Goal: Communication & Community: Answer question/provide support

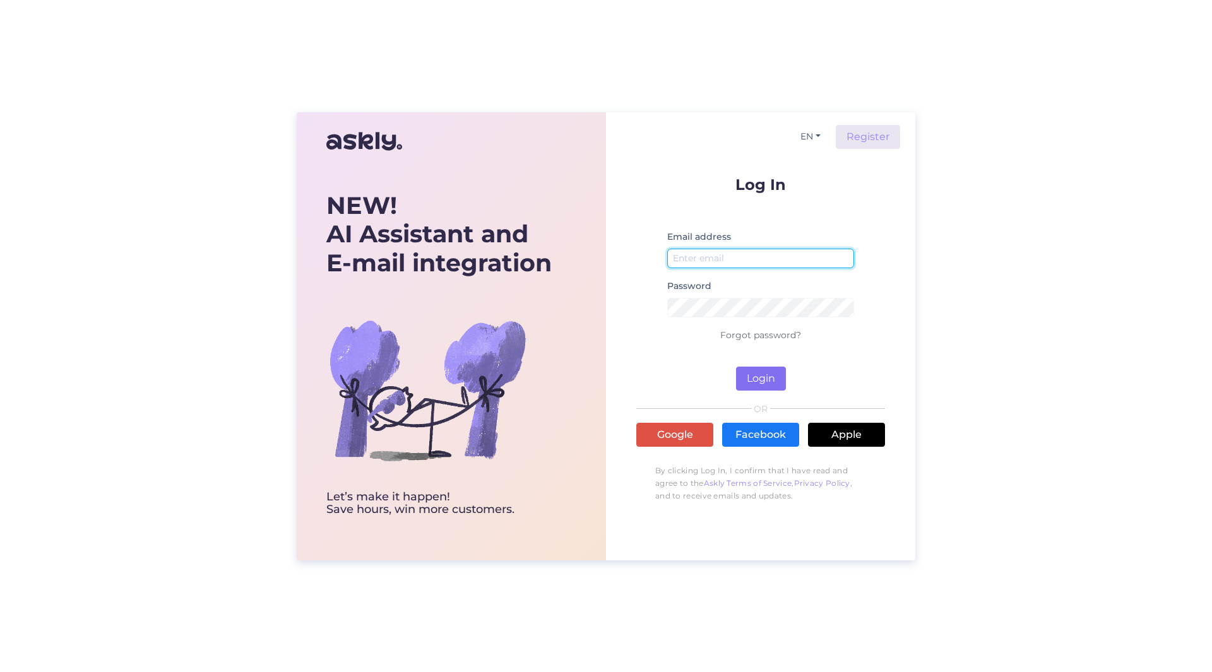
type input "[PERSON_NAME][EMAIL_ADDRESS][PERSON_NAME][DOMAIN_NAME]"
click at [776, 373] on button "Login" at bounding box center [761, 379] width 50 height 24
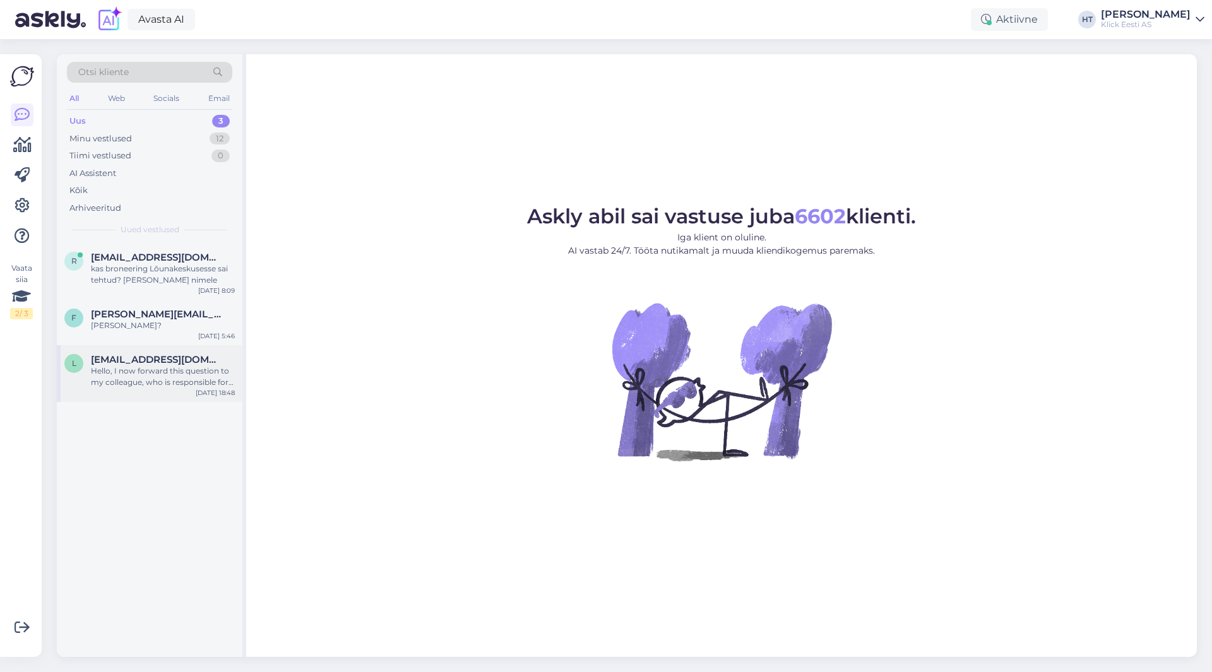
click at [148, 369] on div "Hello, I now forward this question to my colleague, who is responsible for this…" at bounding box center [163, 376] width 144 height 23
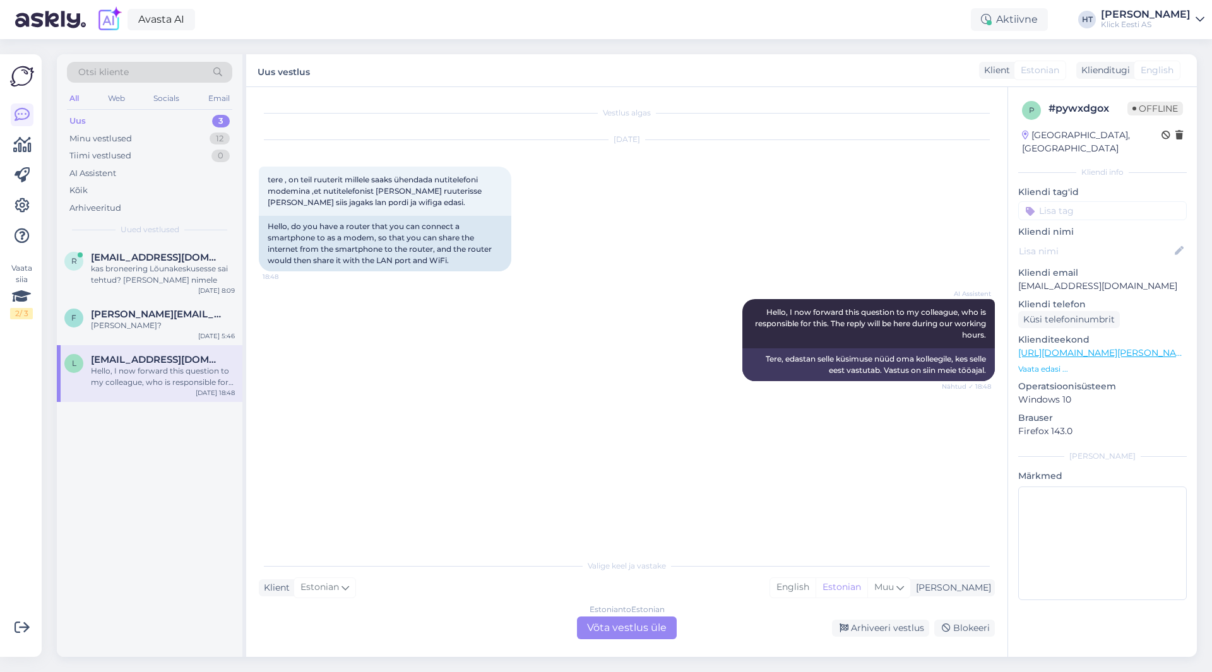
click at [131, 438] on div "r [EMAIL_ADDRESS][DOMAIN_NAME] kas broneering Lõunakeskusesse sai tehtud? [PERS…" at bounding box center [150, 450] width 186 height 414
click at [159, 317] on span "[PERSON_NAME][EMAIL_ADDRESS][DOMAIN_NAME]" at bounding box center [156, 314] width 131 height 11
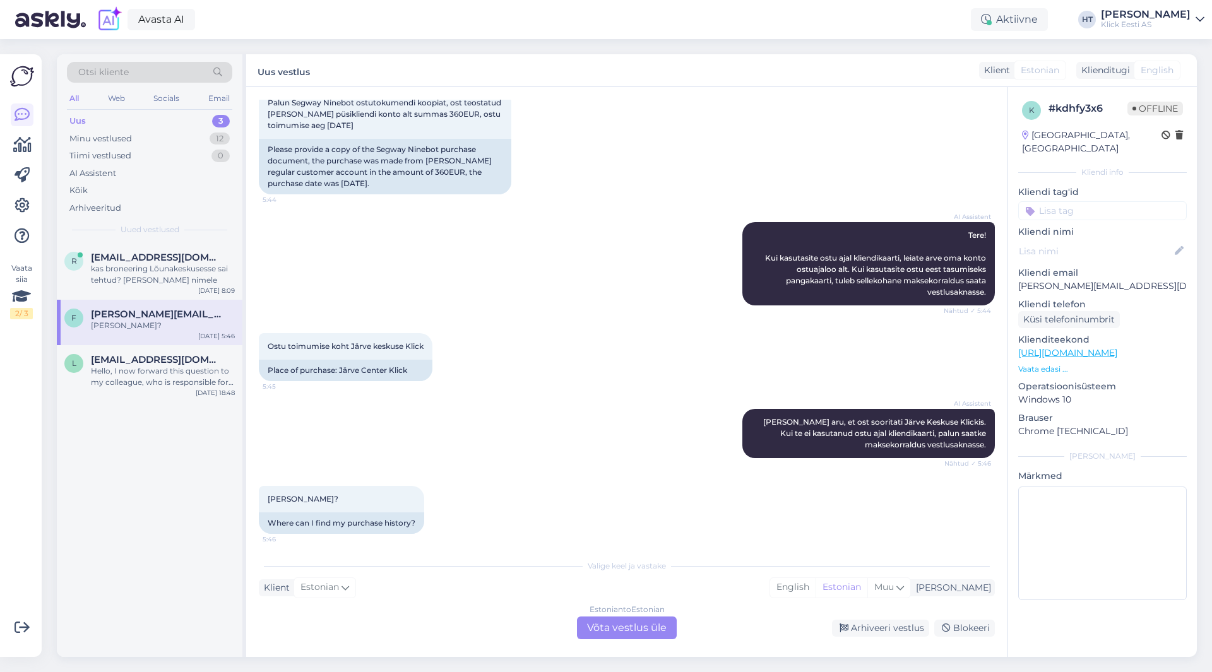
scroll to position [83, 0]
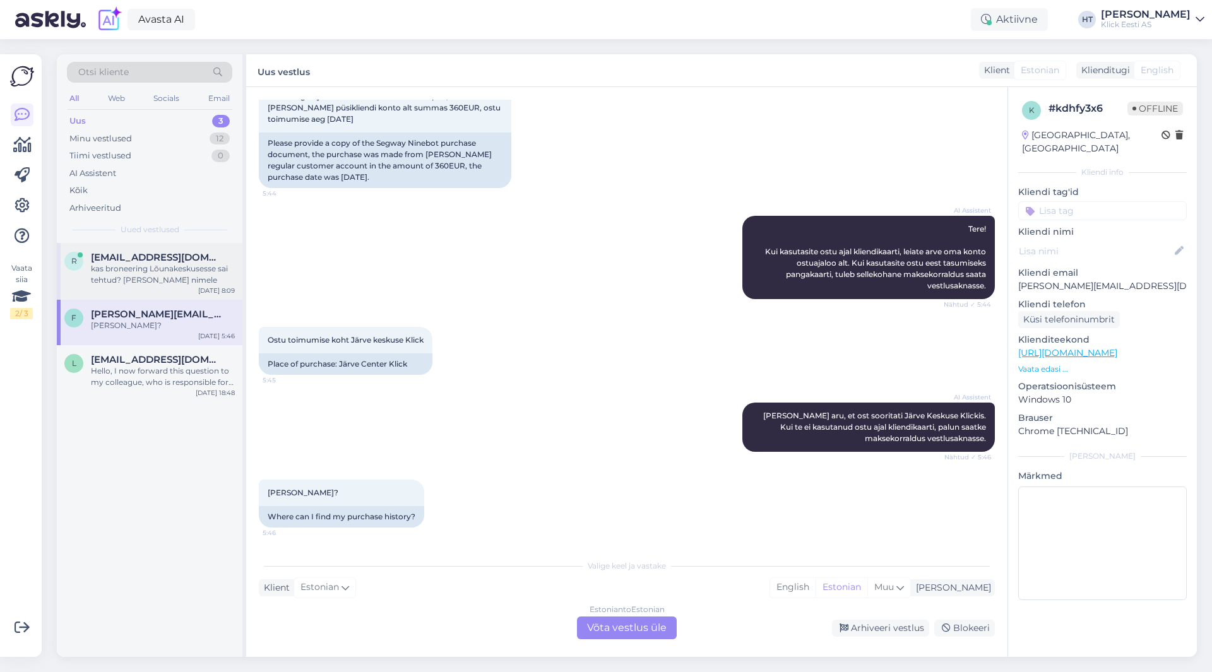
click at [189, 278] on div "kas broneering Lõunakeskusesse sai tehtud? [PERSON_NAME] nimele" at bounding box center [163, 274] width 144 height 23
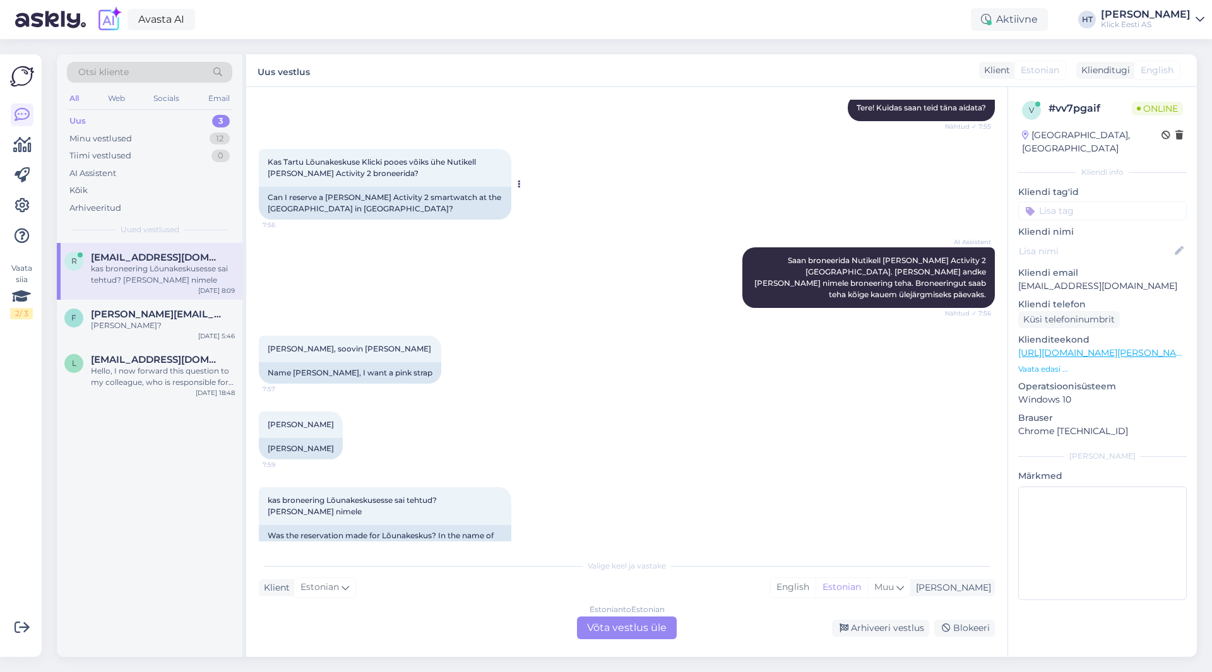
scroll to position [414, 0]
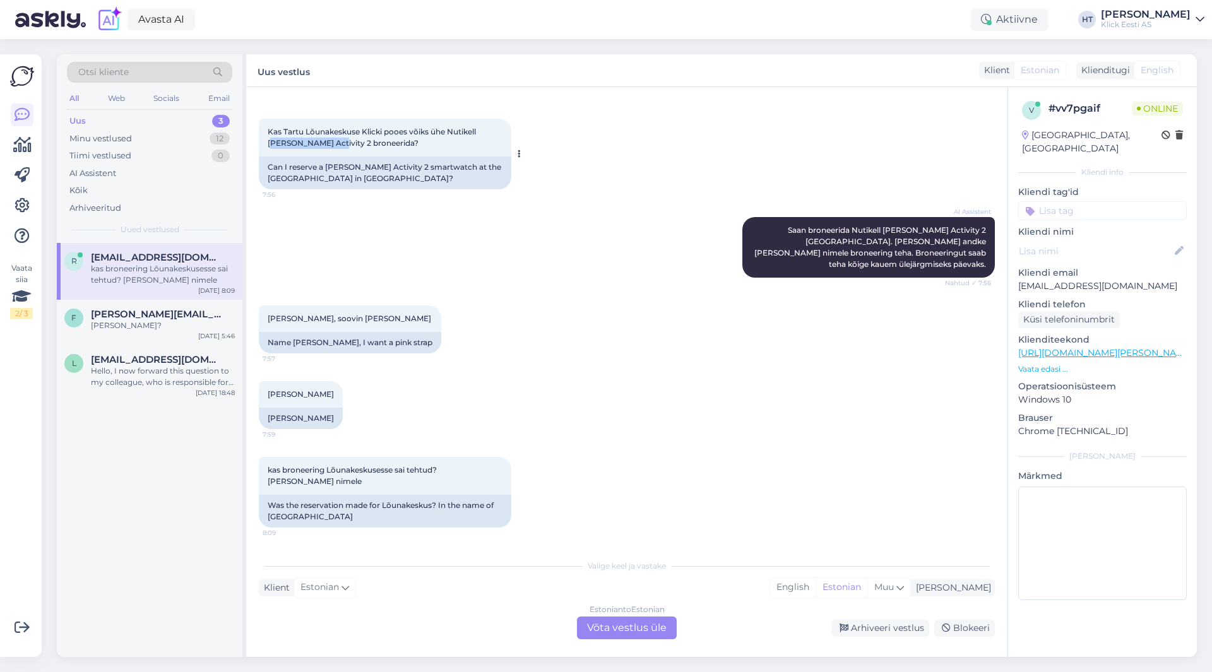
drag, startPoint x: 271, startPoint y: 143, endPoint x: 329, endPoint y: 147, distance: 58.2
click at [329, 147] on span "Kas Tartu Lõunakeskuse Klicki pooes võiks ühe Nutikell [PERSON_NAME] Activity 2…" at bounding box center [373, 137] width 210 height 21
copy span "[PERSON_NAME] Activity 2"
click at [508, 411] on div "[PERSON_NAME] 7:59 [PERSON_NAME][DEMOGRAPHIC_DATA]" at bounding box center [627, 405] width 736 height 76
click at [607, 614] on div "Estonian to Estonian Võta vestlus üle" at bounding box center [627, 628] width 100 height 23
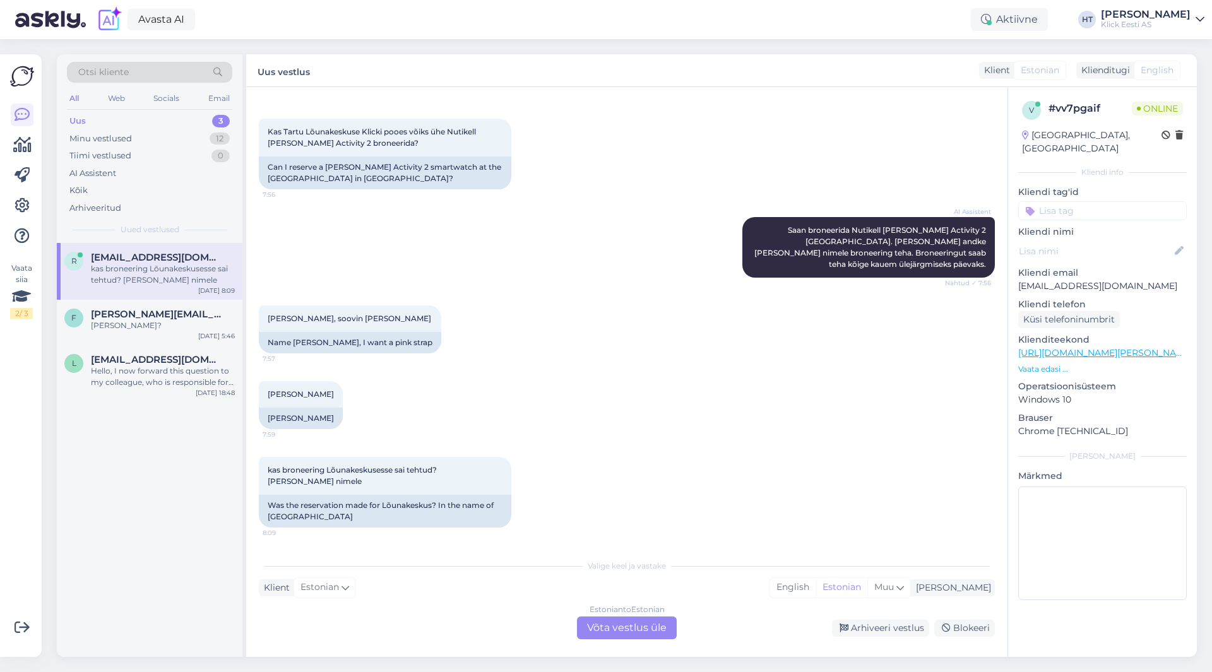
scroll to position [367, 0]
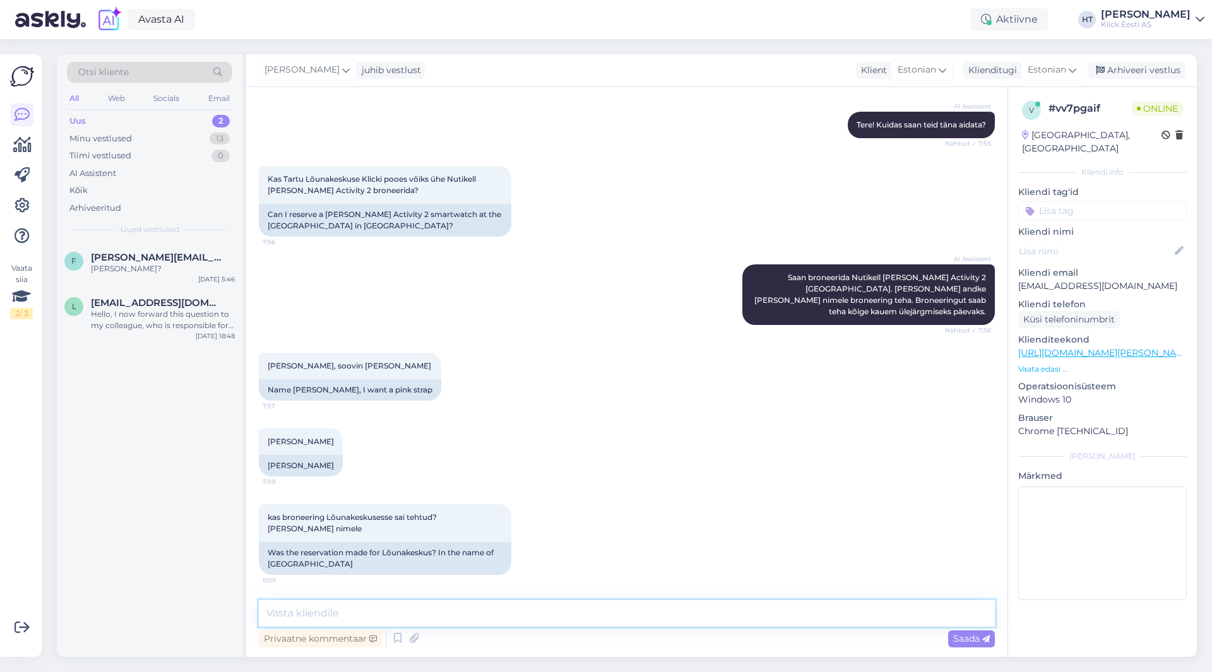
click at [596, 614] on textarea at bounding box center [627, 613] width 736 height 27
type textarea "[PERSON_NAME] järgi saaksite minna?"
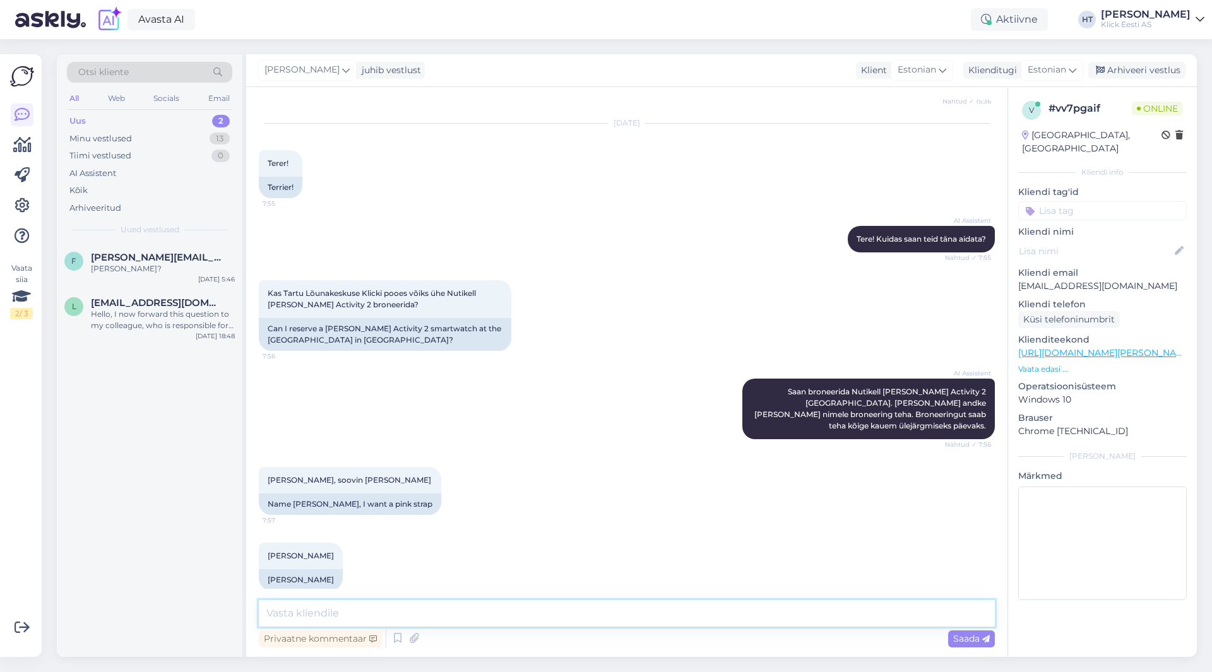
scroll to position [421, 0]
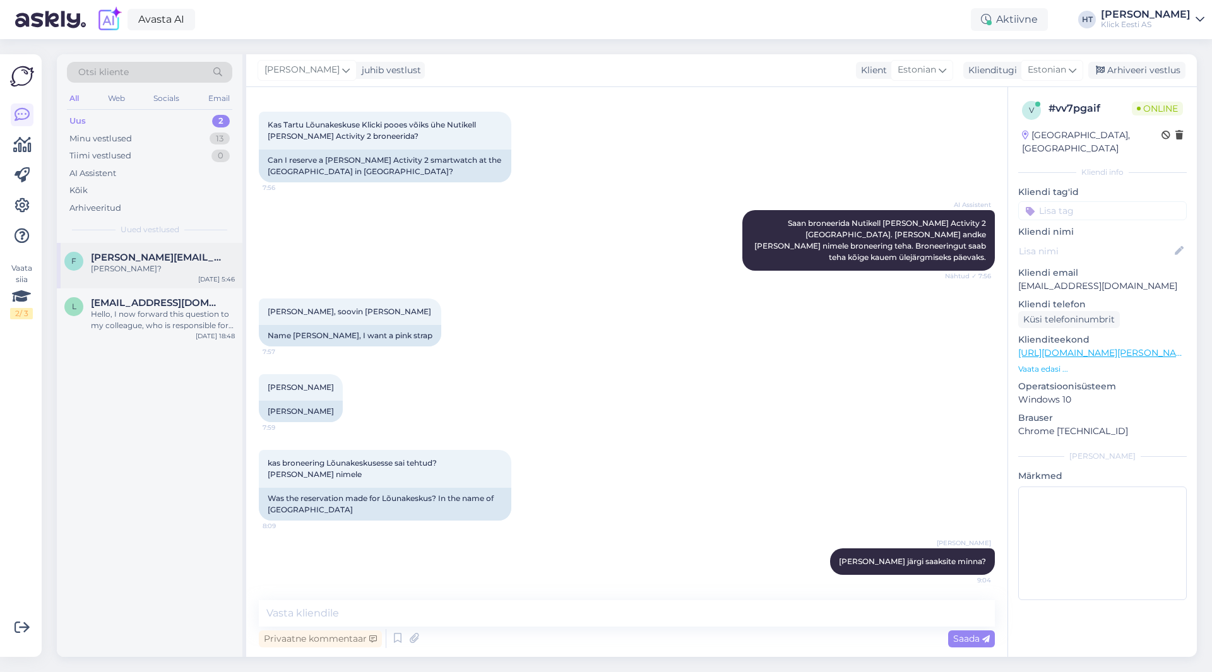
click at [163, 281] on div "f [PERSON_NAME][EMAIL_ADDRESS][DOMAIN_NAME] [PERSON_NAME] ostuajalugu? [DATE] 5…" at bounding box center [150, 265] width 186 height 45
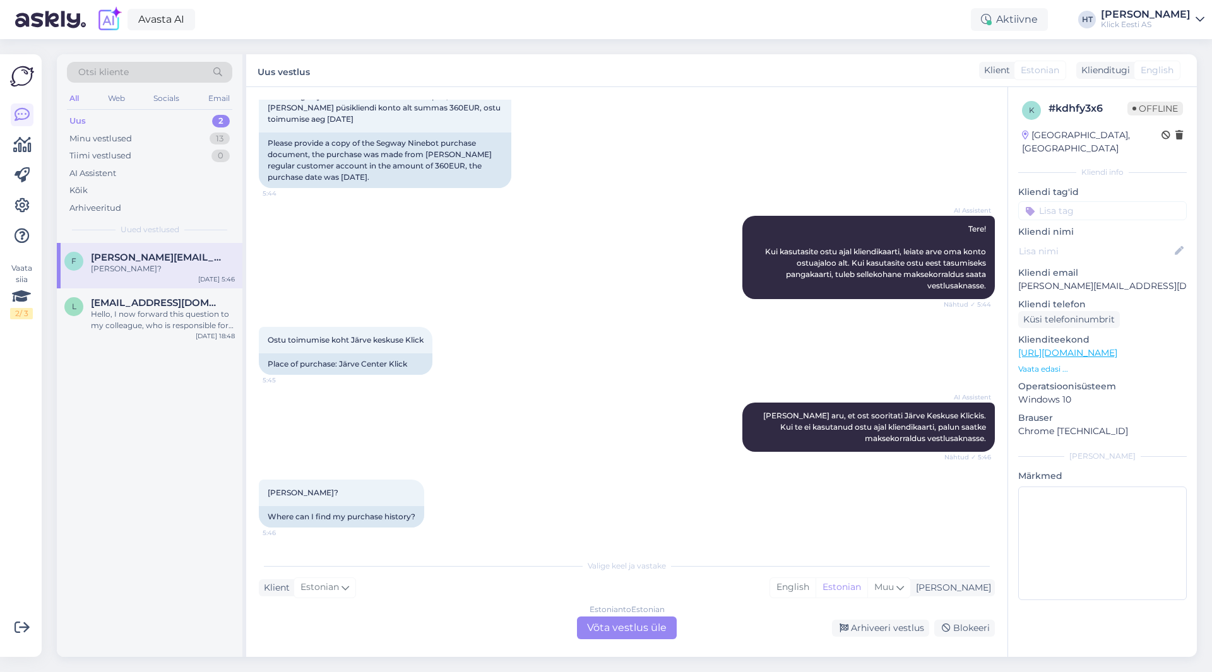
scroll to position [83, 0]
click at [633, 614] on div "Estonian to Estonian Võta vestlus üle" at bounding box center [627, 628] width 100 height 23
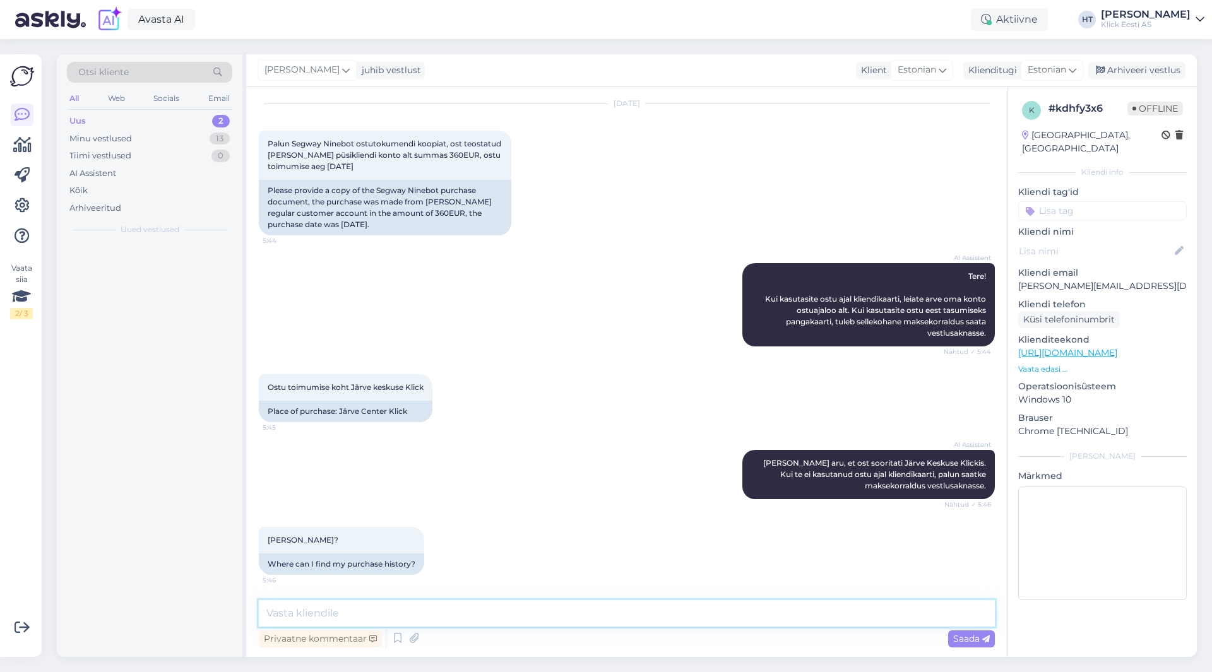
click at [624, 614] on textarea at bounding box center [627, 613] width 736 height 27
paste textarea "[URL][DOMAIN_NAME]"
type textarea "Ostuajaloo leiab siit: [URL][DOMAIN_NAME]"
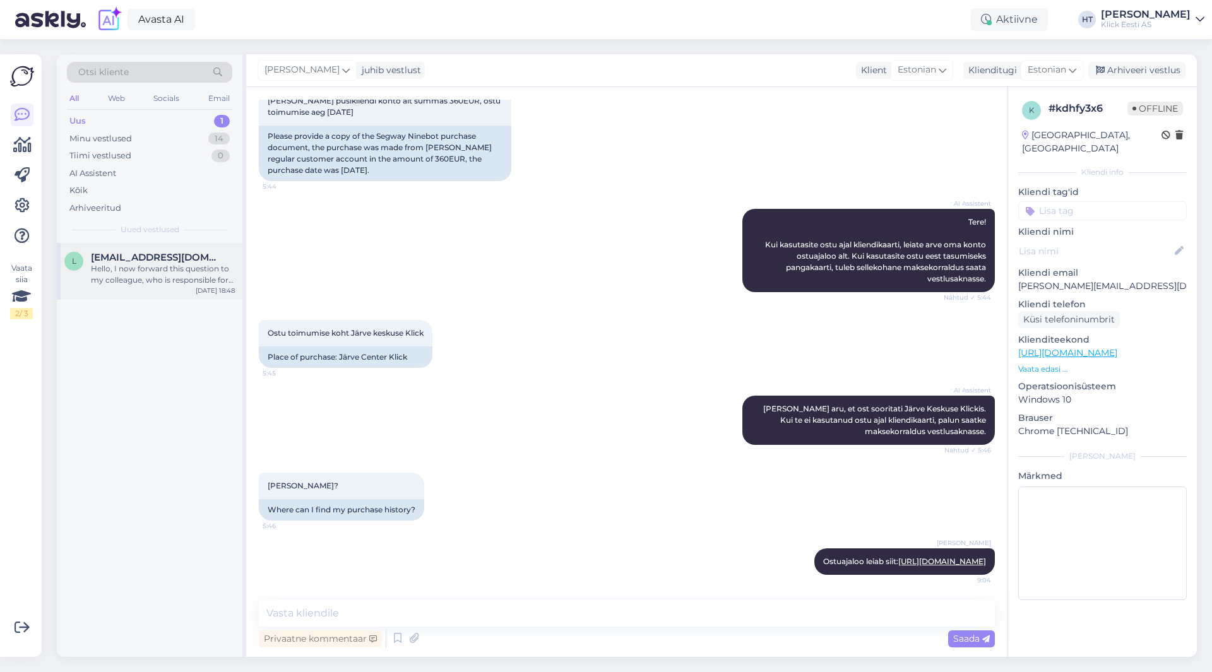
click at [191, 249] on div "L [EMAIL_ADDRESS][DOMAIN_NAME] Hello, I now forward this question to my colleag…" at bounding box center [150, 271] width 186 height 57
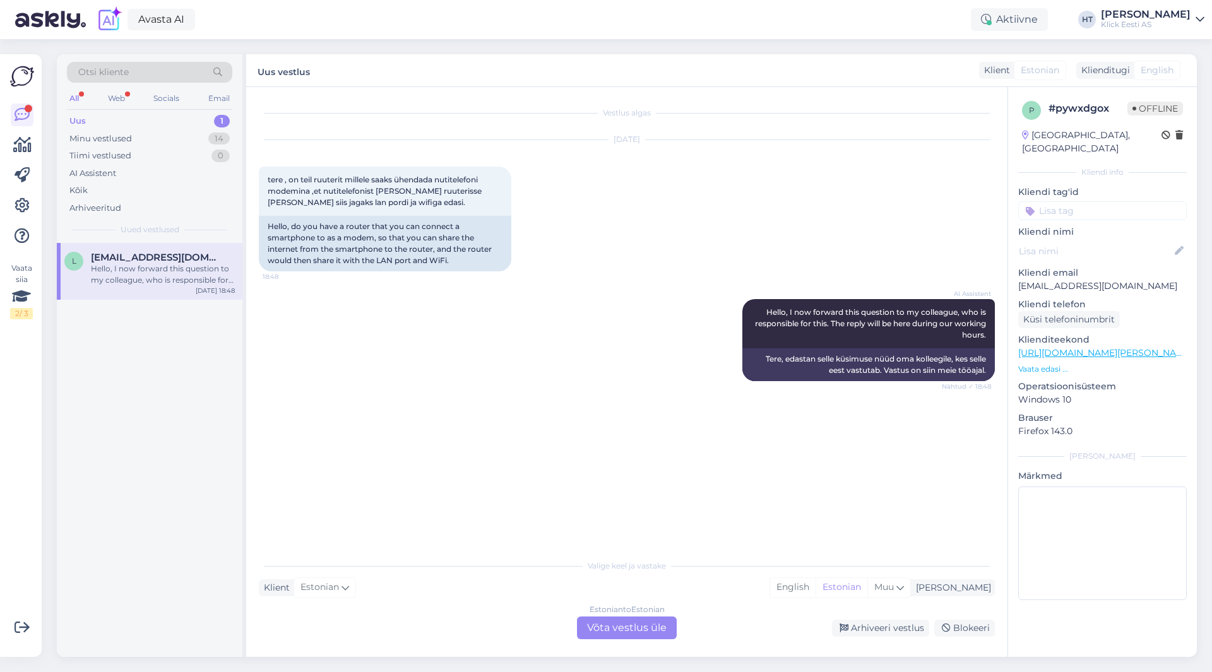
click at [525, 419] on div "Vestlus algas [DATE] tere , on teil ruuterit millele saaks ühendada nutitelefon…" at bounding box center [632, 321] width 747 height 442
click at [644, 614] on div "Estonian to Estonian Võta vestlus üle" at bounding box center [627, 628] width 100 height 23
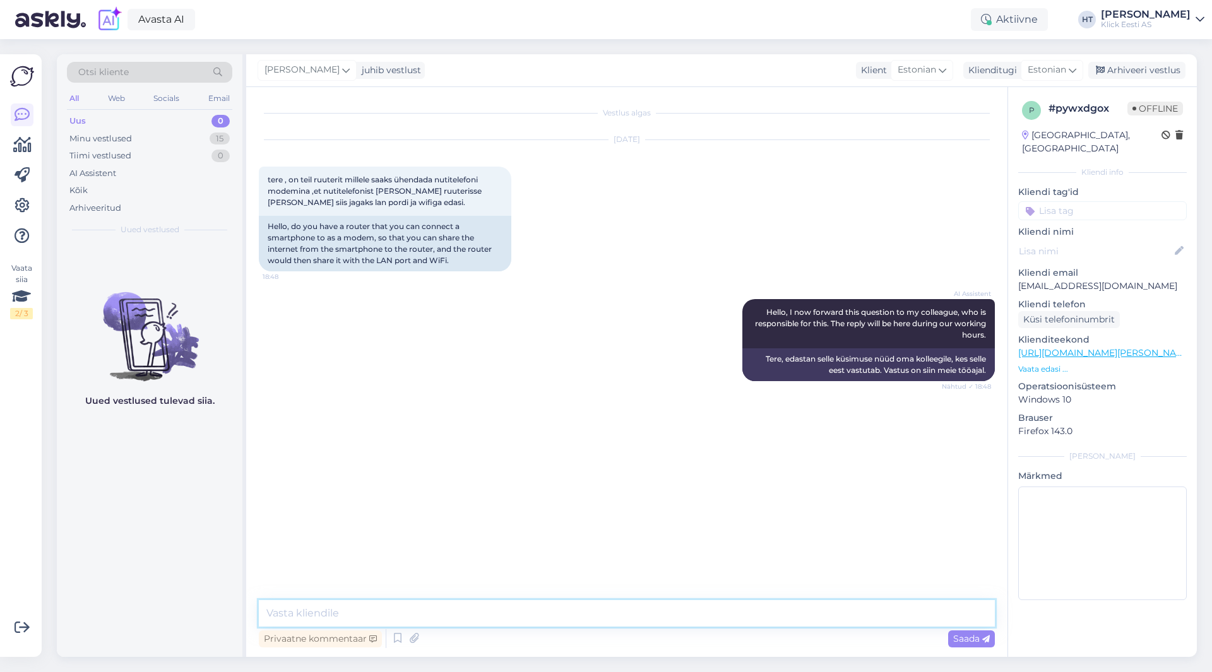
click at [638, 614] on textarea at bounding box center [627, 613] width 736 height 27
paste textarea "[URL][DOMAIN_NAME]"
type textarea "Järgneval USB tethering kaudu saaks: [URL][DOMAIN_NAME]"
click at [211, 143] on div "15" at bounding box center [220, 139] width 20 height 13
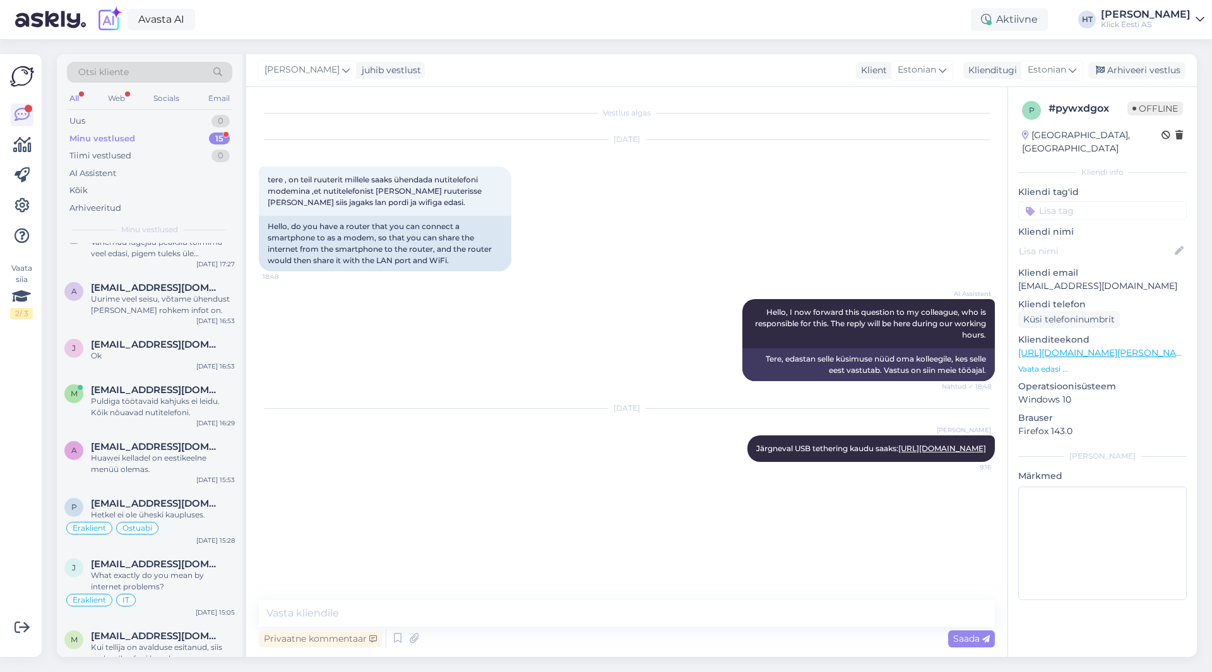
scroll to position [256, 0]
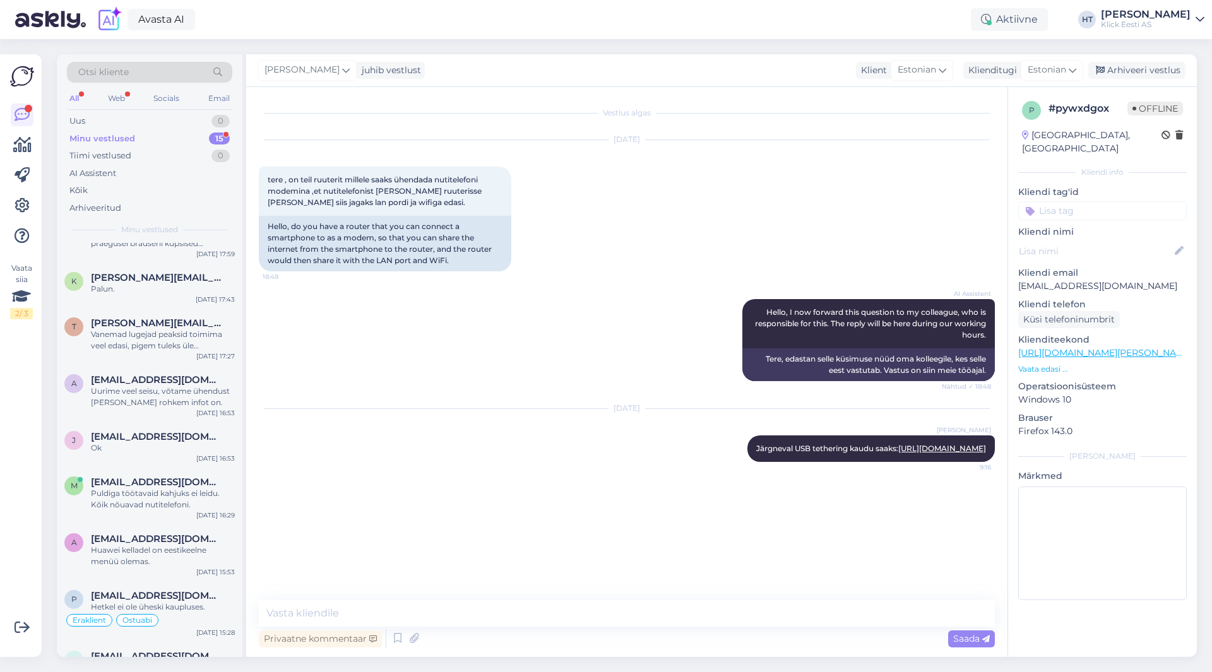
click at [181, 133] on div "Minu vestlused 15" at bounding box center [149, 139] width 165 height 18
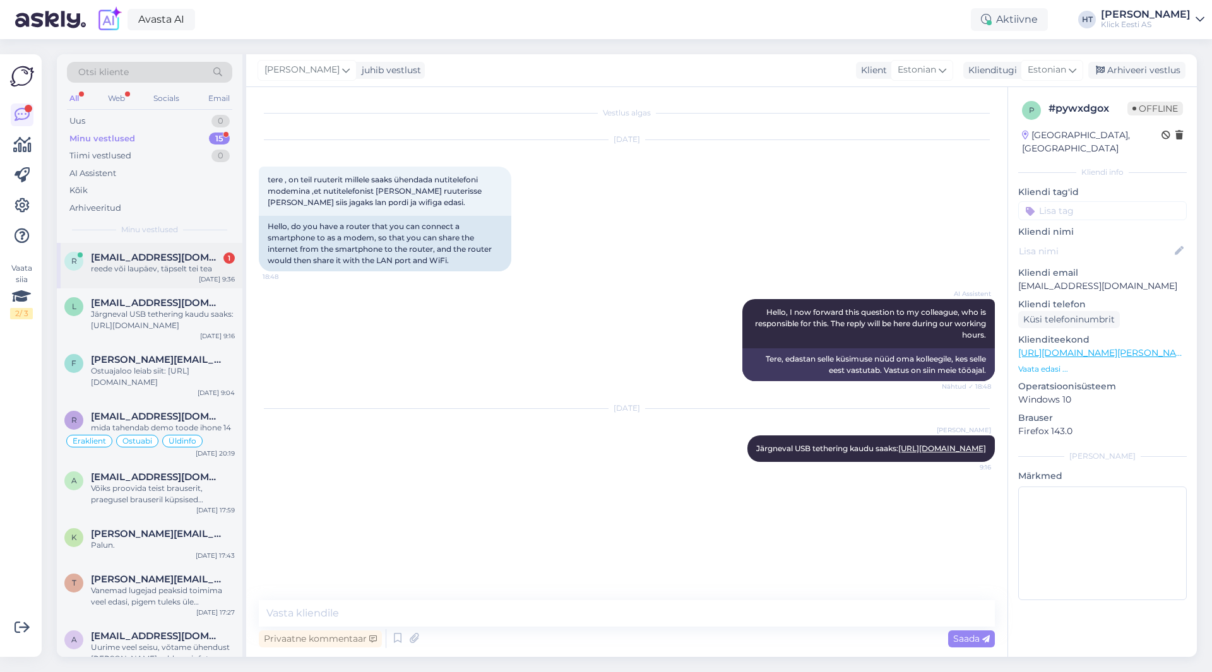
click at [189, 281] on div "r [EMAIL_ADDRESS][DOMAIN_NAME] 1 reede või laupäev, täpselt tei tea [DATE] 9:36" at bounding box center [150, 265] width 186 height 45
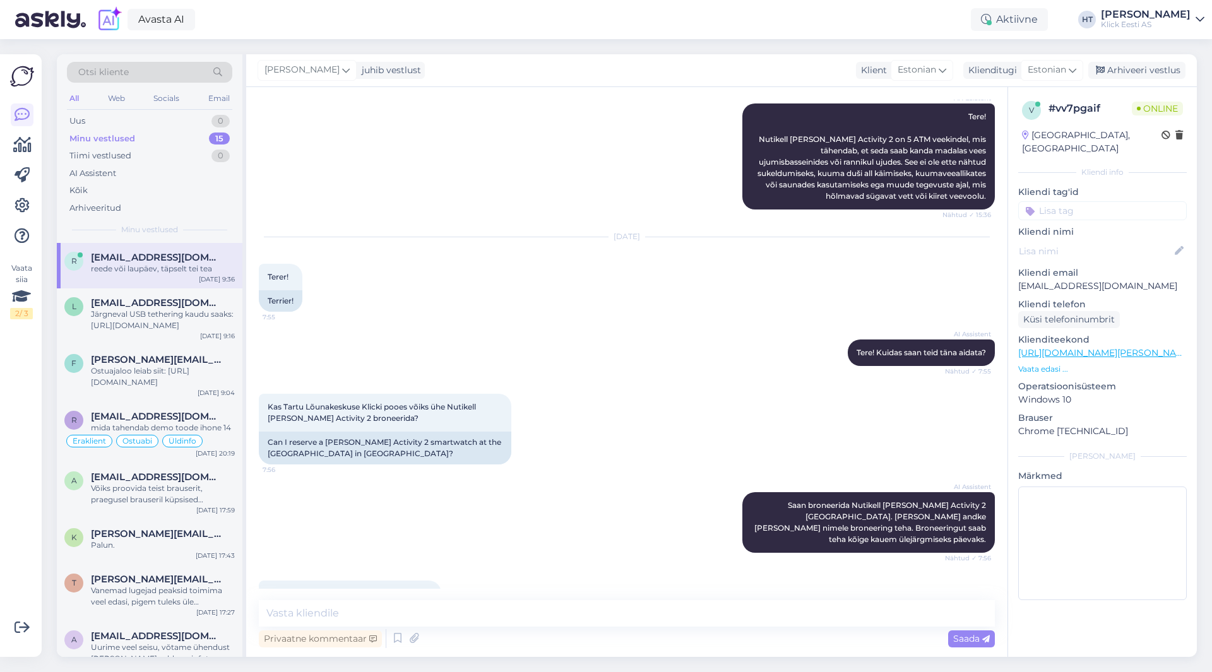
scroll to position [97, 0]
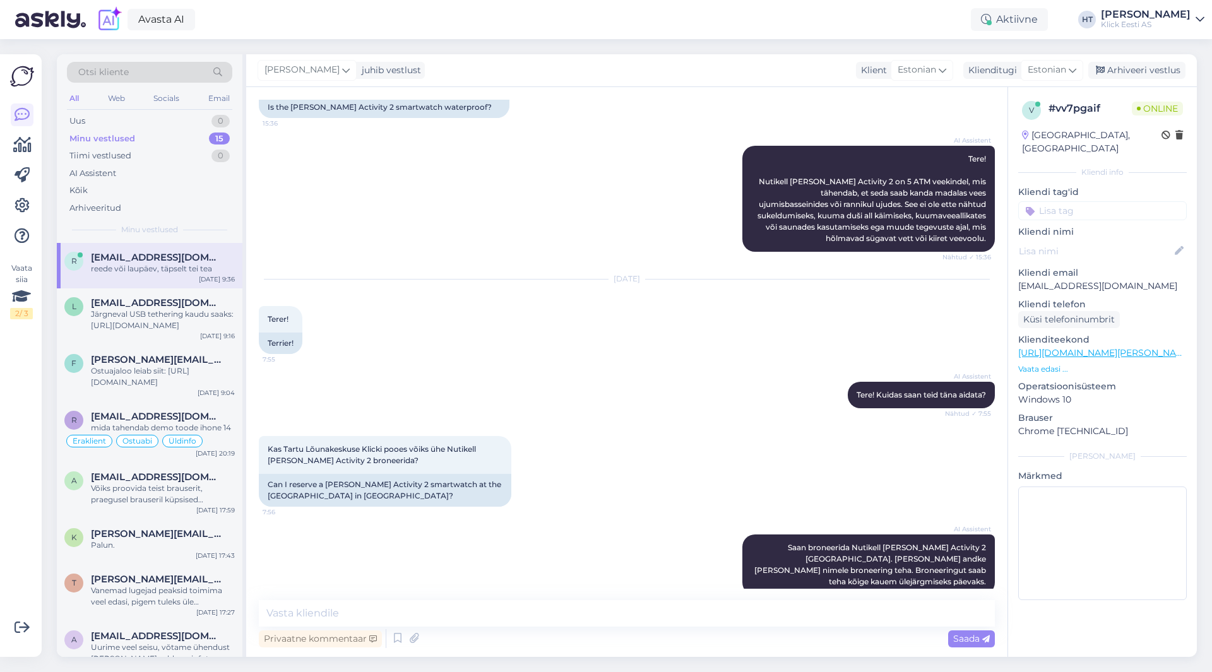
click at [538, 281] on div "[DATE]" at bounding box center [627, 278] width 736 height 11
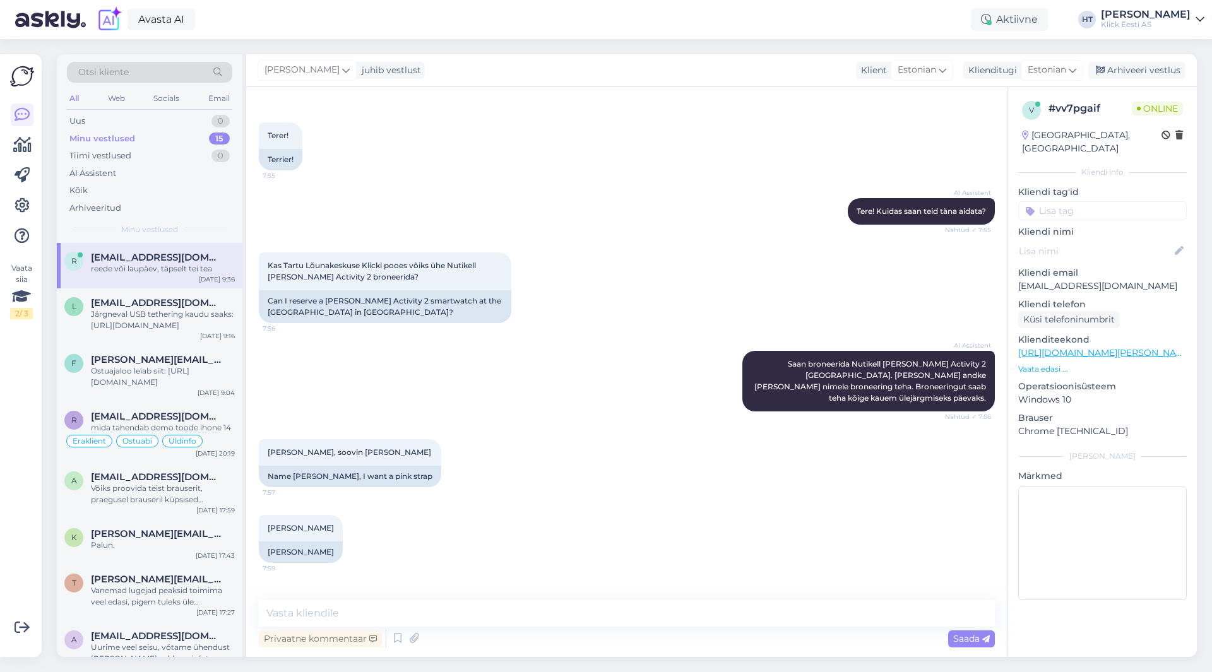
scroll to position [475, 0]
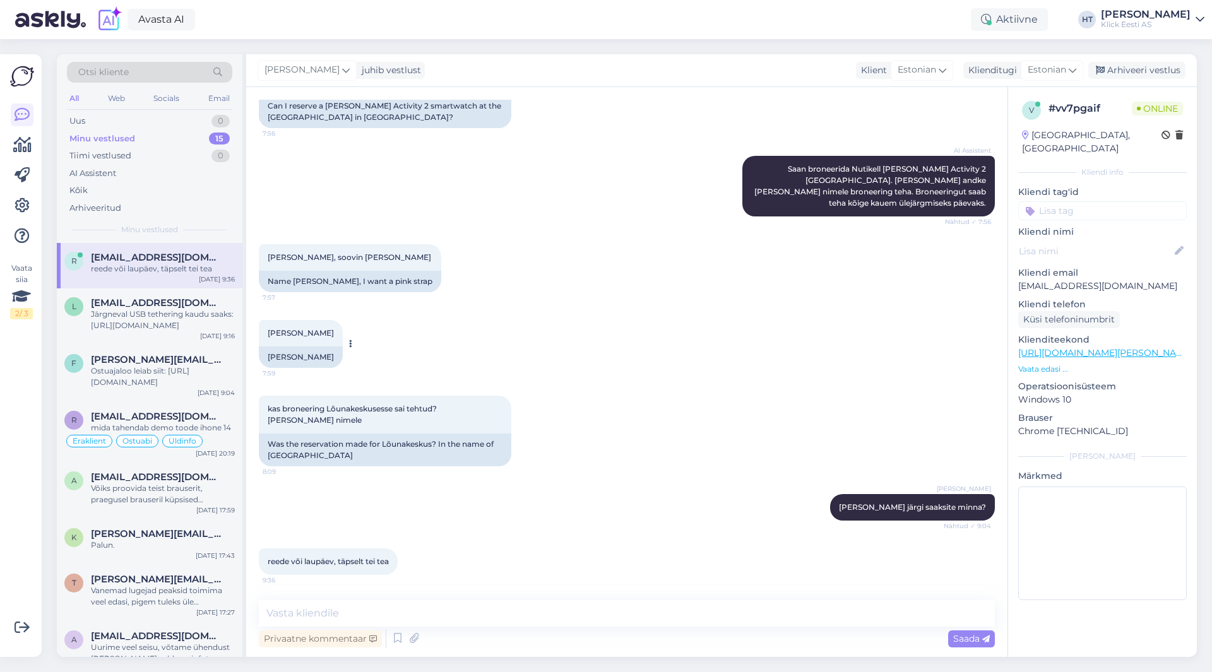
click at [295, 333] on span "[PERSON_NAME]" at bounding box center [301, 332] width 66 height 9
copy div "[PERSON_NAME] 7:59"
click at [484, 312] on div "[PERSON_NAME] 7:59 [PERSON_NAME][DEMOGRAPHIC_DATA]" at bounding box center [627, 344] width 736 height 76
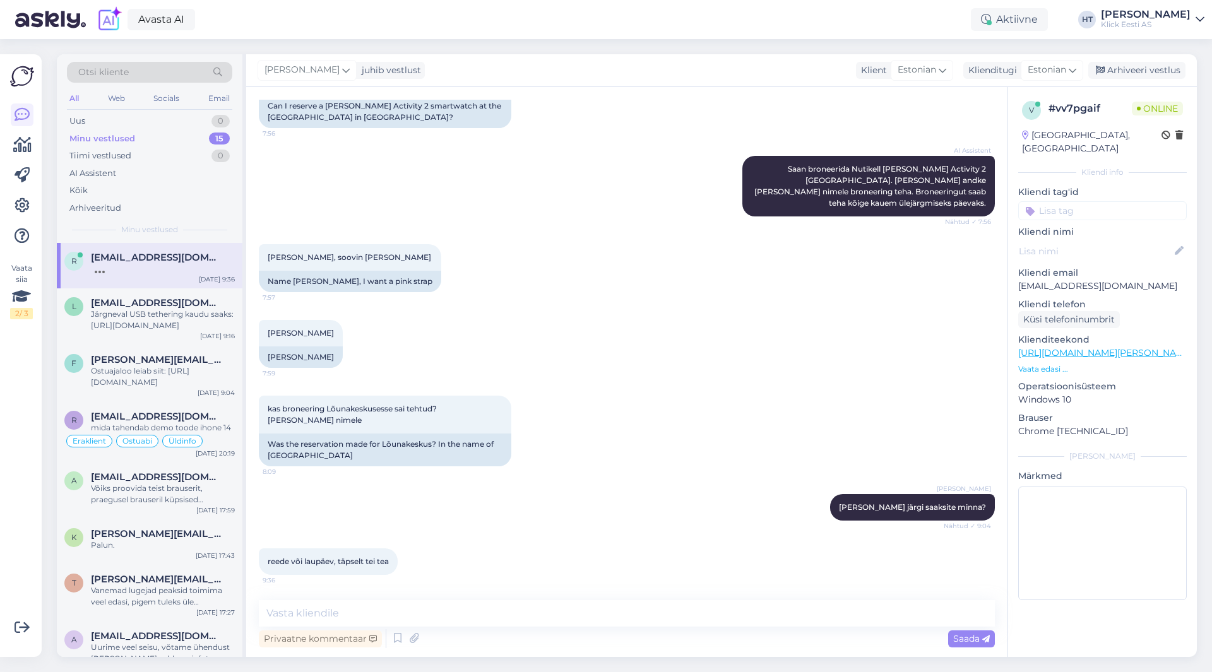
click at [468, 320] on div "[PERSON_NAME] 7:59 [PERSON_NAME][DEMOGRAPHIC_DATA]" at bounding box center [627, 344] width 736 height 76
click at [424, 605] on textarea at bounding box center [627, 613] width 736 height 27
click at [442, 609] on textarea at bounding box center [627, 613] width 736 height 27
type textarea "Andsin kauplusele broneeringust teada."
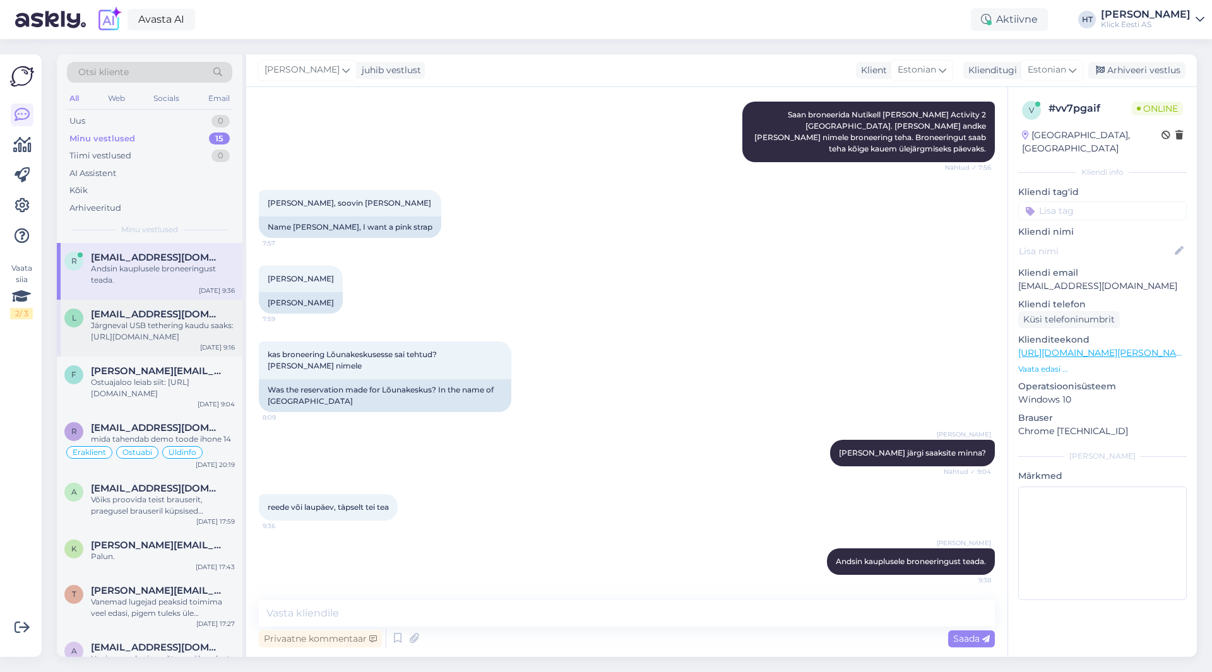
click at [195, 344] on div "L [EMAIL_ADDRESS][DOMAIN_NAME] Järgneval USB tethering kaudu saaks: [URL][DOMAI…" at bounding box center [150, 328] width 186 height 57
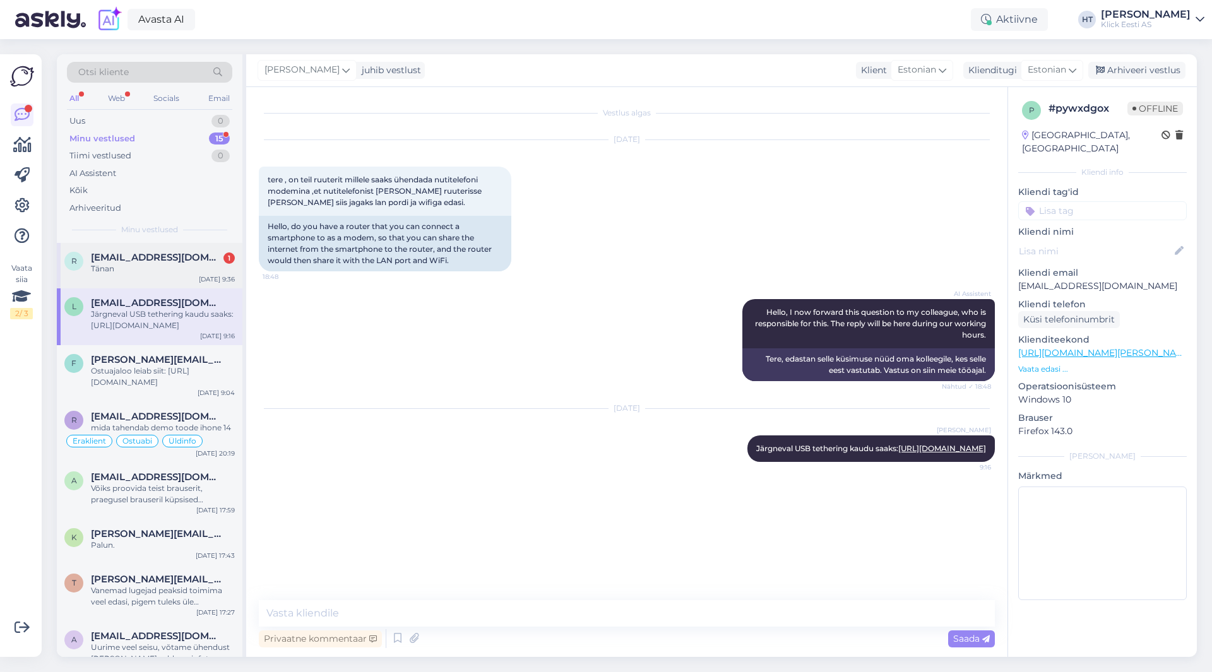
click at [168, 261] on span "[EMAIL_ADDRESS][DOMAIN_NAME]" at bounding box center [156, 257] width 131 height 11
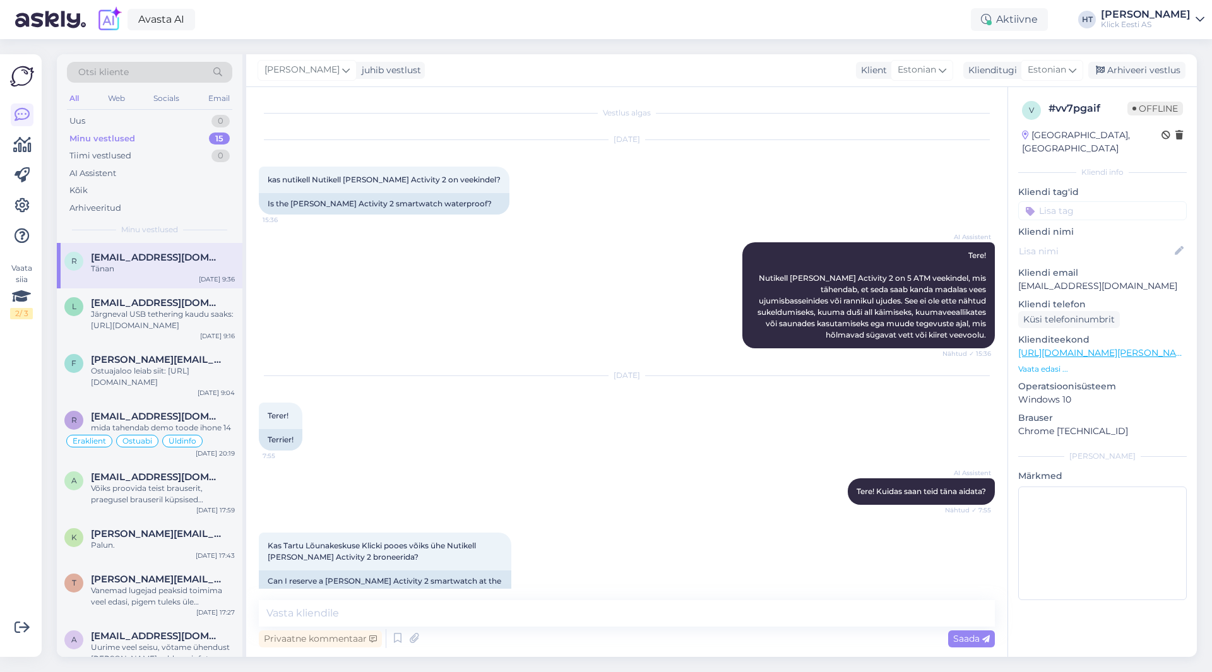
scroll to position [584, 0]
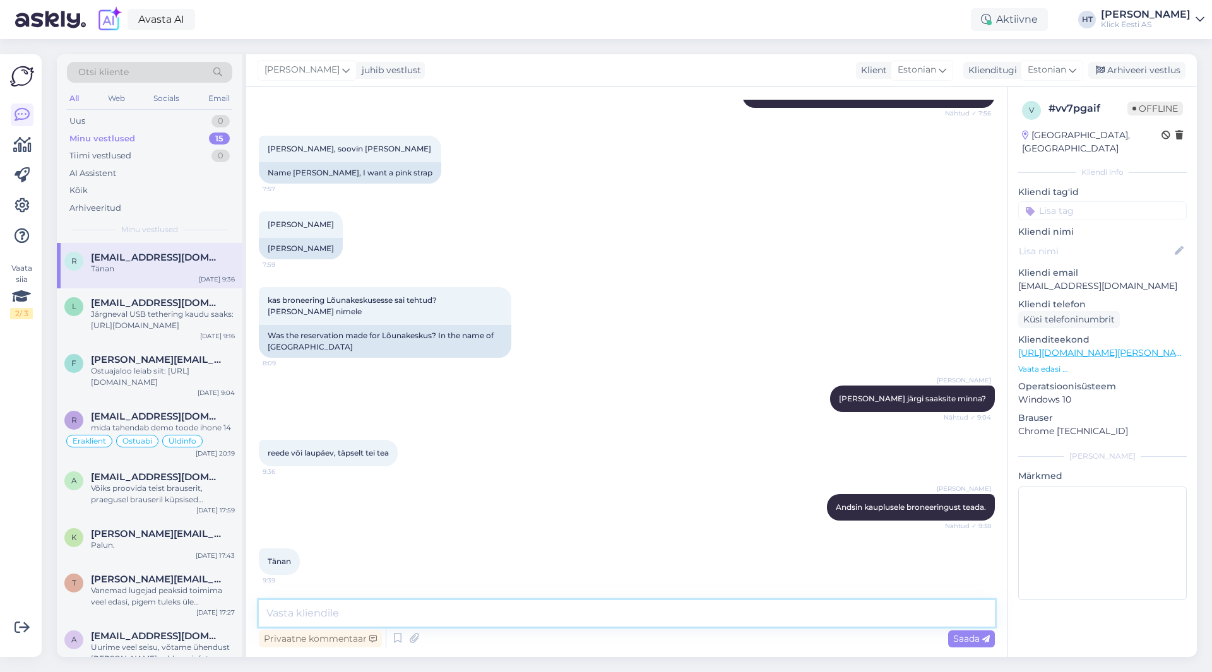
click at [479, 607] on textarea at bounding box center [627, 613] width 736 height 27
type textarea "Palun."
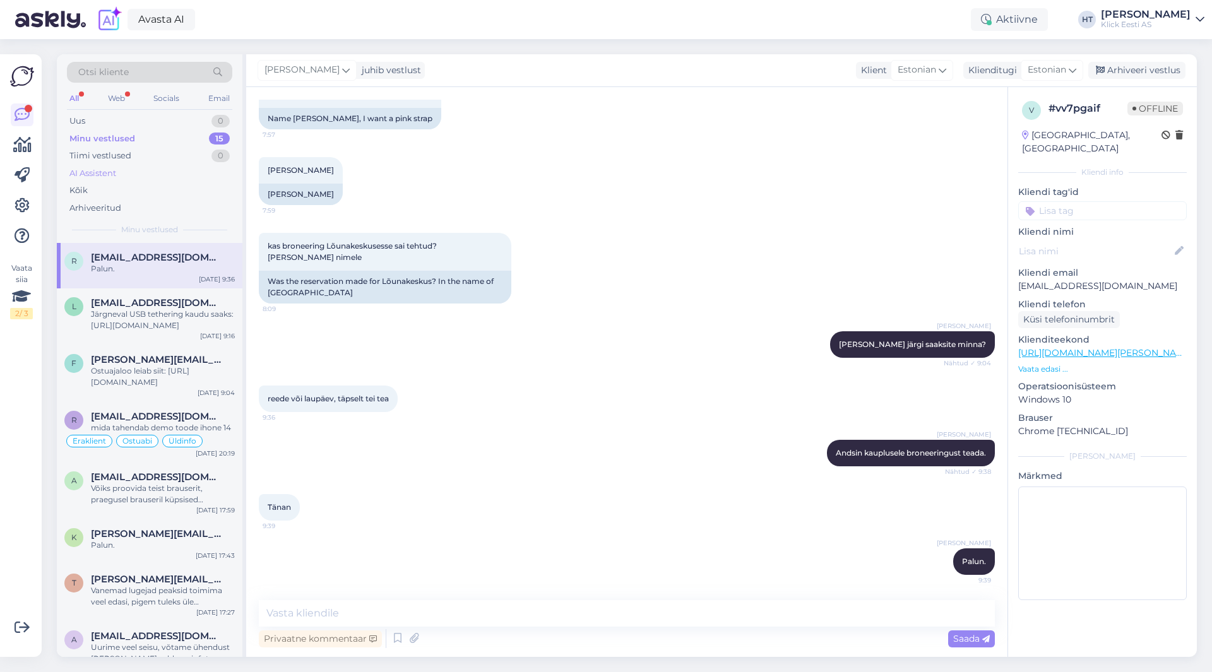
click at [191, 179] on div "AI Assistent" at bounding box center [149, 174] width 165 height 18
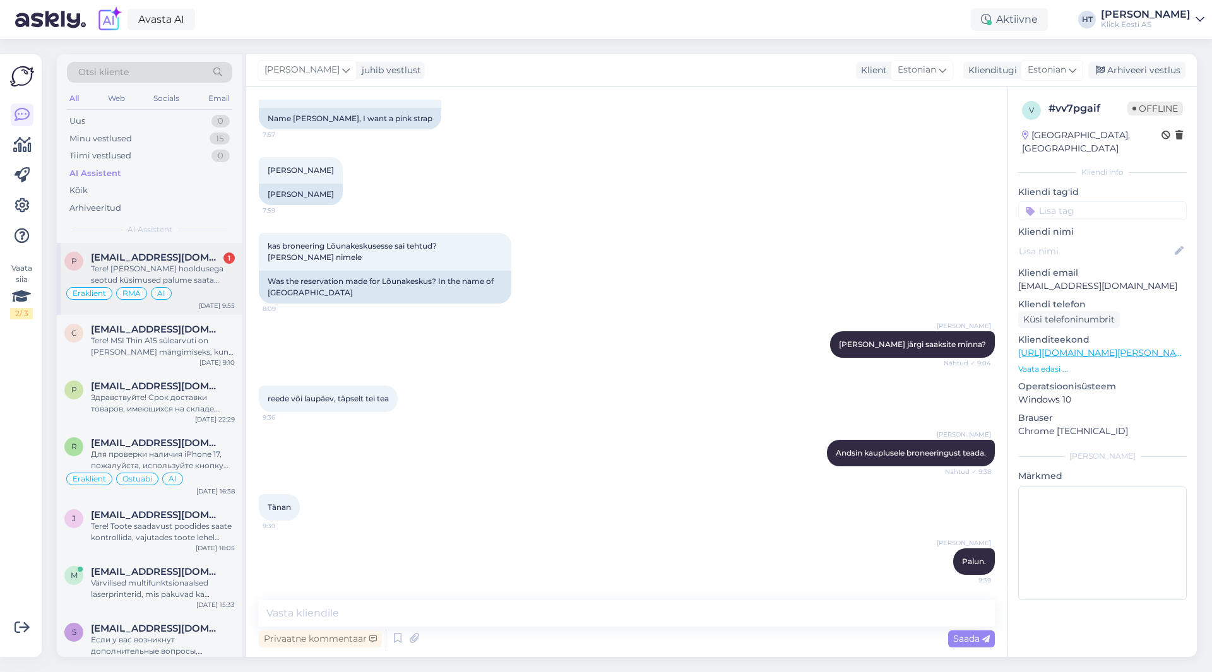
click at [201, 270] on div "Tere! [PERSON_NAME] hooldusega seotud küsimused palume saata aadressile [EMAIL_…" at bounding box center [163, 274] width 144 height 23
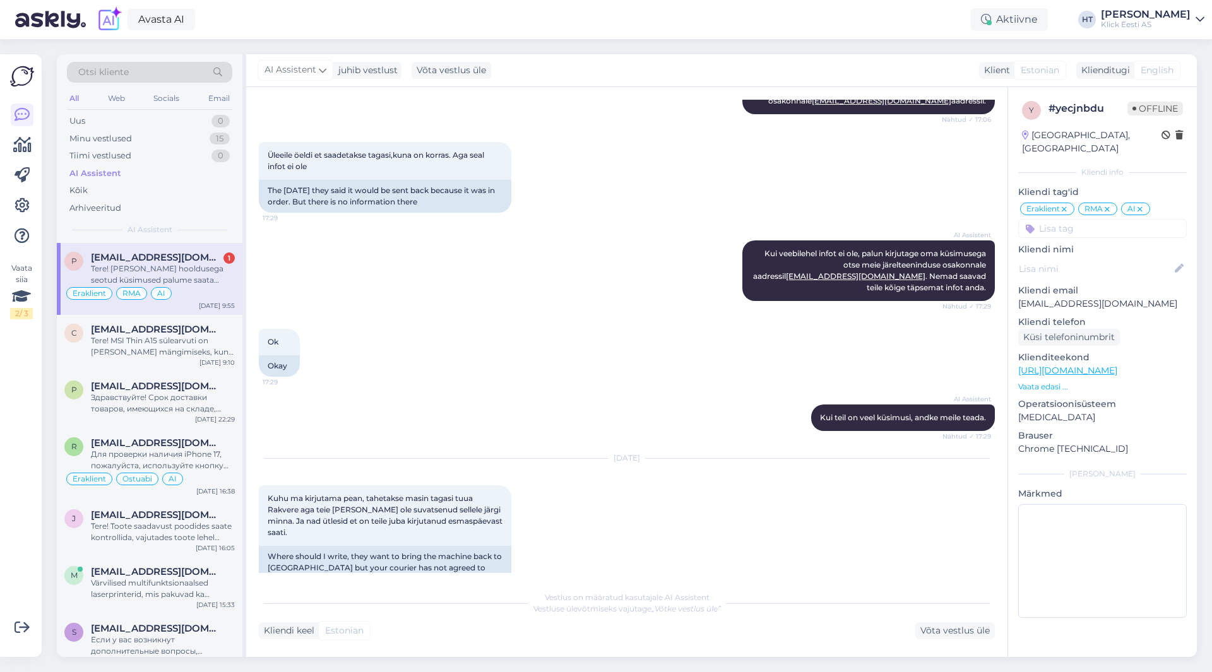
scroll to position [1006, 0]
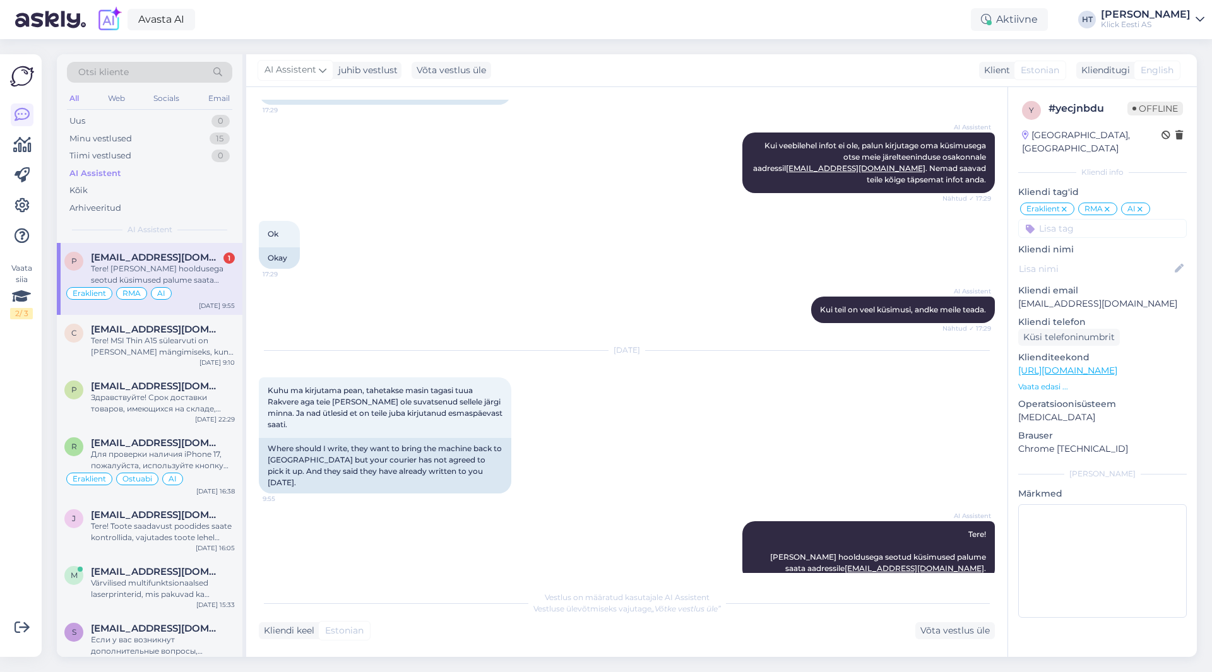
click at [221, 271] on div "Tere! [PERSON_NAME] hooldusega seotud küsimused palume saata aadressile [EMAIL_…" at bounding box center [163, 274] width 144 height 23
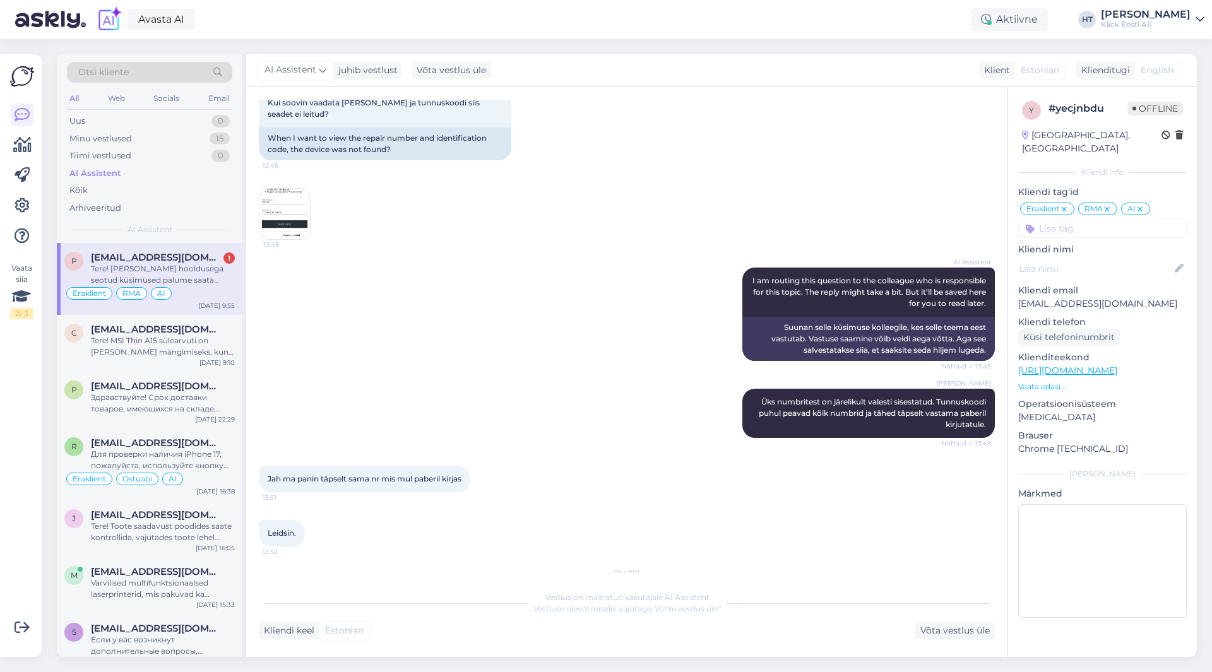
scroll to position [0, 0]
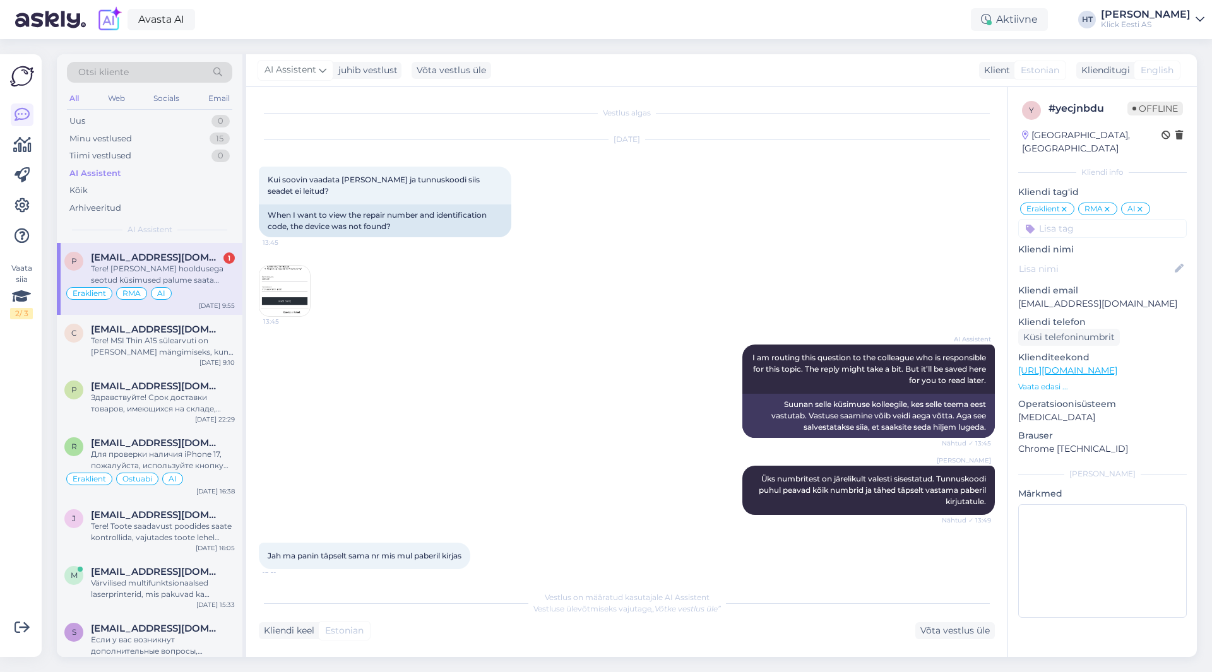
click at [294, 303] on img at bounding box center [284, 291] width 50 height 50
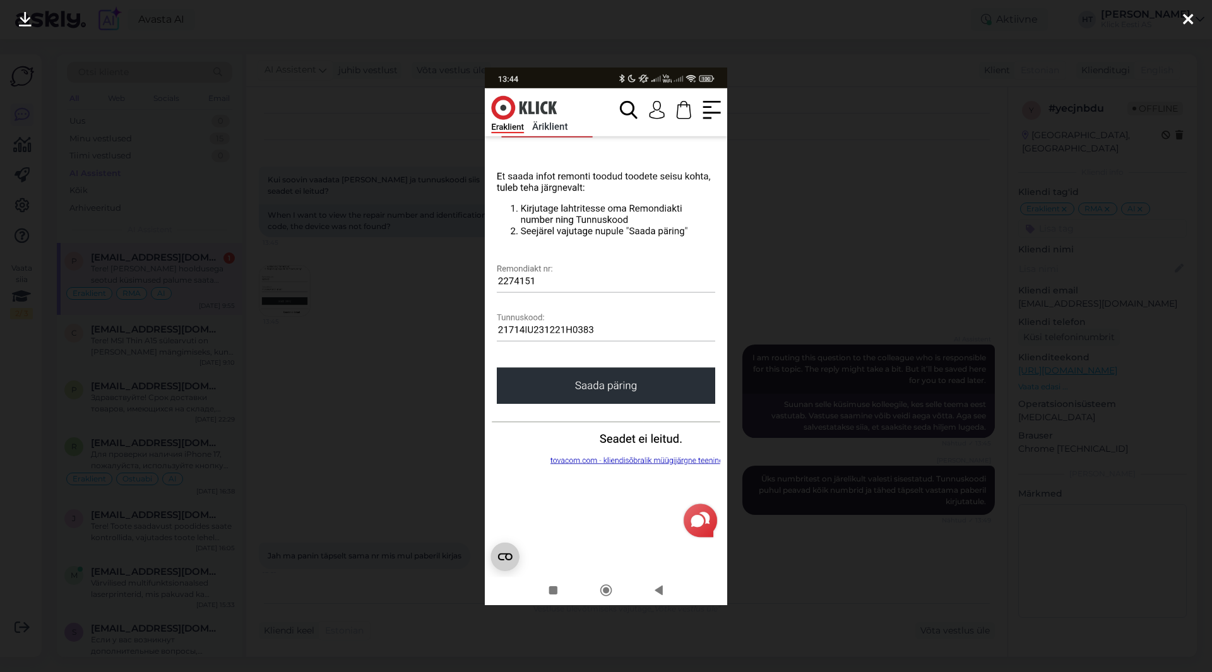
click at [419, 338] on div at bounding box center [606, 336] width 1212 height 672
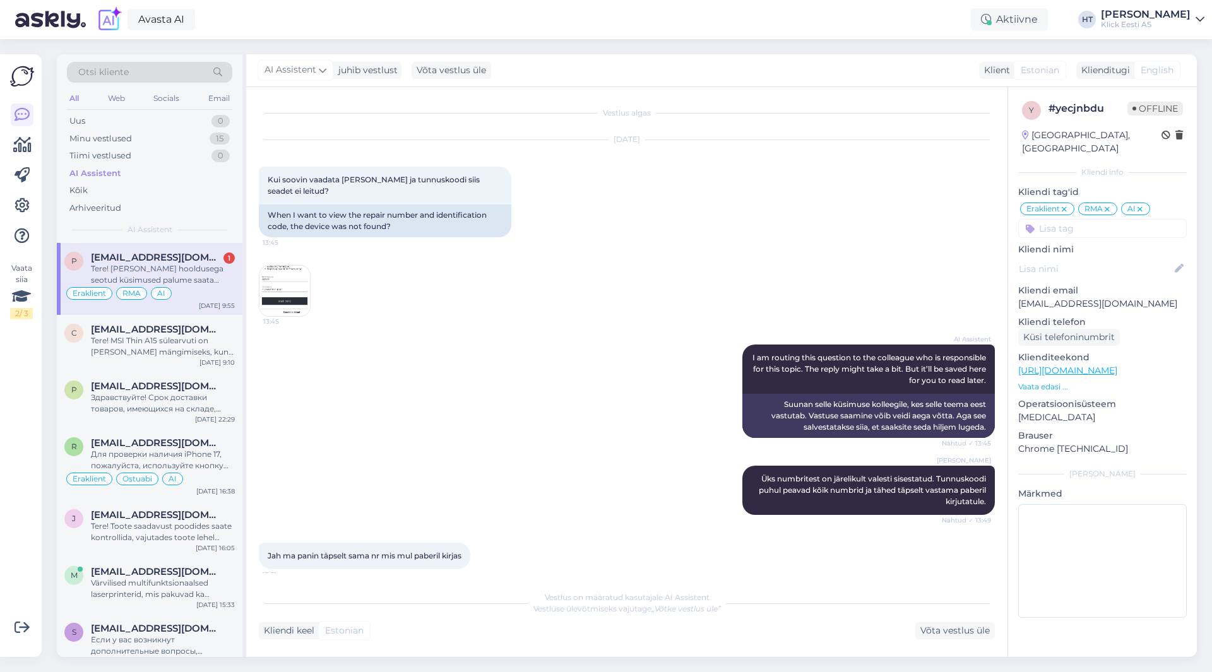
click at [289, 273] on img at bounding box center [284, 291] width 50 height 50
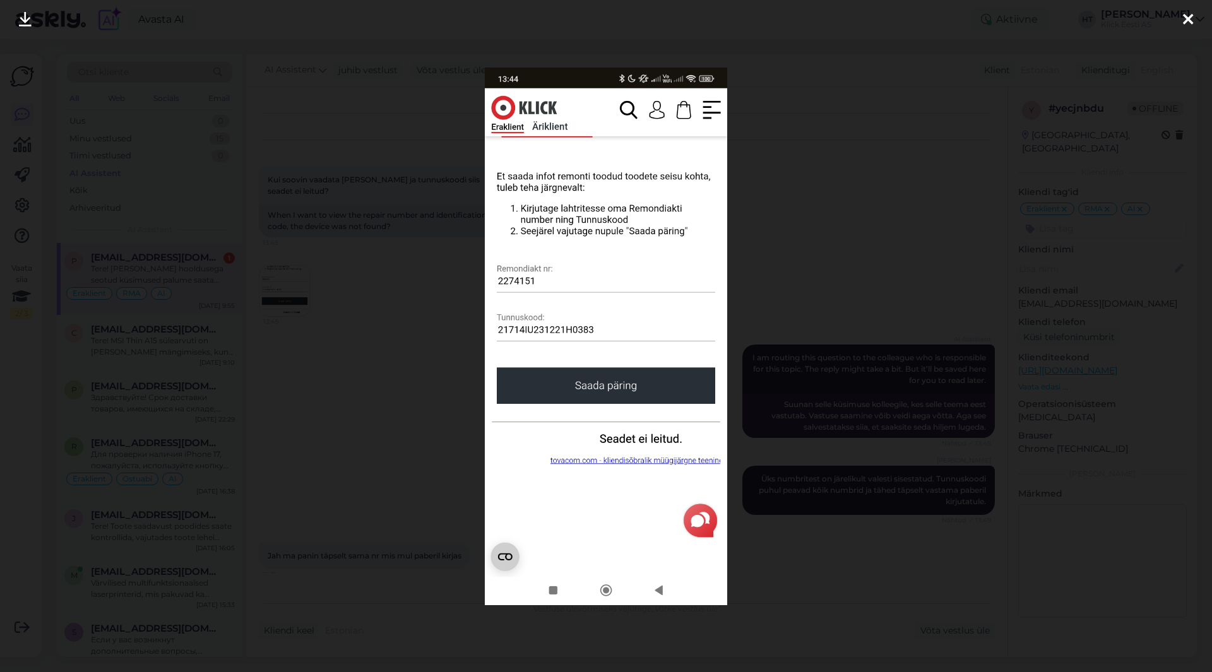
click at [418, 328] on div at bounding box center [606, 336] width 1212 height 672
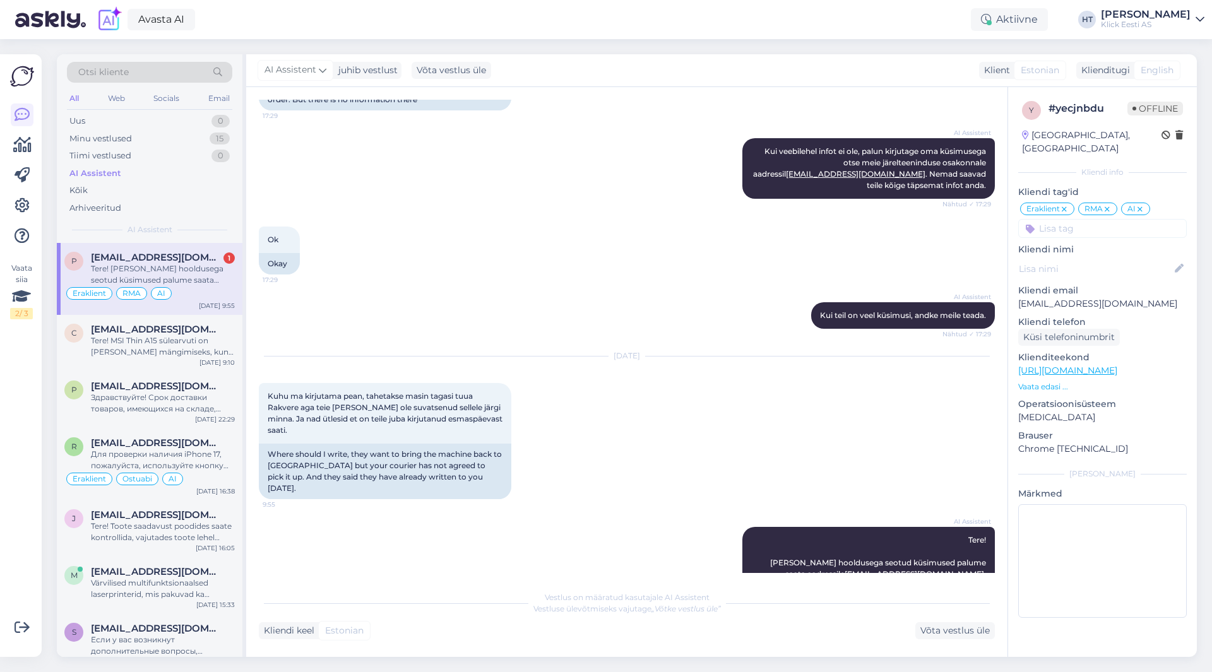
scroll to position [1006, 0]
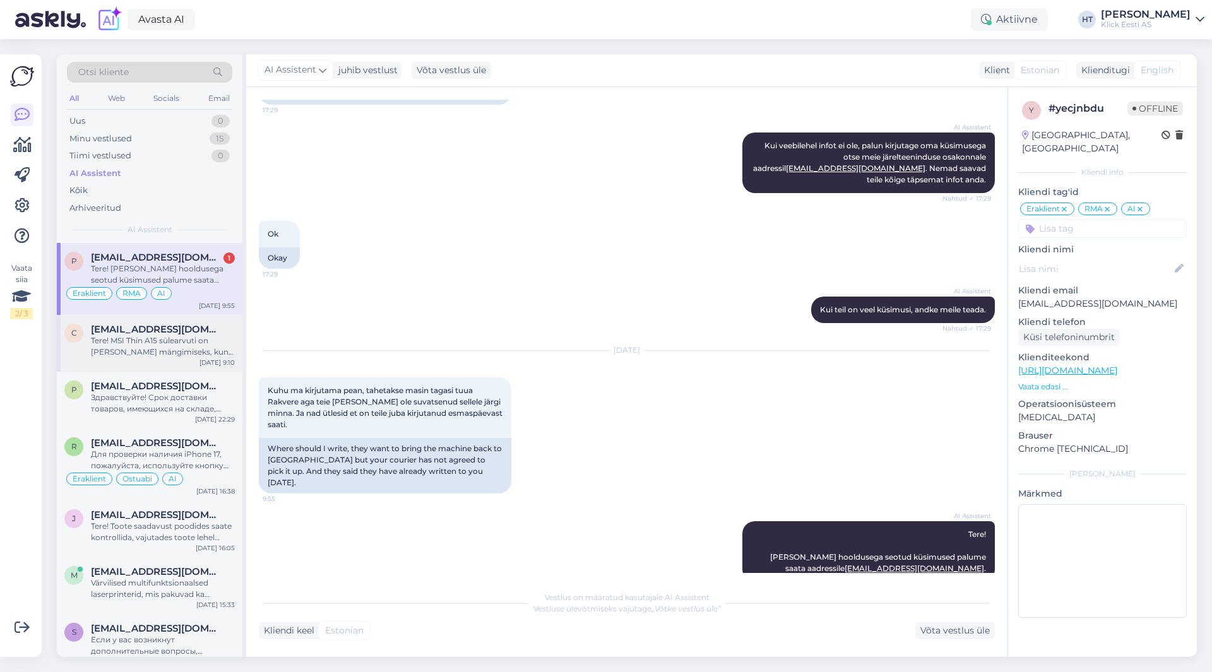
click at [214, 316] on div "c [EMAIL_ADDRESS][DOMAIN_NAME] Tere! MSI Thin A15 sülearvuti on [PERSON_NAME] m…" at bounding box center [150, 343] width 186 height 57
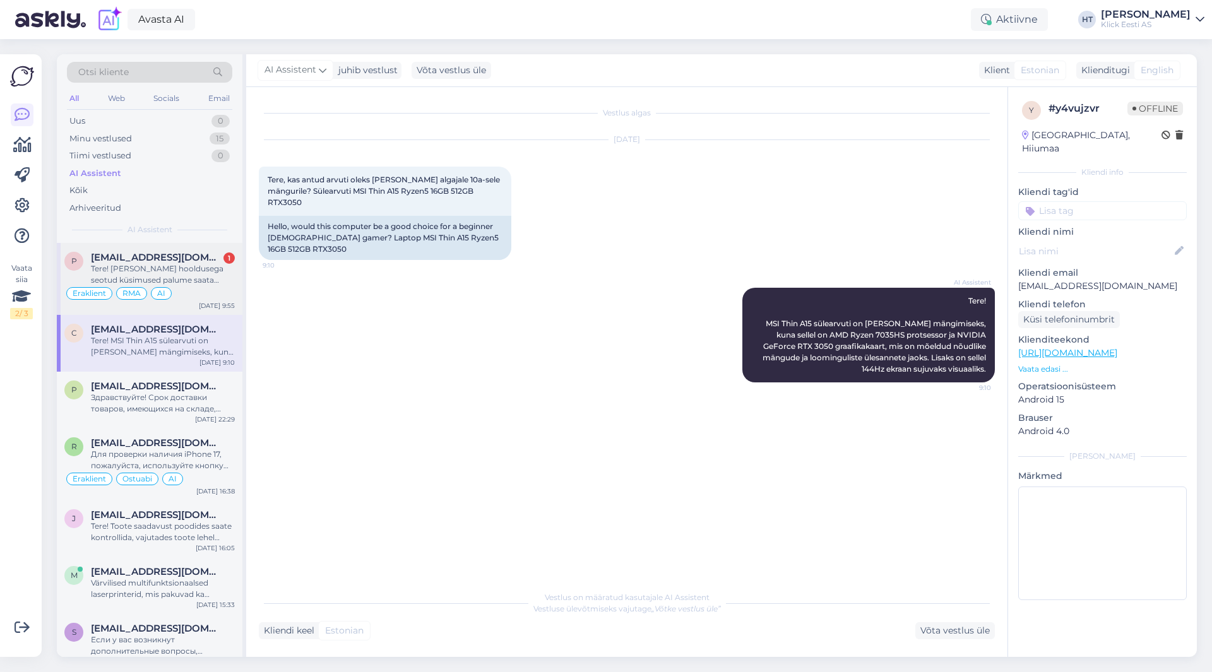
click at [217, 273] on div "Tere! [PERSON_NAME] hooldusega seotud küsimused palume saata aadressile [EMAIL_…" at bounding box center [163, 274] width 144 height 23
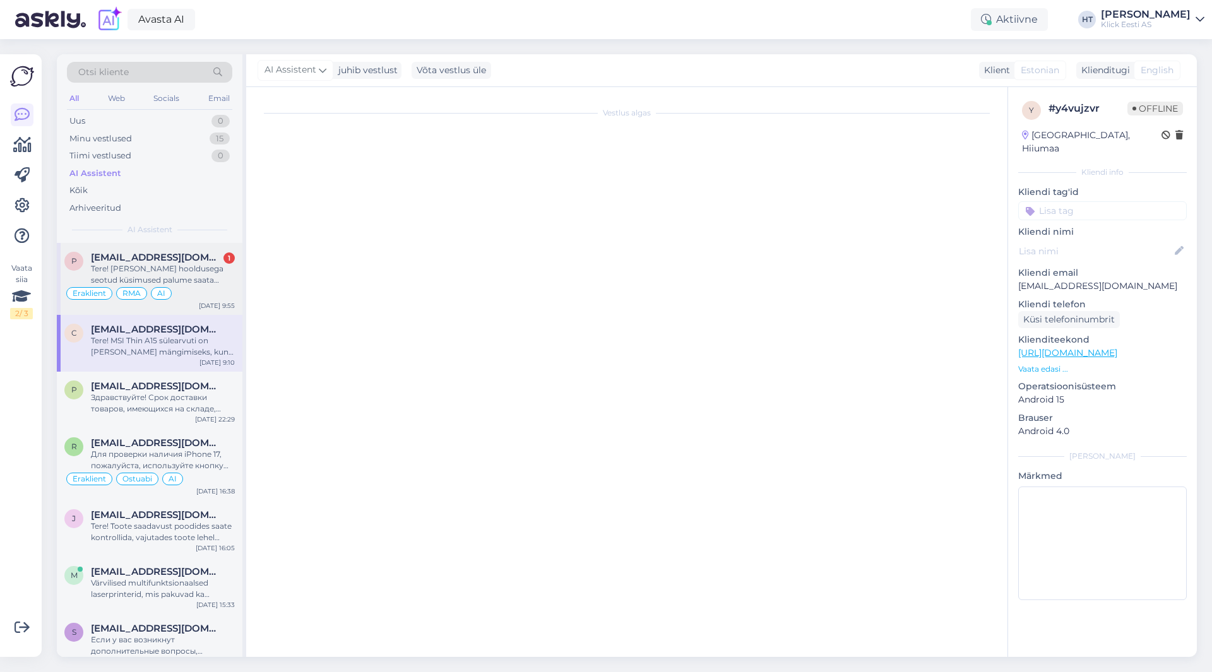
scroll to position [1006, 0]
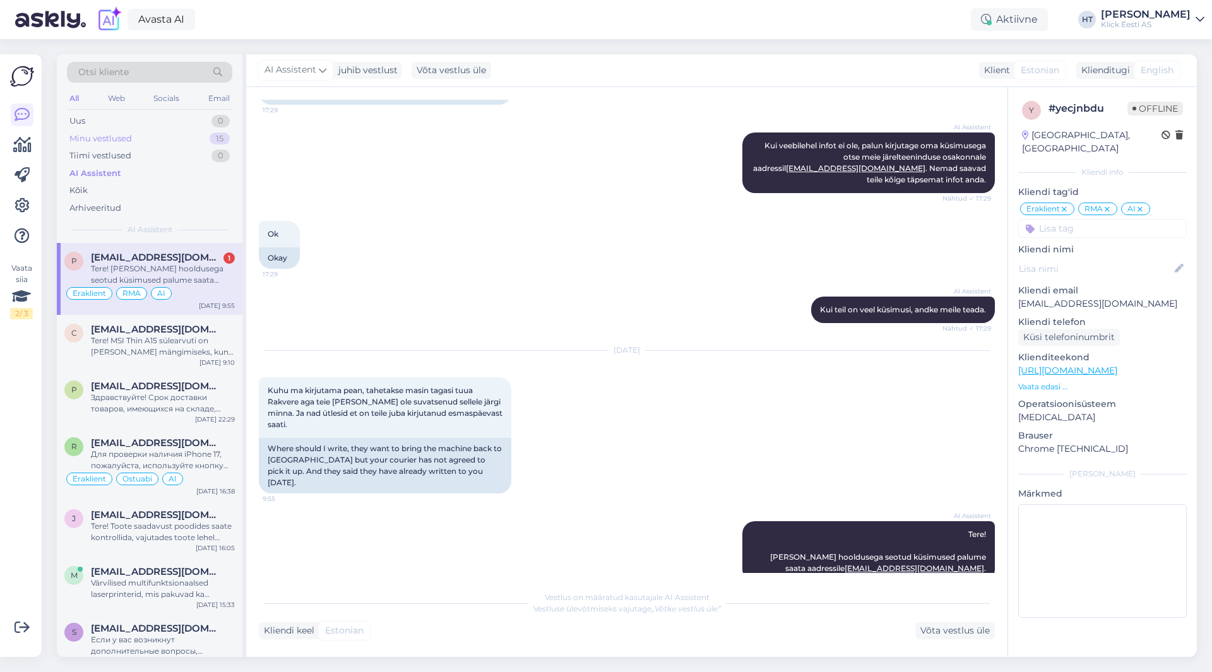
click at [208, 139] on div "Minu vestlused 15" at bounding box center [149, 139] width 165 height 18
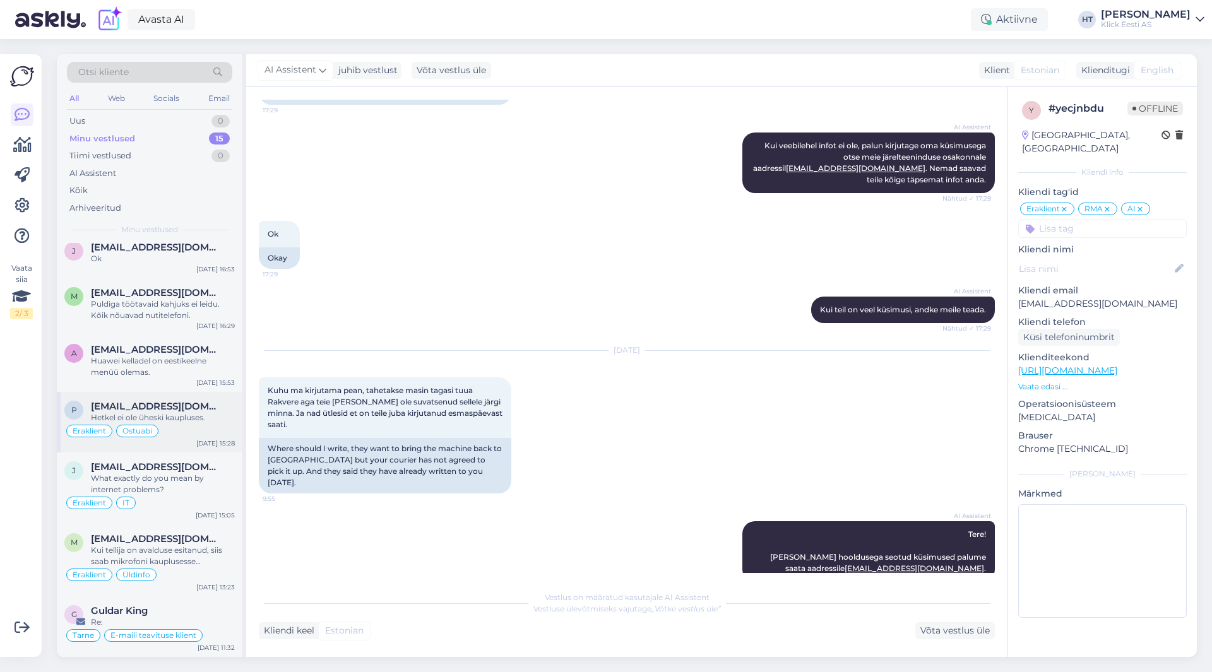
scroll to position [0, 0]
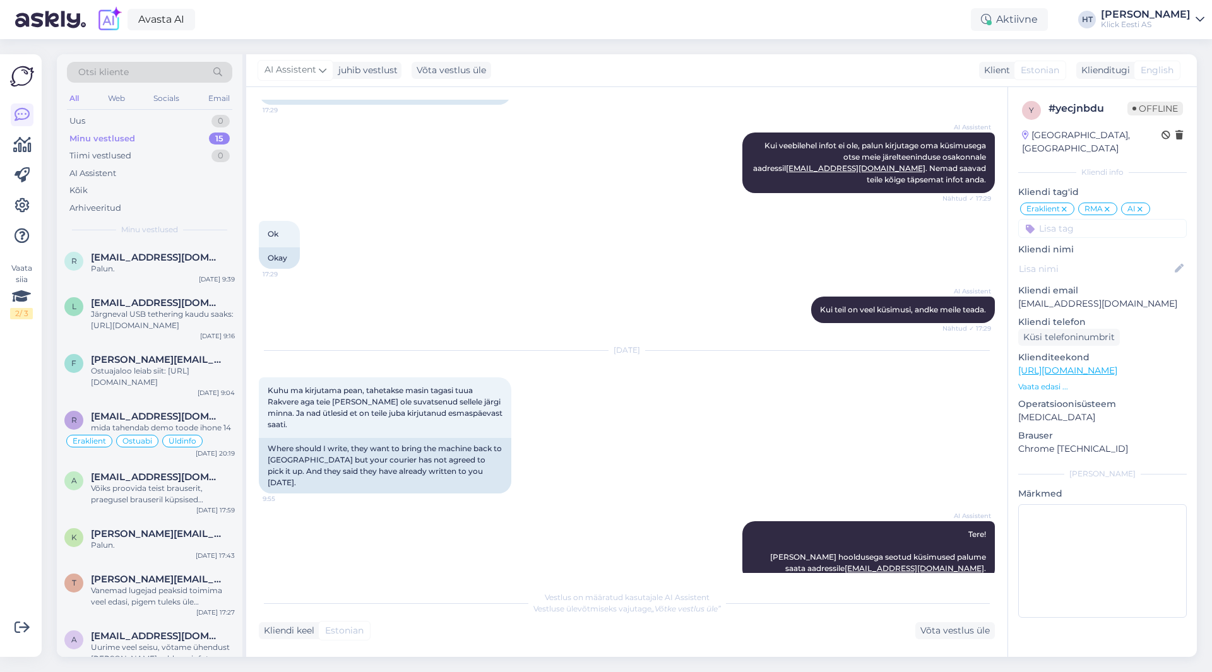
click at [480, 330] on div "AI Assistent [PERSON_NAME] teil on veel küsimusi, andke meile teada. Nähtud ✓ 1…" at bounding box center [627, 310] width 736 height 54
click at [119, 98] on div "Web" at bounding box center [116, 98] width 22 height 16
click at [154, 249] on div "r [EMAIL_ADDRESS][DOMAIN_NAME] Palun. [DATE] 9:39" at bounding box center [150, 265] width 186 height 45
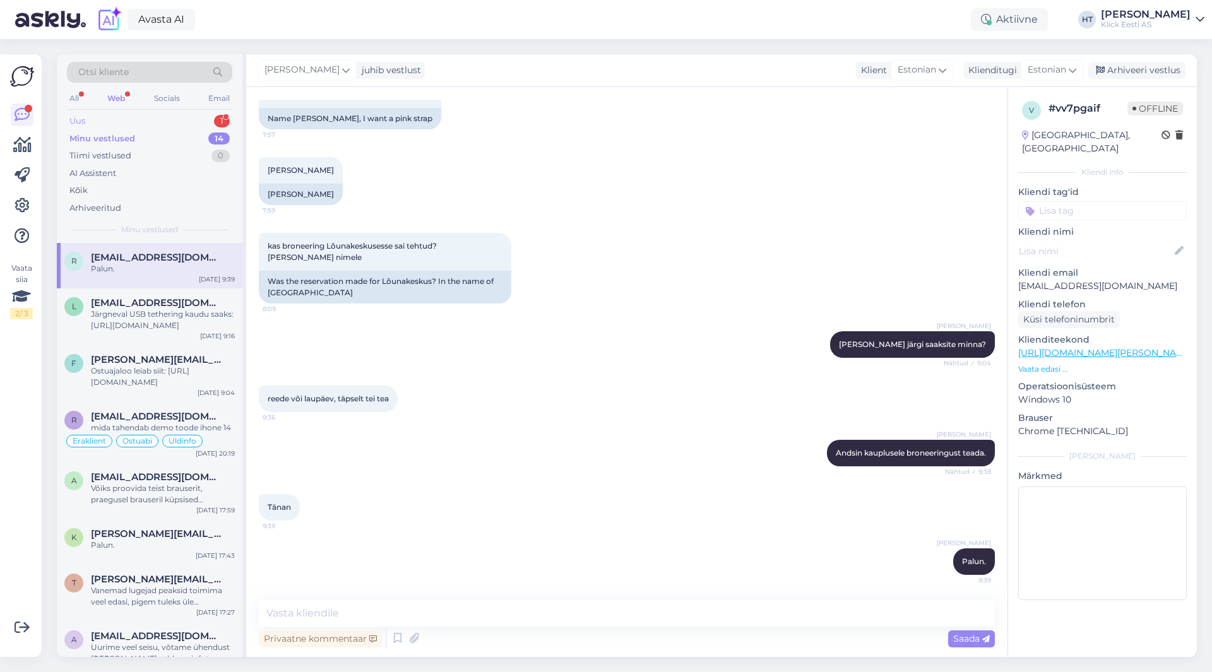
click at [177, 119] on div "Uus 1" at bounding box center [149, 121] width 165 height 18
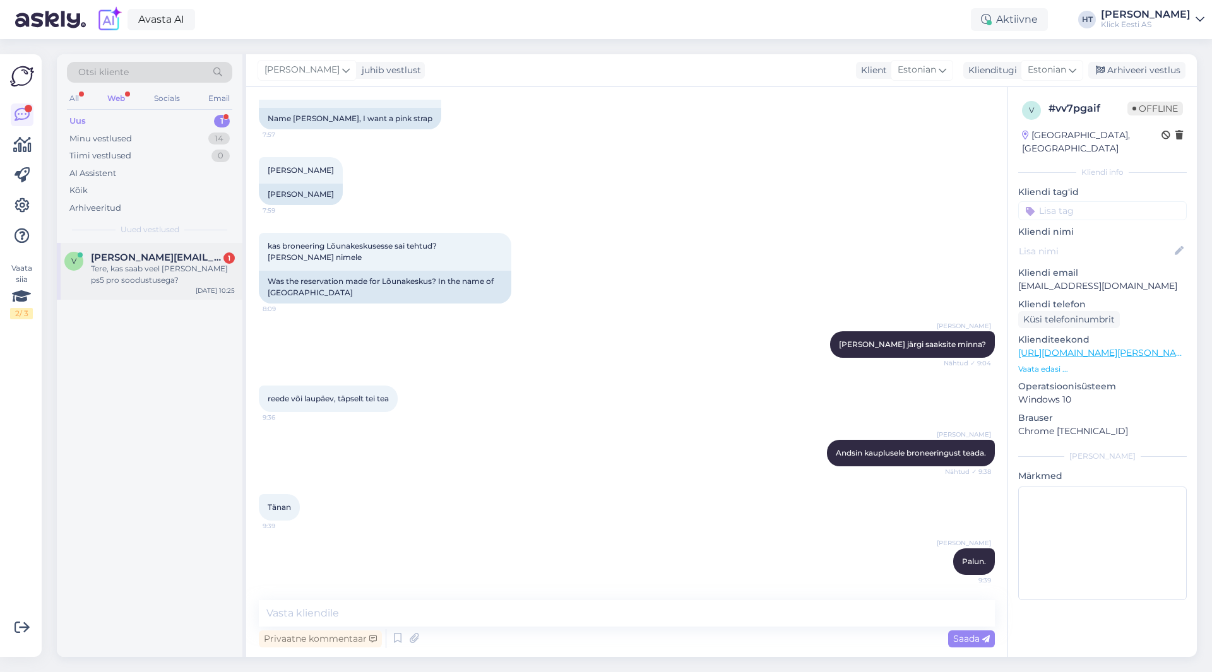
click at [188, 248] on div "V [PERSON_NAME][EMAIL_ADDRESS][DOMAIN_NAME] 1 Tere, kas saab veel [PERSON_NAME]…" at bounding box center [150, 271] width 186 height 57
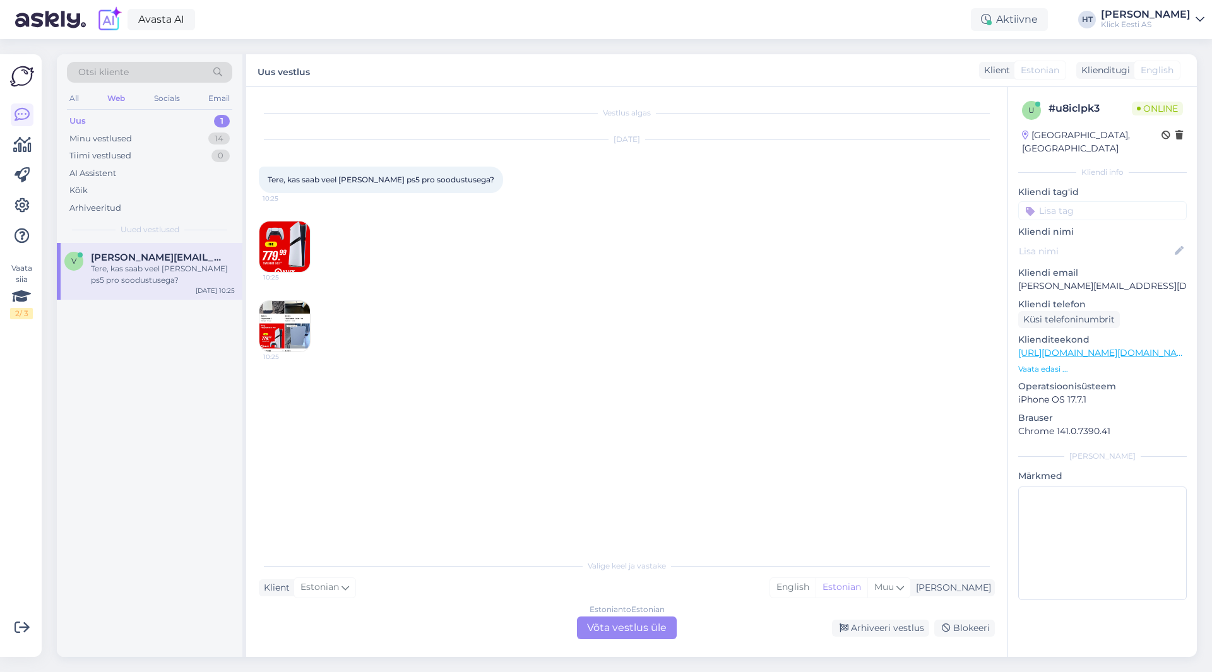
scroll to position [0, 0]
click at [300, 253] on img at bounding box center [284, 247] width 50 height 50
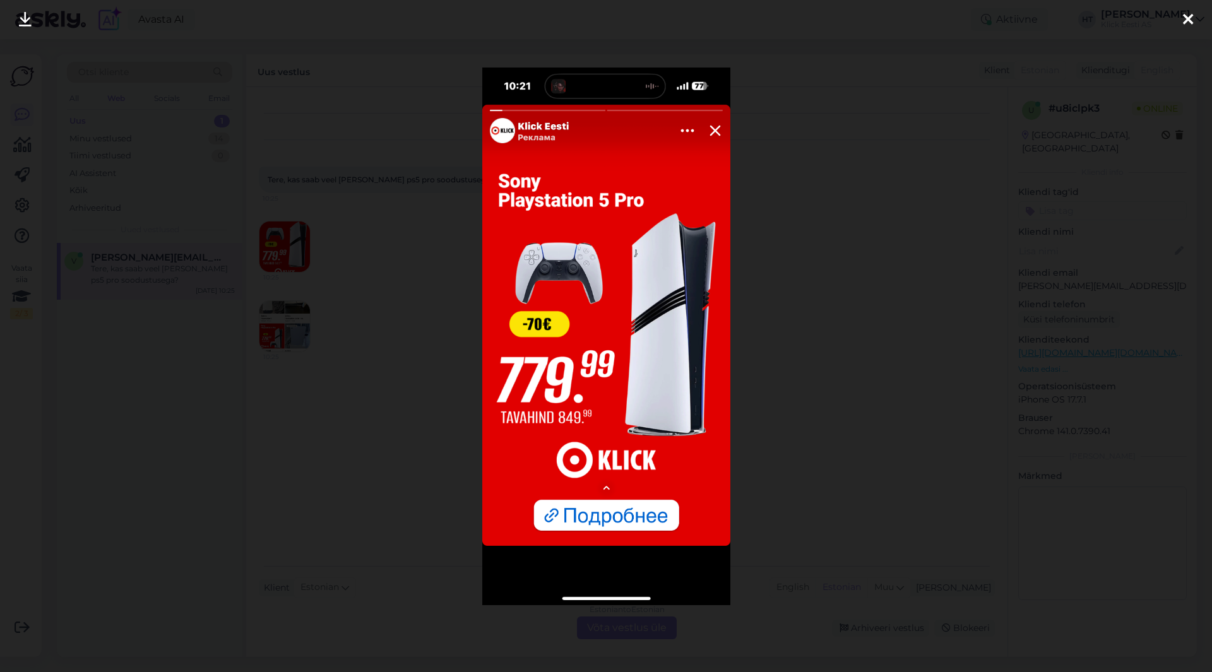
click at [383, 294] on div at bounding box center [606, 336] width 1212 height 672
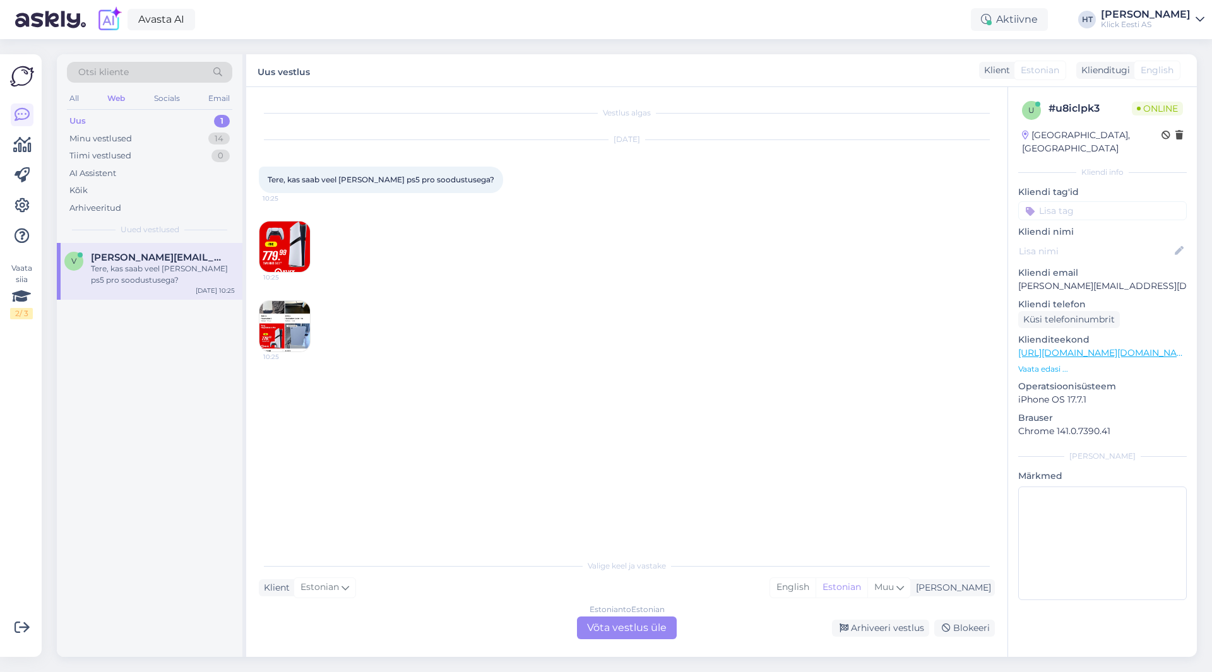
click at [286, 314] on img at bounding box center [284, 326] width 50 height 50
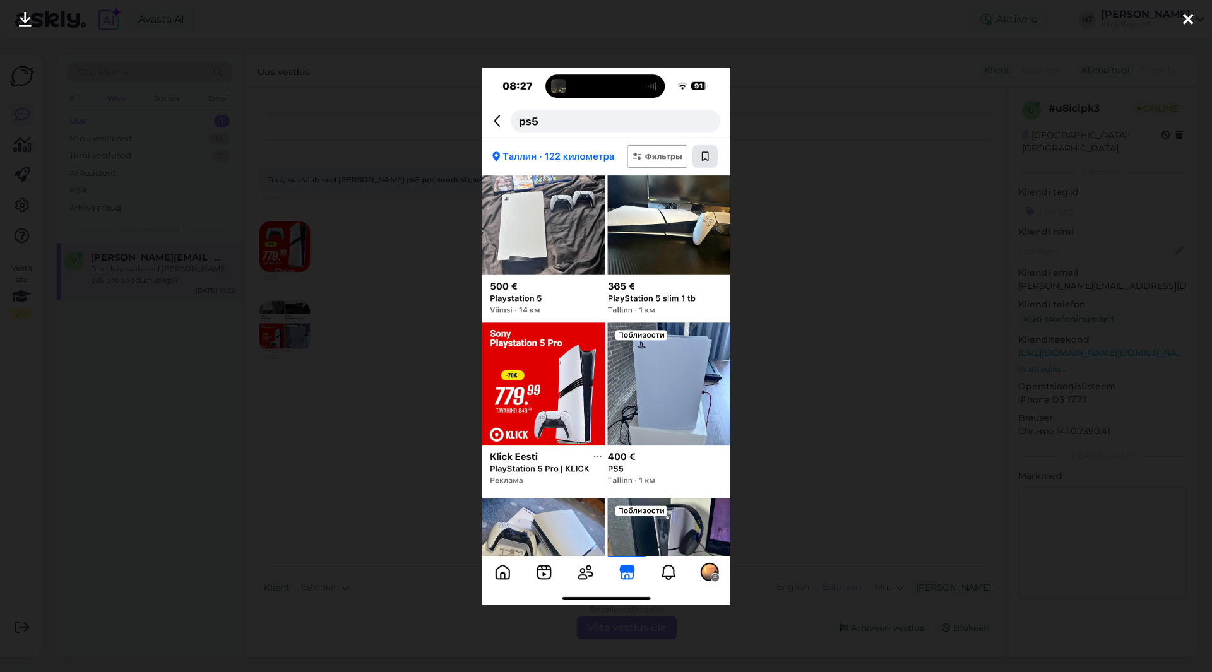
click at [359, 335] on div at bounding box center [606, 336] width 1212 height 672
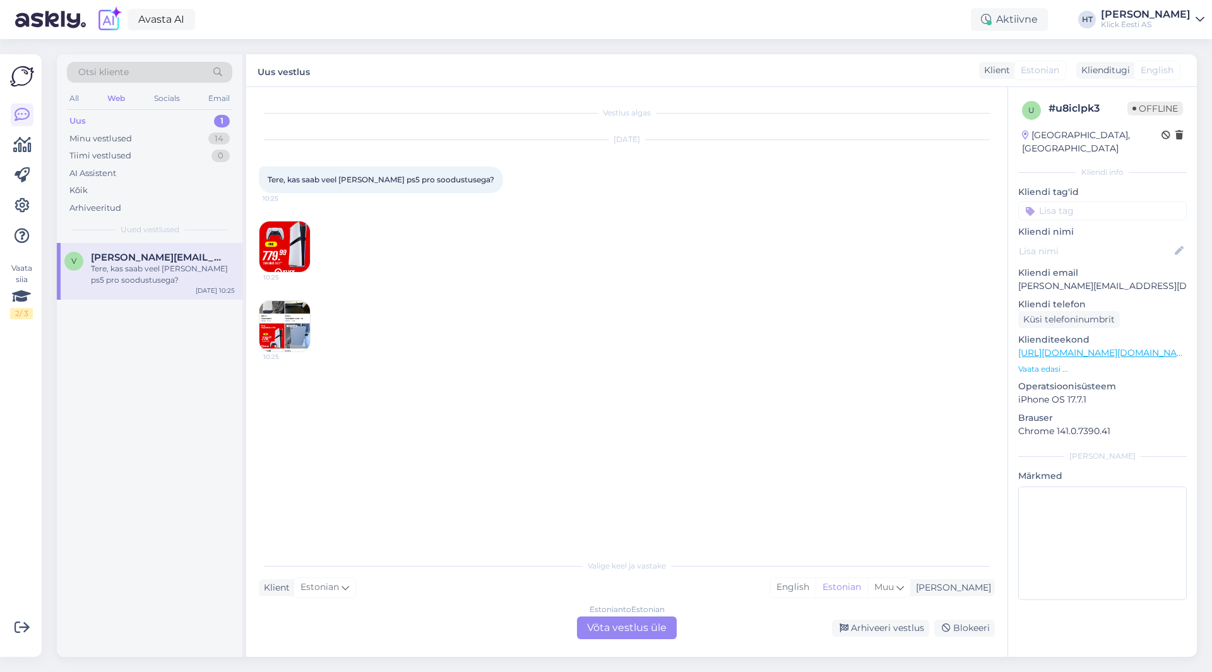
click at [276, 242] on img at bounding box center [284, 247] width 50 height 50
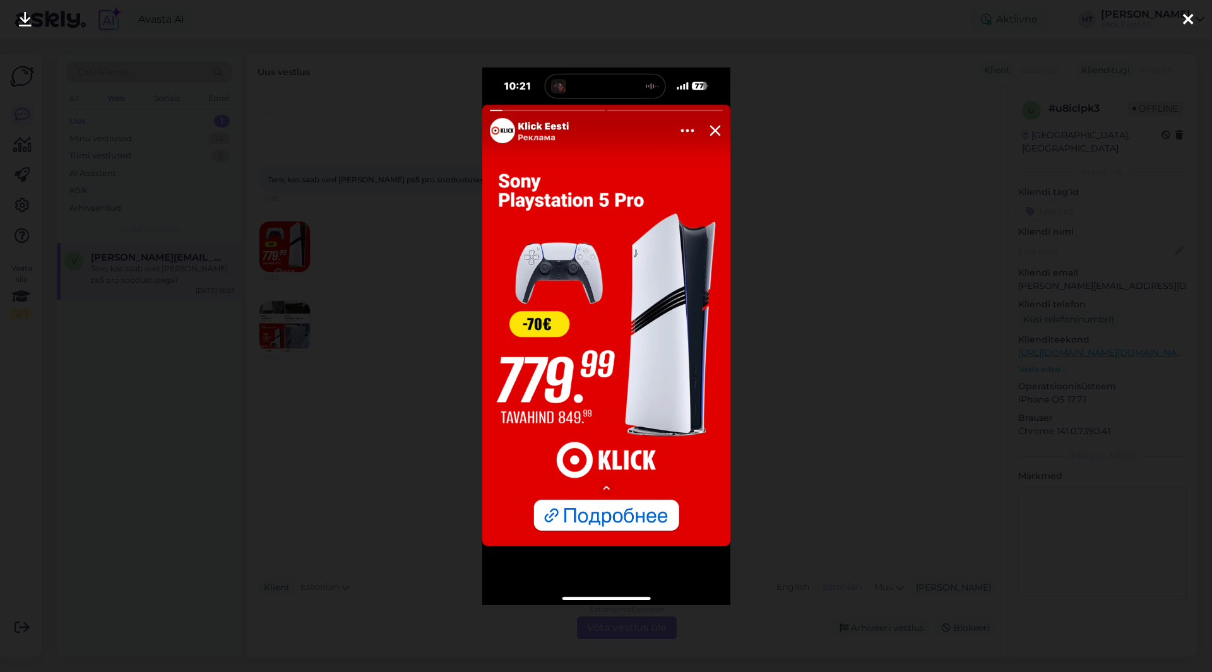
click at [431, 300] on div at bounding box center [606, 336] width 1212 height 672
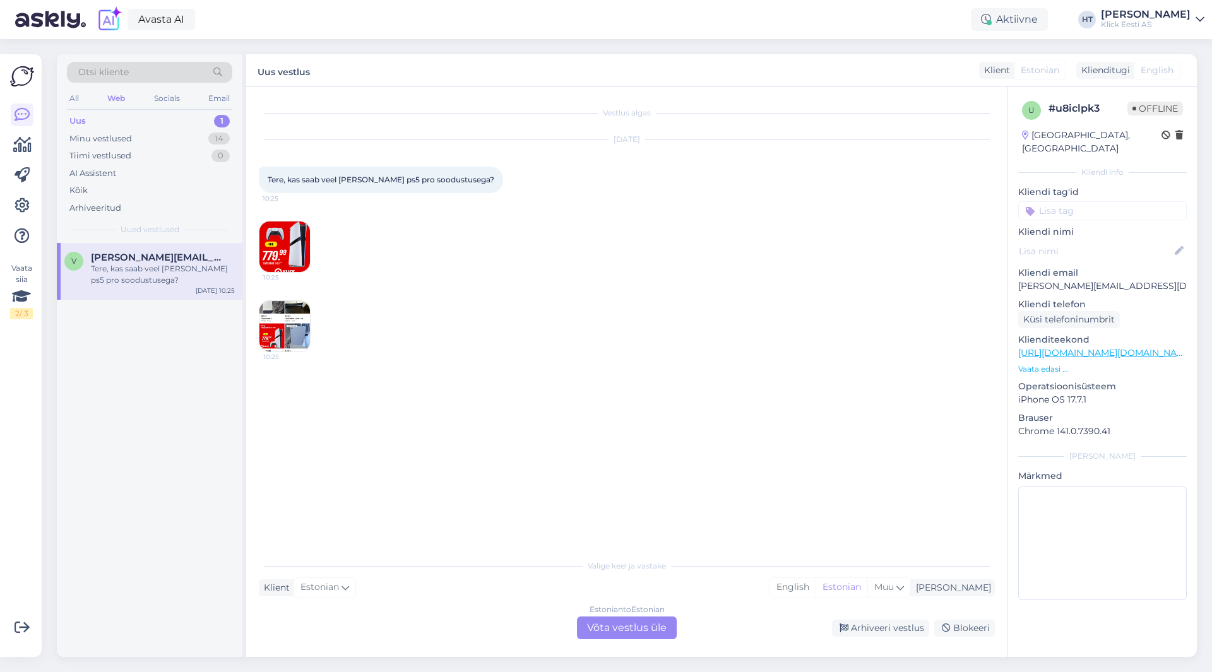
click at [308, 326] on img at bounding box center [284, 326] width 50 height 50
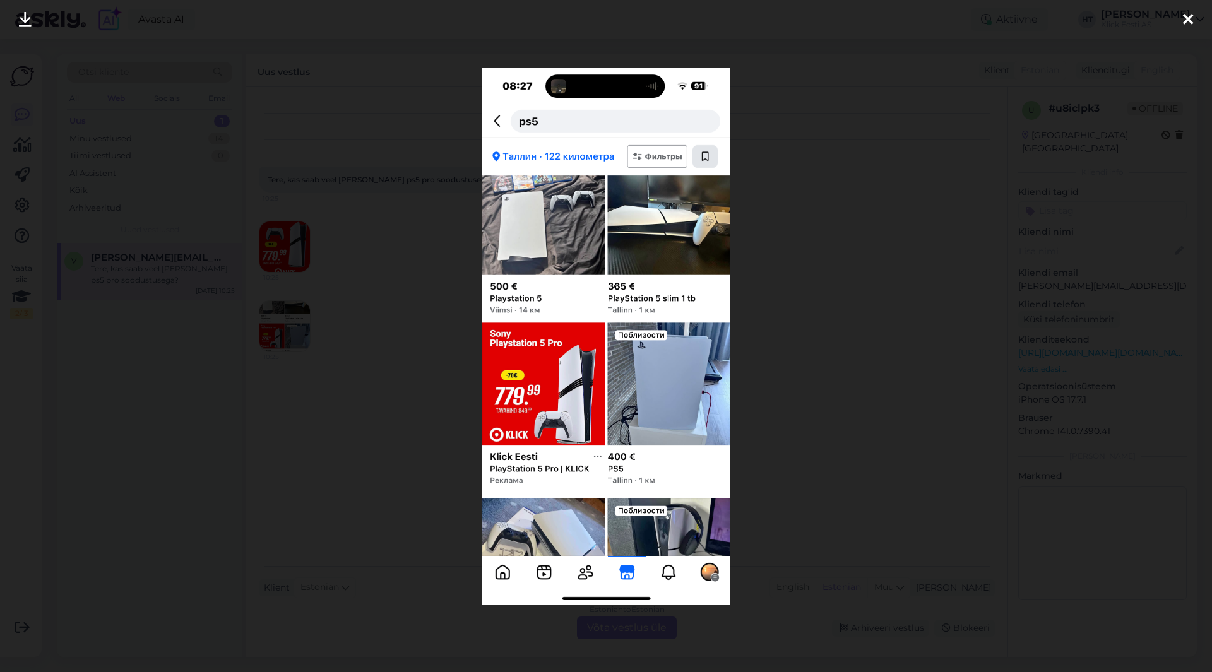
click at [388, 335] on div at bounding box center [606, 336] width 1212 height 672
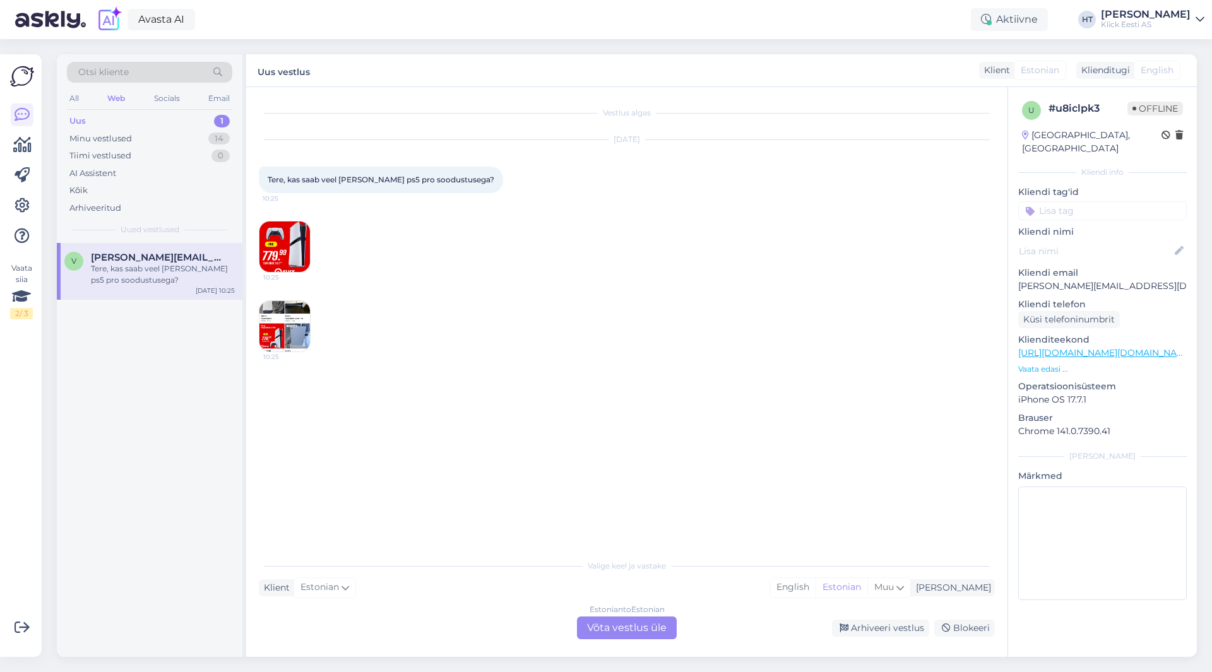
click at [579, 314] on div "[DATE] Tere, kas saab veel [PERSON_NAME] ps5 pro soodustusega? 10:25 10:25 10:25" at bounding box center [627, 246] width 736 height 240
click at [635, 614] on div "Estonian to Estonian Võta vestlus üle" at bounding box center [627, 628] width 100 height 23
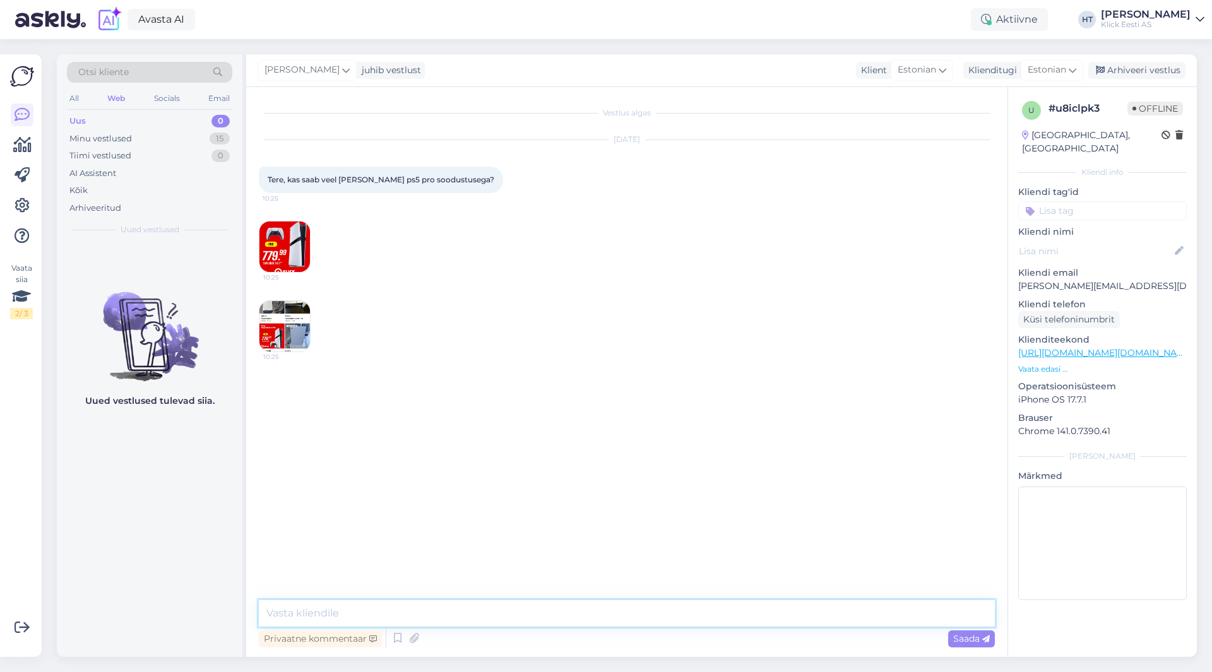
click at [617, 614] on textarea at bounding box center [627, 613] width 736 height 27
type textarea "Soodustus on kahjuks lõppenud."
click at [272, 249] on img at bounding box center [284, 247] width 50 height 50
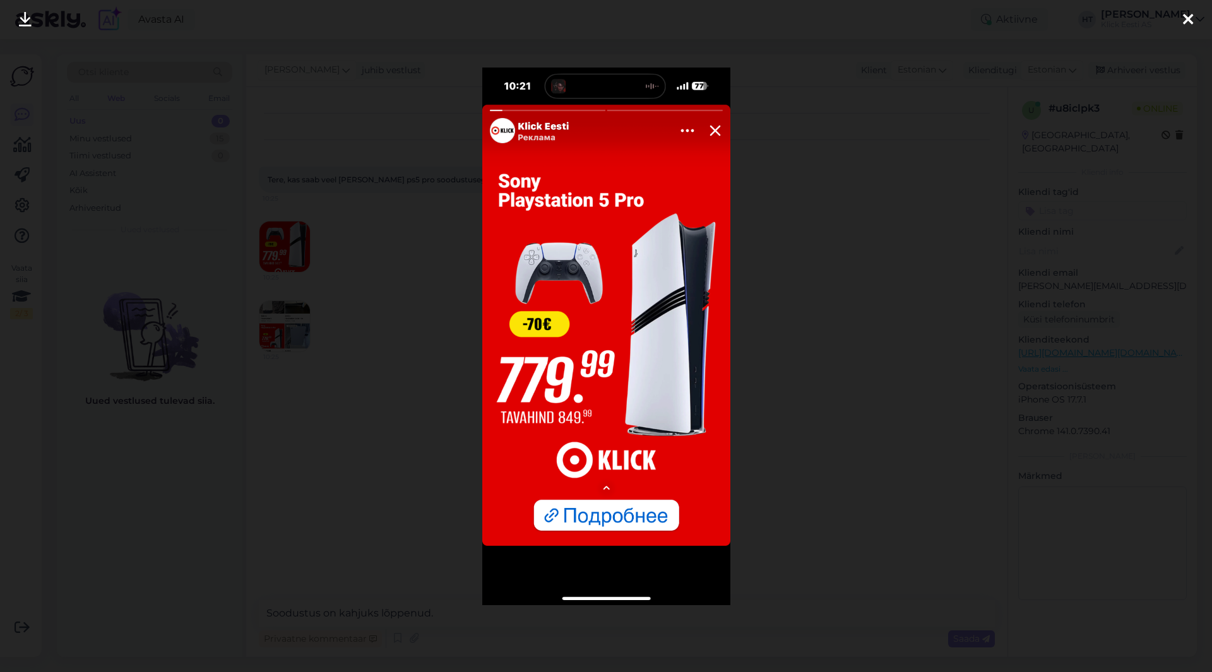
click at [458, 300] on div at bounding box center [606, 336] width 1212 height 672
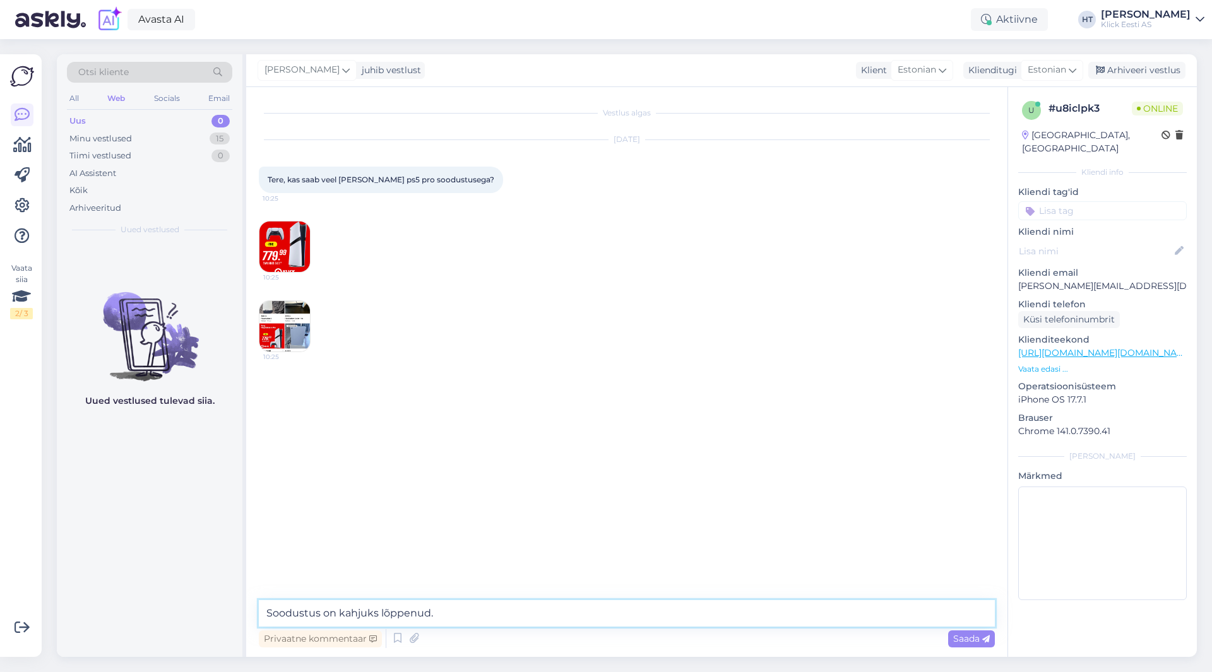
click at [511, 614] on textarea "Soodustus on kahjuks lõppenud." at bounding box center [627, 613] width 736 height 27
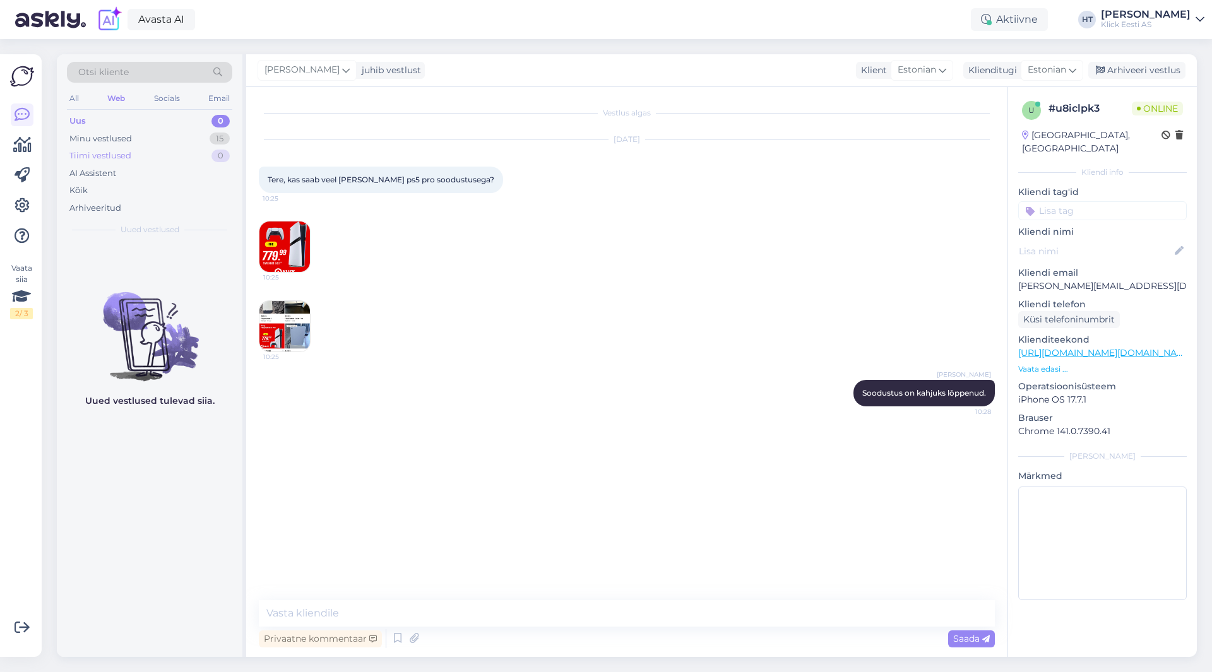
click at [199, 152] on div "Tiimi vestlused 0" at bounding box center [149, 156] width 165 height 18
click at [201, 143] on div "Minu vestlused 15" at bounding box center [149, 139] width 165 height 18
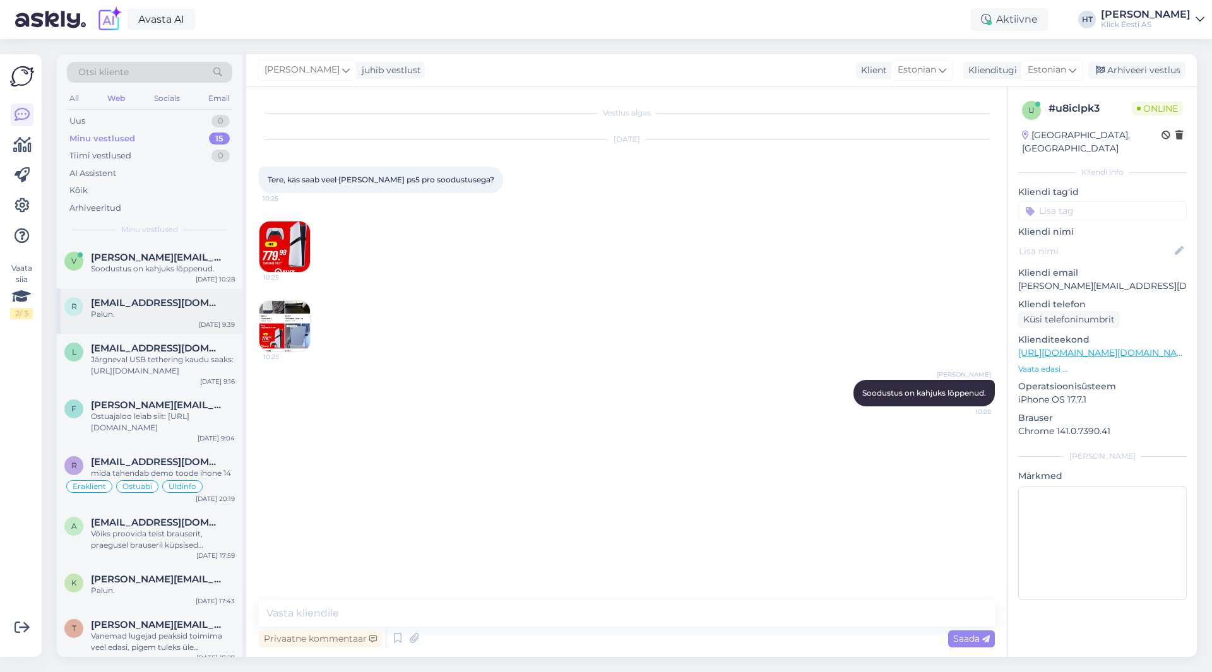
click at [194, 297] on span "[EMAIL_ADDRESS][DOMAIN_NAME]" at bounding box center [156, 302] width 131 height 11
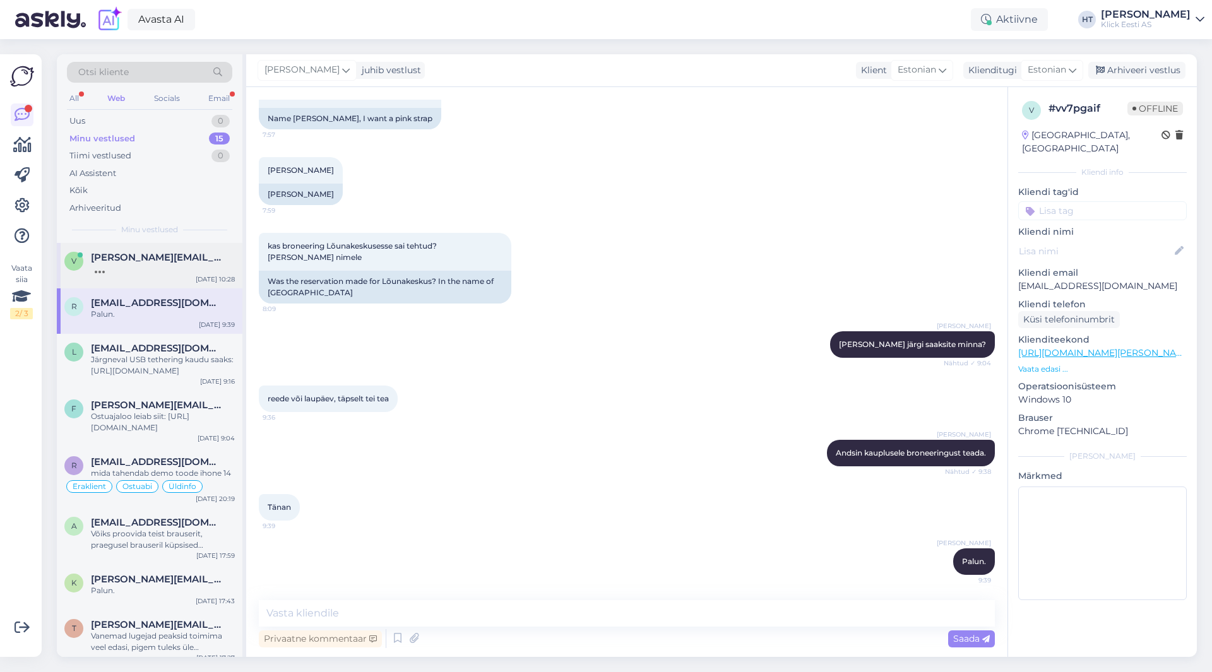
click at [167, 263] on span "[PERSON_NAME][EMAIL_ADDRESS][DOMAIN_NAME]" at bounding box center [156, 257] width 131 height 11
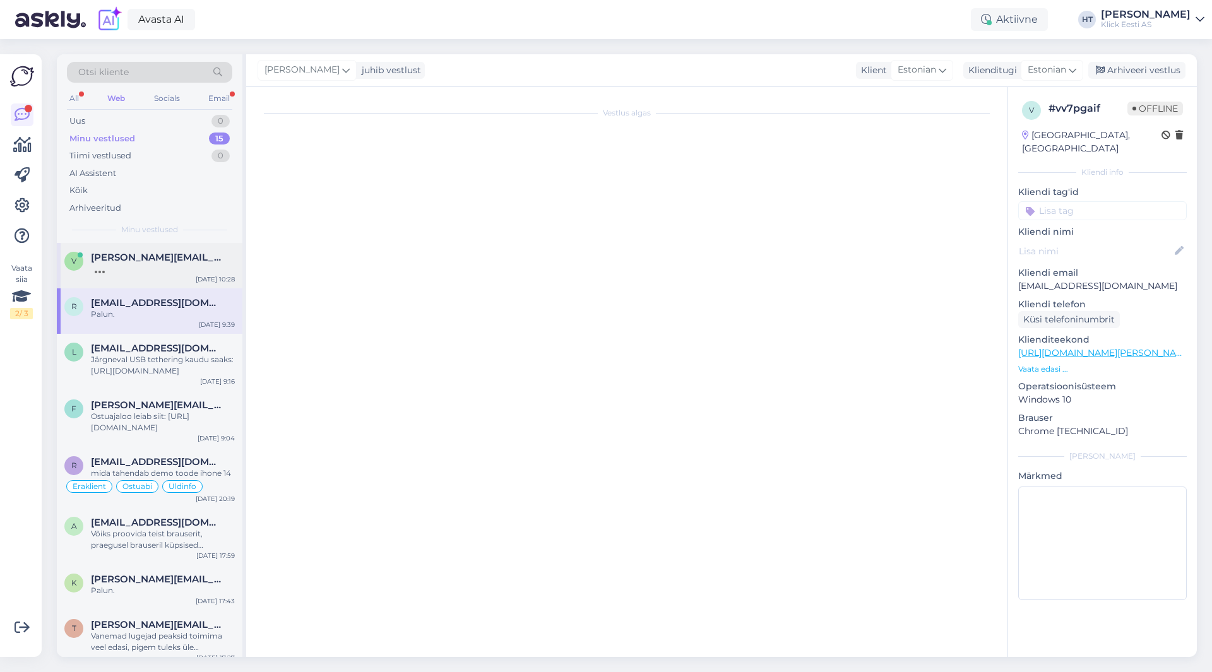
scroll to position [0, 0]
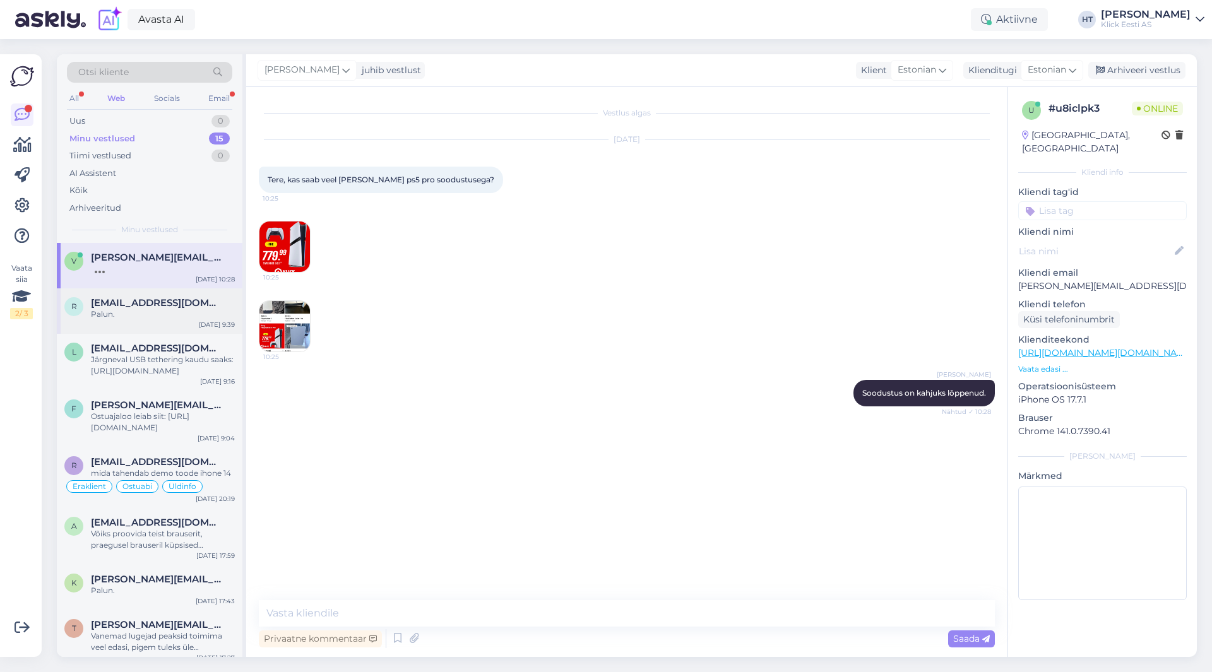
click at [179, 316] on div "Palun." at bounding box center [163, 314] width 144 height 11
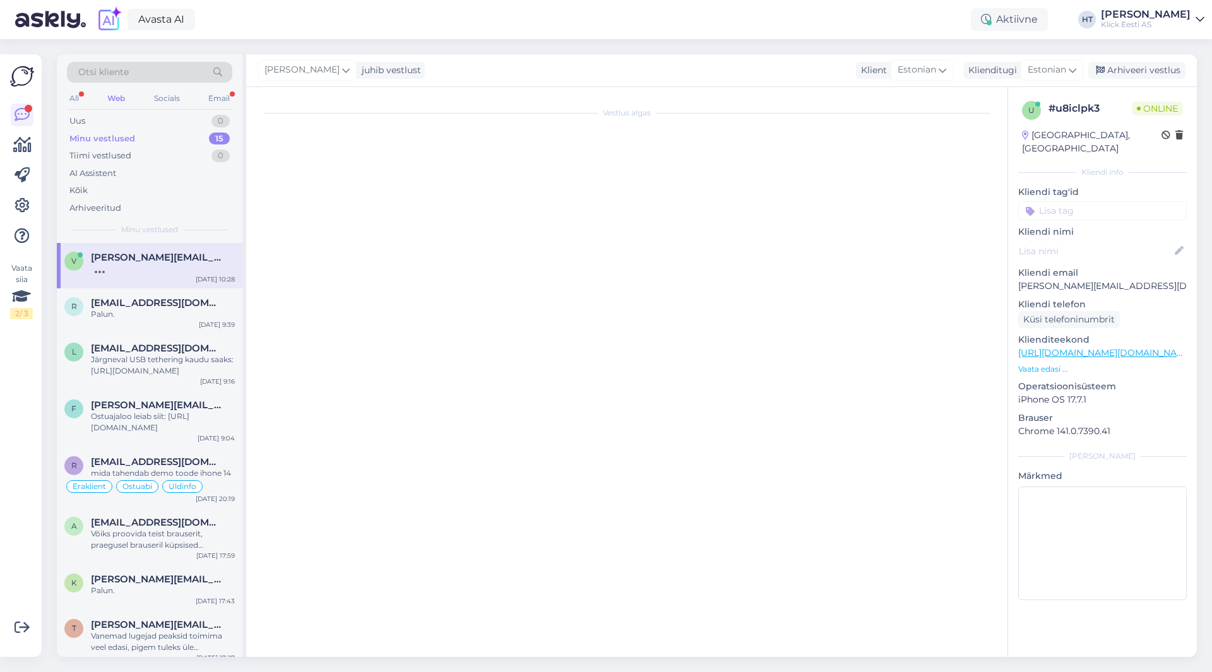
scroll to position [638, 0]
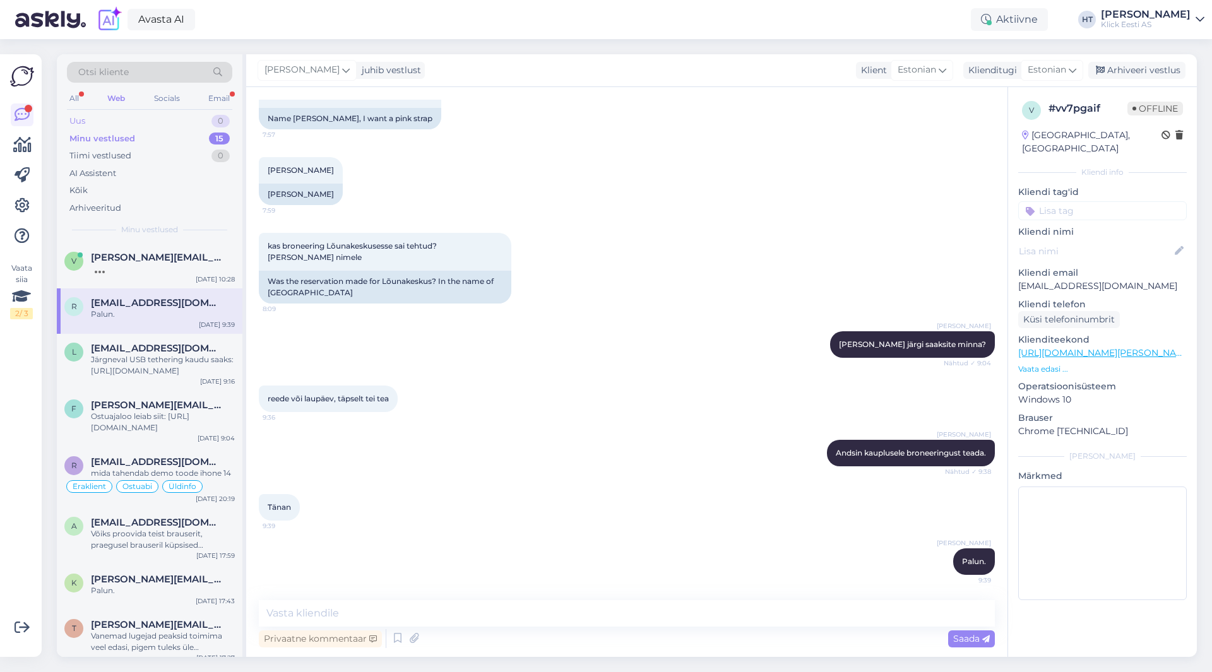
click at [181, 119] on div "Uus 0" at bounding box center [149, 121] width 165 height 18
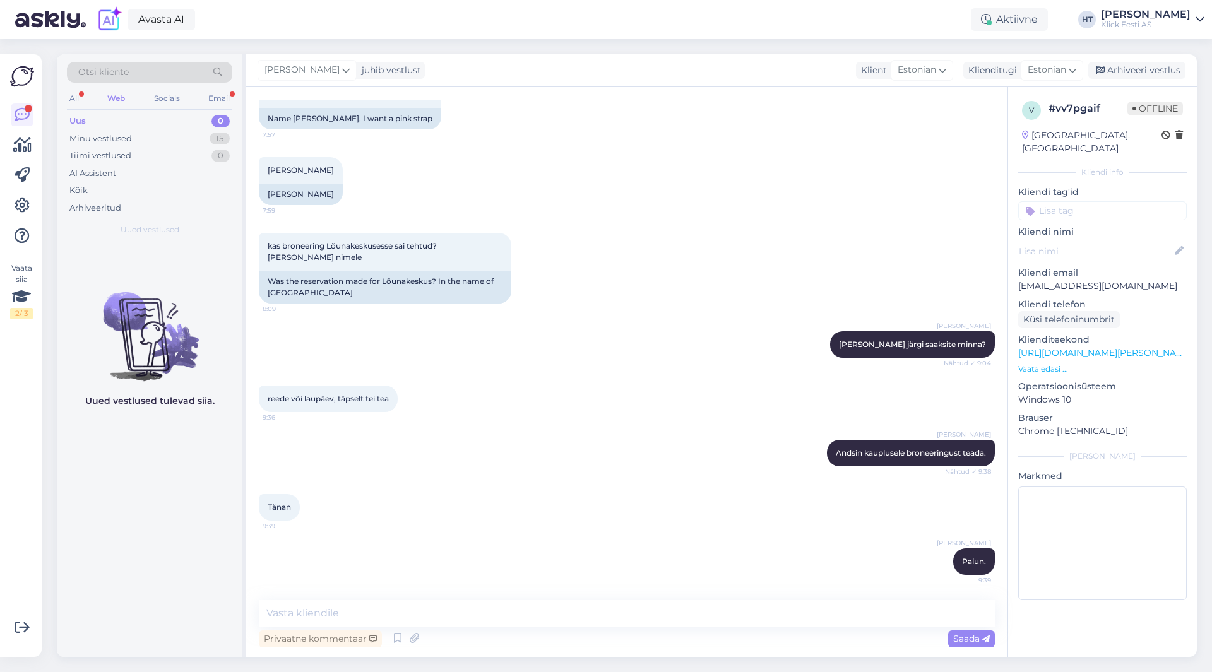
click at [63, 95] on div "Otsi kliente All Web Socials Email Uus 0 Minu vestlused 15 Tiimi vestlused 0 AI…" at bounding box center [150, 148] width 186 height 189
click at [76, 96] on div "All" at bounding box center [74, 98] width 15 height 16
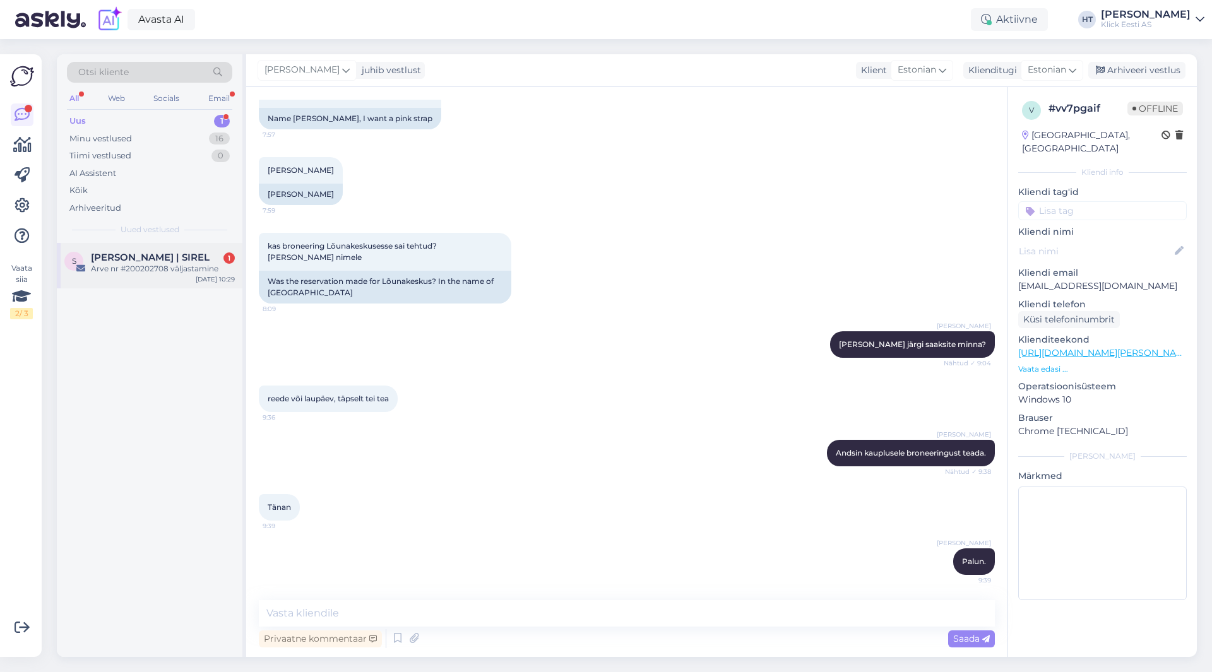
click at [155, 258] on span "[PERSON_NAME] | SIREL" at bounding box center [150, 257] width 119 height 11
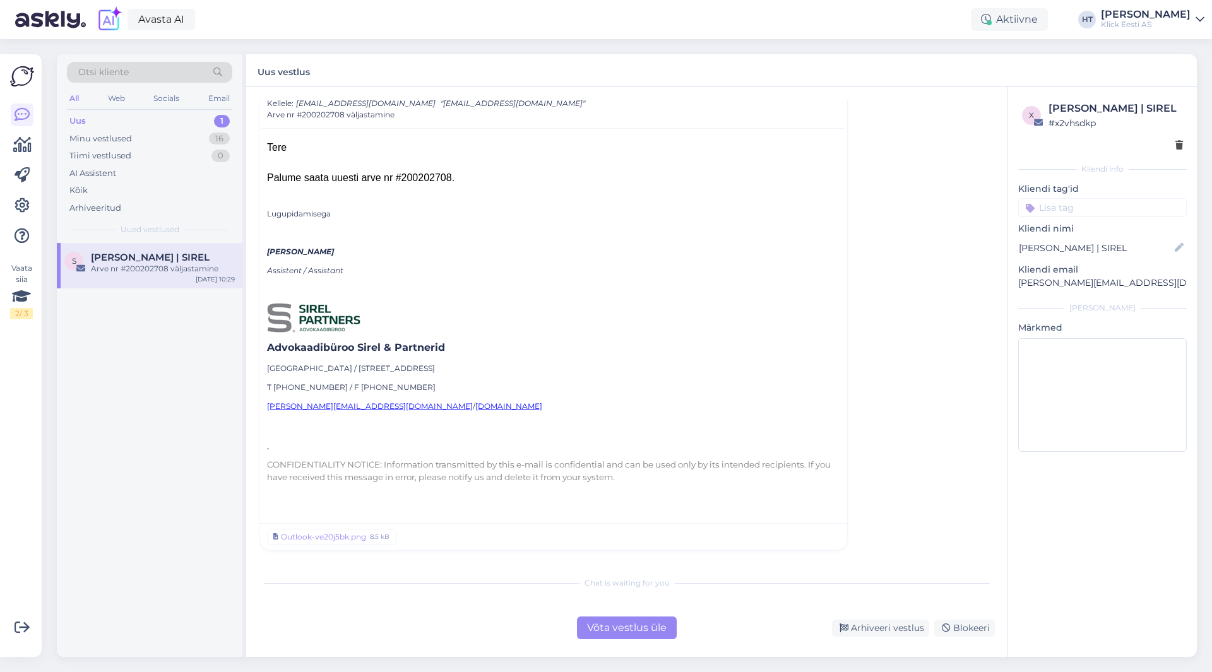
scroll to position [0, 0]
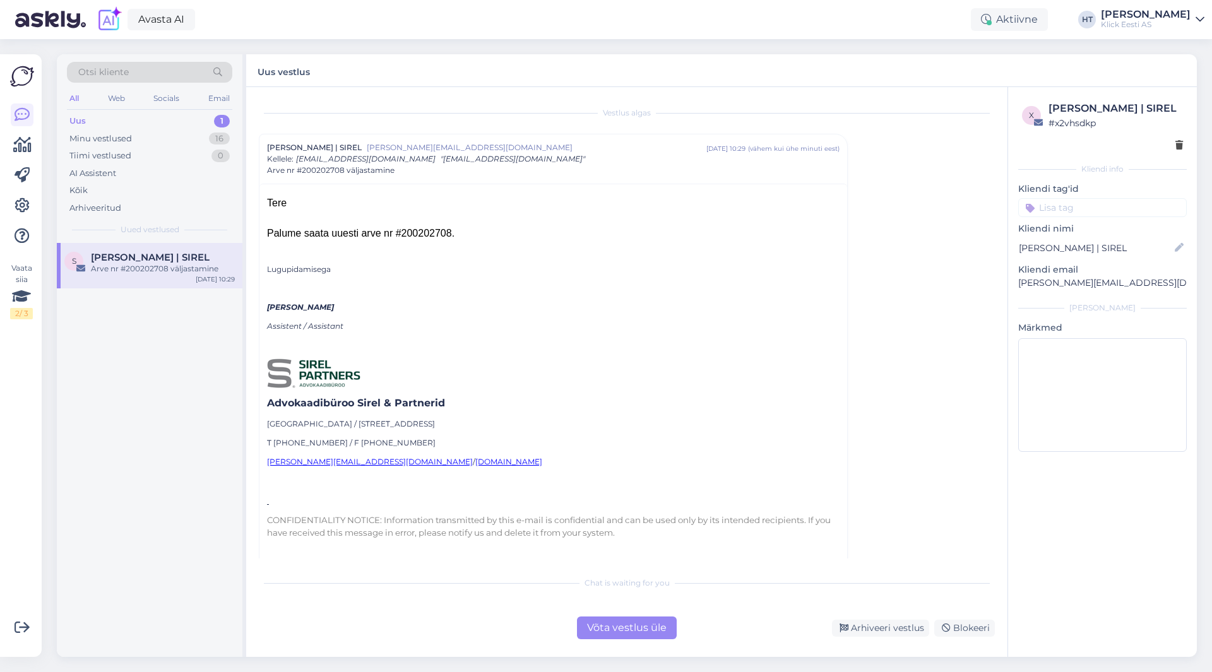
click at [415, 233] on div "Palume saata uuesti arve nr #200202708." at bounding box center [553, 233] width 573 height 15
click at [147, 396] on div "S [PERSON_NAME] | [PERSON_NAME] nr #200202708 väljastamine [DATE] 10:29" at bounding box center [150, 450] width 186 height 414
click at [398, 234] on div "Palume saata uuesti arve nr #200202708." at bounding box center [553, 233] width 573 height 15
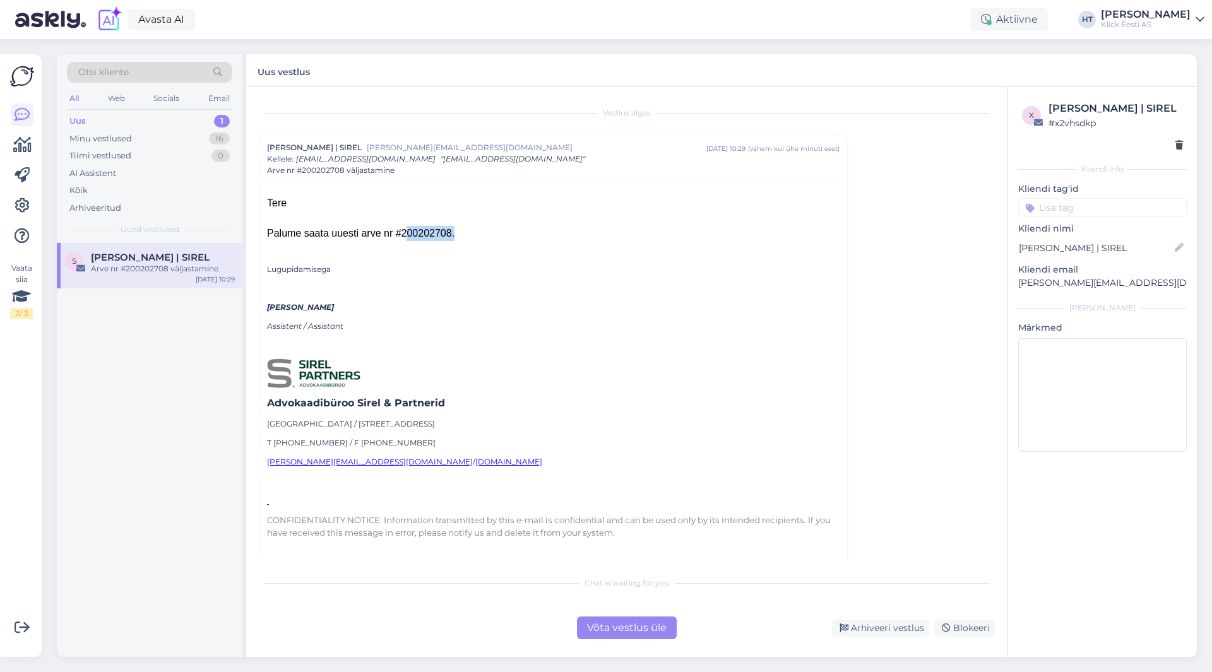
copy div "200202708"
click at [549, 276] on div "Lugupidamisega [PERSON_NAME] Assistent / Assistant Advokaadibüroo Sirel & Partn…" at bounding box center [553, 400] width 573 height 319
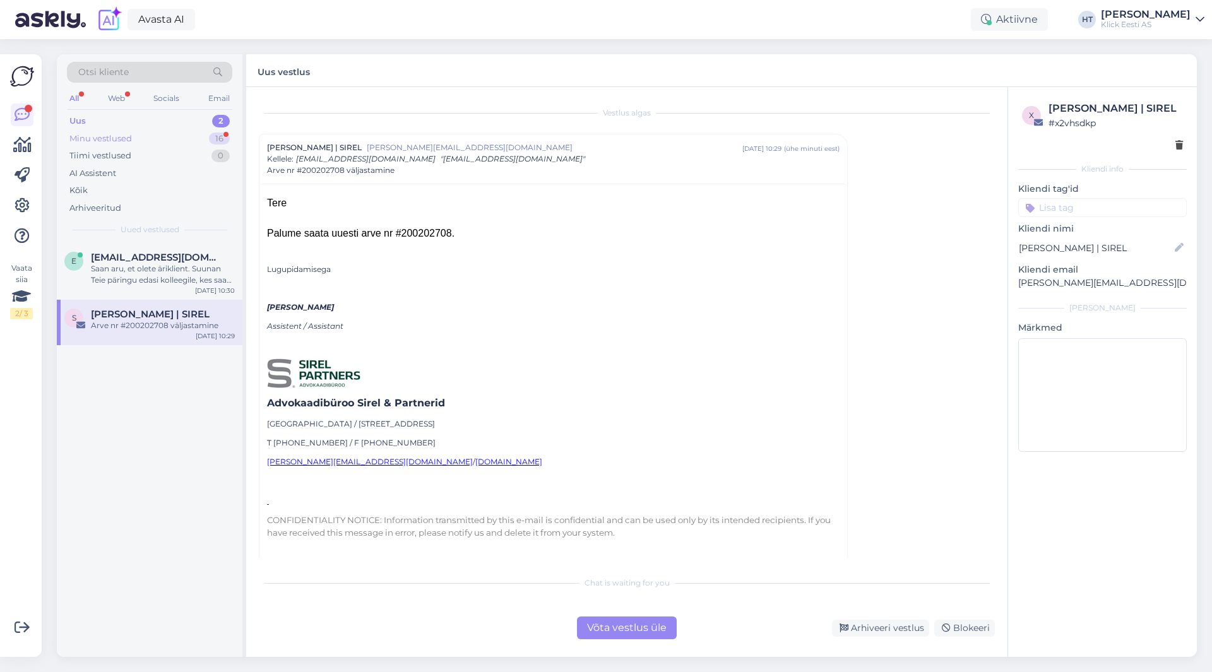
click at [177, 142] on div "Minu vestlused 16" at bounding box center [149, 139] width 165 height 18
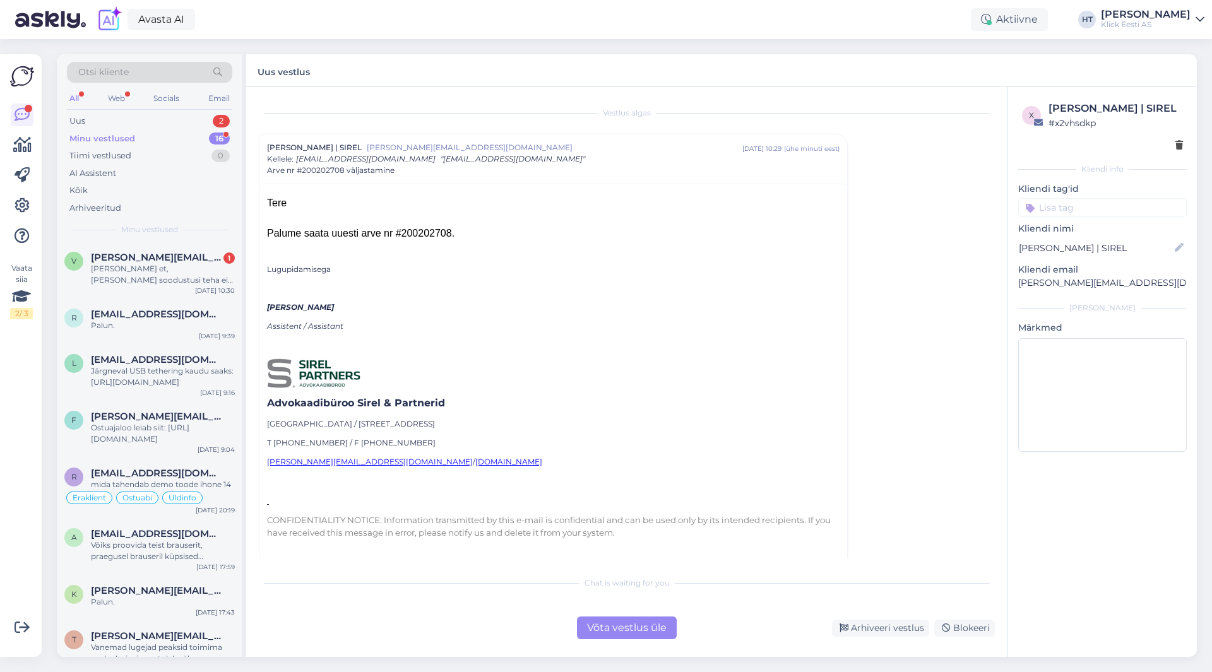
click at [197, 110] on div "Otsi kliente All Web Socials Email Uus 2 Minu vestlused 16 Tiimi vestlused 0 AI…" at bounding box center [150, 148] width 186 height 189
click at [198, 122] on div "Uus 2" at bounding box center [149, 121] width 165 height 18
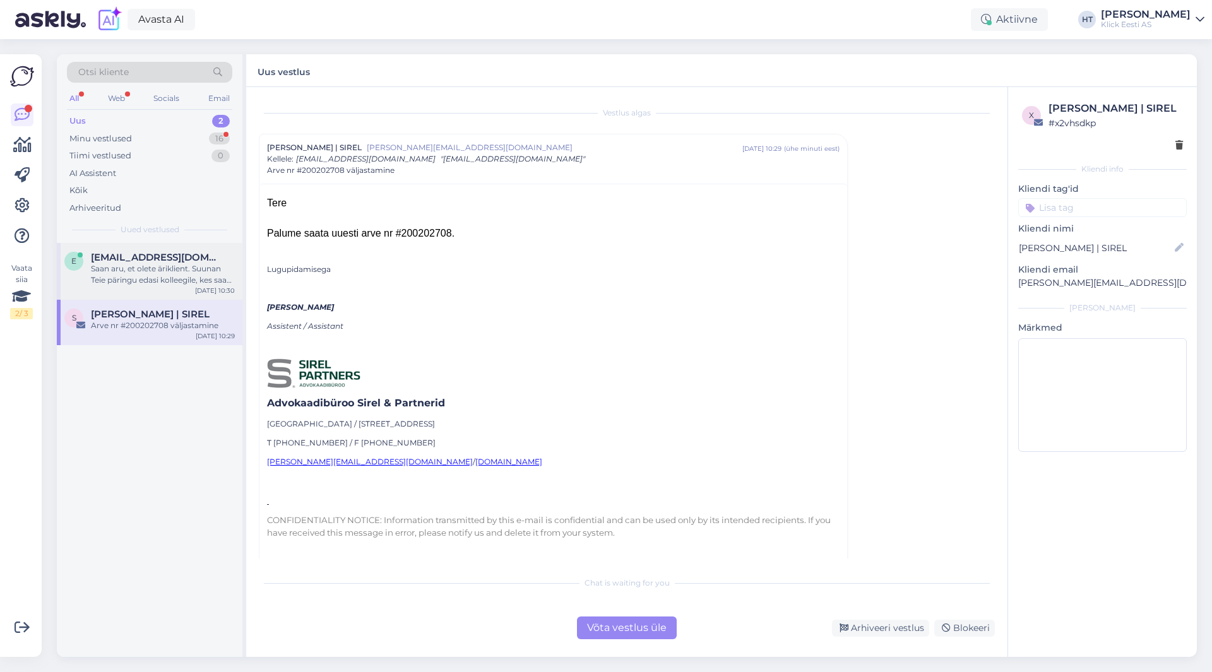
click at [158, 258] on span "[EMAIL_ADDRESS][DOMAIN_NAME]" at bounding box center [156, 257] width 131 height 11
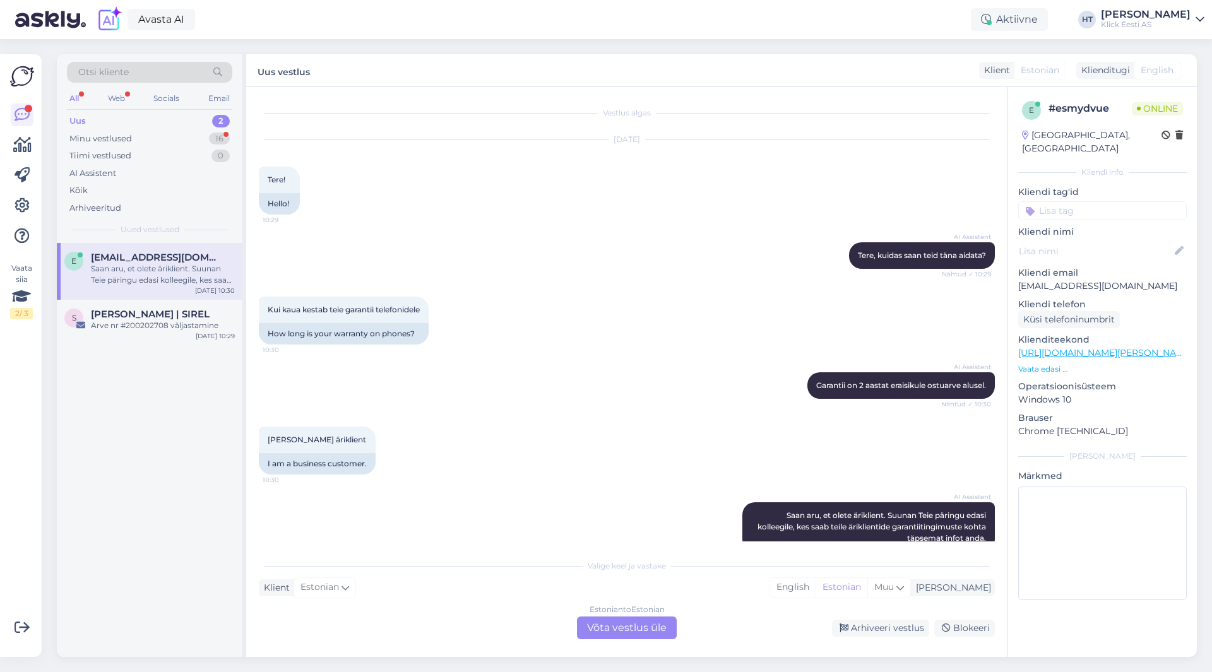
scroll to position [24, 0]
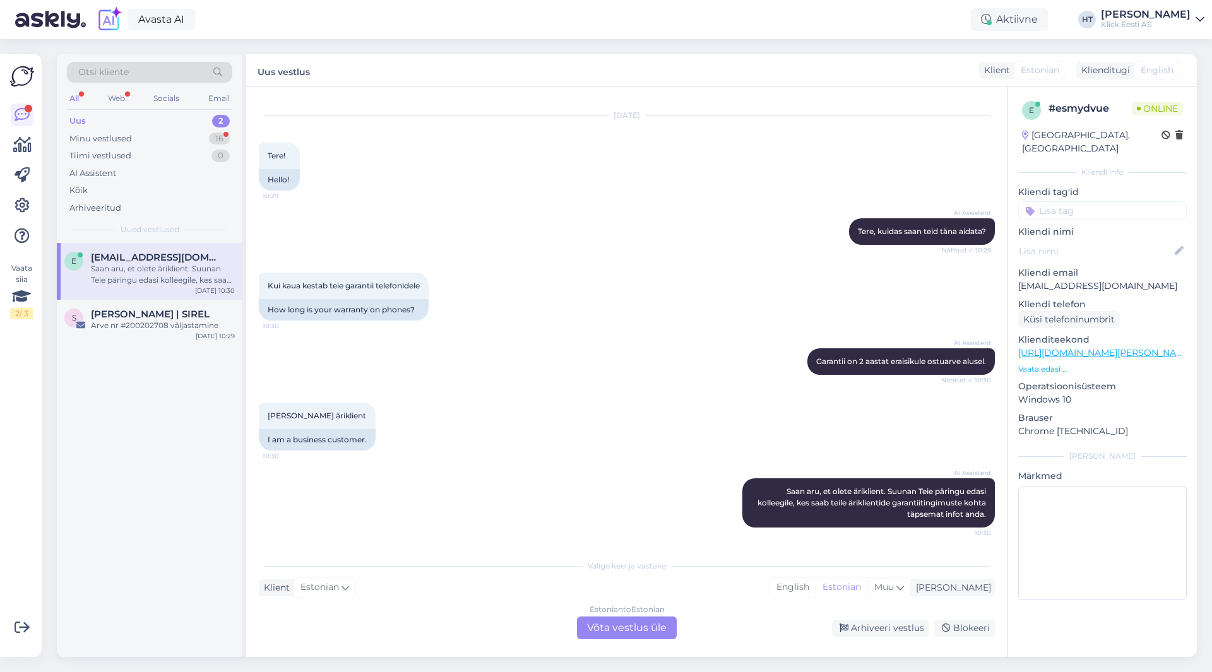
click at [598, 614] on div "Estonian to Estonian Võta vestlus üle" at bounding box center [627, 628] width 100 height 23
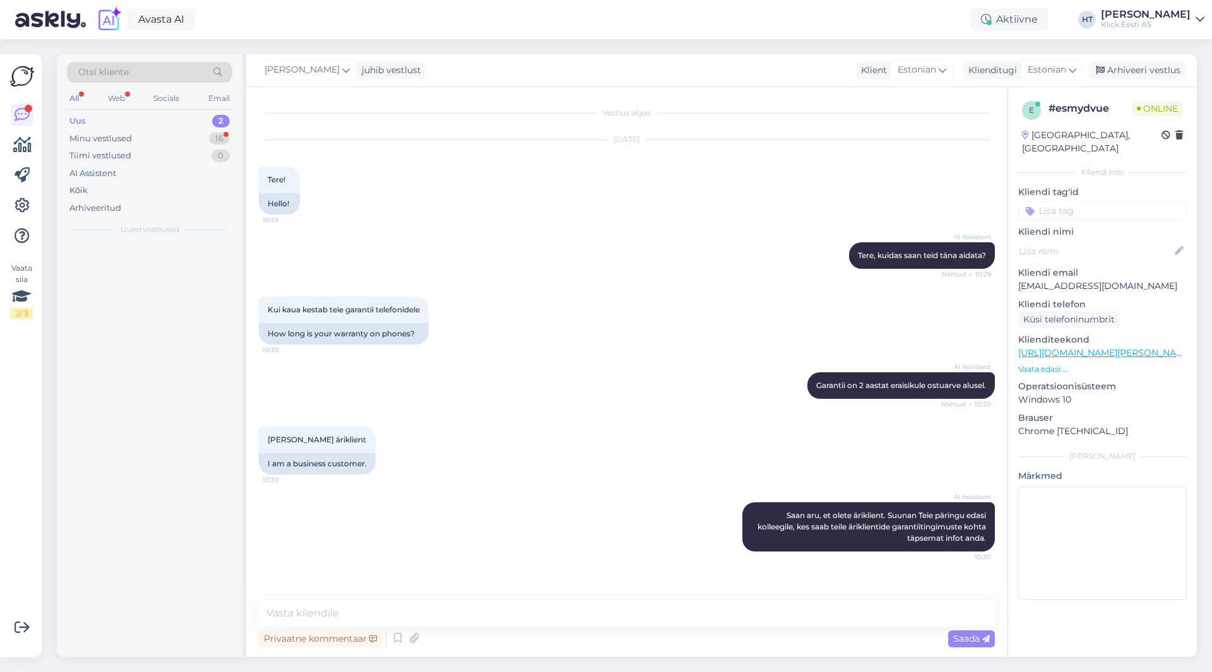
scroll to position [0, 0]
click at [597, 614] on textarea at bounding box center [627, 613] width 736 height 27
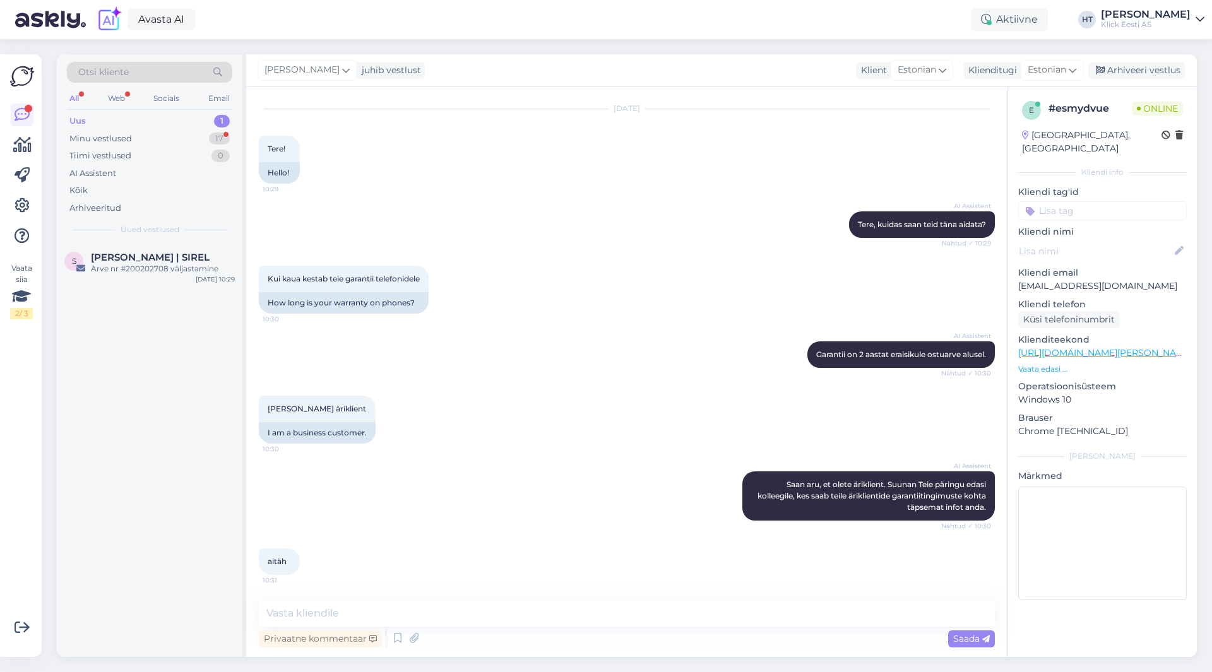
click at [506, 460] on div "AI Assistent [PERSON_NAME], et olete äriklient. Suunan Teie päringu edasi kolle…" at bounding box center [627, 496] width 736 height 77
click at [567, 607] on textarea at bounding box center [627, 613] width 736 height 27
type textarea "S"
type textarea "Sel juhul oleneb mudelist kui pika garantiiaja tootja on andnud."
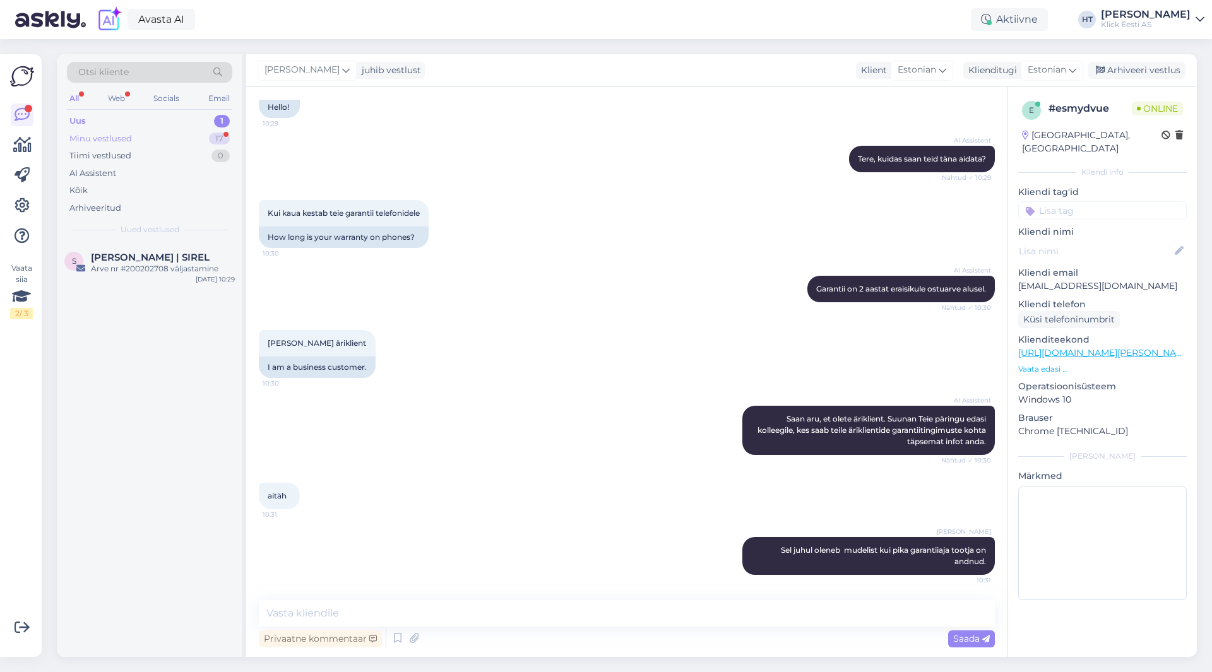
click at [212, 139] on div "17" at bounding box center [219, 139] width 21 height 13
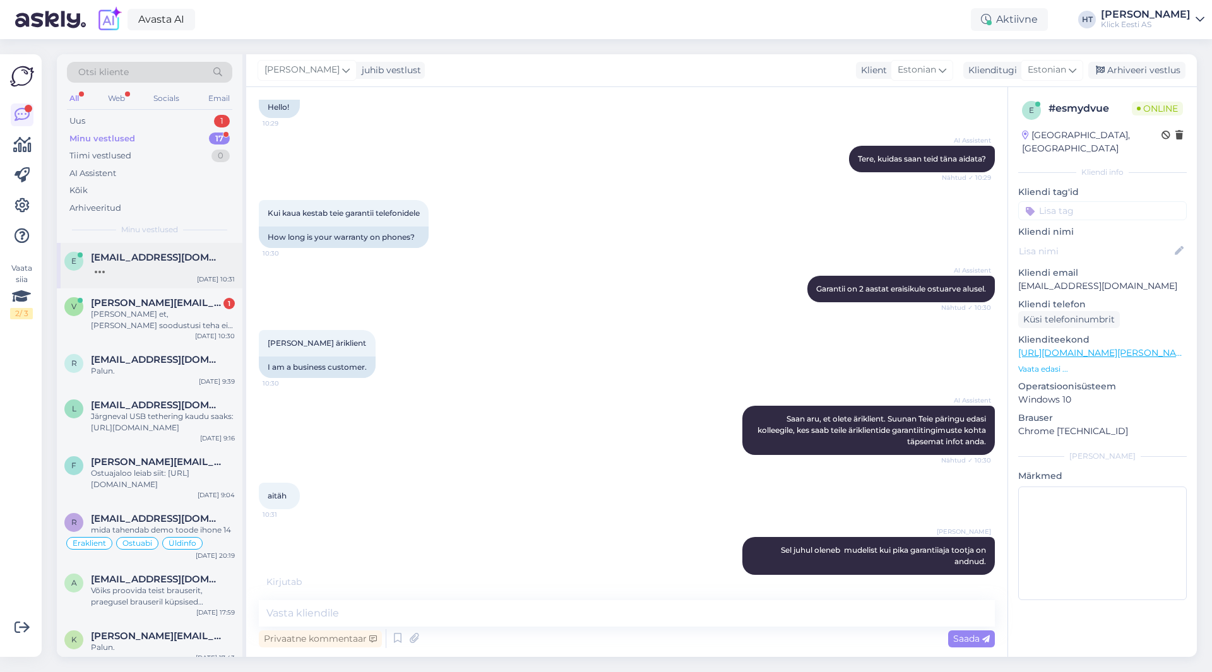
click at [143, 270] on div at bounding box center [163, 268] width 144 height 11
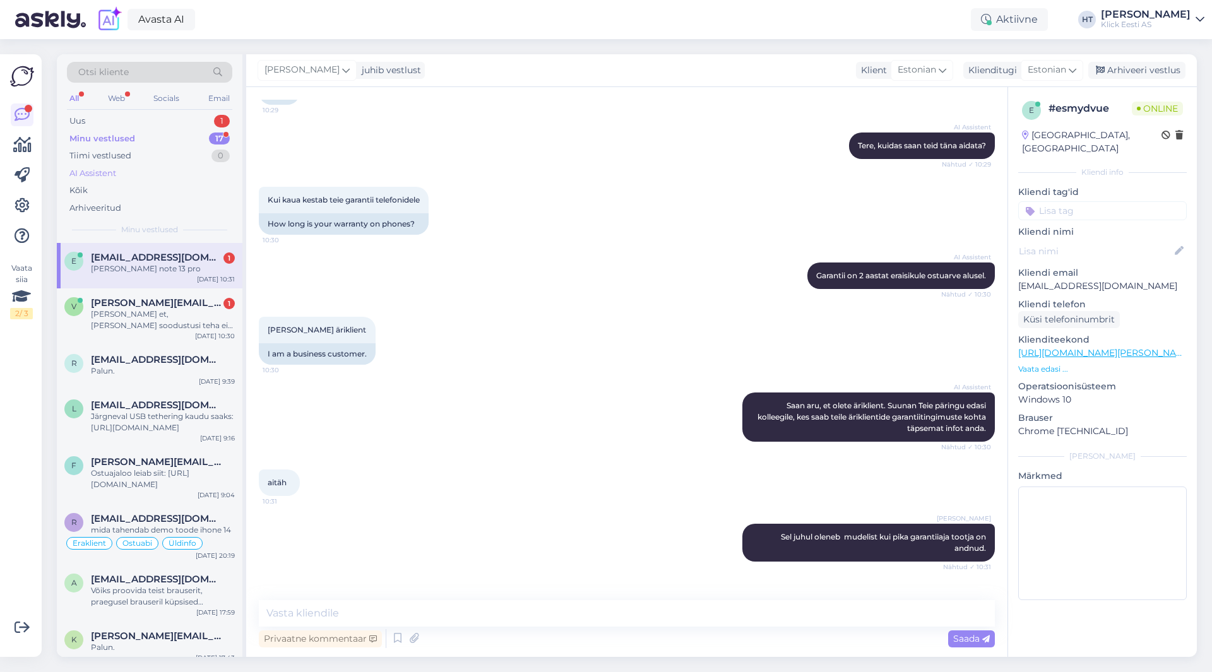
scroll to position [151, 0]
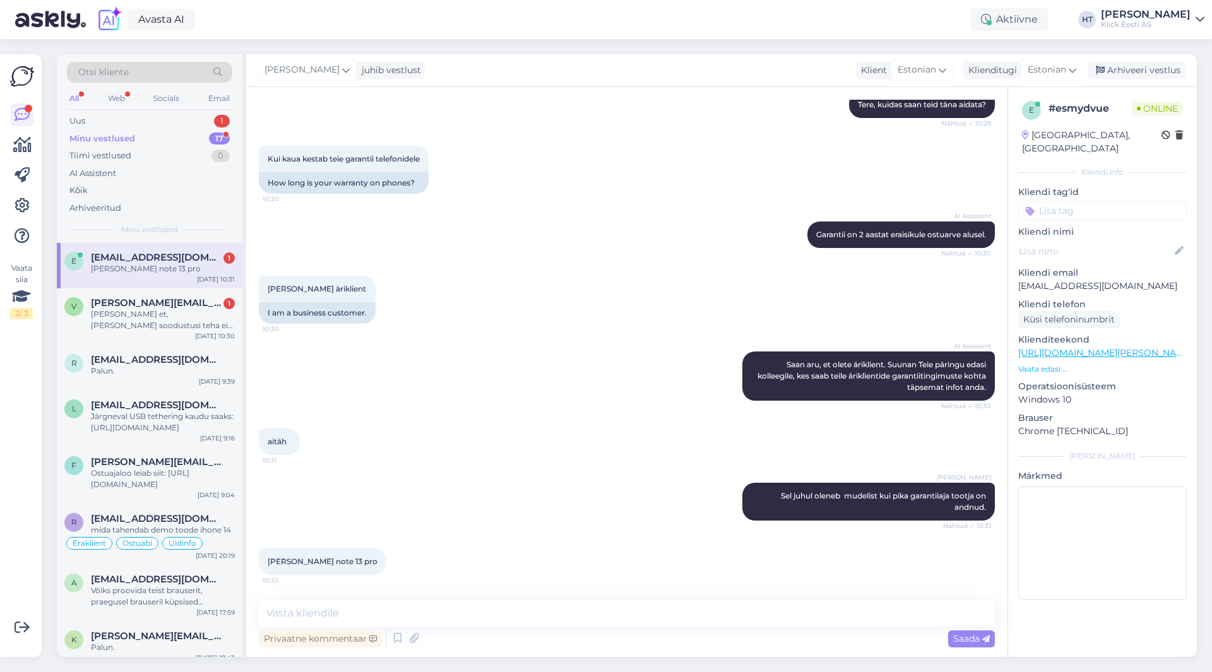
click at [446, 410] on div "AI Assistent [PERSON_NAME], et olete äriklient. Suunan Teie päringu edasi kolle…" at bounding box center [627, 376] width 736 height 77
click at [476, 603] on textarea at bounding box center [627, 613] width 736 height 27
type textarea "Sellel on 2a ostu hetkest."
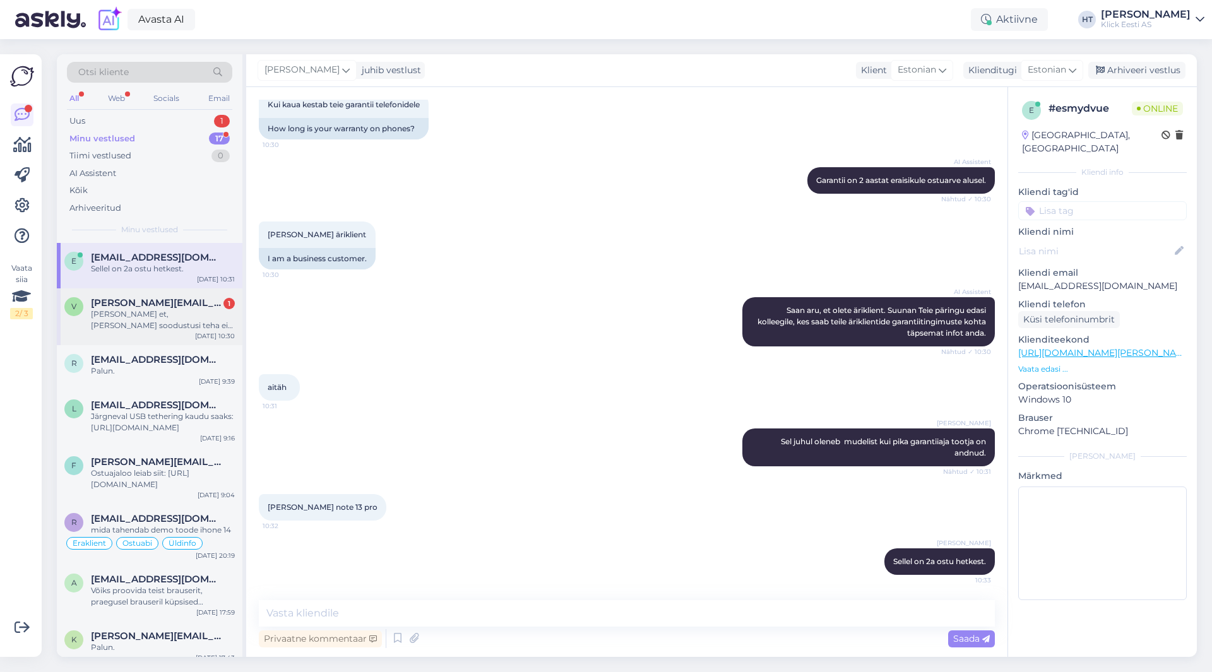
click at [166, 316] on div "[PERSON_NAME] et, [PERSON_NAME] soodustusi teha ei ole enam võimalik?" at bounding box center [163, 320] width 144 height 23
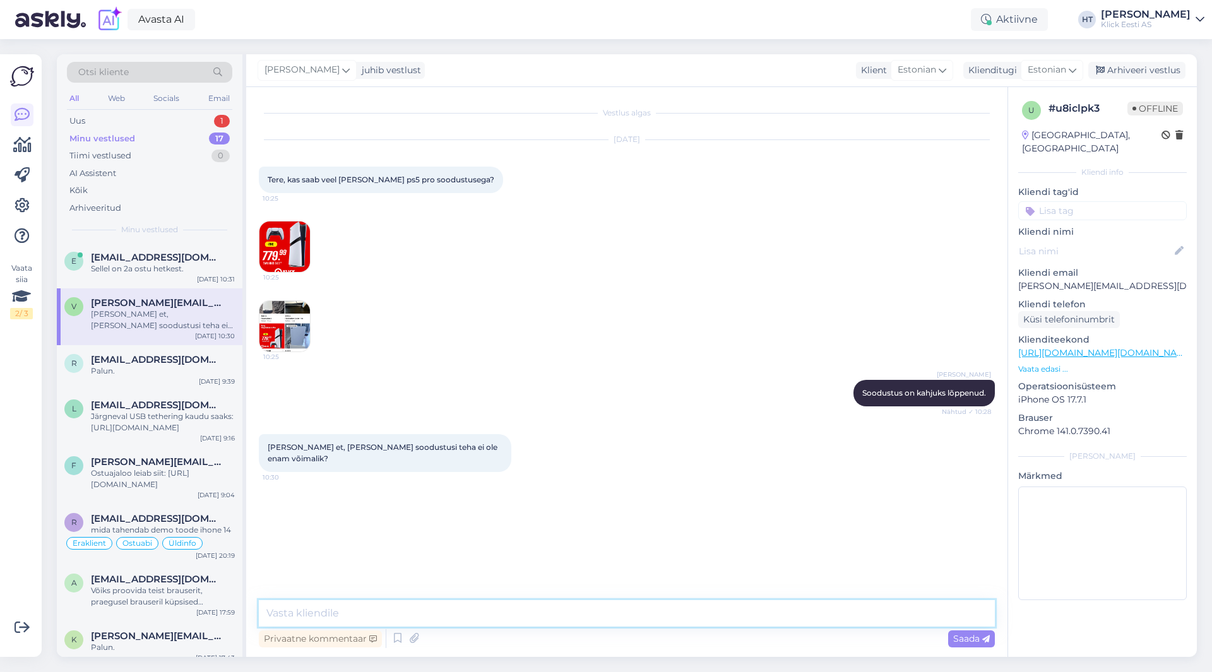
click at [436, 614] on textarea at bounding box center [627, 613] width 736 height 27
type textarea "Ei ole enam võimalik."
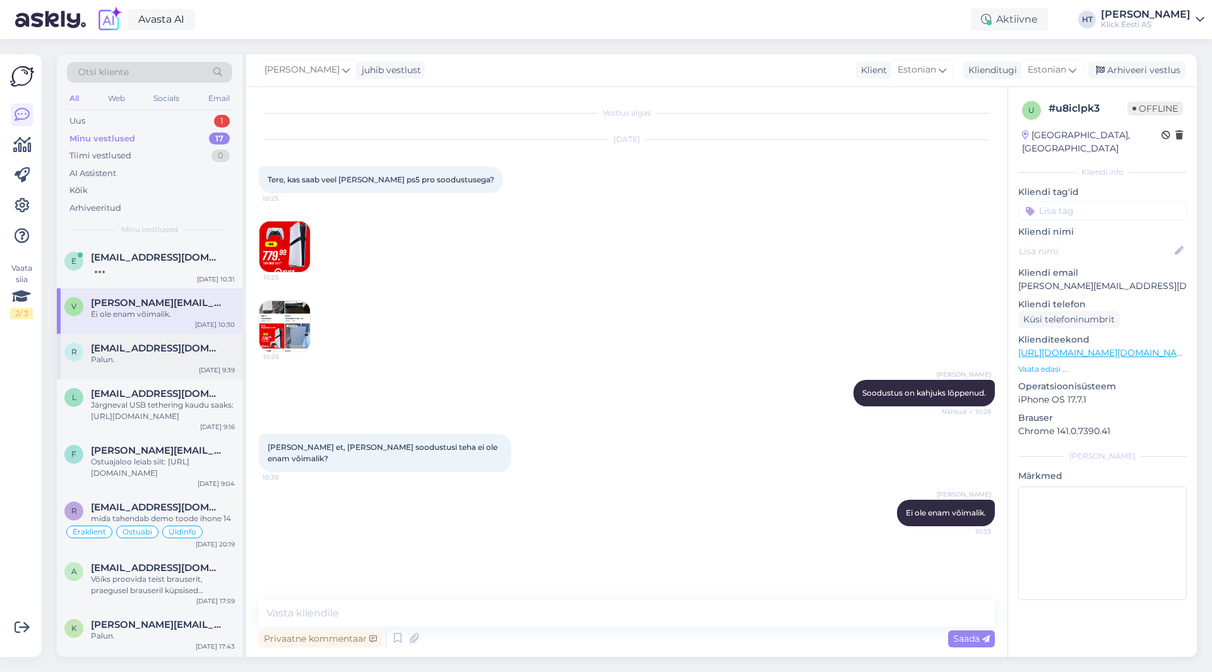
click at [134, 362] on div "Palun." at bounding box center [163, 359] width 144 height 11
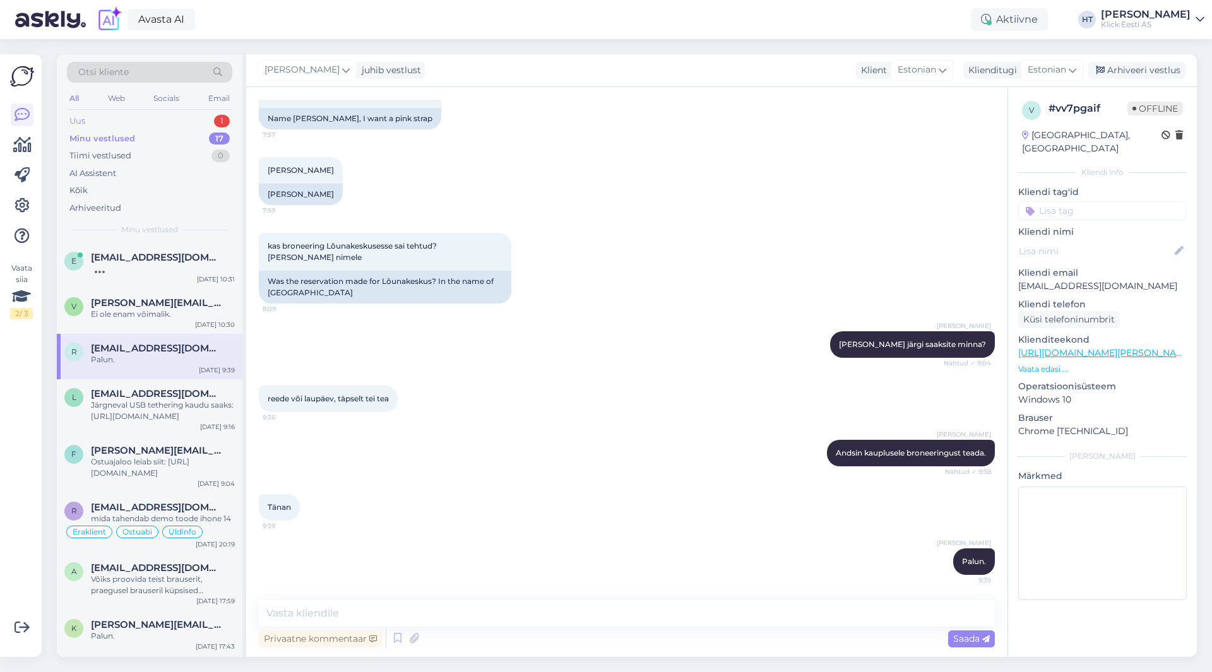
click at [188, 123] on div "Uus 1" at bounding box center [149, 121] width 165 height 18
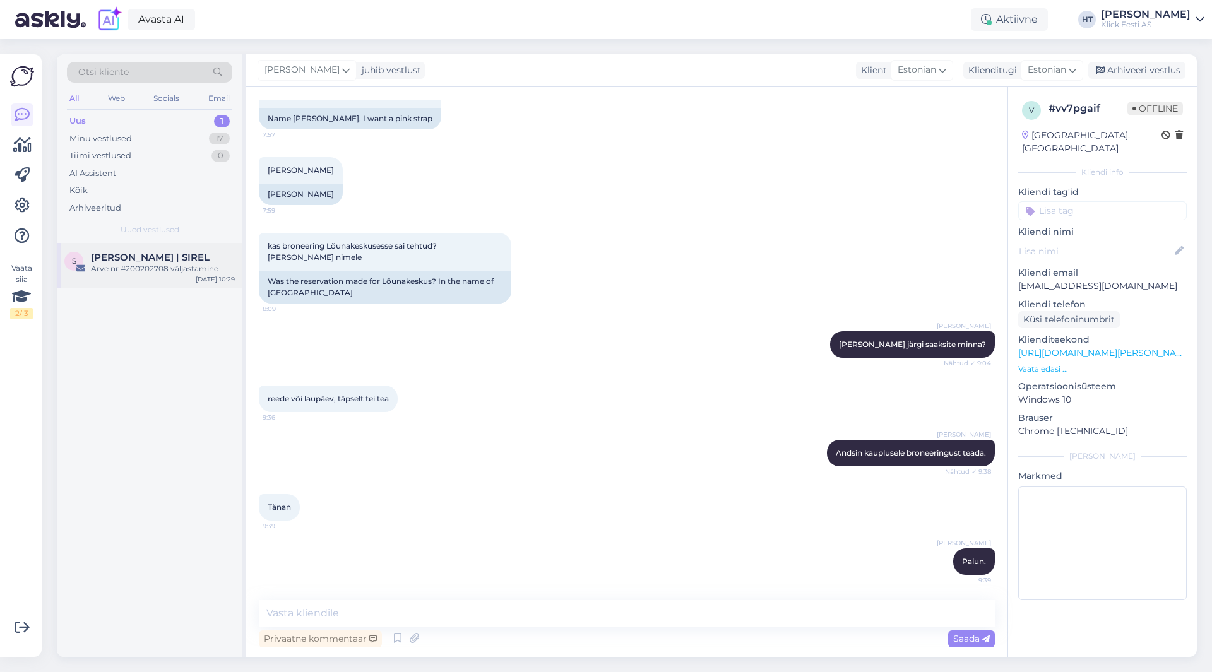
click at [156, 280] on div "S [PERSON_NAME] | [PERSON_NAME] nr #200202708 väljastamine [DATE] 10:29" at bounding box center [150, 265] width 186 height 45
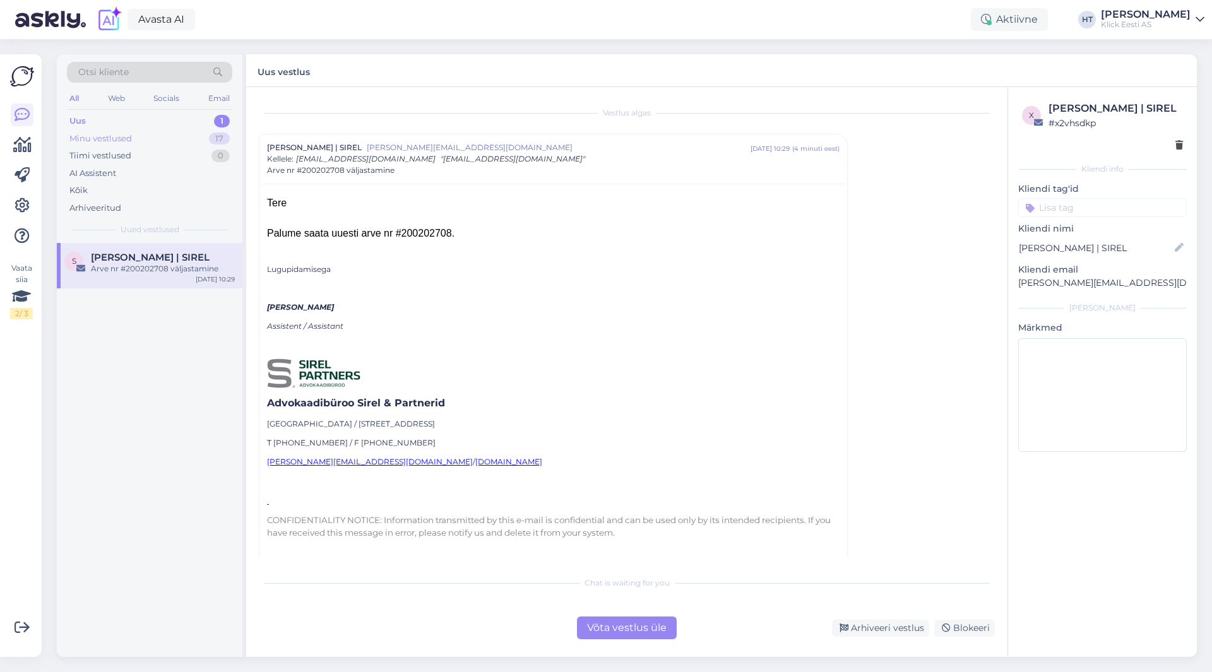
click at [184, 139] on div "Minu vestlused 17" at bounding box center [149, 139] width 165 height 18
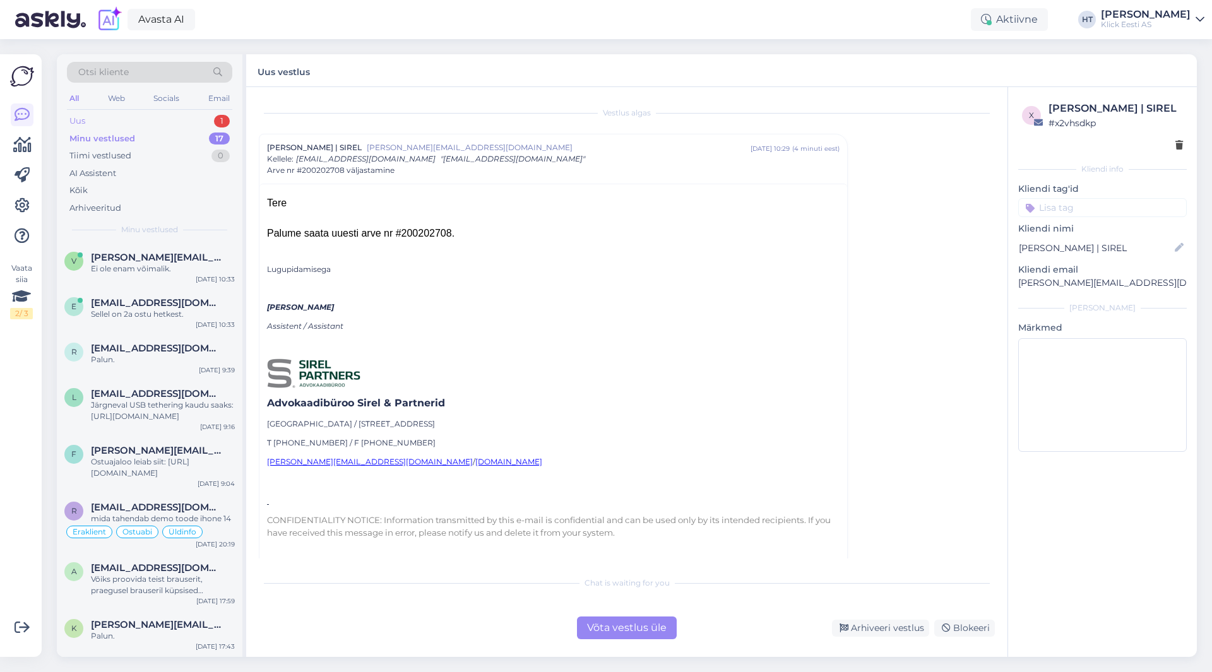
click at [208, 122] on div "Uus 1" at bounding box center [149, 121] width 165 height 18
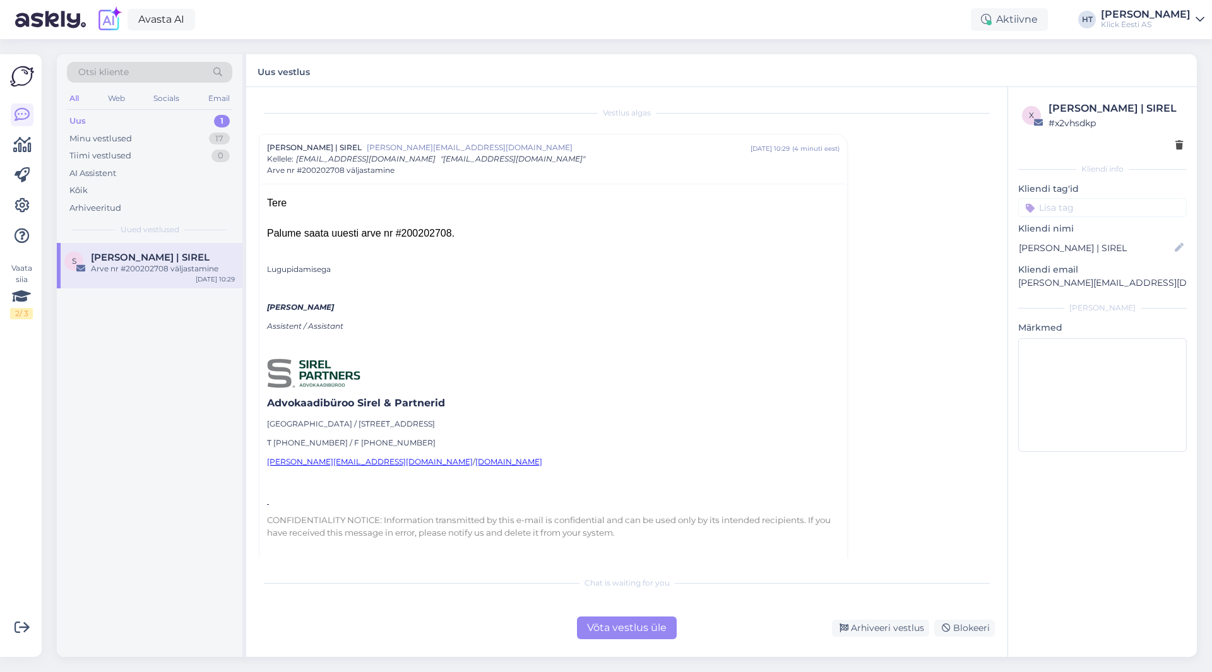
click at [208, 268] on div "Arve nr #200202708 väljastamine" at bounding box center [163, 268] width 144 height 11
click at [410, 231] on div "Palume saata uuesti arve nr #200202708." at bounding box center [553, 233] width 573 height 15
copy div "200202708"
click at [519, 268] on p "Lugupidamisega" at bounding box center [553, 269] width 573 height 11
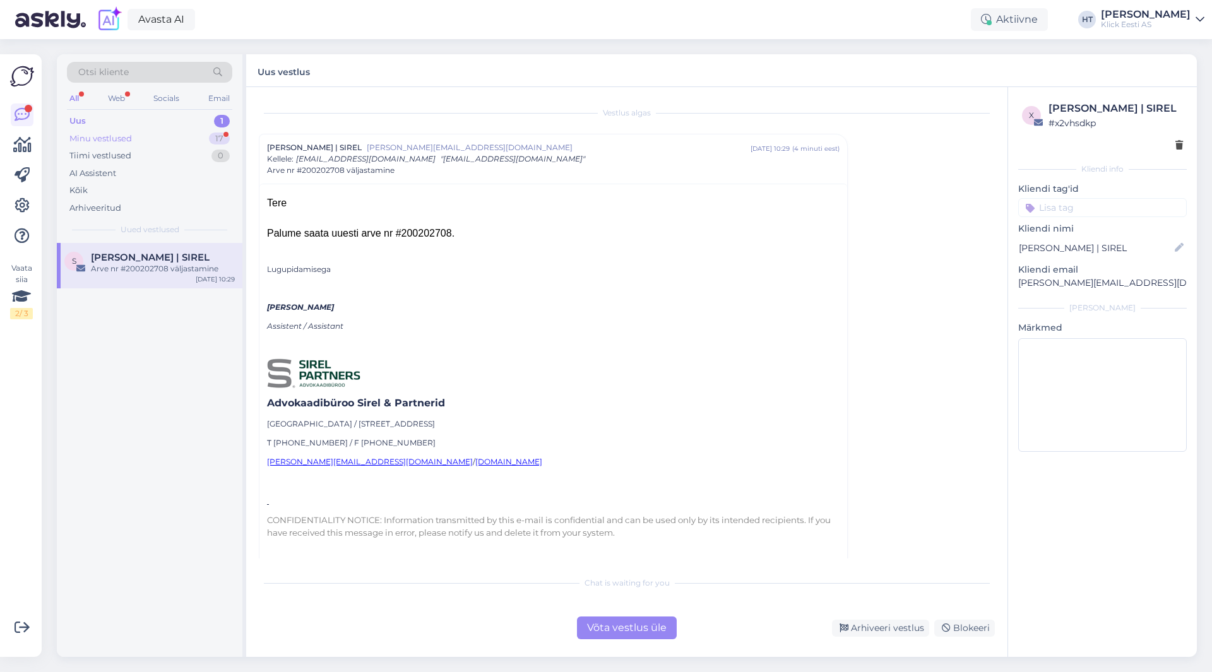
click at [208, 141] on div "Minu vestlused 17" at bounding box center [149, 139] width 165 height 18
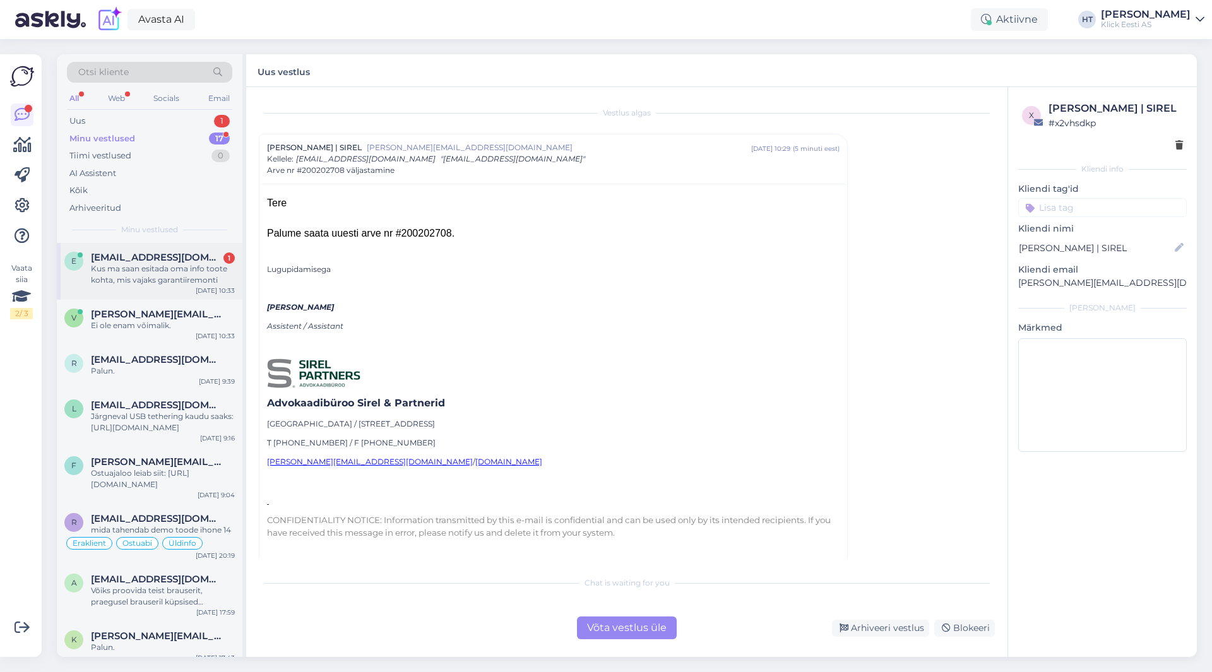
click at [179, 278] on div "Kus ma saan esitada oma info toote kohta, mis vajaks garantiiremonti" at bounding box center [163, 274] width 144 height 23
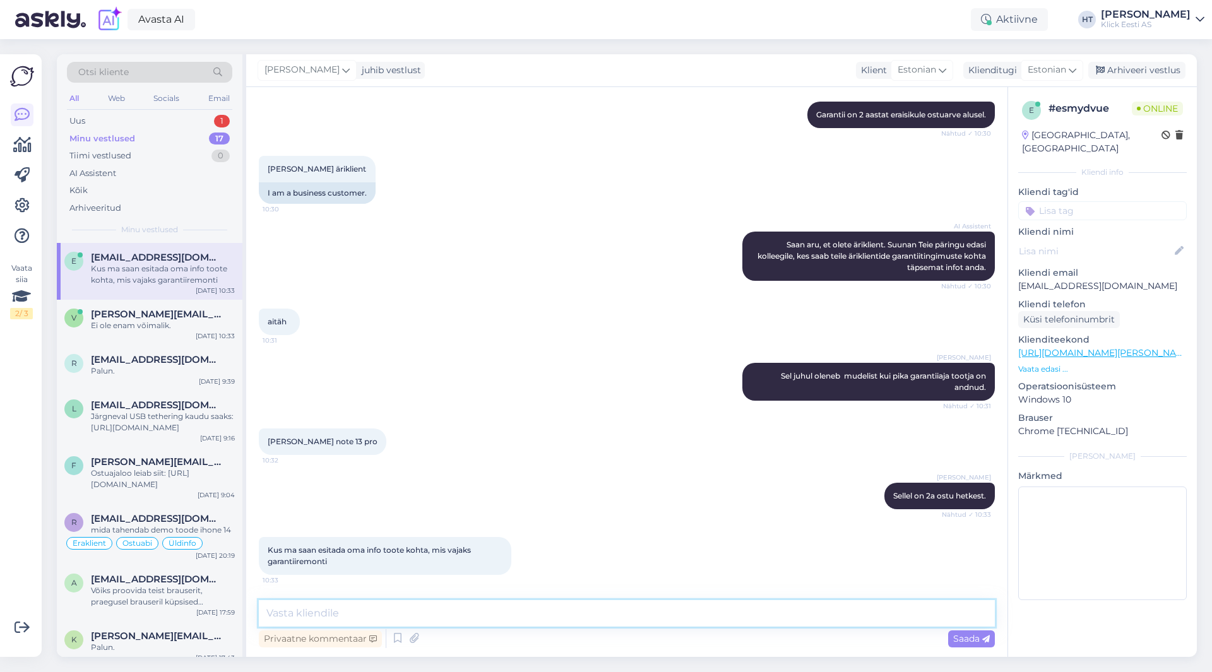
click at [494, 609] on textarea at bounding box center [627, 613] width 736 height 27
type textarea "Garantiiremondi registreerimine [PERSON_NAME] kaupluste ostuarve alusel."
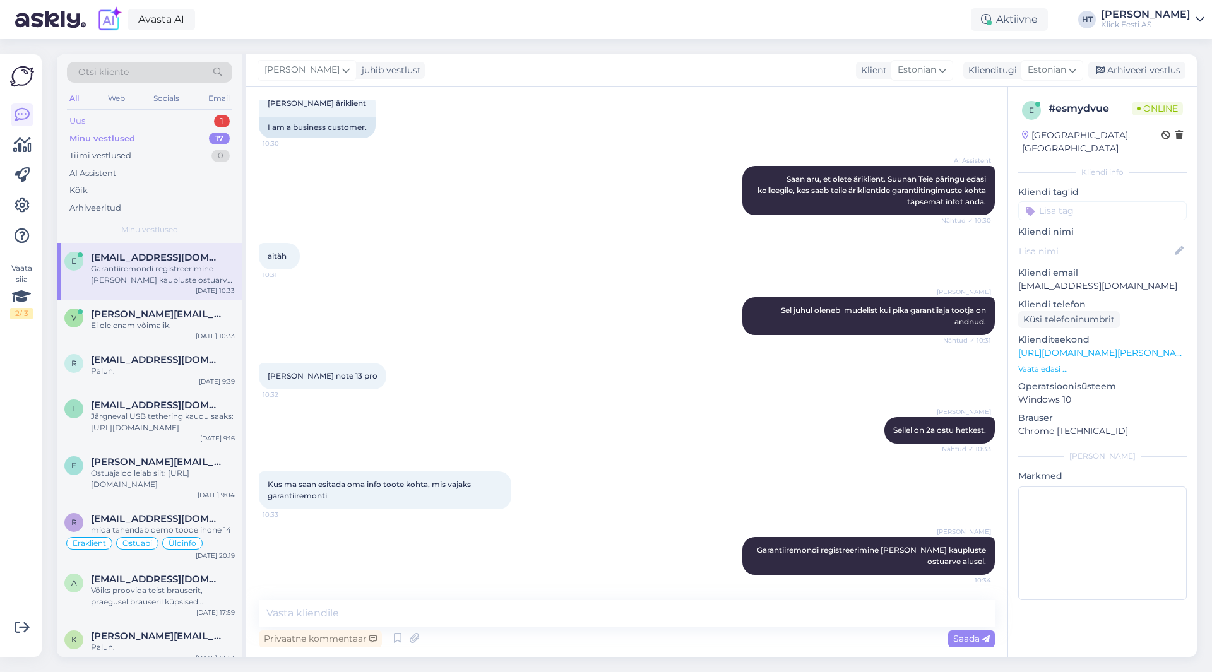
click at [206, 128] on div "Uus 1" at bounding box center [149, 121] width 165 height 18
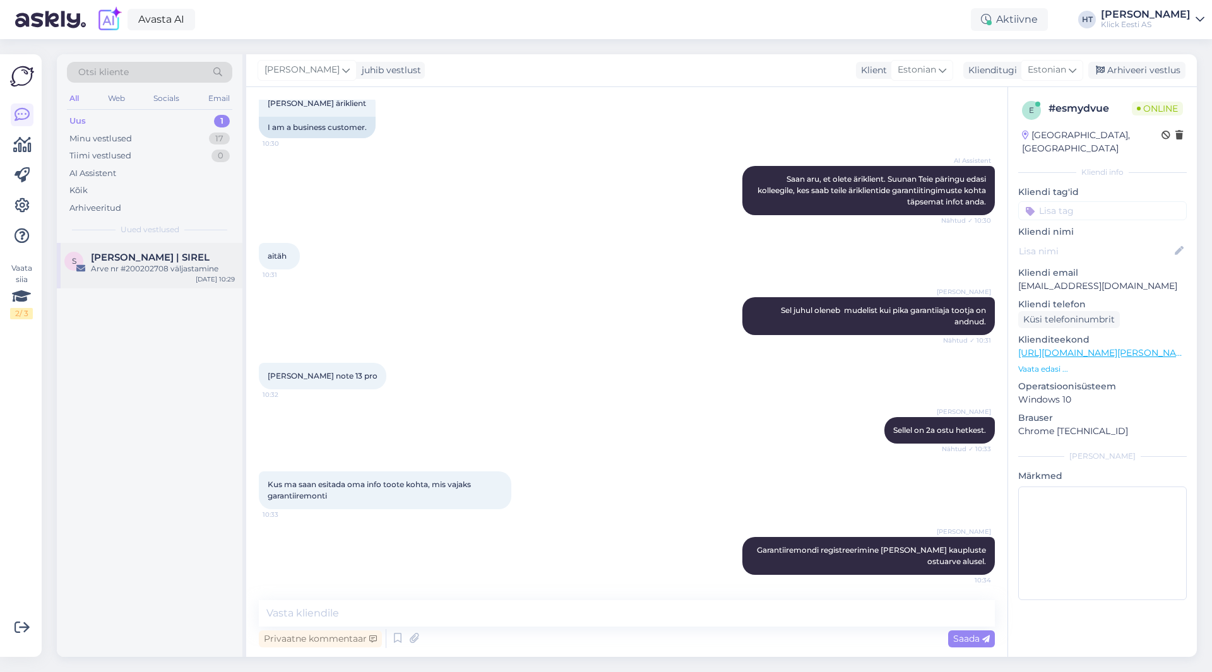
click at [163, 270] on div "Arve nr #200202708 väljastamine" at bounding box center [163, 268] width 144 height 11
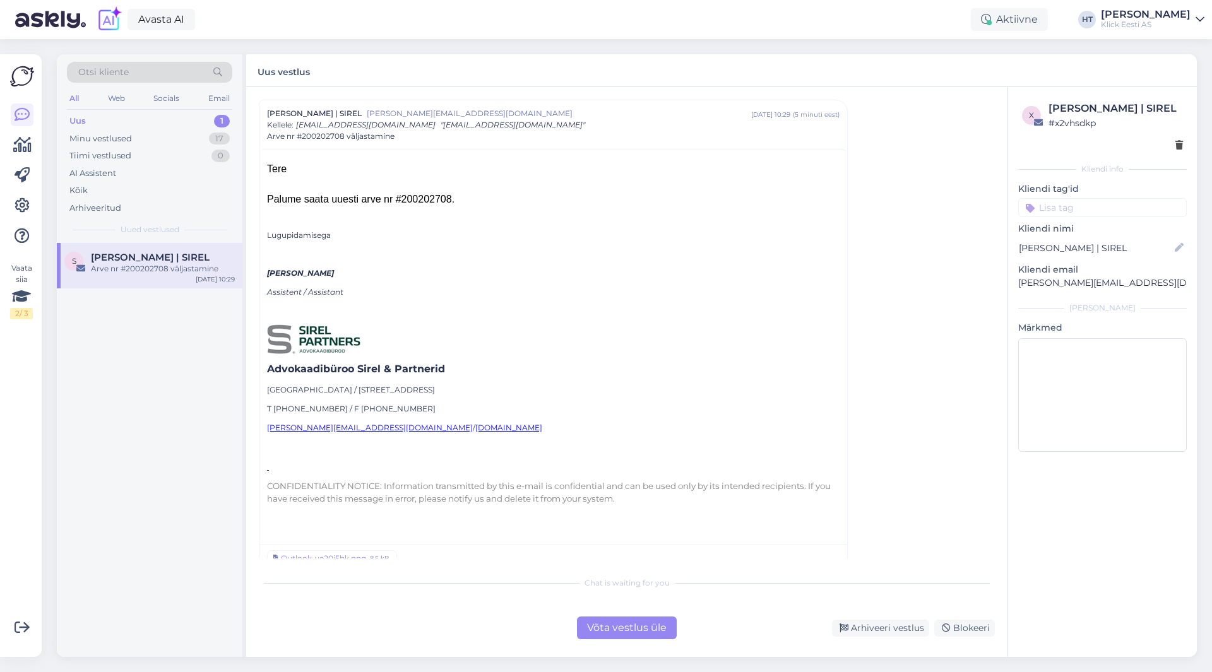
click at [595, 614] on div "Võta vestlus üle" at bounding box center [627, 628] width 100 height 23
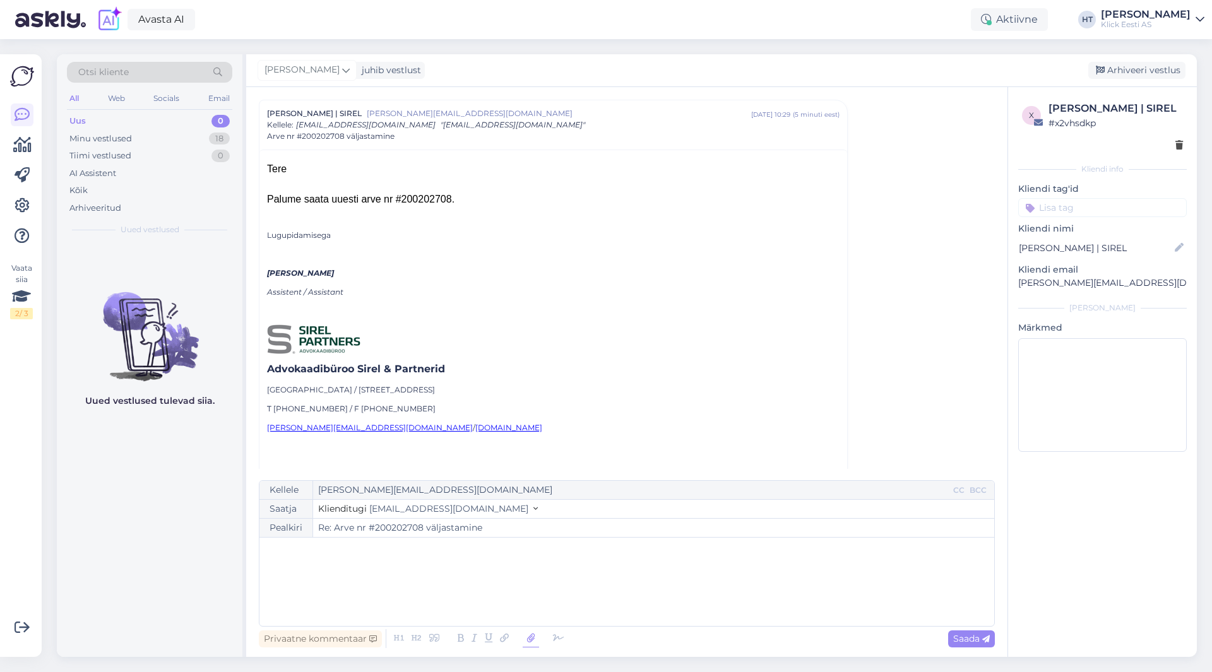
click at [524, 614] on icon at bounding box center [531, 639] width 16 height 18
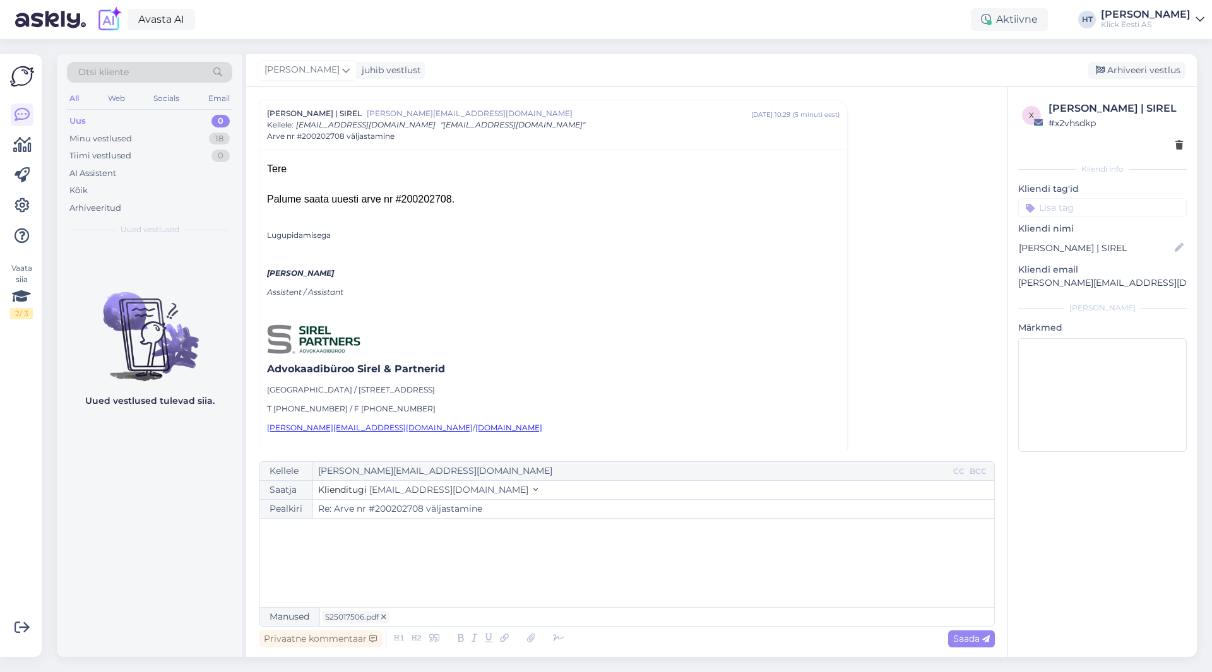
click at [354, 542] on div "﻿" at bounding box center [627, 563] width 722 height 76
click at [982, 614] on icon at bounding box center [986, 640] width 8 height 8
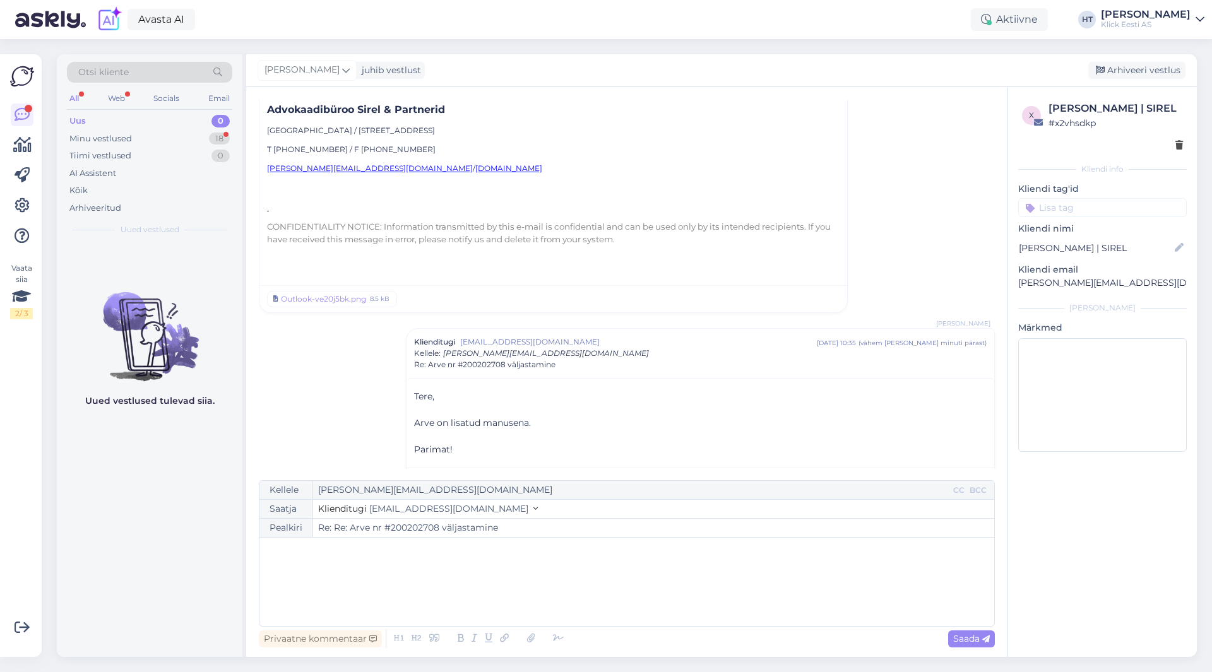
scroll to position [328, 0]
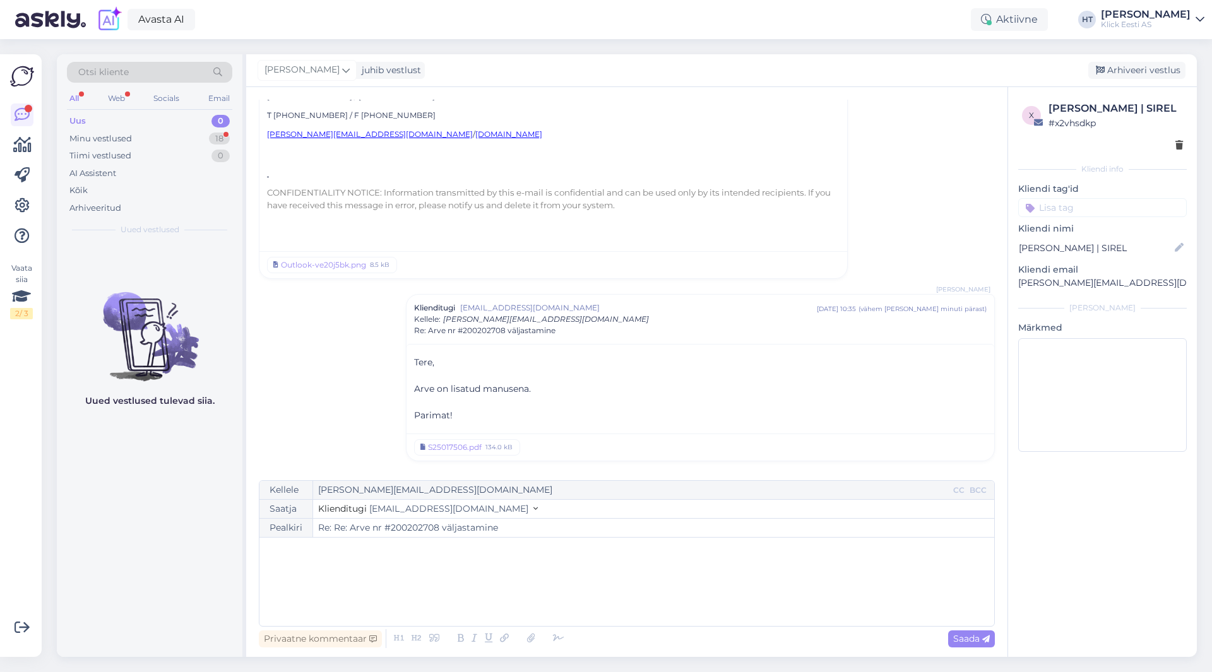
click at [1070, 212] on input at bounding box center [1102, 207] width 169 height 19
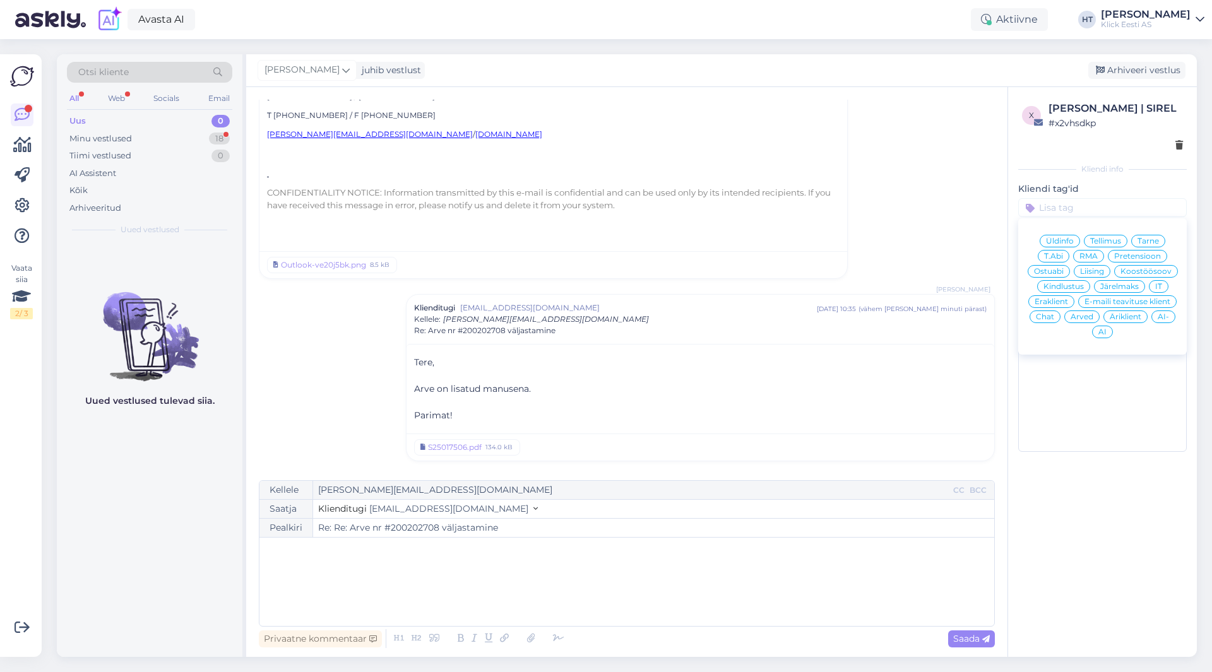
click at [1086, 314] on span "Arved" at bounding box center [1082, 317] width 23 height 8
type input "Re: Arve nr #200202708 väljastamine"
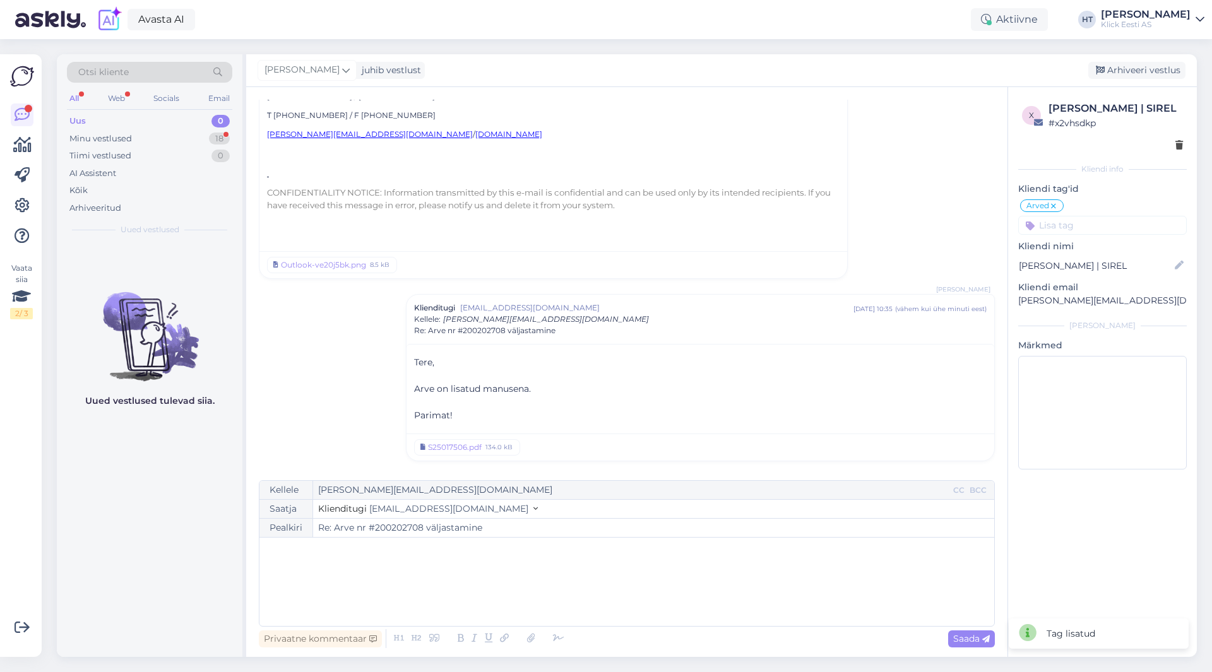
click at [1091, 229] on input at bounding box center [1102, 225] width 169 height 19
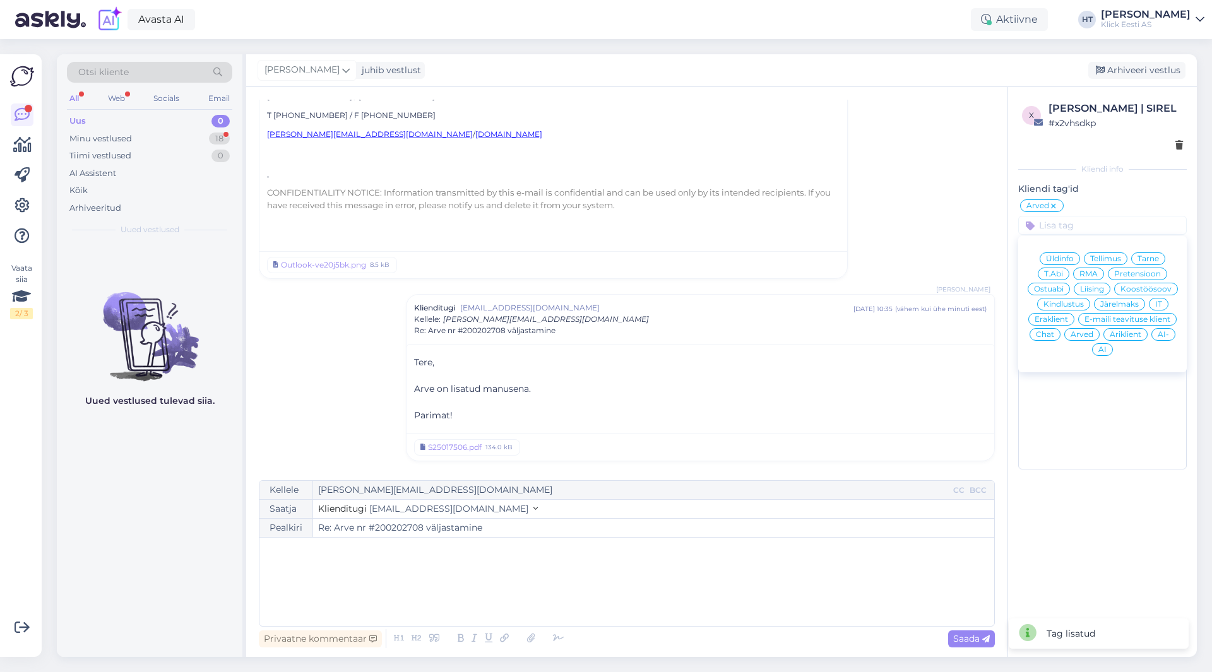
click at [1129, 332] on span "Äriklient" at bounding box center [1126, 335] width 32 height 8
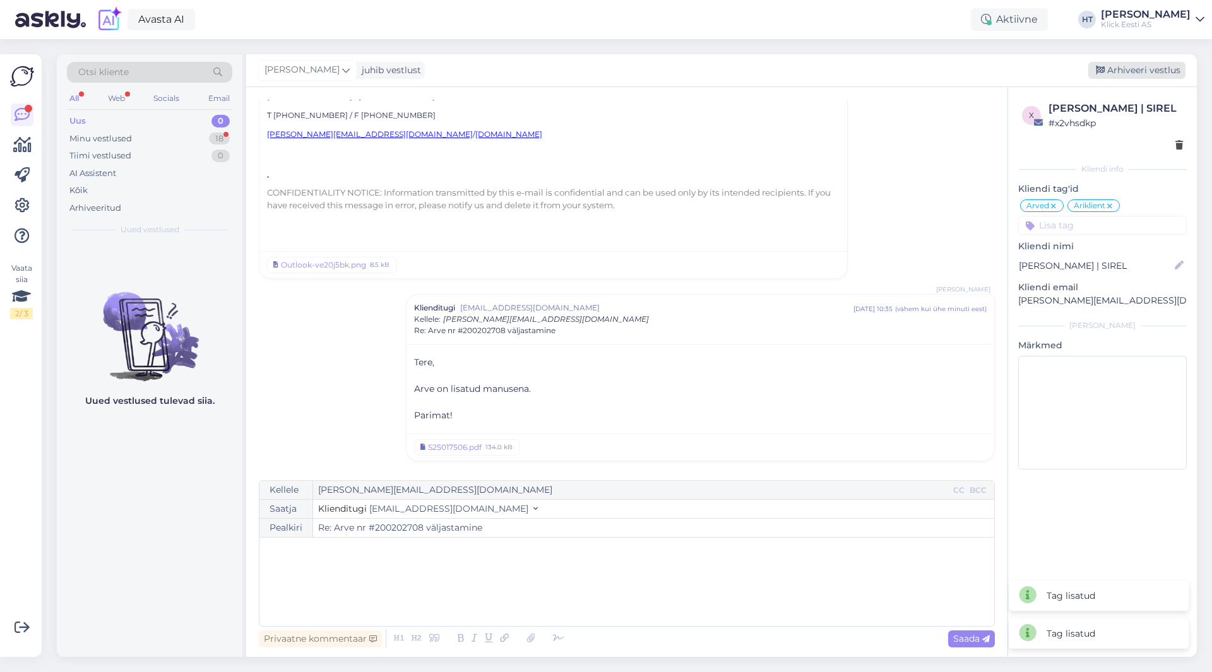
click at [1128, 75] on div "Arhiveeri vestlus" at bounding box center [1136, 70] width 97 height 17
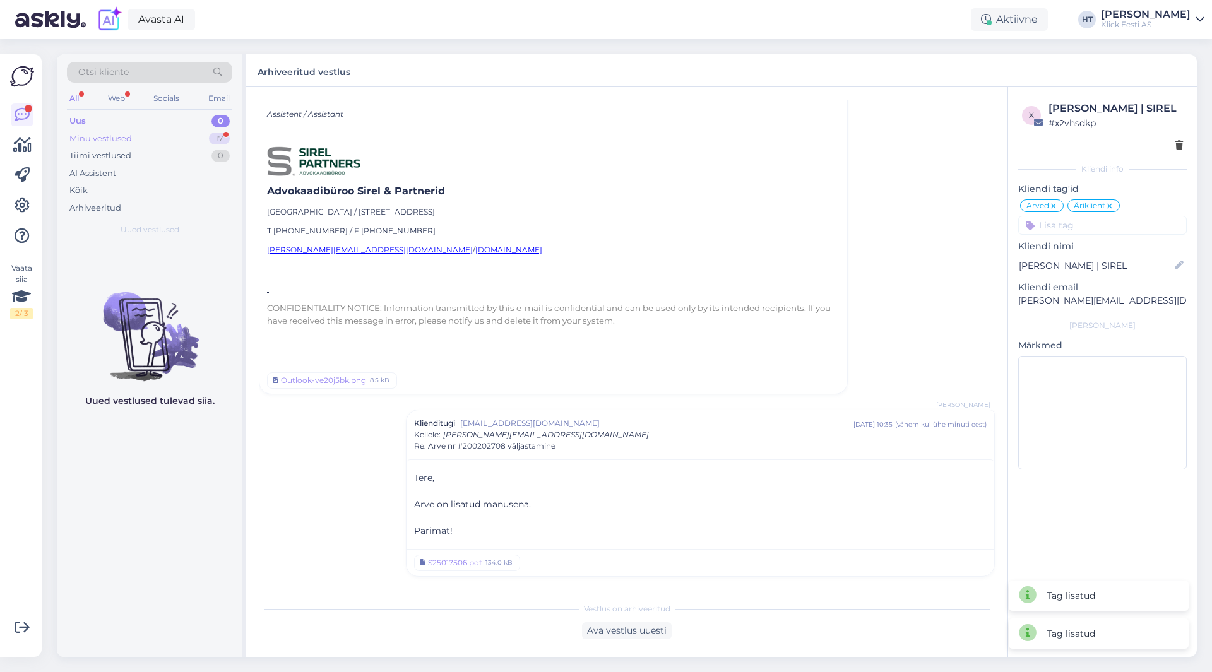
click at [218, 135] on div "17" at bounding box center [219, 139] width 21 height 13
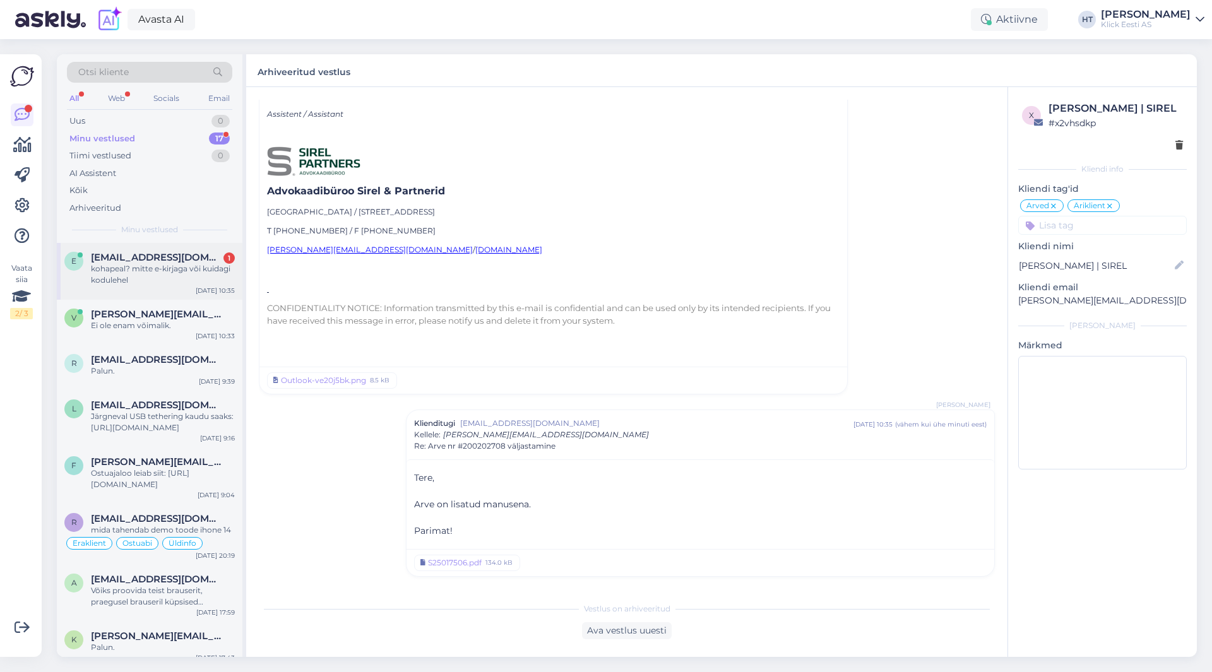
click at [167, 280] on div "kohapeal? mitte e-kirjaga või kuidagi kodulehel" at bounding box center [163, 274] width 144 height 23
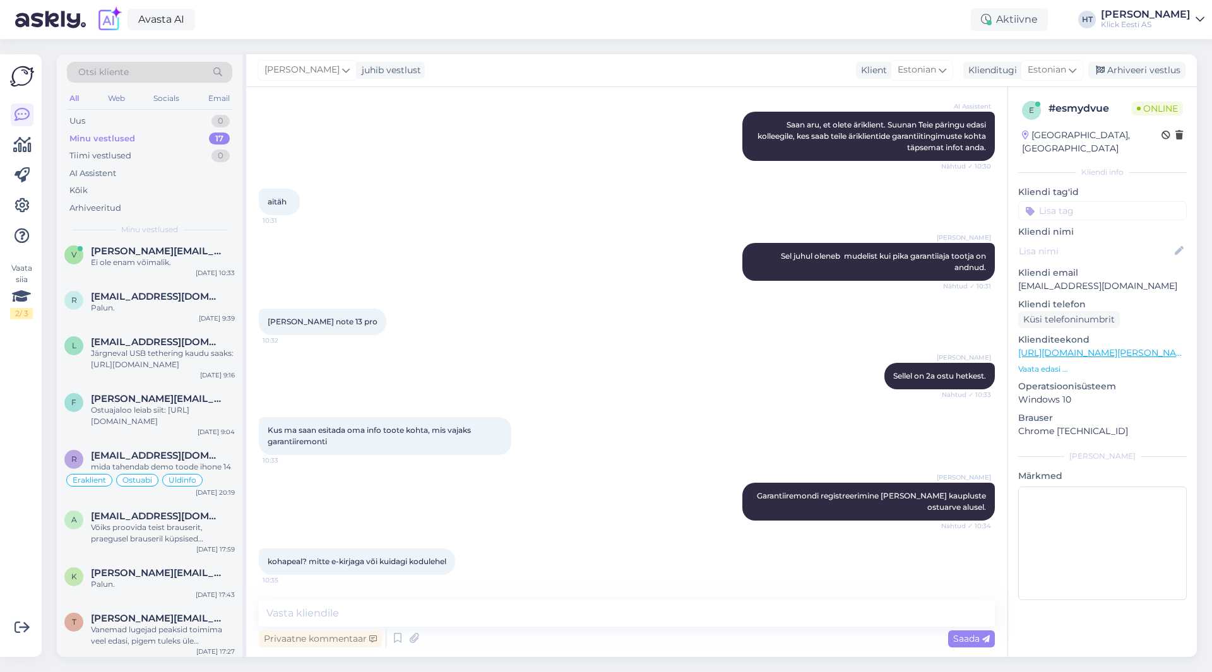
scroll to position [0, 0]
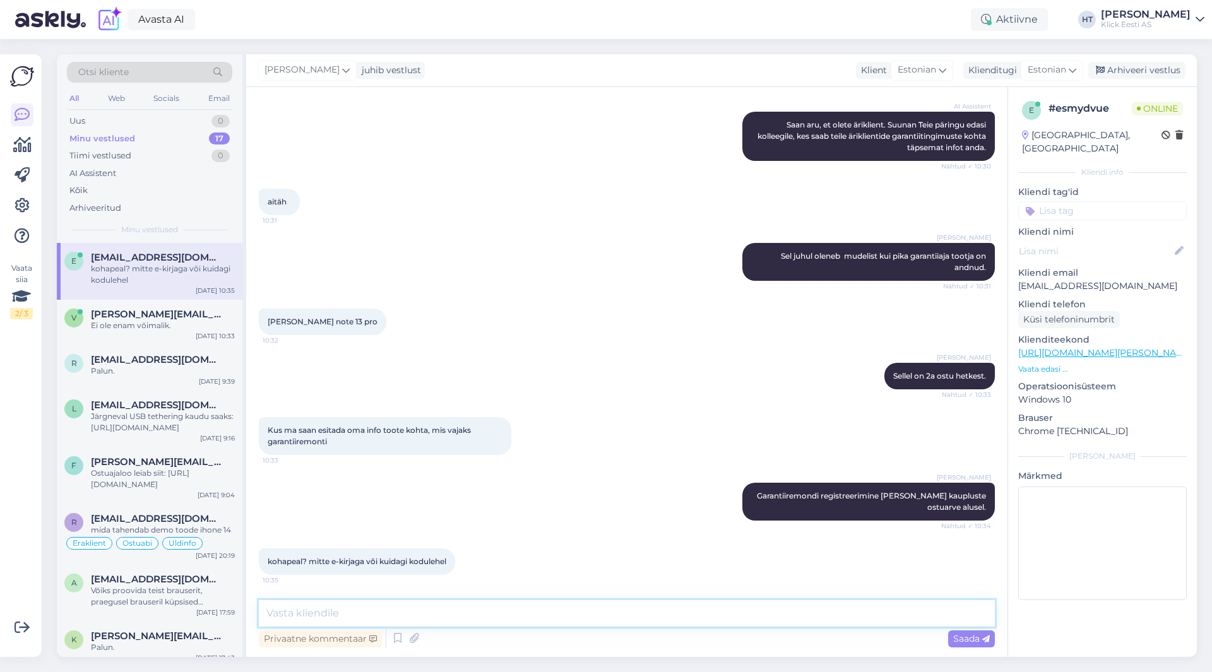
click at [487, 612] on textarea at bounding box center [627, 613] width 736 height 27
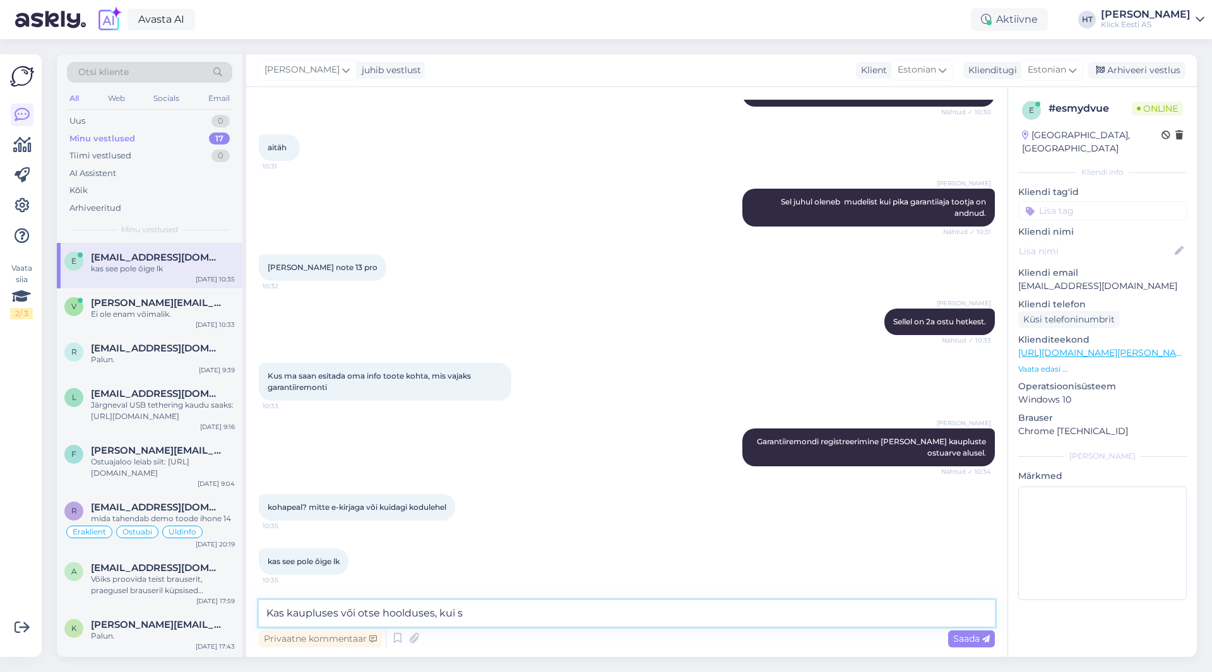
scroll to position [499, 0]
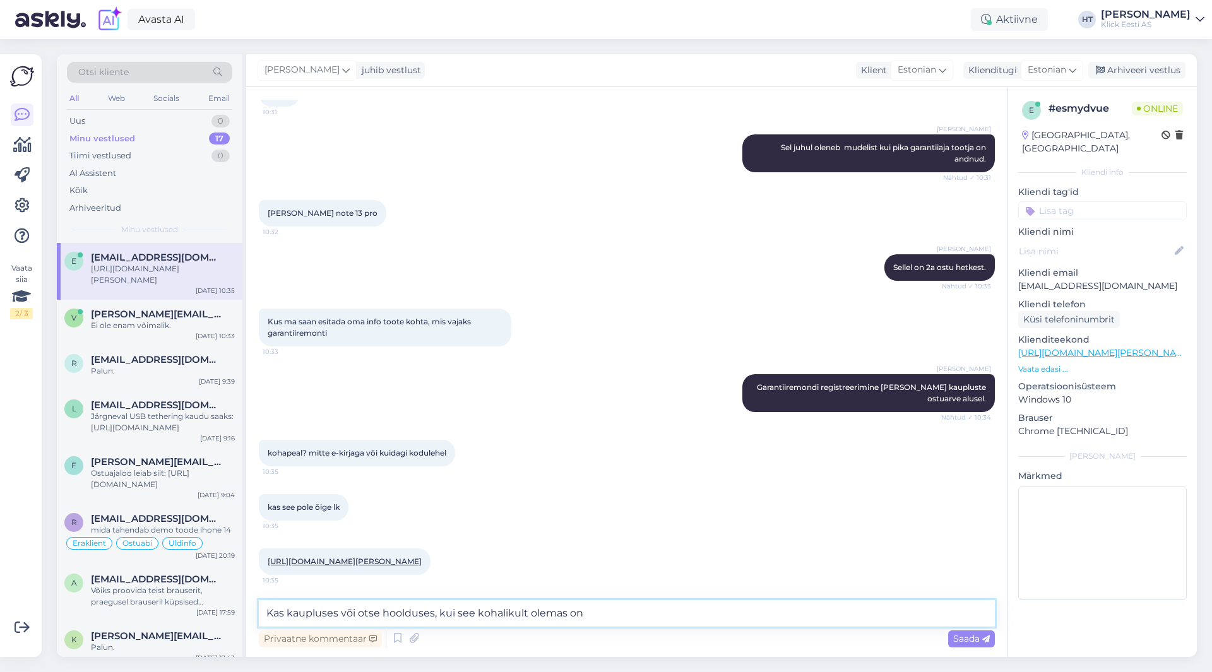
type textarea "Kas kaupluses või otse hoolduses, kui see kohalikult olemas on."
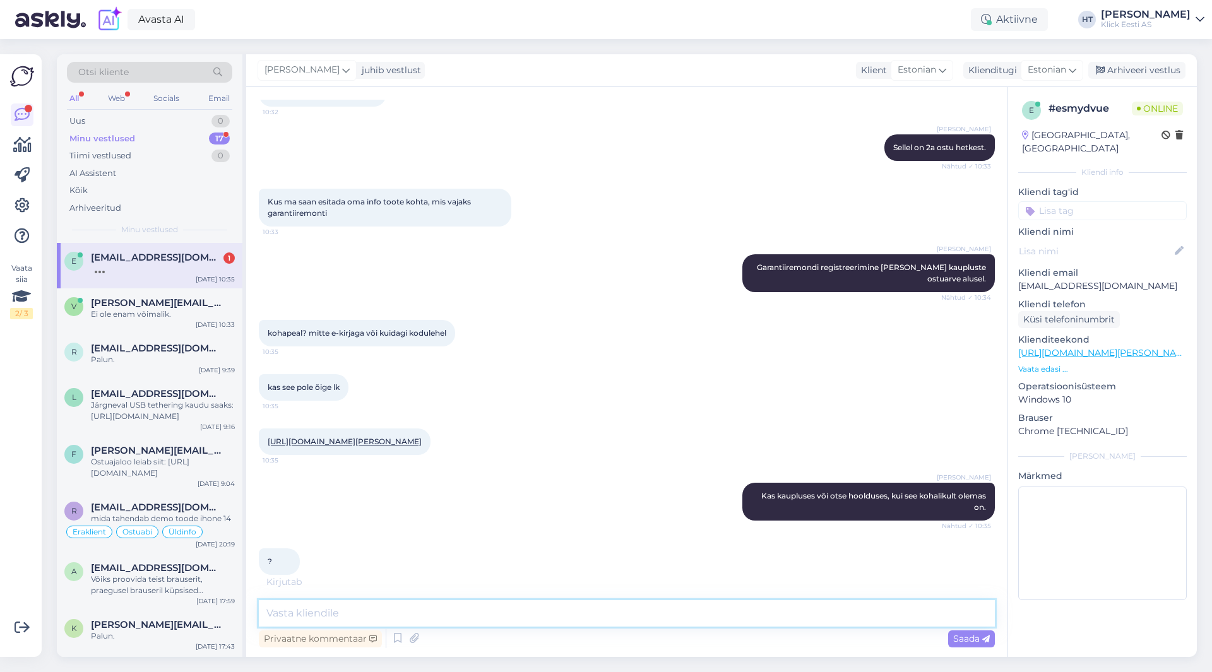
scroll to position [632, 0]
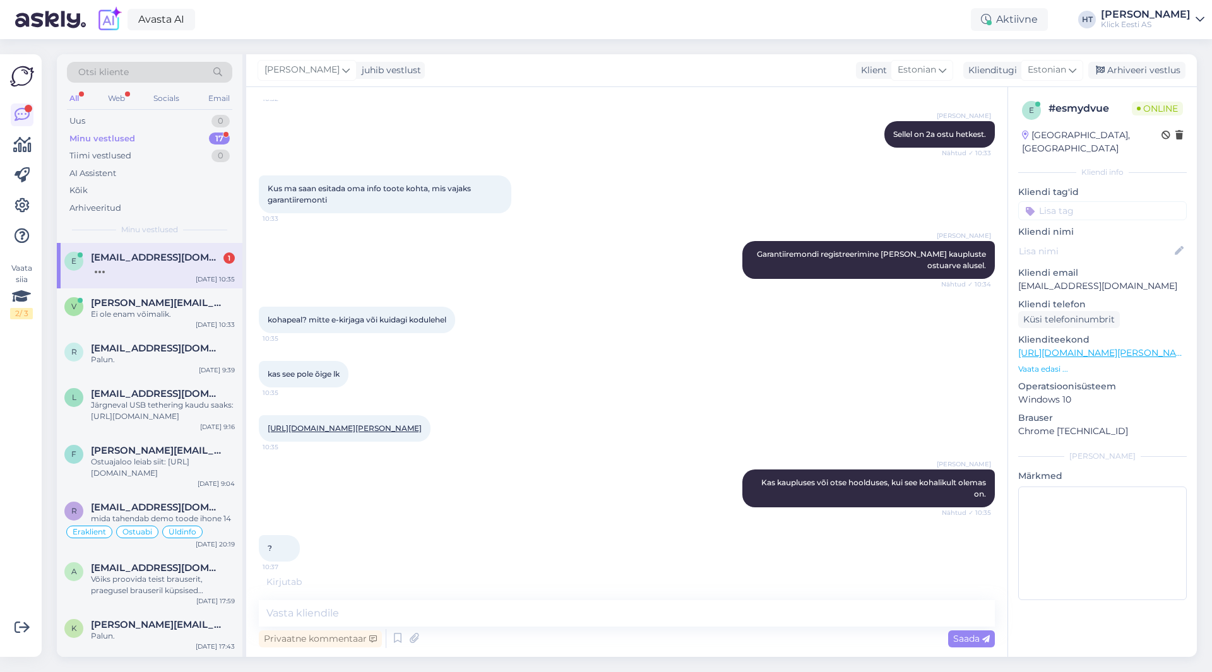
click at [128, 255] on span "[EMAIL_ADDRESS][DOMAIN_NAME]" at bounding box center [156, 257] width 131 height 11
click at [180, 316] on div "Ei ole enam võimalik." at bounding box center [163, 314] width 144 height 11
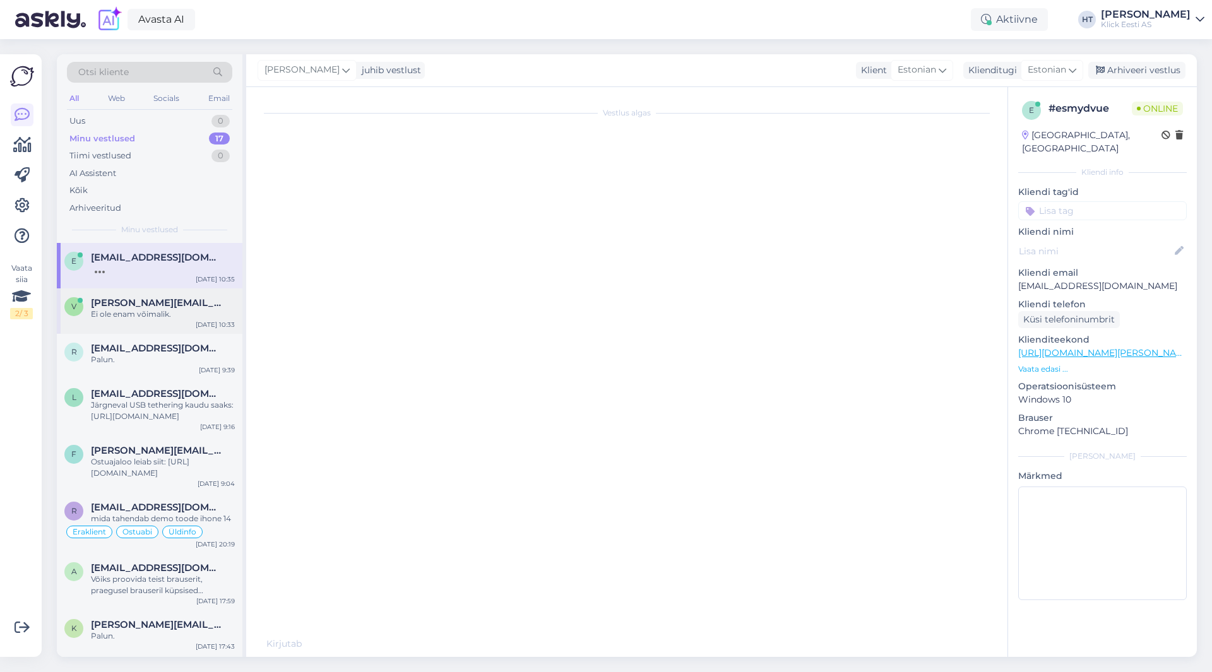
scroll to position [0, 0]
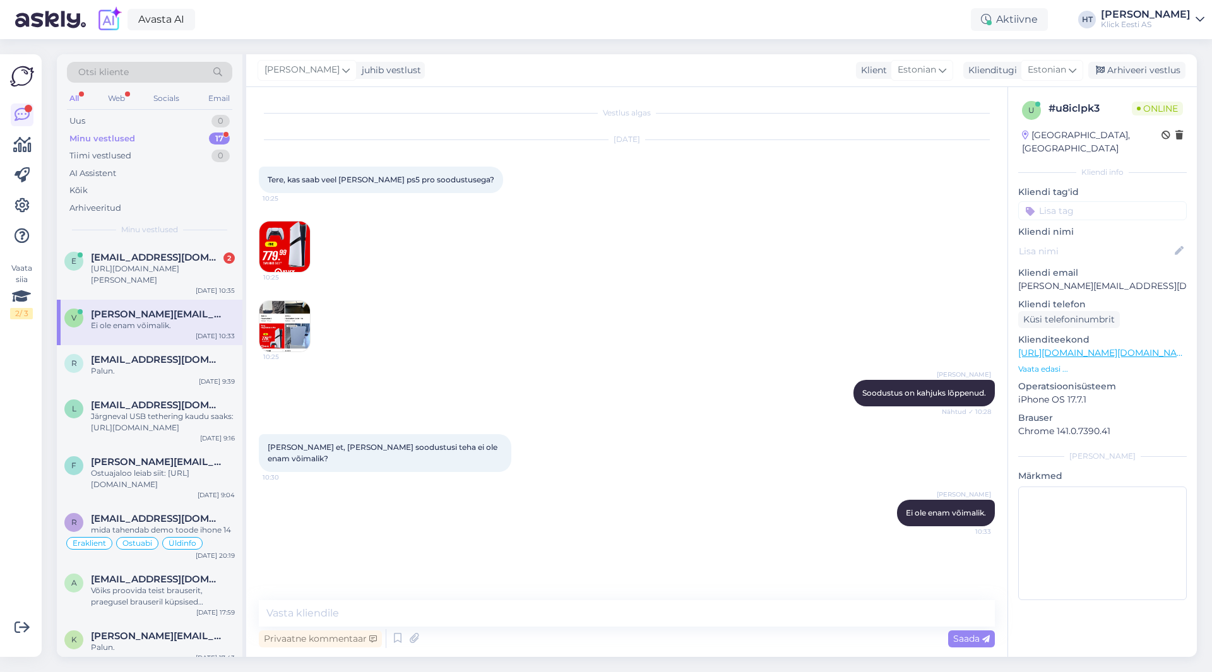
click at [1038, 364] on p "Vaata edasi ..." at bounding box center [1102, 369] width 169 height 11
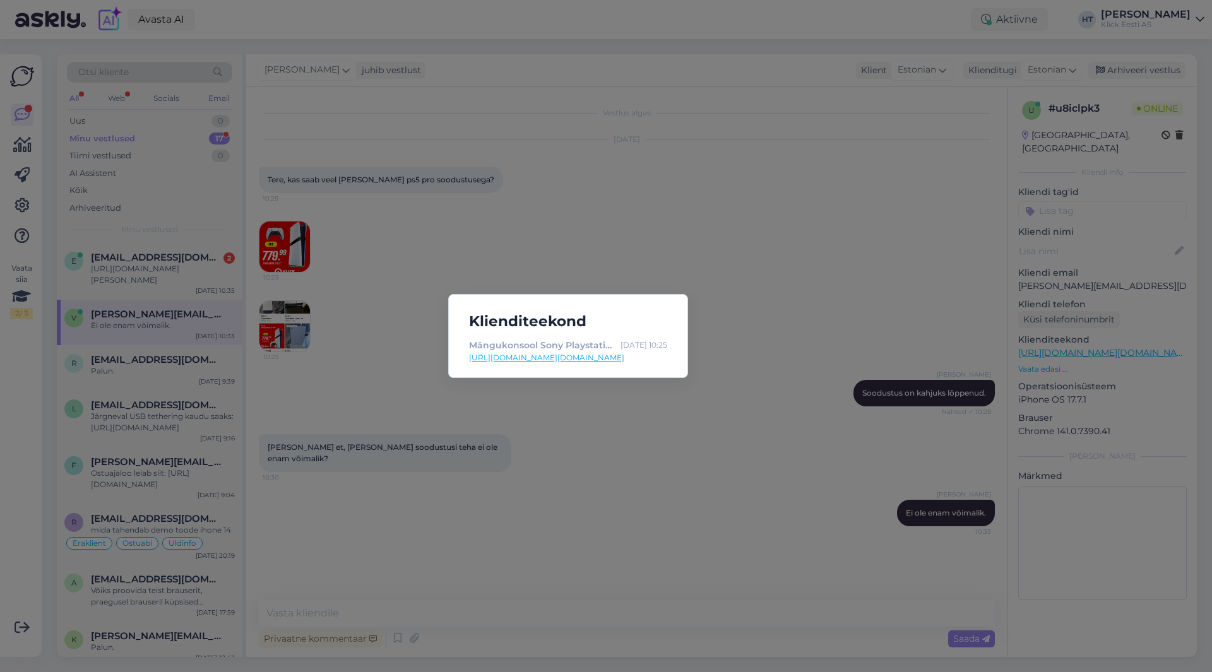
click at [758, 358] on div "Klienditeekond Mängukonsool Sony Playstation 5 Pro - Klick e-pood [DATE] 10:25 …" at bounding box center [606, 336] width 1212 height 672
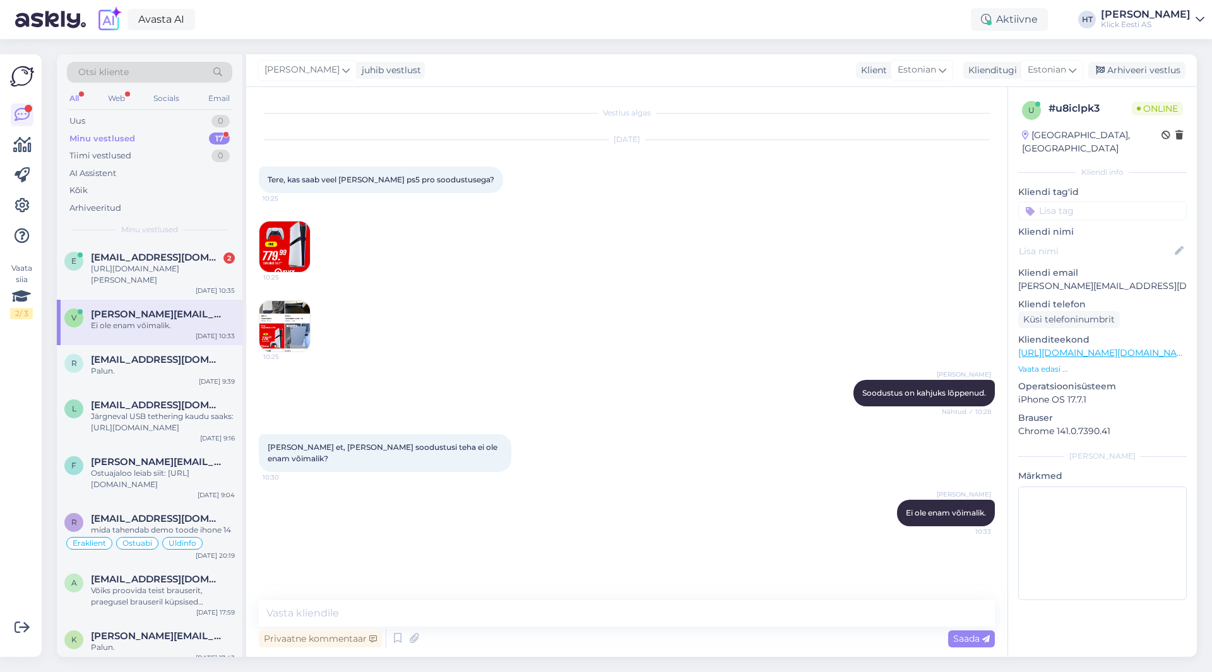
click at [392, 276] on div "[DATE] Tere, kas saab veel [PERSON_NAME] ps5 pro soodustusega? 10:25 10:25 10:25" at bounding box center [627, 246] width 736 height 240
click at [149, 76] on div "Otsi kliente" at bounding box center [149, 72] width 165 height 21
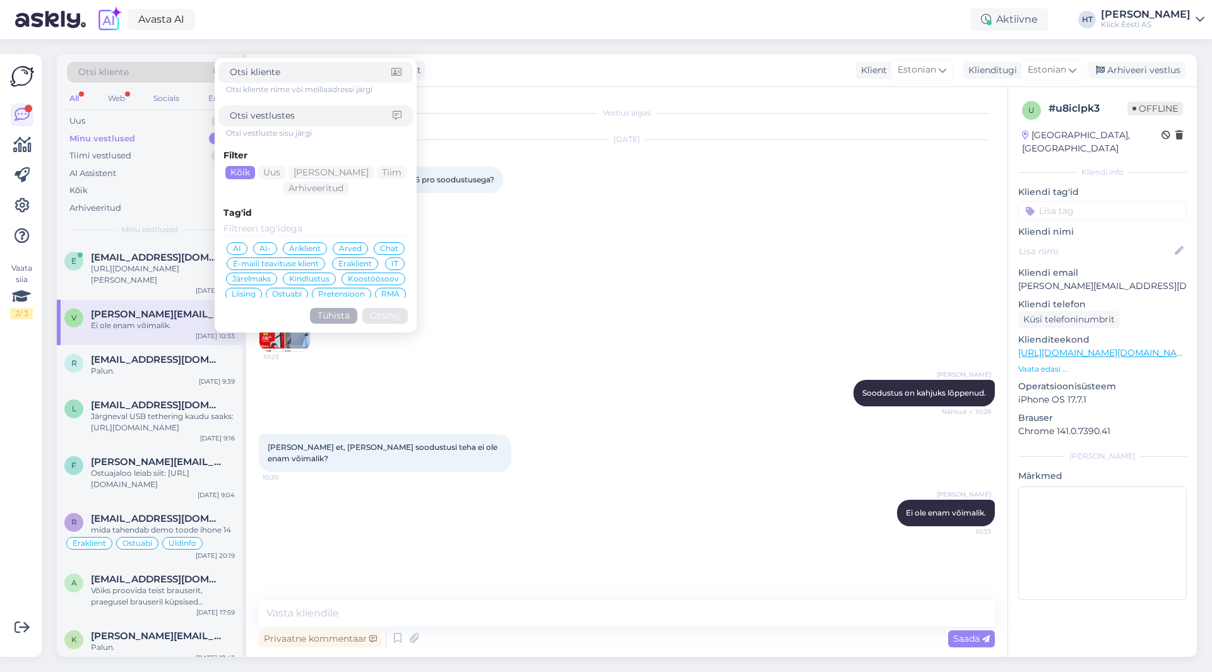
click at [297, 117] on input at bounding box center [311, 115] width 163 height 13
paste input "[URL][DOMAIN_NAME][PERSON_NAME]"
type input "[URL][DOMAIN_NAME][PERSON_NAME]"
click button "Otsing" at bounding box center [384, 316] width 45 height 16
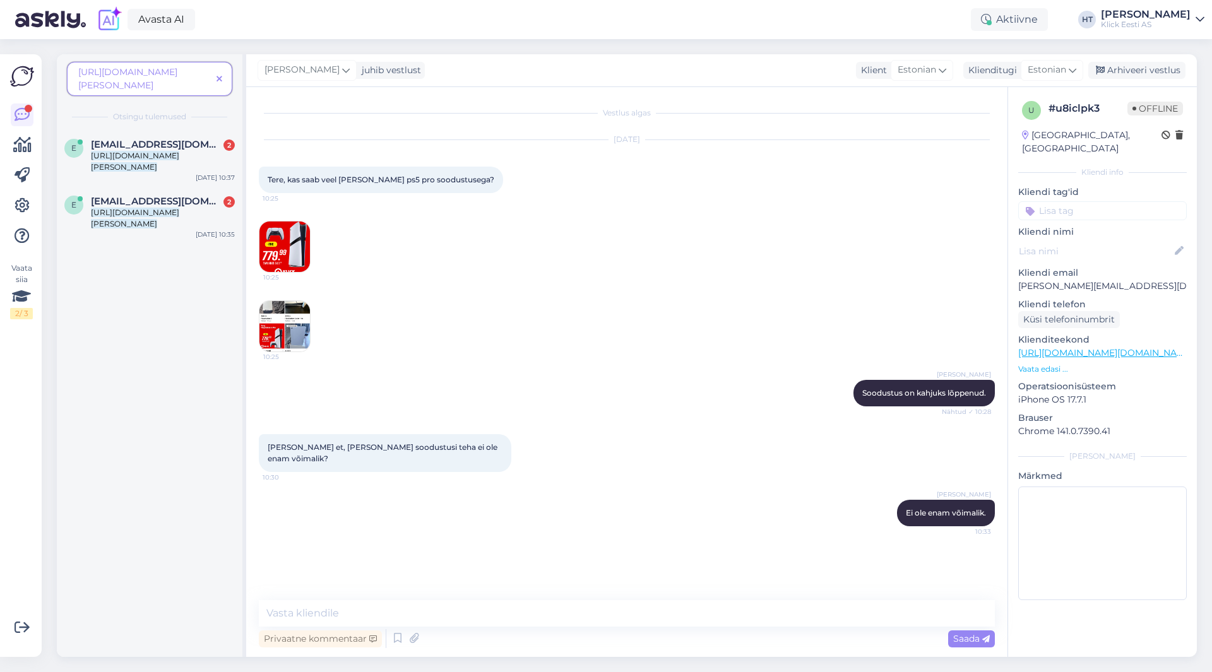
click at [138, 73] on span "[URL][DOMAIN_NAME][PERSON_NAME]" at bounding box center [127, 78] width 99 height 25
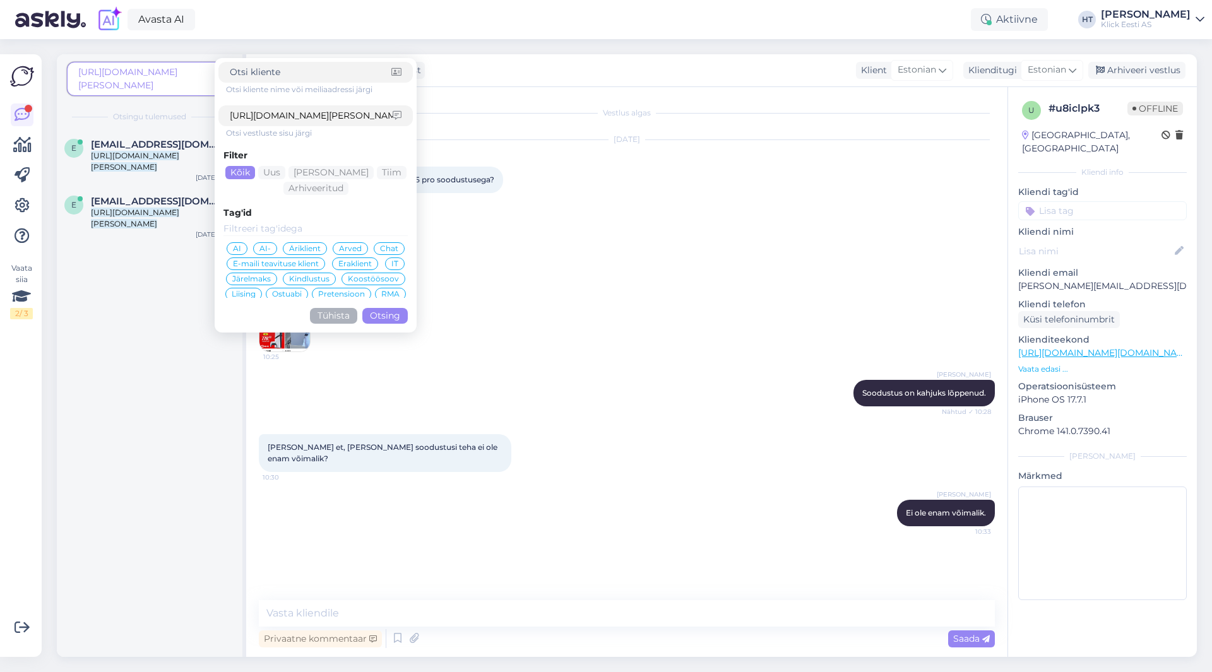
drag, startPoint x: 287, startPoint y: 116, endPoint x: 191, endPoint y: 112, distance: 95.4
click at [191, 112] on div "[URL][DOMAIN_NAME][PERSON_NAME] Otsi kliente nime või meiliaadressi järgi [URL]…" at bounding box center [150, 92] width 186 height 76
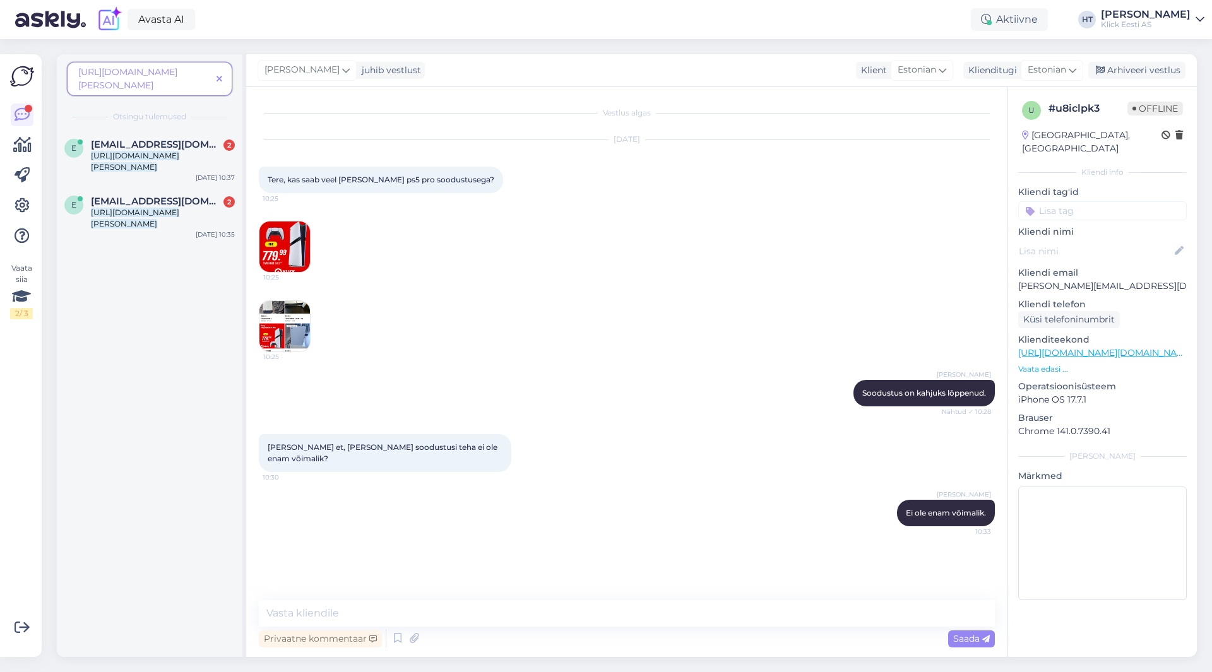
click at [129, 86] on span "[URL][DOMAIN_NAME][PERSON_NAME]" at bounding box center [127, 78] width 99 height 25
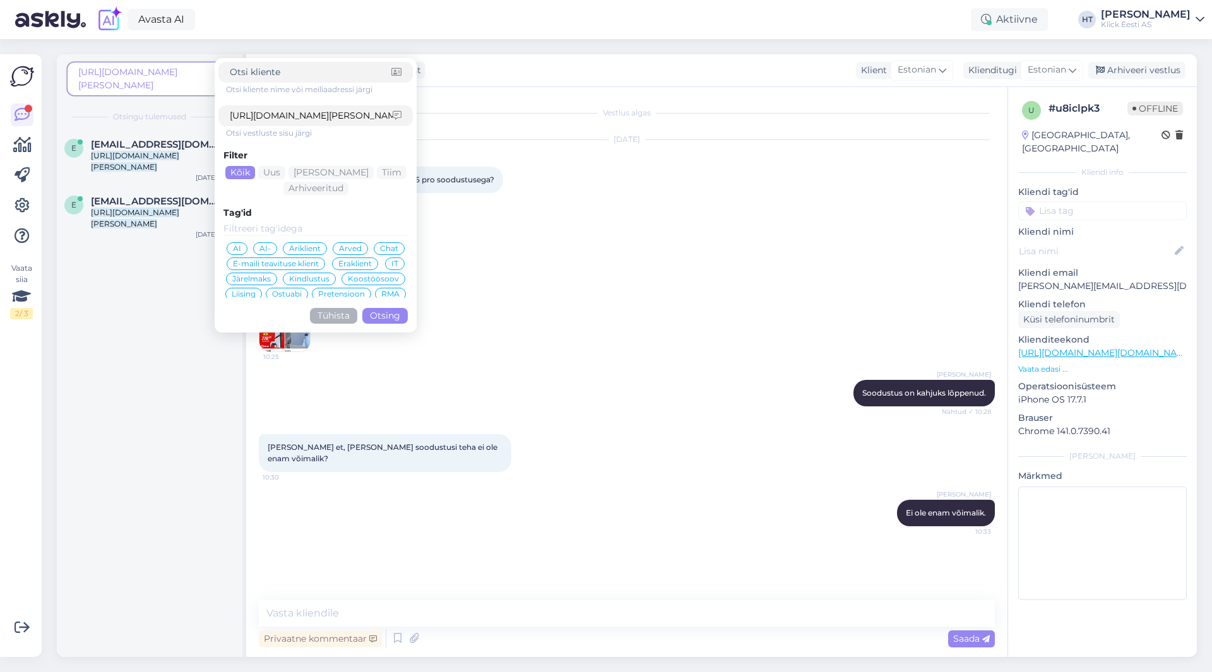
click at [285, 114] on input "[URL][DOMAIN_NAME][PERSON_NAME]" at bounding box center [311, 115] width 163 height 13
type input "[DOMAIN_NAME][URL][PERSON_NAME]"
click button "Otsing" at bounding box center [384, 316] width 45 height 16
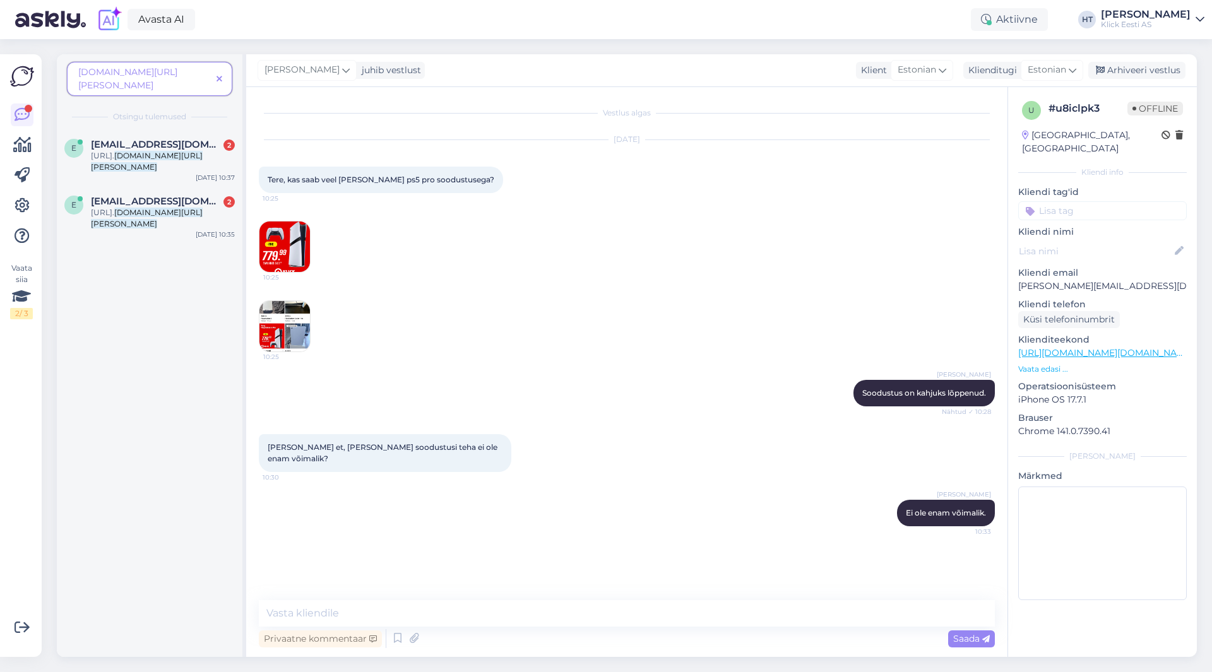
click at [218, 82] on icon at bounding box center [220, 79] width 6 height 9
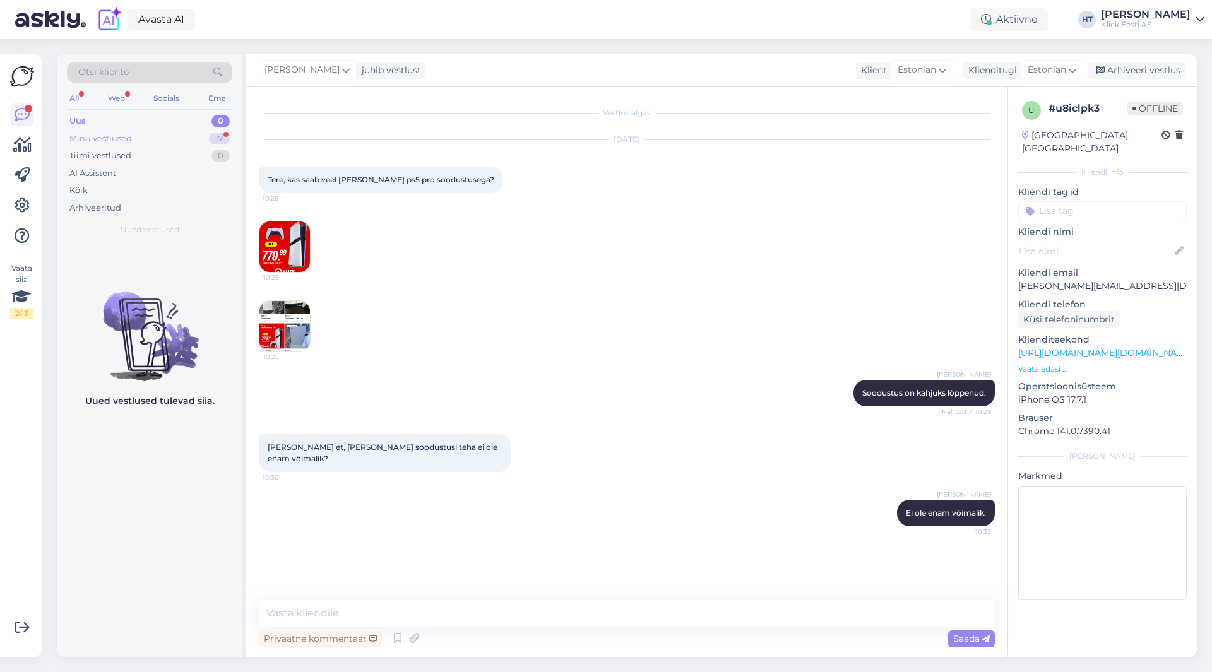
click at [191, 146] on div "Minu vestlused 17" at bounding box center [149, 139] width 165 height 18
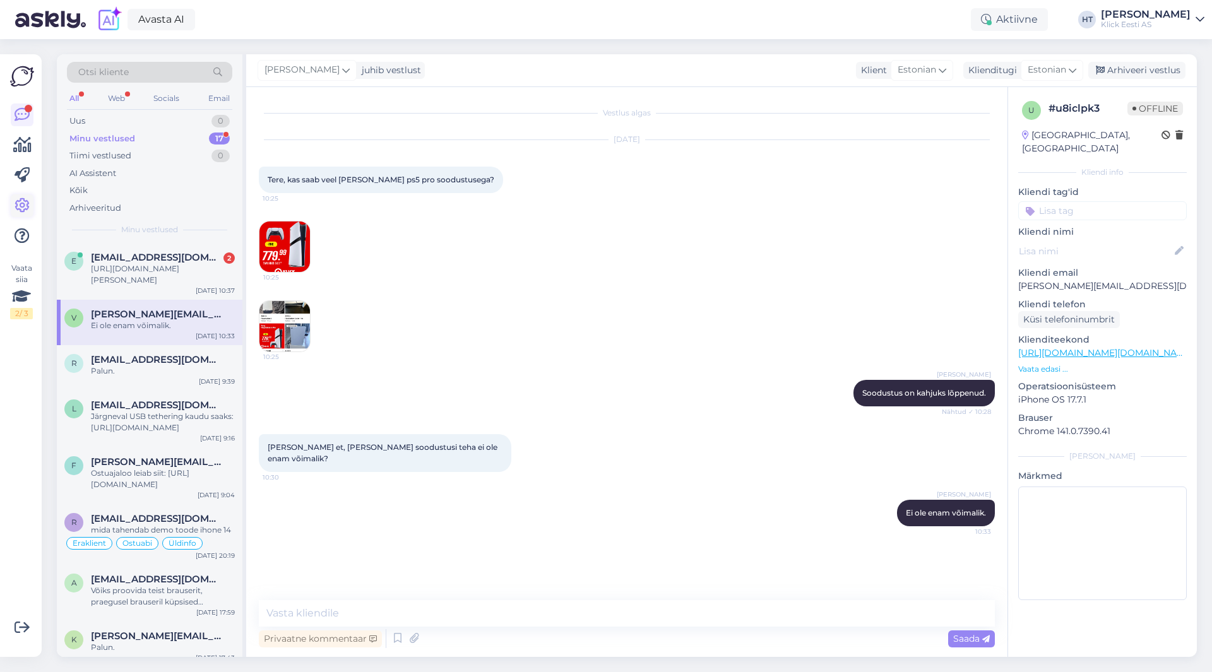
click at [25, 213] on icon at bounding box center [22, 205] width 15 height 15
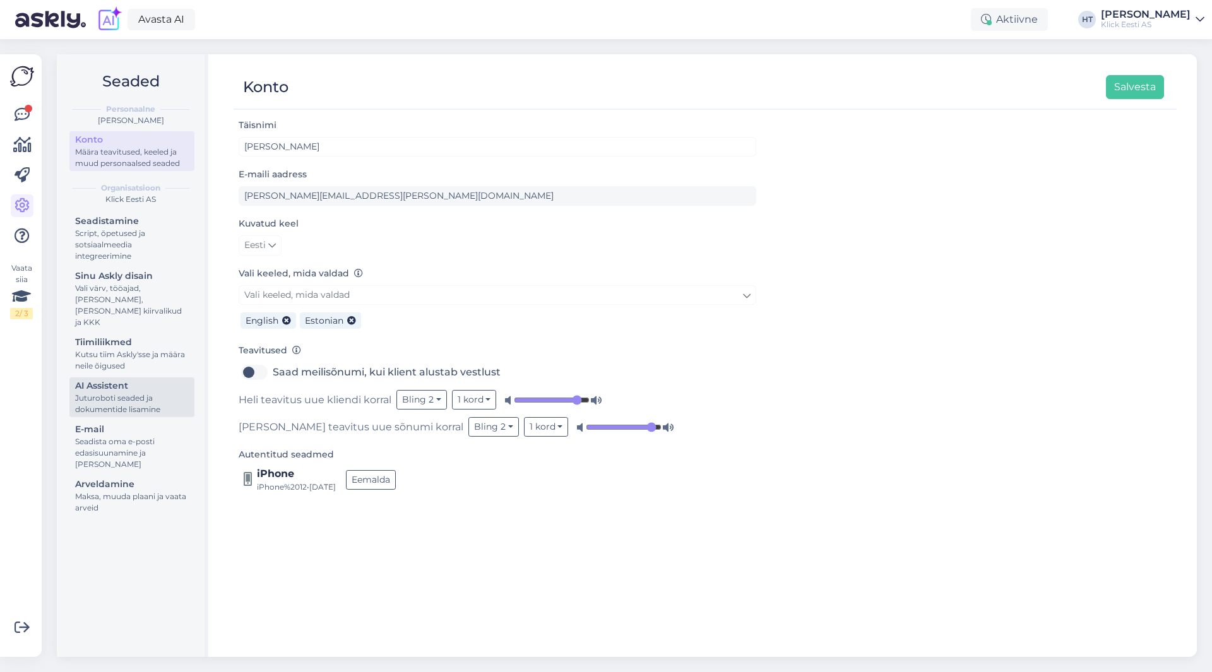
click at [136, 379] on div "AI Assistent" at bounding box center [132, 385] width 114 height 13
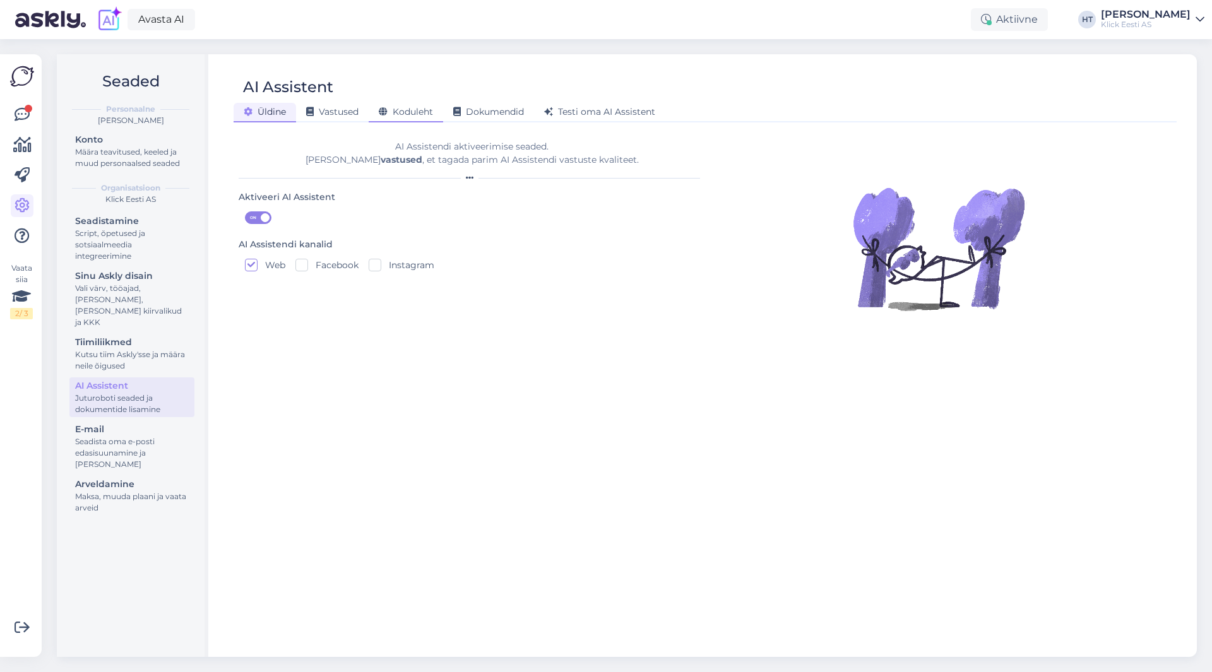
click at [424, 109] on span "Koduleht" at bounding box center [406, 111] width 54 height 11
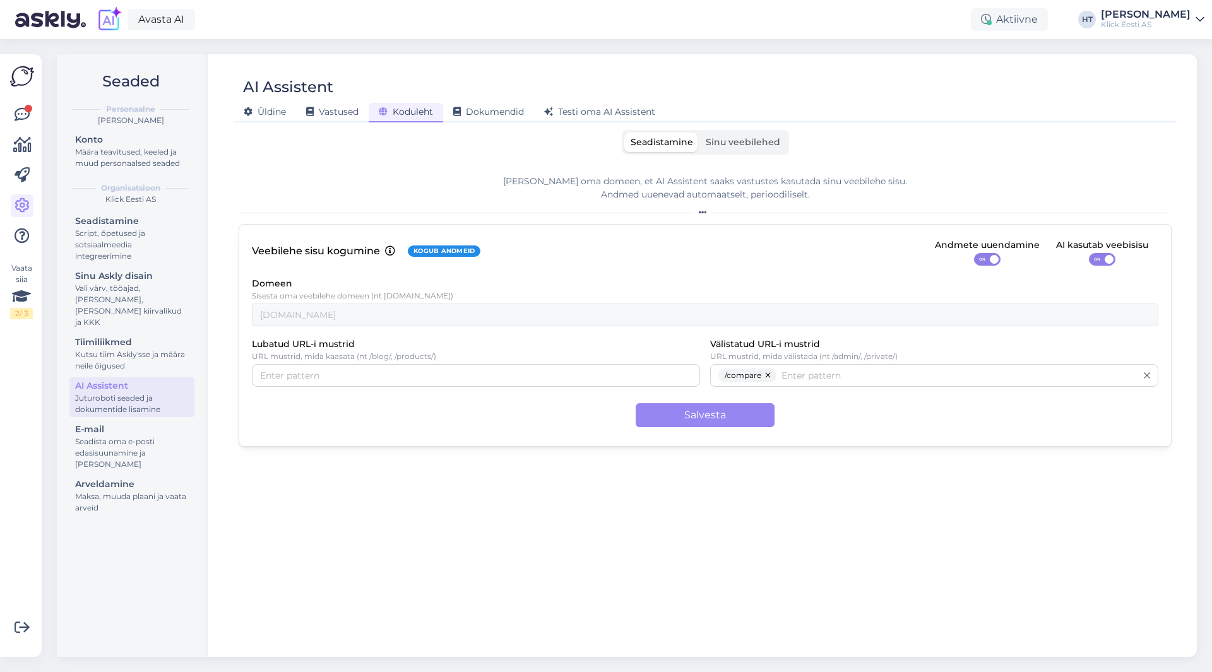
click at [716, 145] on span "Sinu veebilehed" at bounding box center [743, 141] width 74 height 11
click at [699, 133] on input "Sinu veebilehed" at bounding box center [699, 133] width 0 height 0
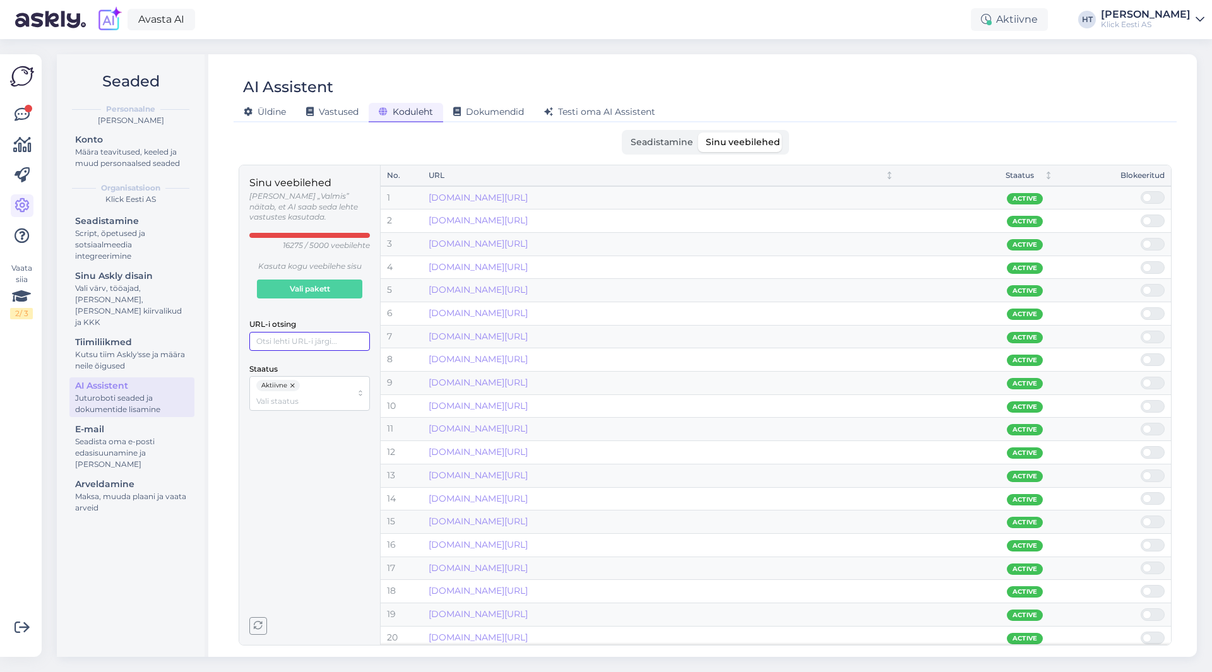
click at [304, 340] on input "URL-i otsing" at bounding box center [309, 341] width 121 height 19
paste input "[URL][DOMAIN_NAME][PERSON_NAME]"
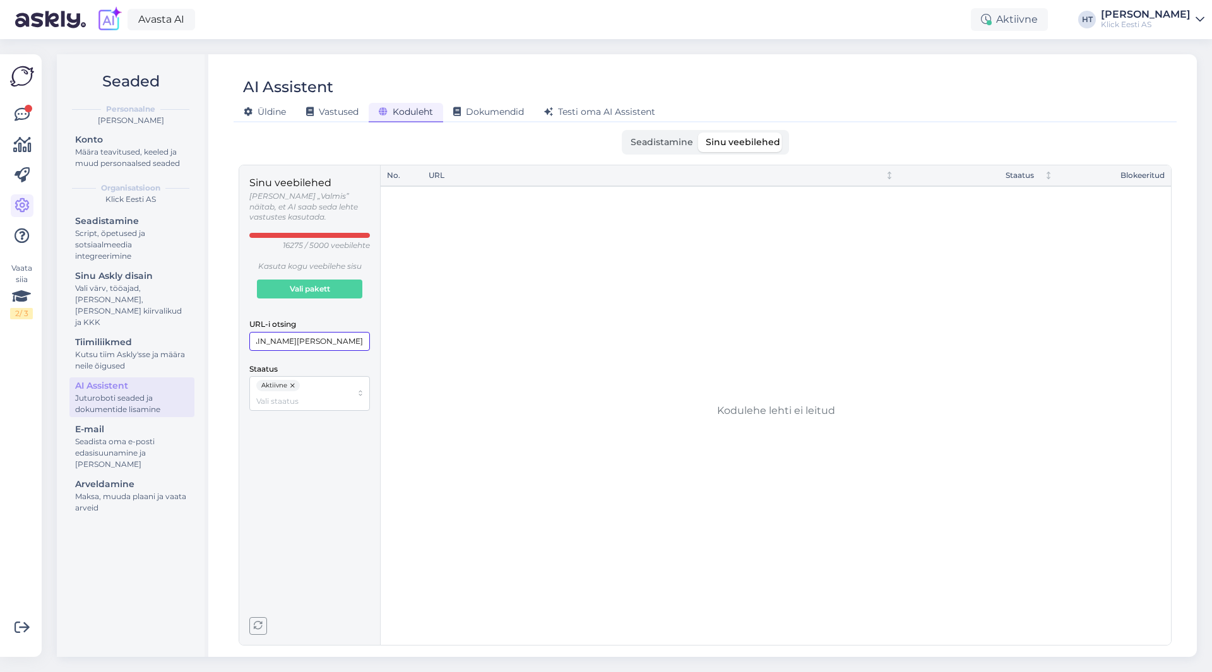
click at [260, 332] on input "[URL][DOMAIN_NAME][PERSON_NAME]" at bounding box center [309, 341] width 121 height 19
click at [269, 332] on input "[URL][DOMAIN_NAME][PERSON_NAME]" at bounding box center [309, 341] width 121 height 19
click at [360, 332] on input "[PERSON_NAME]-registreerimine" at bounding box center [309, 341] width 121 height 19
type input "r"
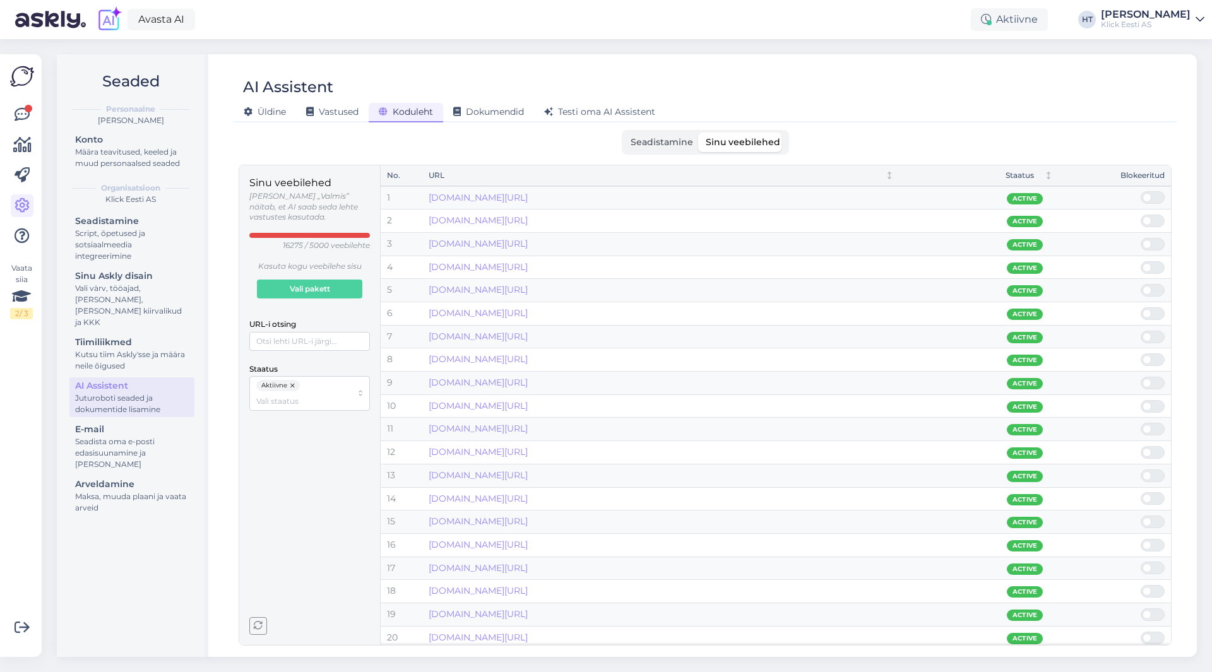
click at [645, 141] on span "Seadistamine" at bounding box center [662, 141] width 62 height 11
click at [624, 133] on input "Seadistamine" at bounding box center [624, 133] width 0 height 0
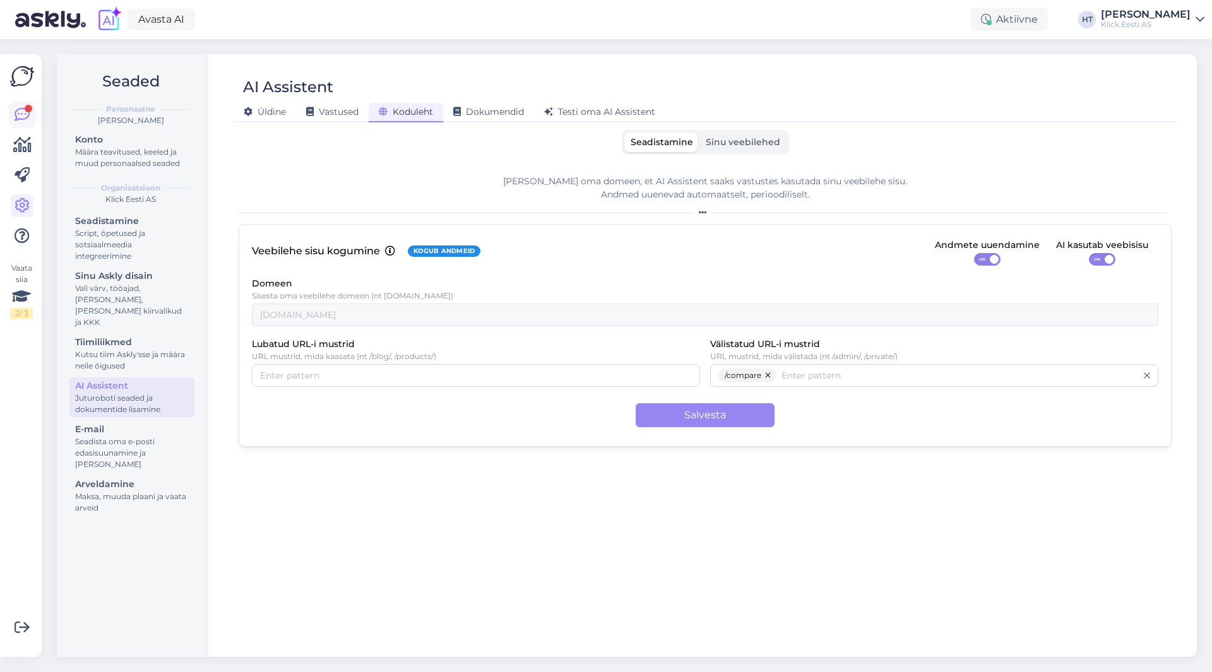
click at [22, 106] on link at bounding box center [22, 115] width 23 height 23
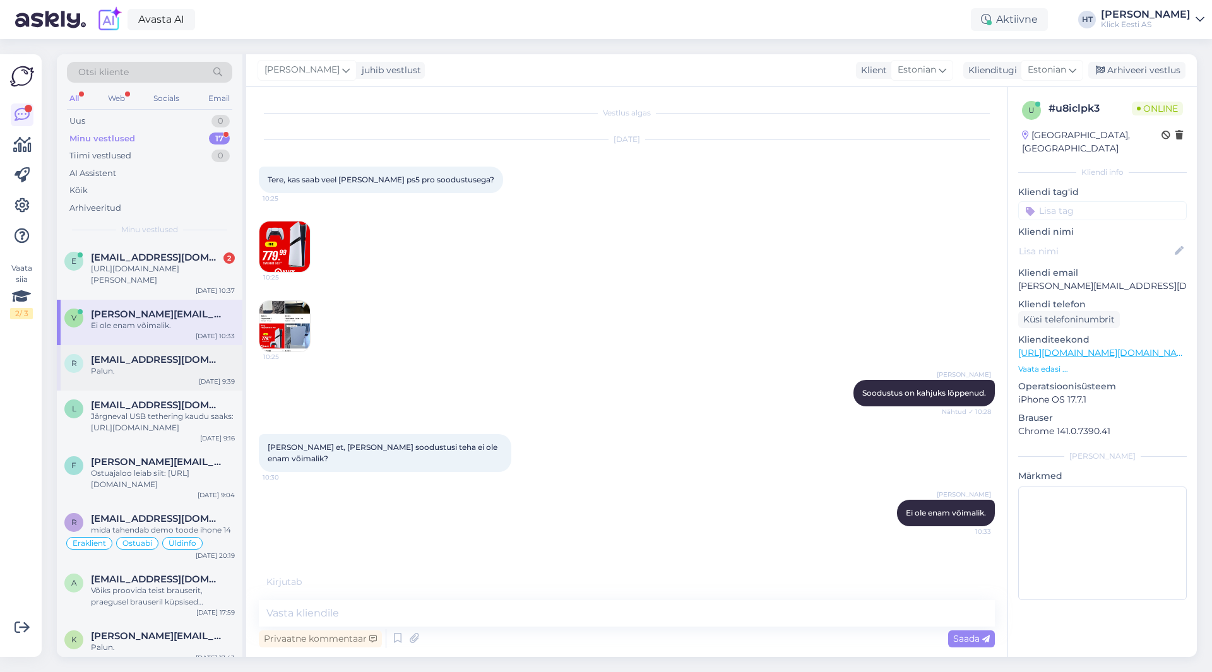
click at [221, 367] on div "Palun." at bounding box center [163, 370] width 144 height 11
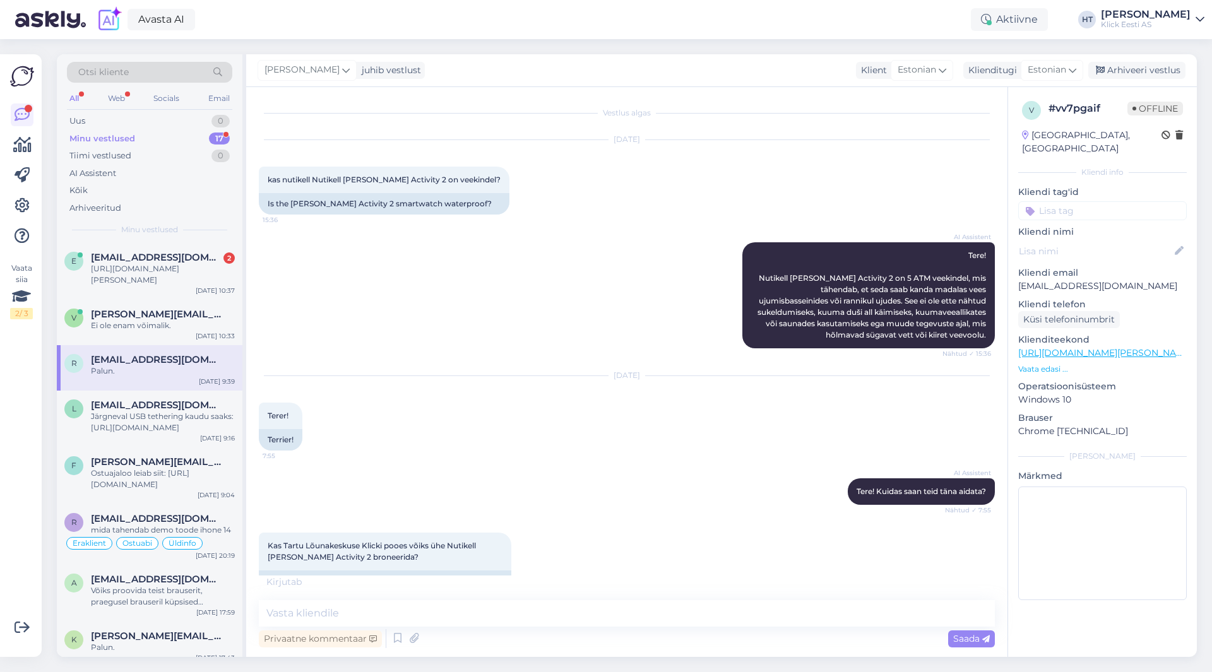
scroll to position [651, 0]
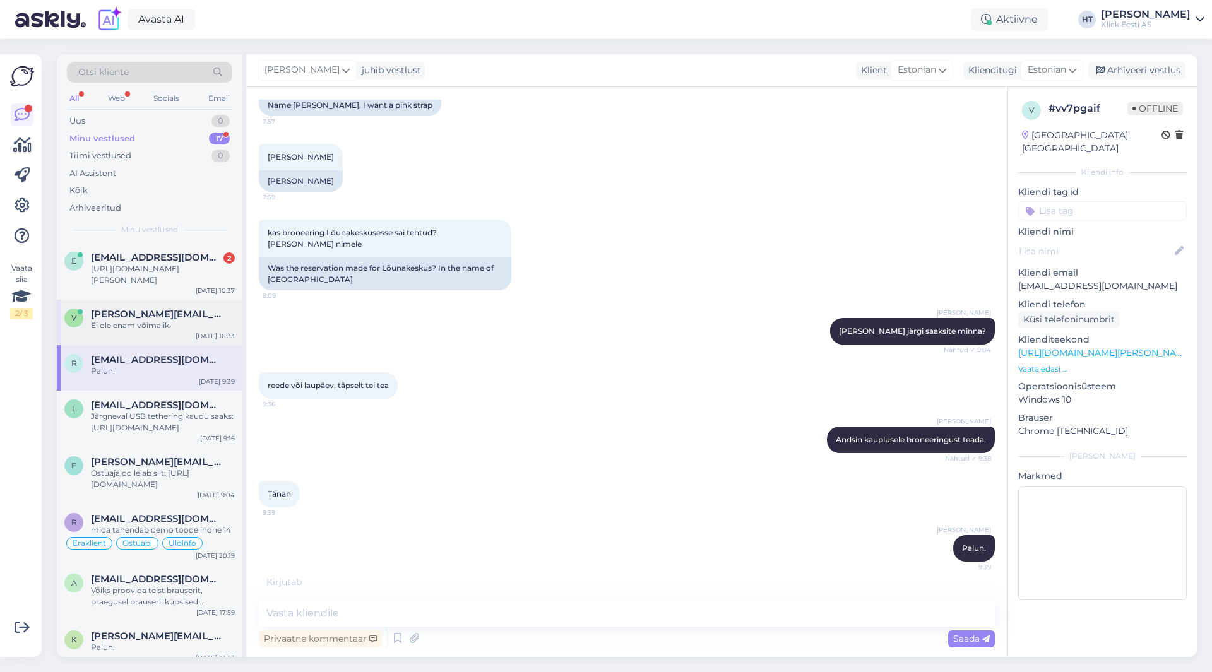
click at [186, 334] on div "V [PERSON_NAME][EMAIL_ADDRESS][DOMAIN_NAME] Ei ole enam võimalik. [DATE] 10:33" at bounding box center [150, 322] width 186 height 45
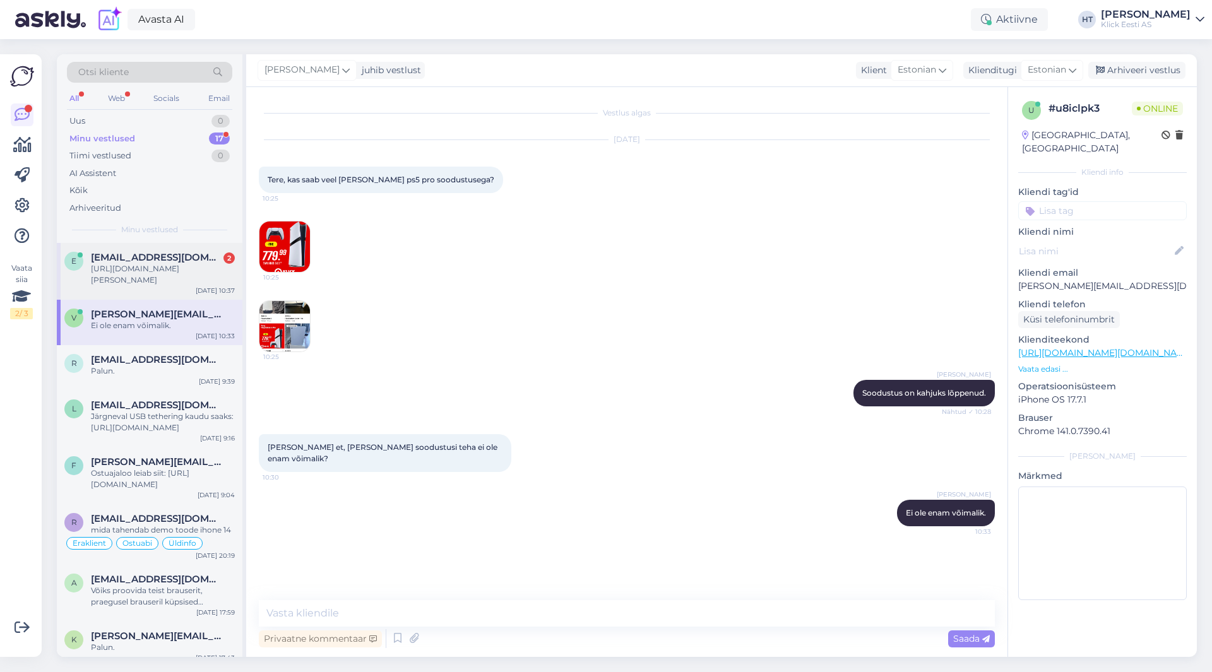
click at [159, 254] on span "[EMAIL_ADDRESS][DOMAIN_NAME]" at bounding box center [156, 257] width 131 height 11
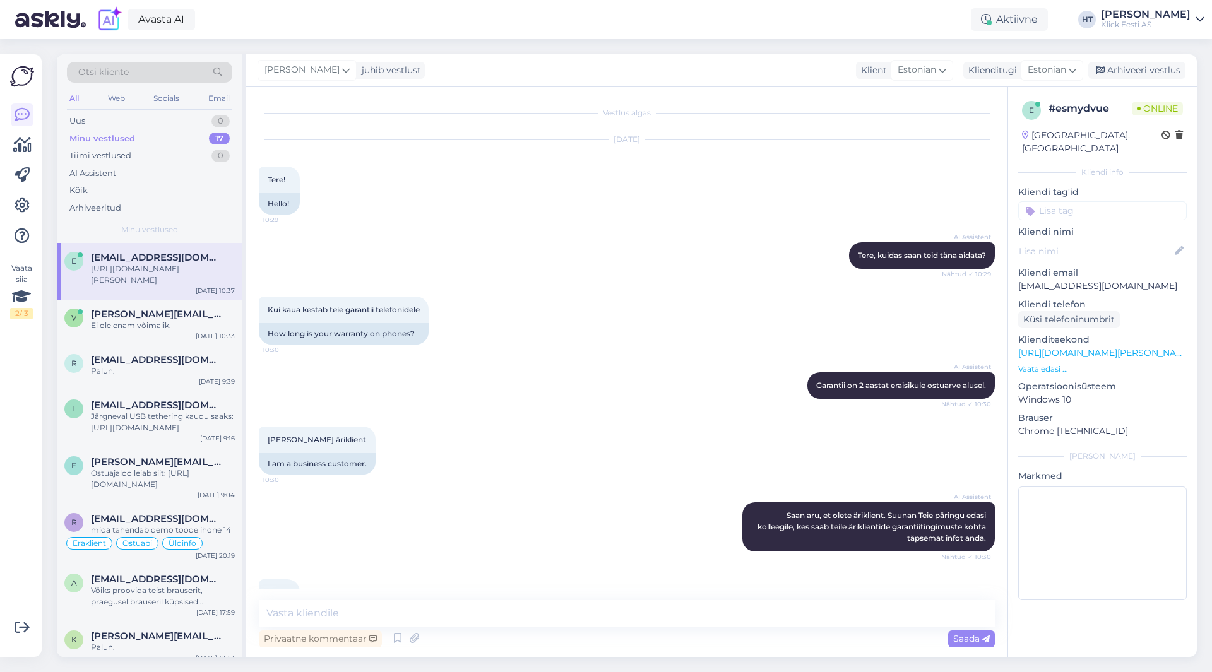
scroll to position [728, 0]
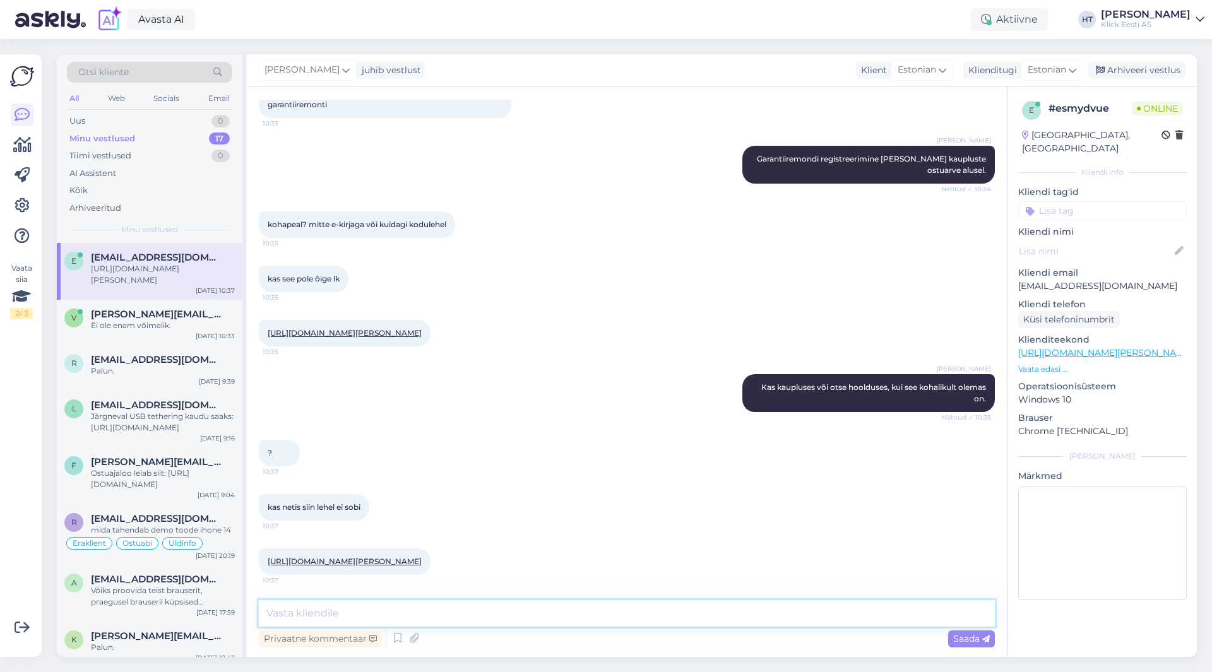
click at [441, 611] on textarea at bounding box center [627, 613] width 736 height 27
paste textarea "Garantiijuhtumi korral tuleb [PERSON_NAME] [PERSON_NAME] ostuarvega viia endale…"
type textarea "Garantiijuhtumi korral tuleb [PERSON_NAME] [PERSON_NAME] ostuarvega viia endale…"
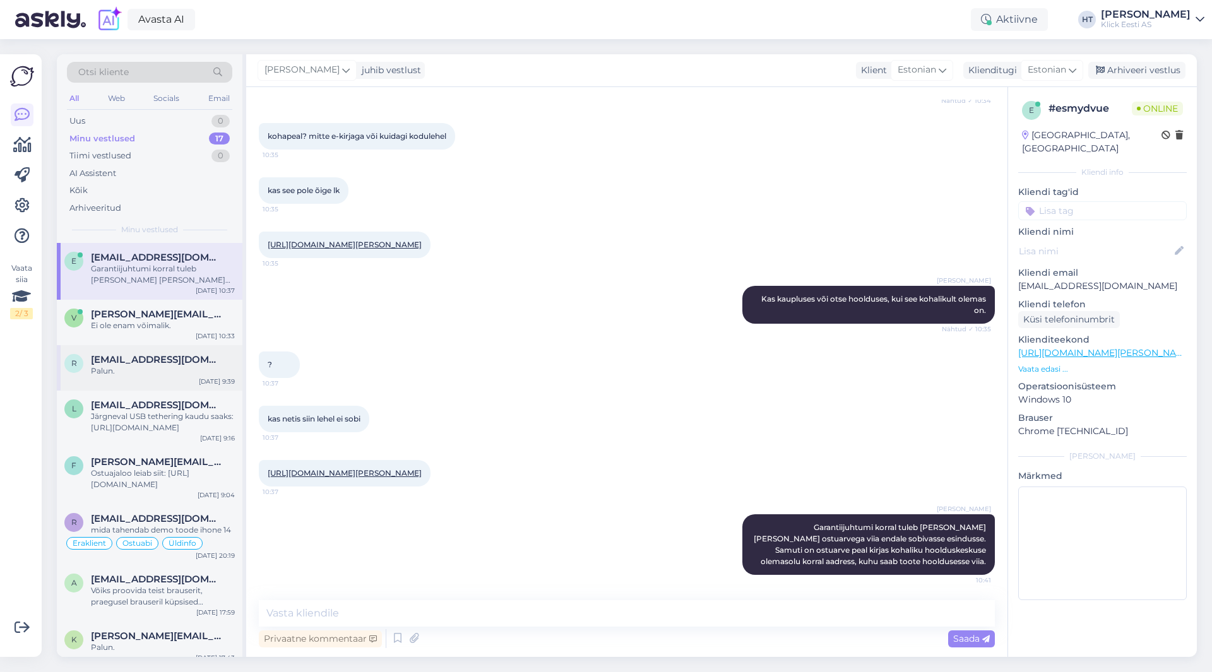
click at [117, 369] on div "Palun." at bounding box center [163, 370] width 144 height 11
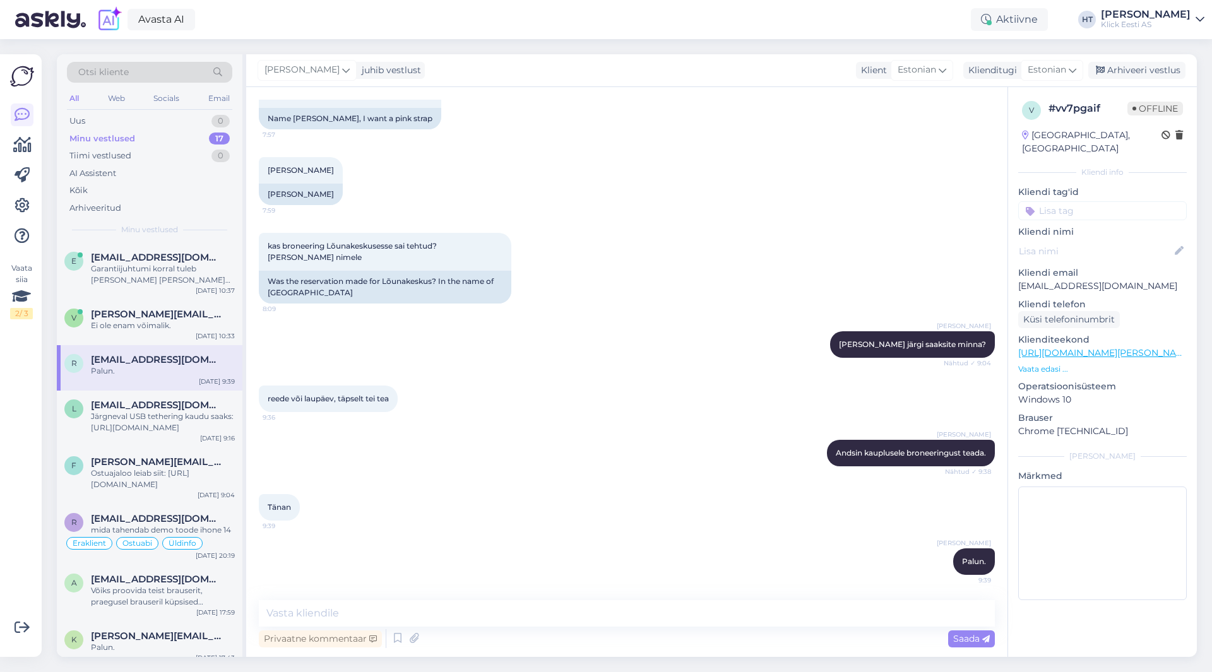
scroll to position [638, 0]
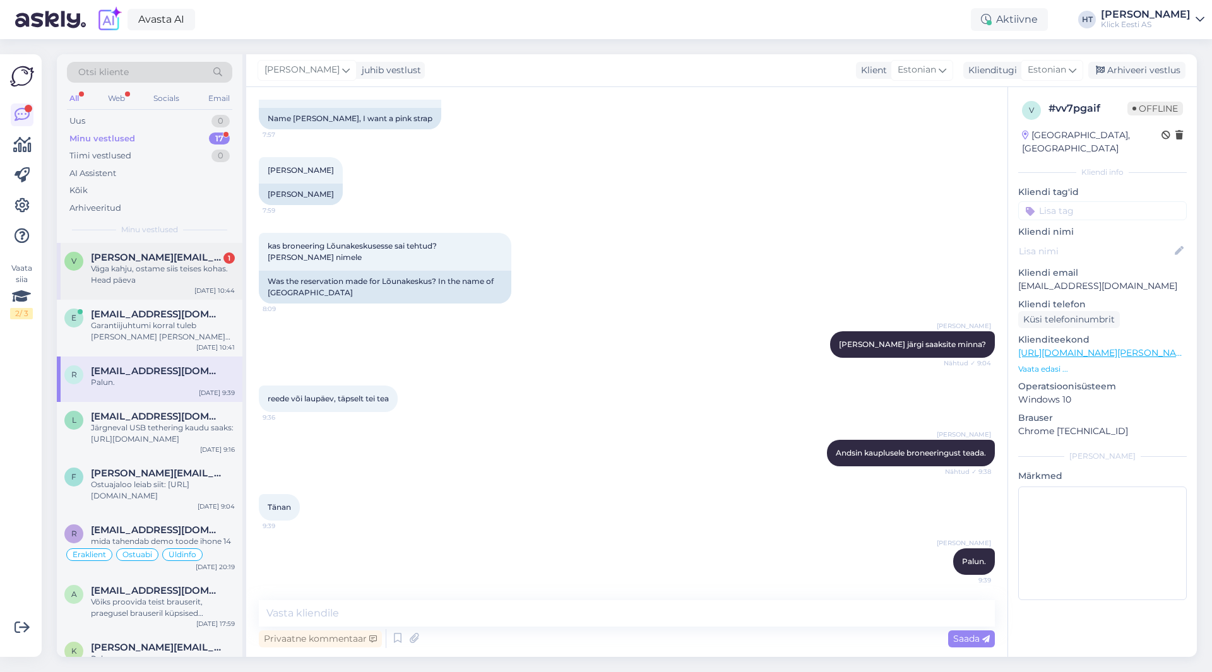
click at [208, 276] on div "Väga kahju, ostame siis teises kohas. Head päeva" at bounding box center [163, 274] width 144 height 23
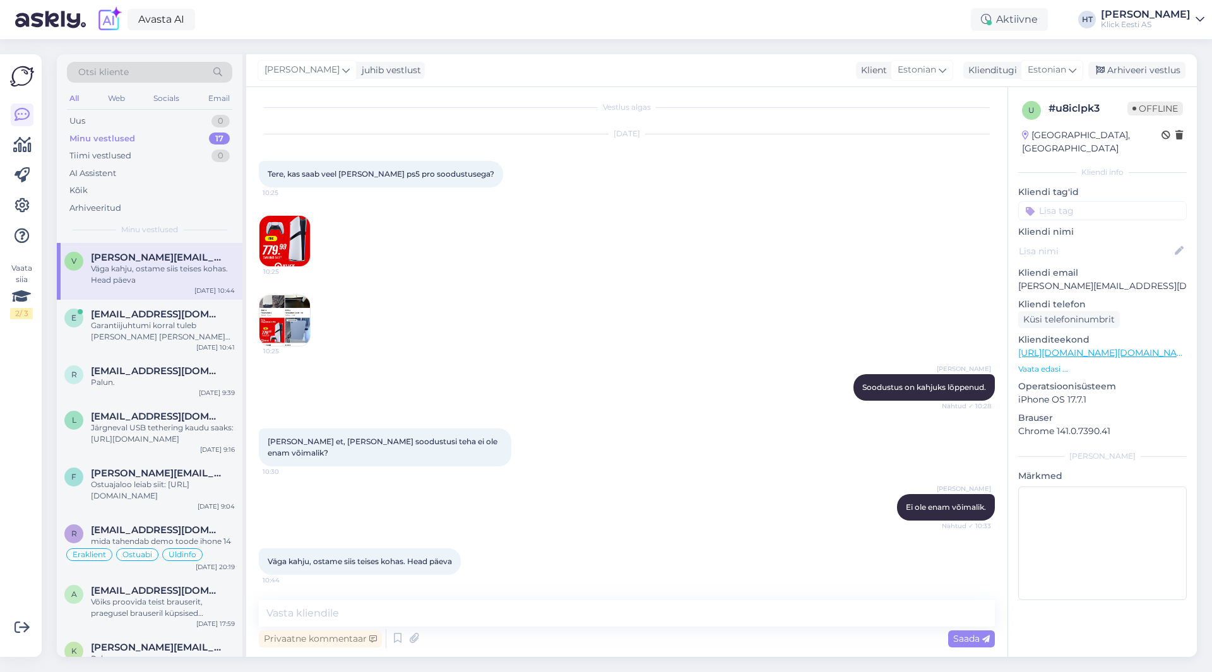
scroll to position [0, 0]
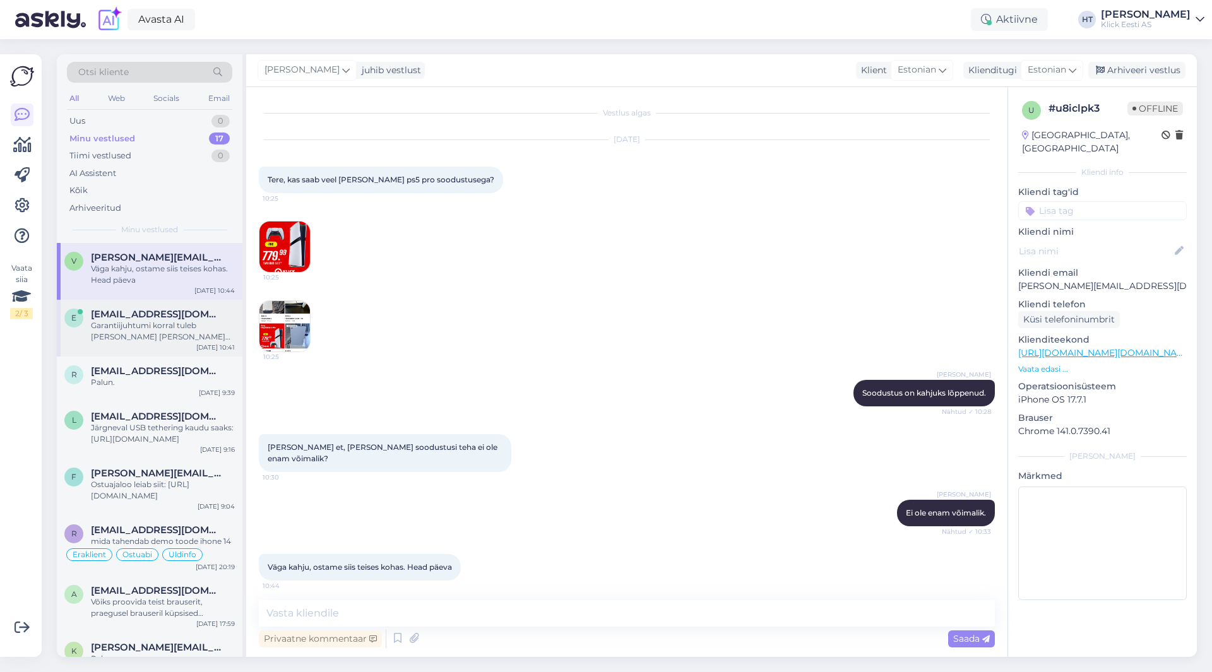
click at [186, 316] on span "[EMAIL_ADDRESS][DOMAIN_NAME]" at bounding box center [156, 314] width 131 height 11
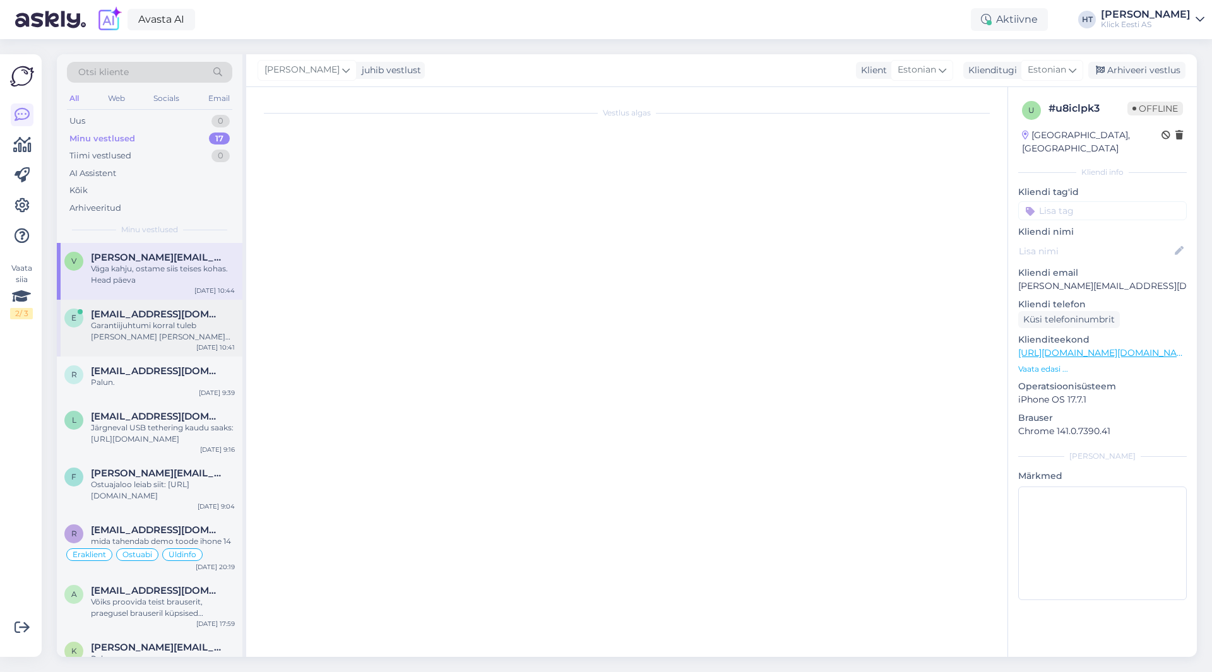
scroll to position [816, 0]
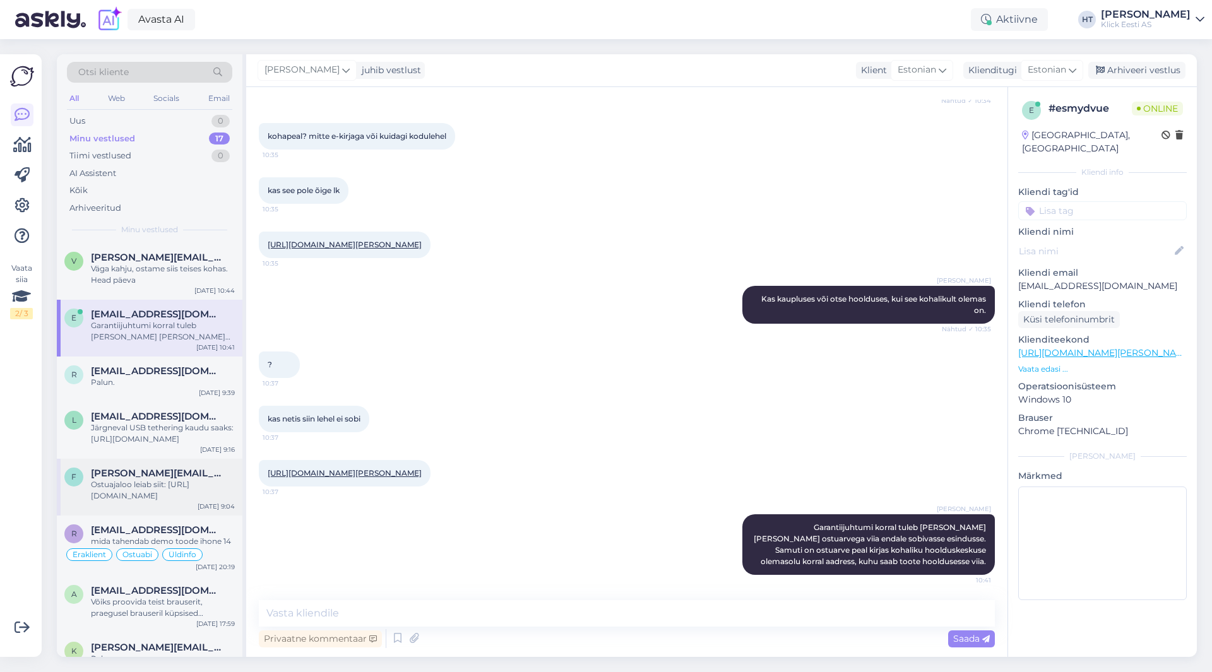
click at [160, 490] on div "Ostuajaloo leiab siit: [URL][DOMAIN_NAME]" at bounding box center [163, 490] width 144 height 23
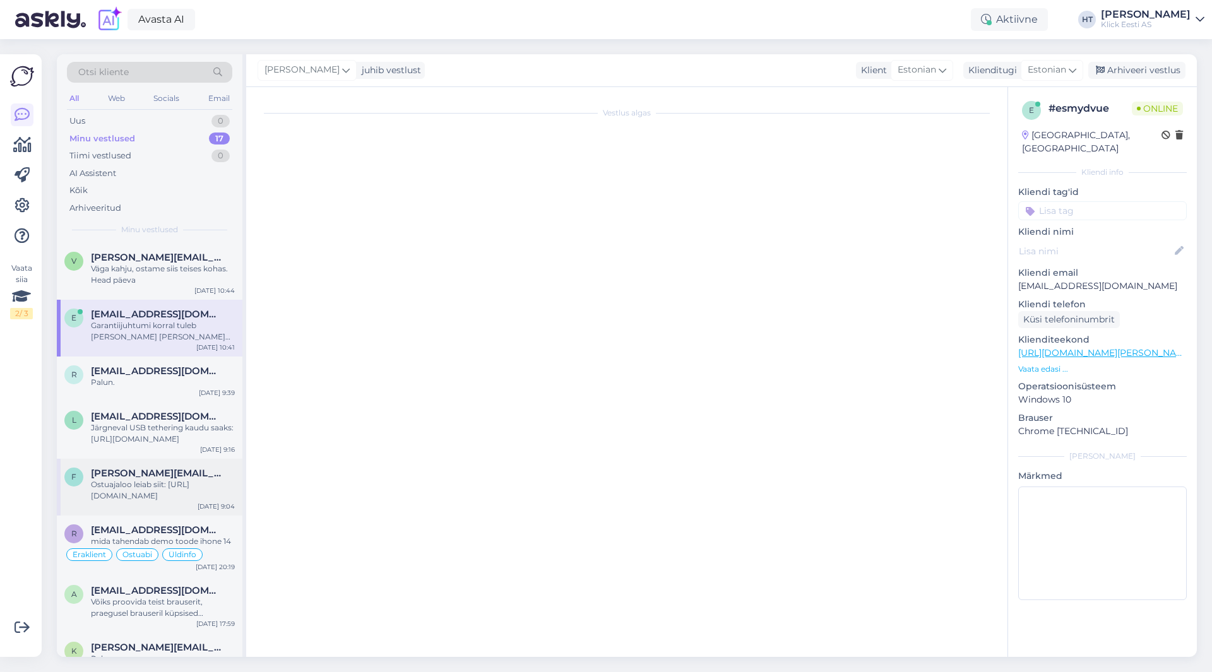
scroll to position [90, 0]
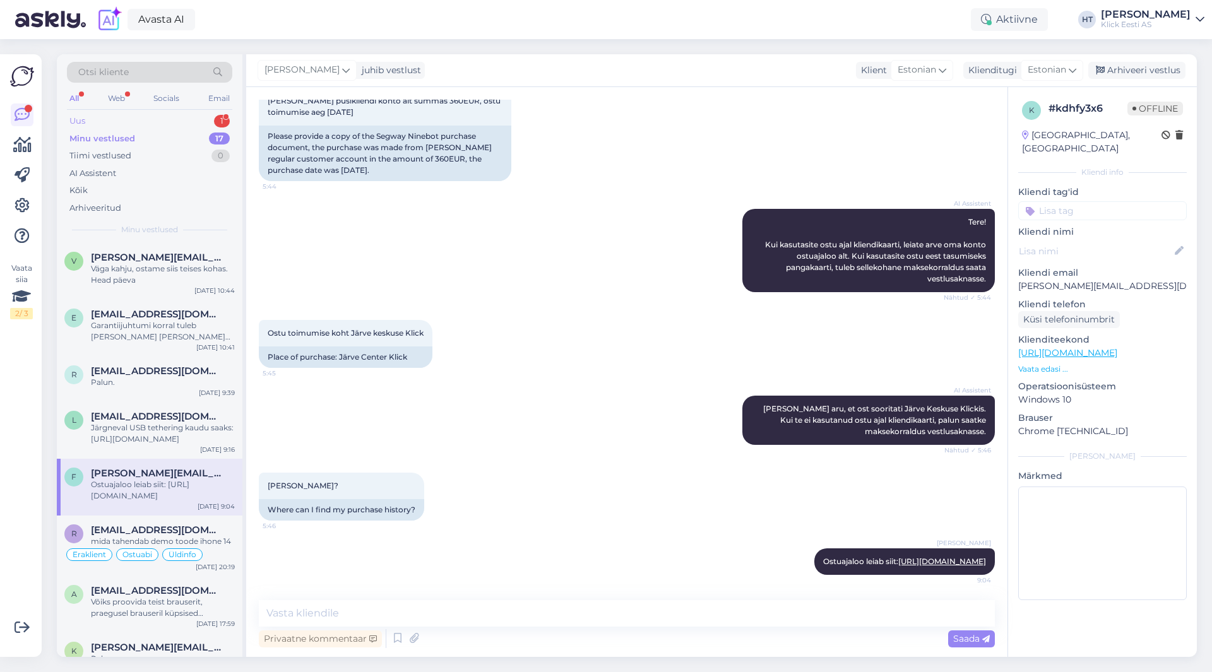
click at [164, 114] on div "Uus 1" at bounding box center [149, 121] width 165 height 18
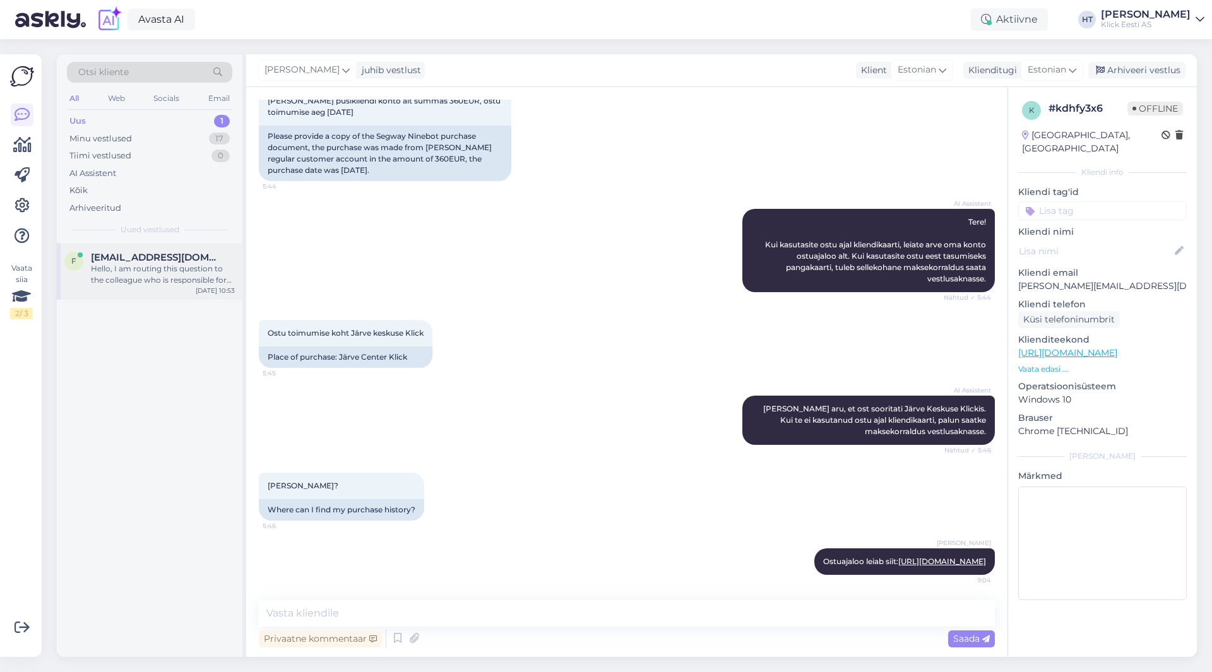
click at [181, 245] on div "F [EMAIL_ADDRESS][DOMAIN_NAME] Hello, I am routing this question to the colleag…" at bounding box center [150, 271] width 186 height 57
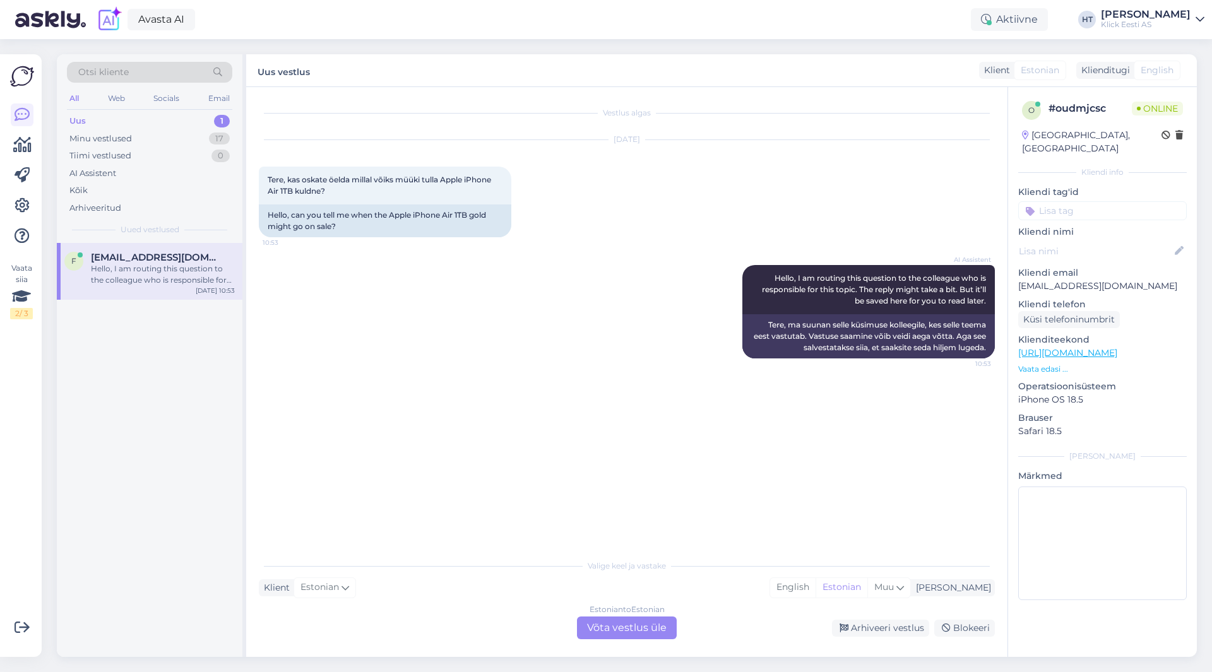
scroll to position [0, 0]
click at [1065, 364] on p "Vaata edasi ..." at bounding box center [1102, 369] width 169 height 11
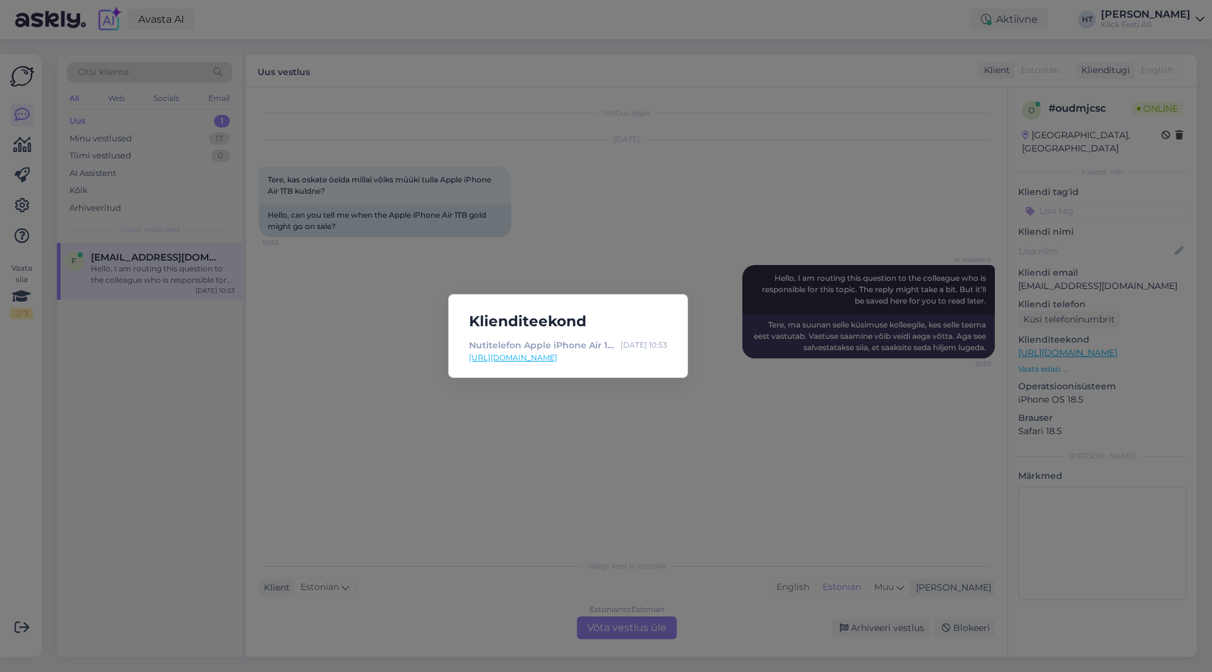
click at [376, 329] on div "Klienditeekond Nutitelefon Apple iPhone Air 1TB - Klick e-pood [DATE] 10:53 [UR…" at bounding box center [606, 336] width 1212 height 672
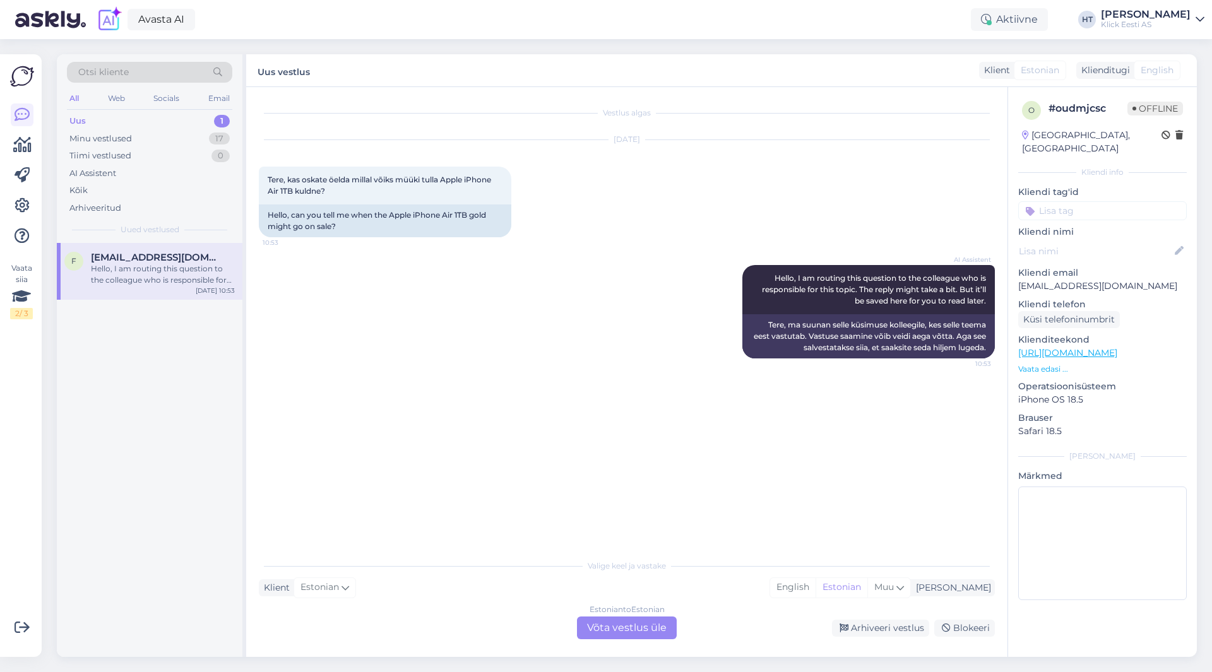
click at [622, 614] on div "Estonian to Estonian Võta vestlus üle" at bounding box center [627, 628] width 100 height 23
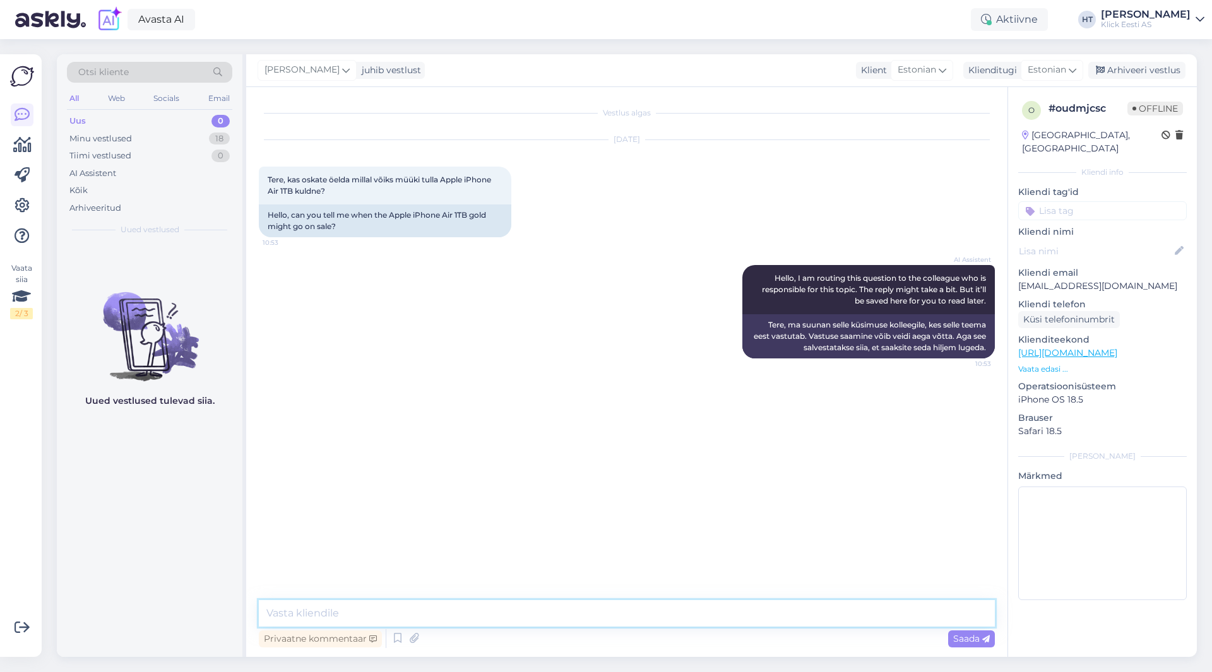
click at [617, 614] on textarea at bounding box center [627, 613] width 736 height 27
type textarea "Selle kohta ei ole kahjuks infot."
click at [143, 146] on div "Minu vestlused 18" at bounding box center [149, 139] width 165 height 18
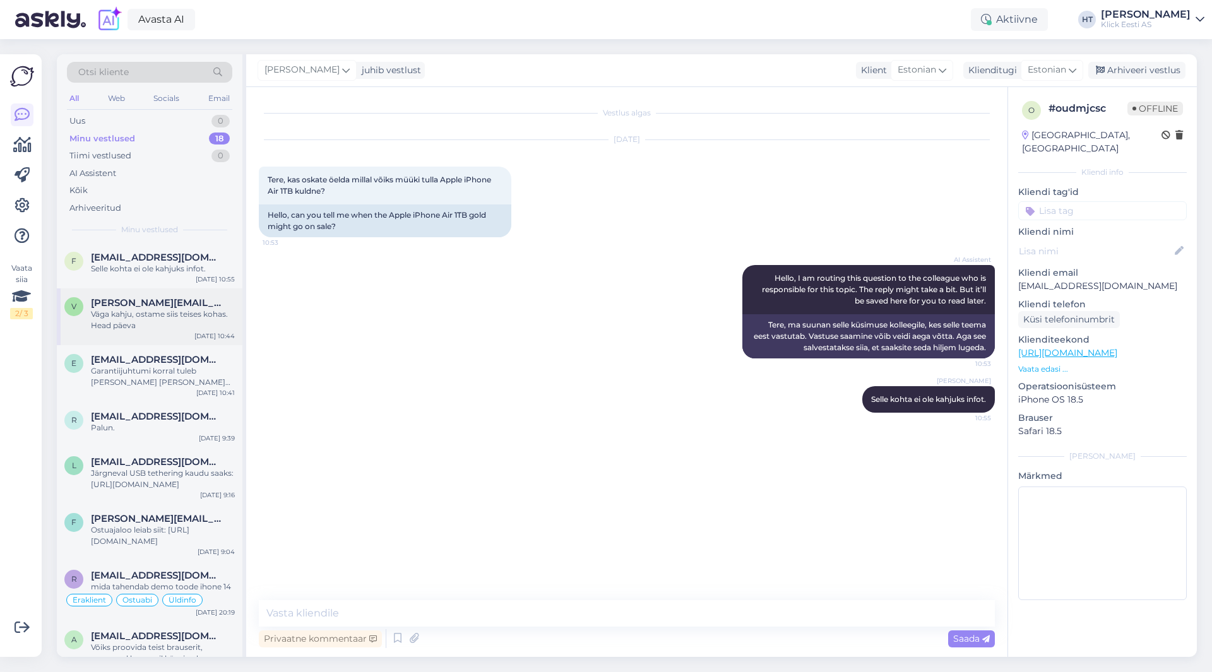
click at [169, 297] on span "[PERSON_NAME][EMAIL_ADDRESS][DOMAIN_NAME]" at bounding box center [156, 302] width 131 height 11
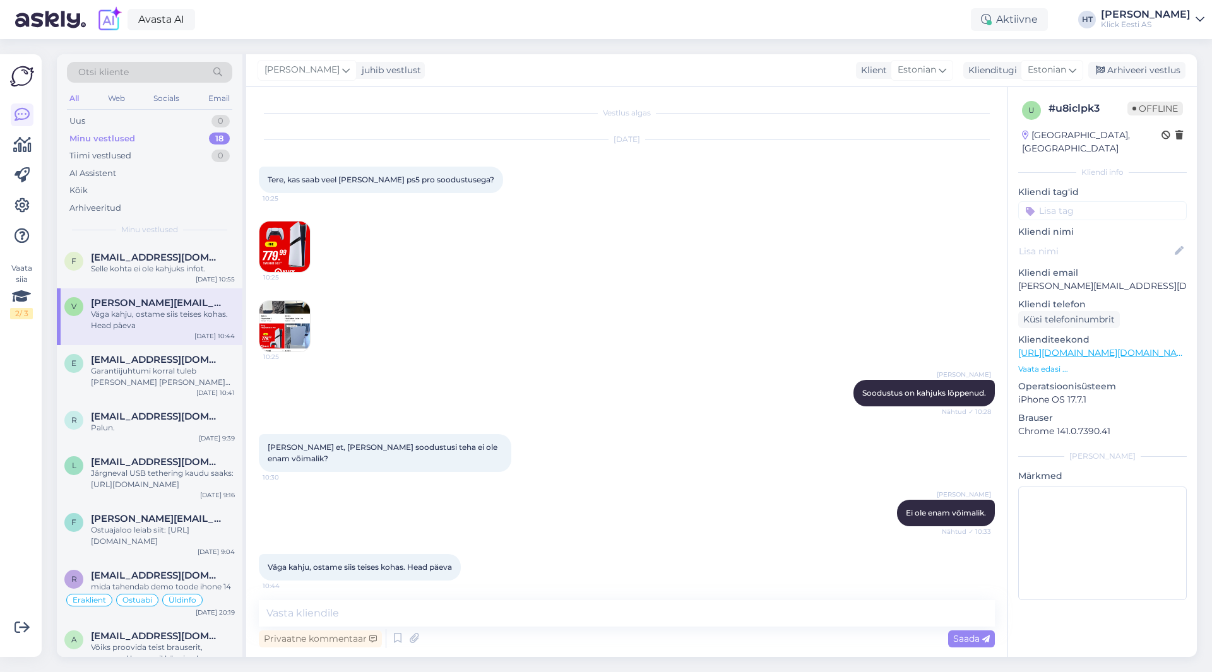
click at [455, 148] on div "[DATE] Tere, kas saab veel [PERSON_NAME] ps5 pro soodustusega? 10:25 10:25 10:25" at bounding box center [627, 246] width 736 height 240
click at [545, 215] on div "[DATE] Tere, kas saab veel [PERSON_NAME] ps5 pro soodustusega? 10:25 10:25 10:25" at bounding box center [627, 246] width 736 height 240
click at [183, 276] on div "F [EMAIL_ADDRESS][DOMAIN_NAME] Selle kohta ei ole kahjuks infot. [DATE] 10:55" at bounding box center [150, 265] width 186 height 45
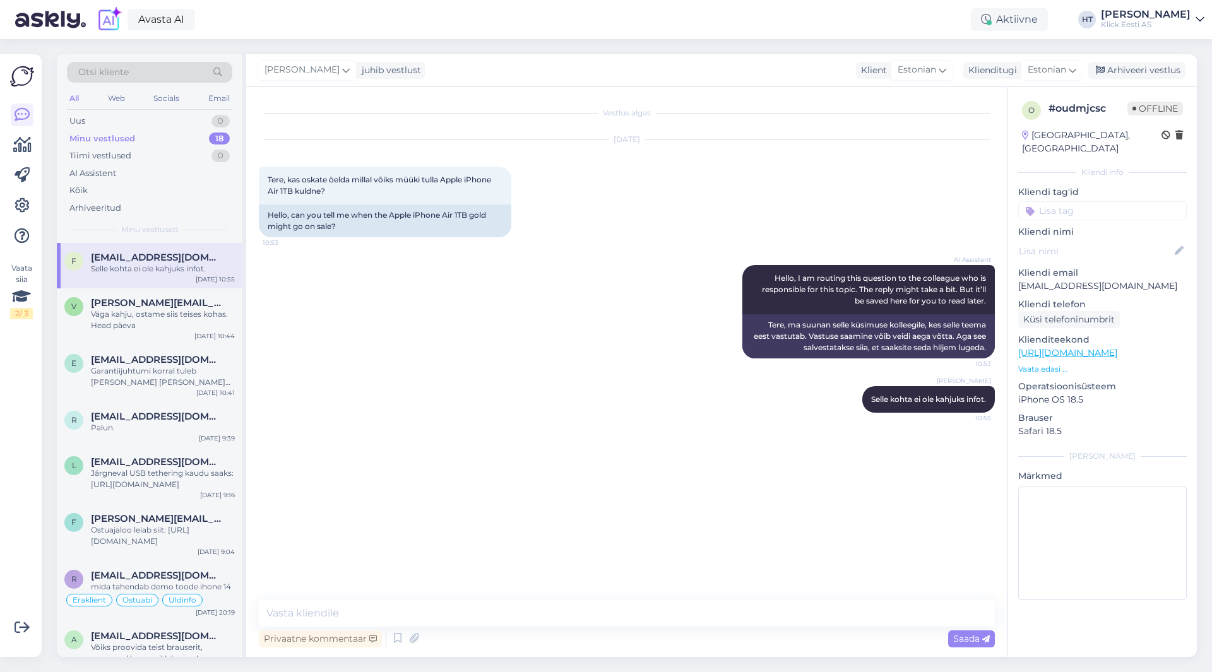
drag, startPoint x: 151, startPoint y: 4, endPoint x: 394, endPoint y: 305, distance: 386.4
click at [394, 305] on div "AI Assistent Hello, I am routing this question to the colleague who is responsi…" at bounding box center [627, 311] width 736 height 121
click at [162, 163] on div "Tiimi vestlused 0" at bounding box center [149, 156] width 165 height 18
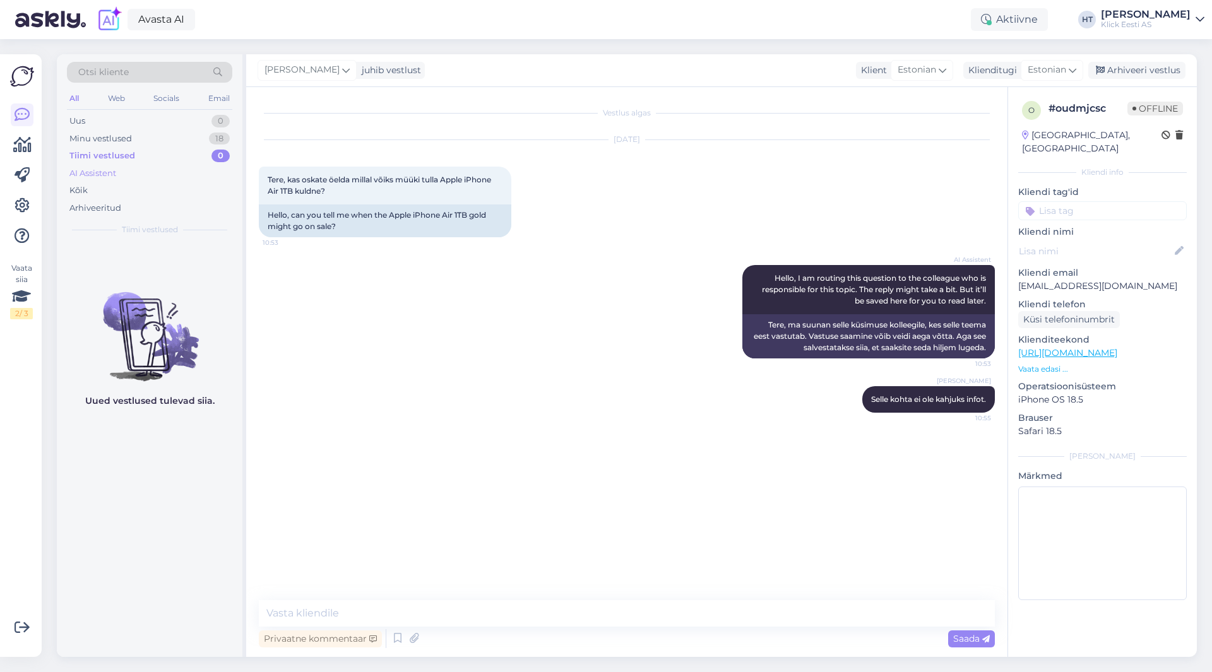
click at [162, 166] on div "AI Assistent" at bounding box center [149, 174] width 165 height 18
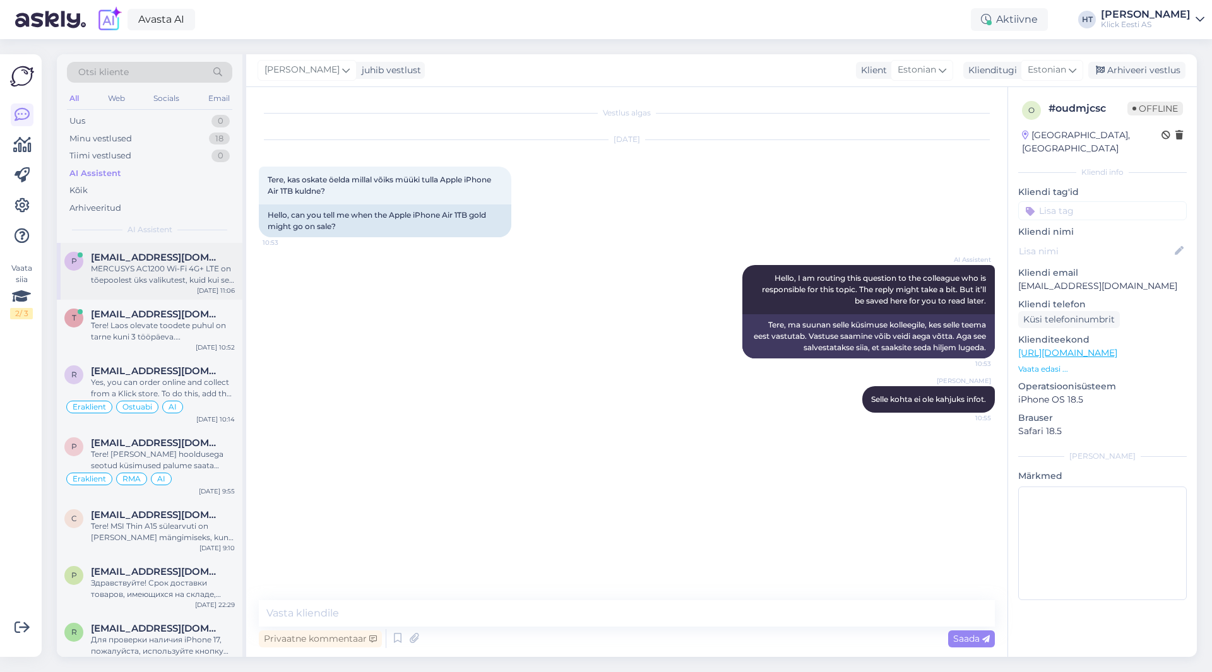
click at [172, 257] on div "[EMAIL_ADDRESS][DOMAIN_NAME]" at bounding box center [163, 257] width 144 height 11
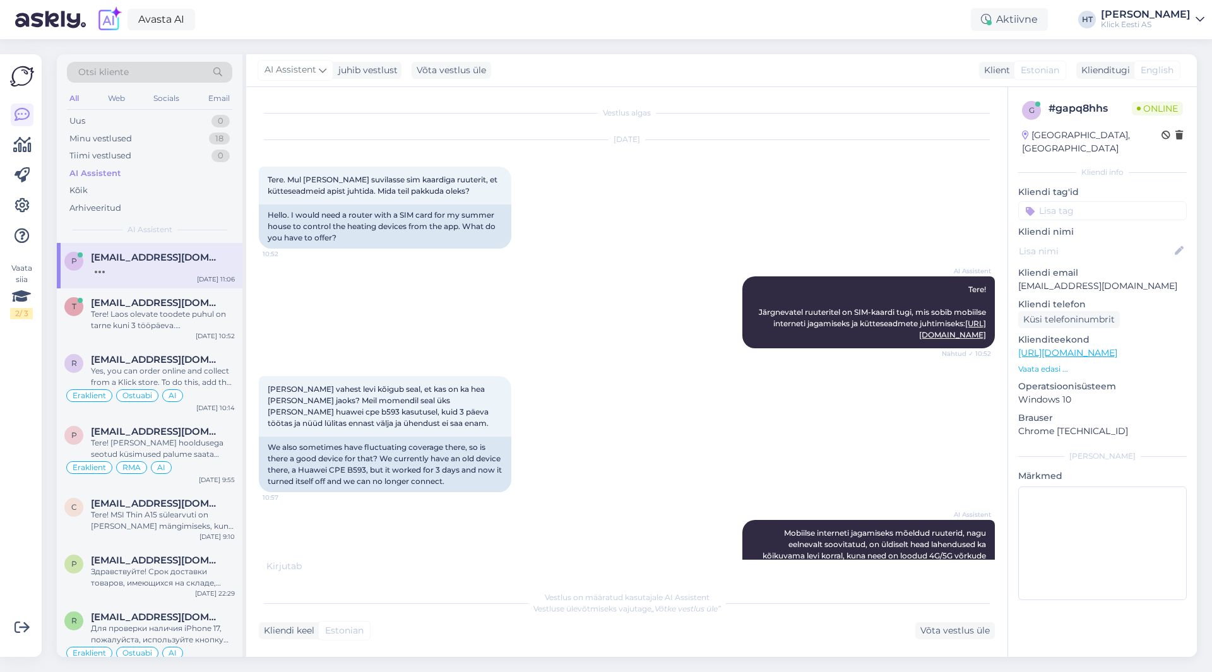
click at [565, 362] on div "AI Assistent Tere! Järgnevatel ruuteritel on SIM-kaardi tugi, mis sobib mobiils…" at bounding box center [627, 313] width 736 height 100
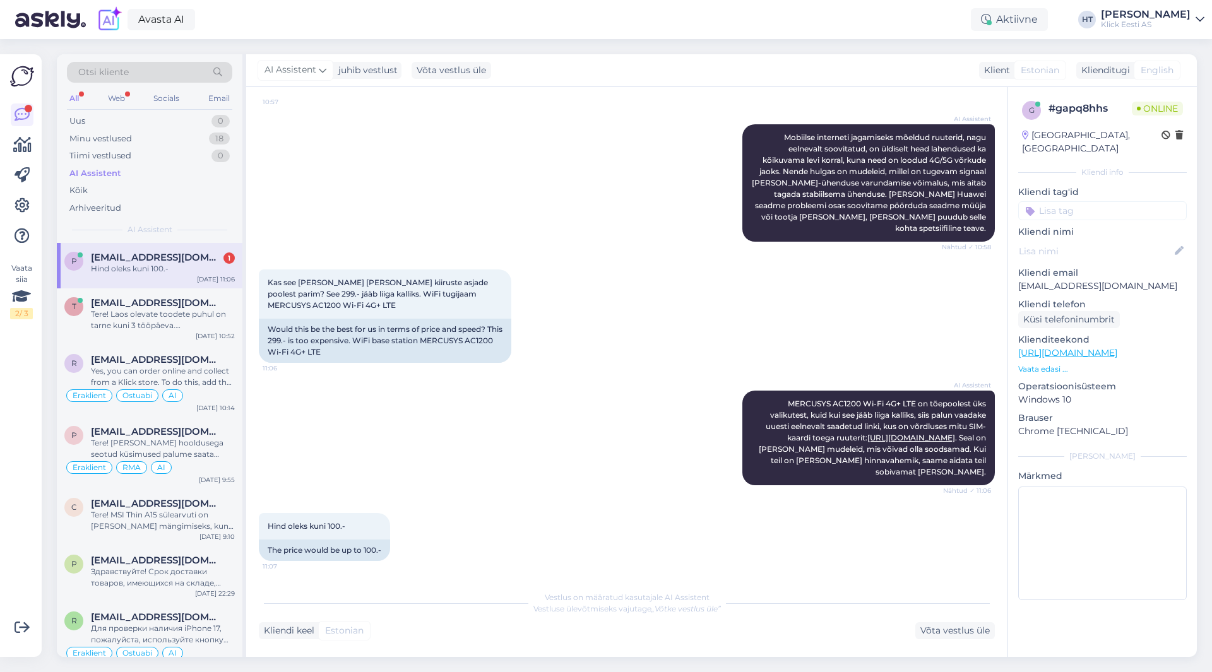
scroll to position [398, 0]
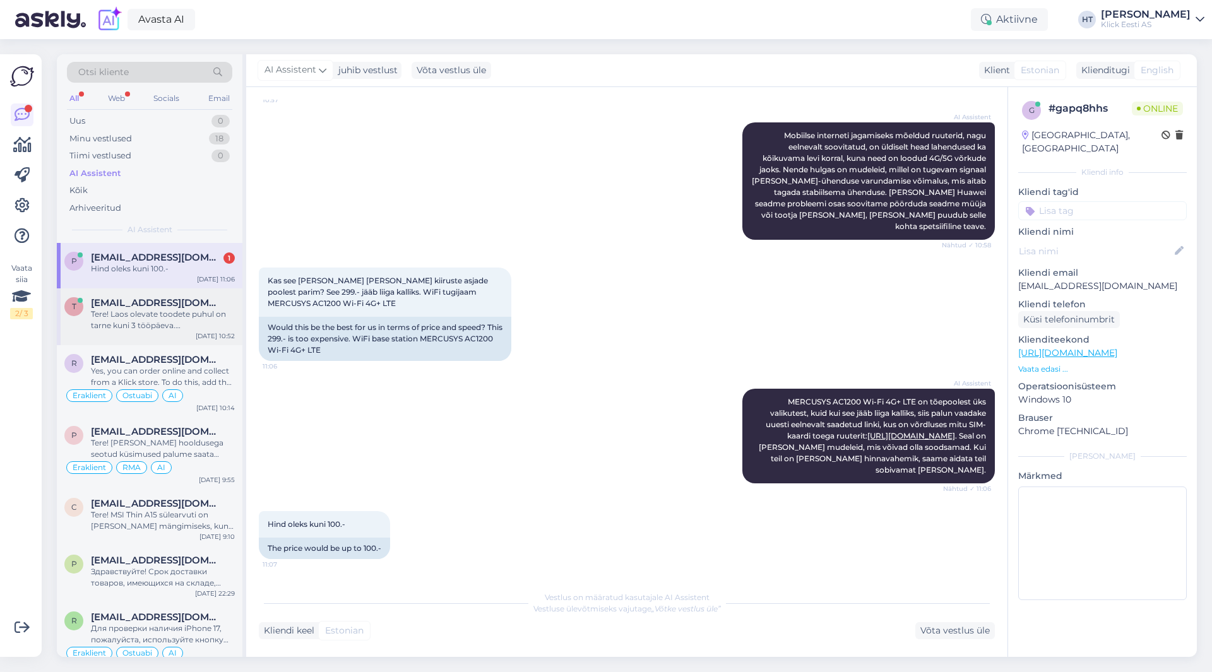
click at [160, 343] on div "t [EMAIL_ADDRESS][DOMAIN_NAME] Tere! Laos olevate toodete puhul on tarne kuni 3…" at bounding box center [150, 316] width 186 height 57
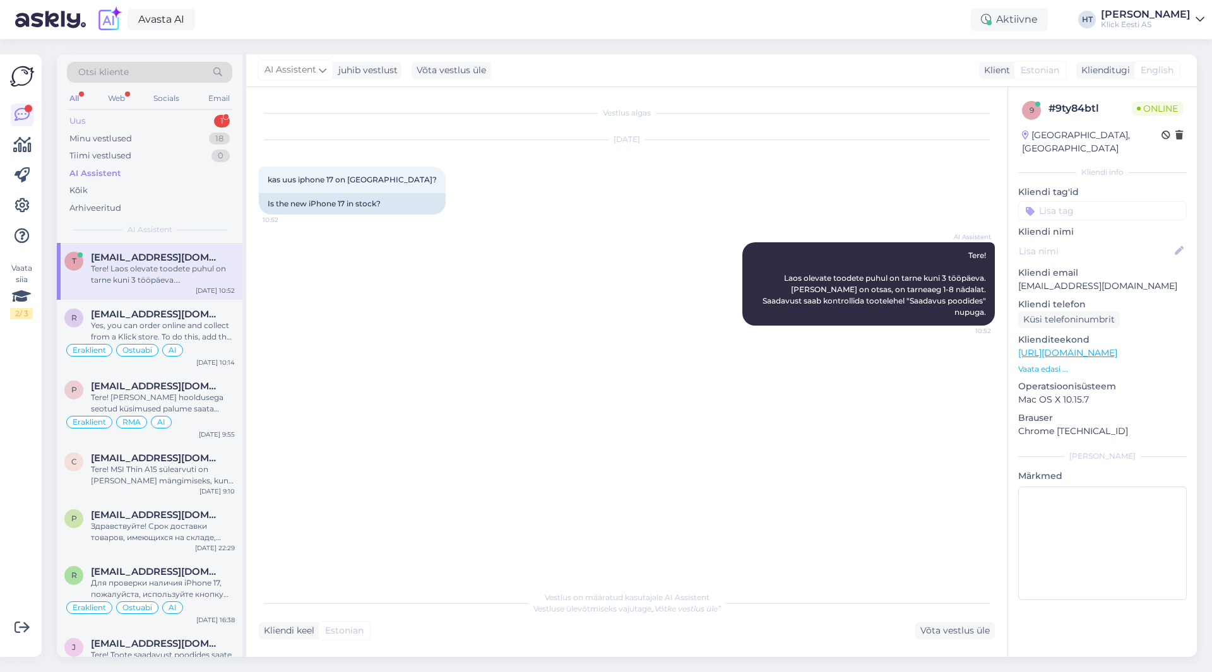
click at [193, 119] on div "Uus 1" at bounding box center [149, 121] width 165 height 18
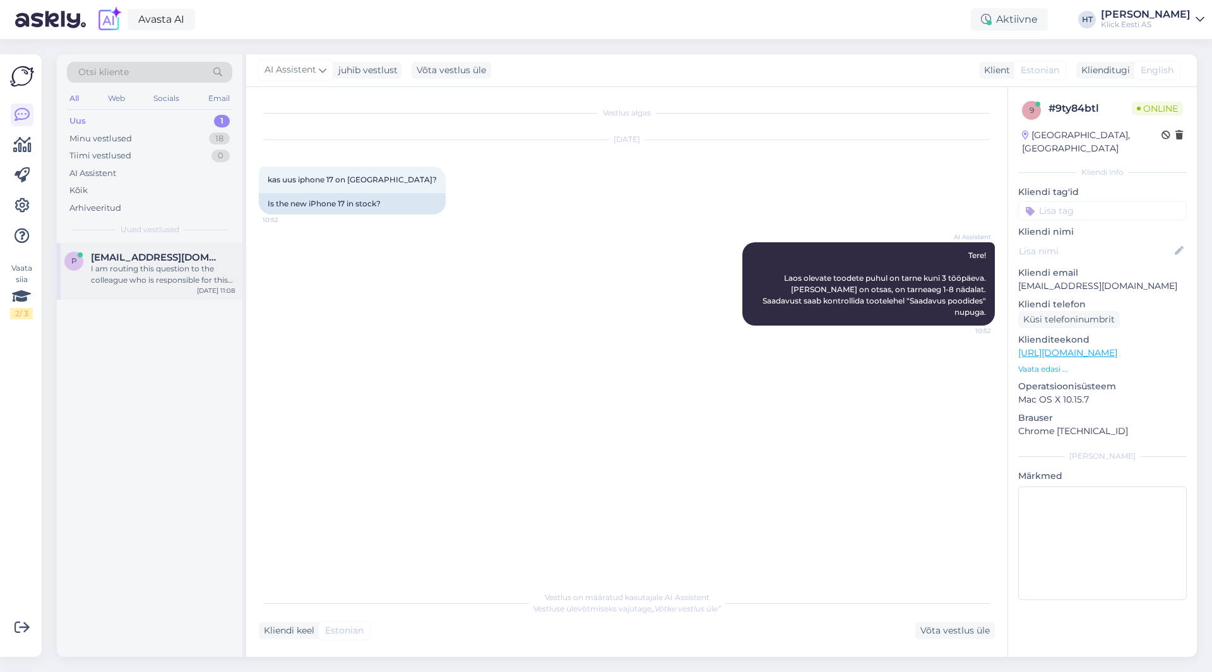
click at [190, 252] on div "[EMAIL_ADDRESS][DOMAIN_NAME]" at bounding box center [163, 257] width 144 height 11
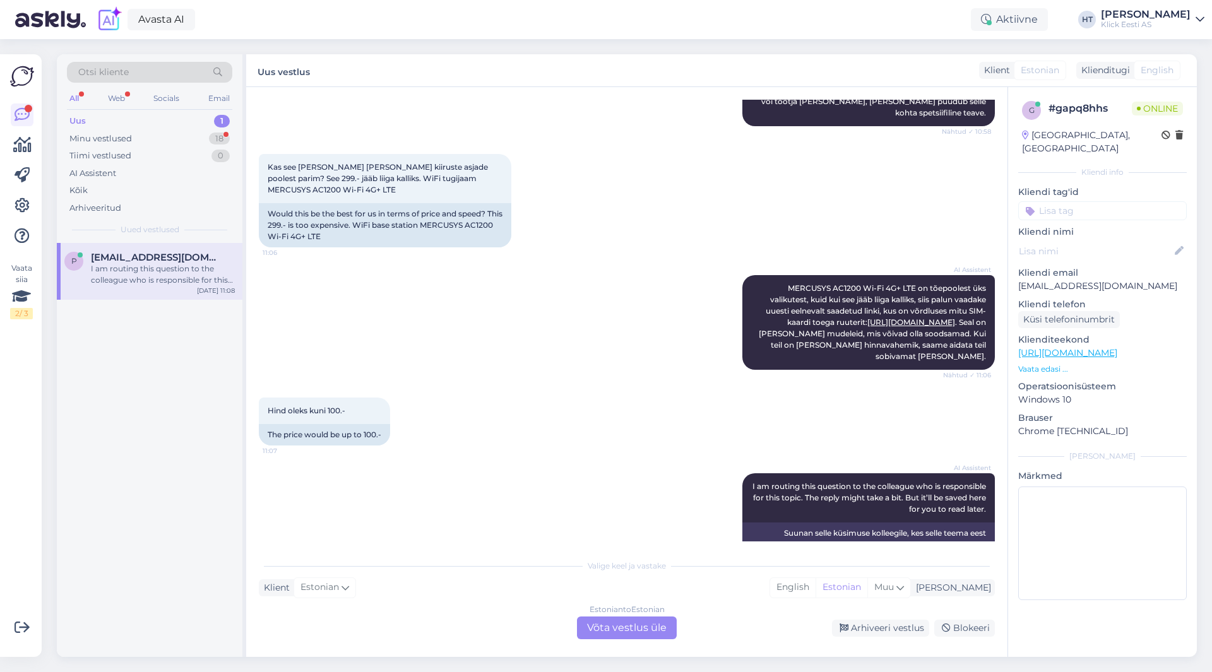
scroll to position [550, 0]
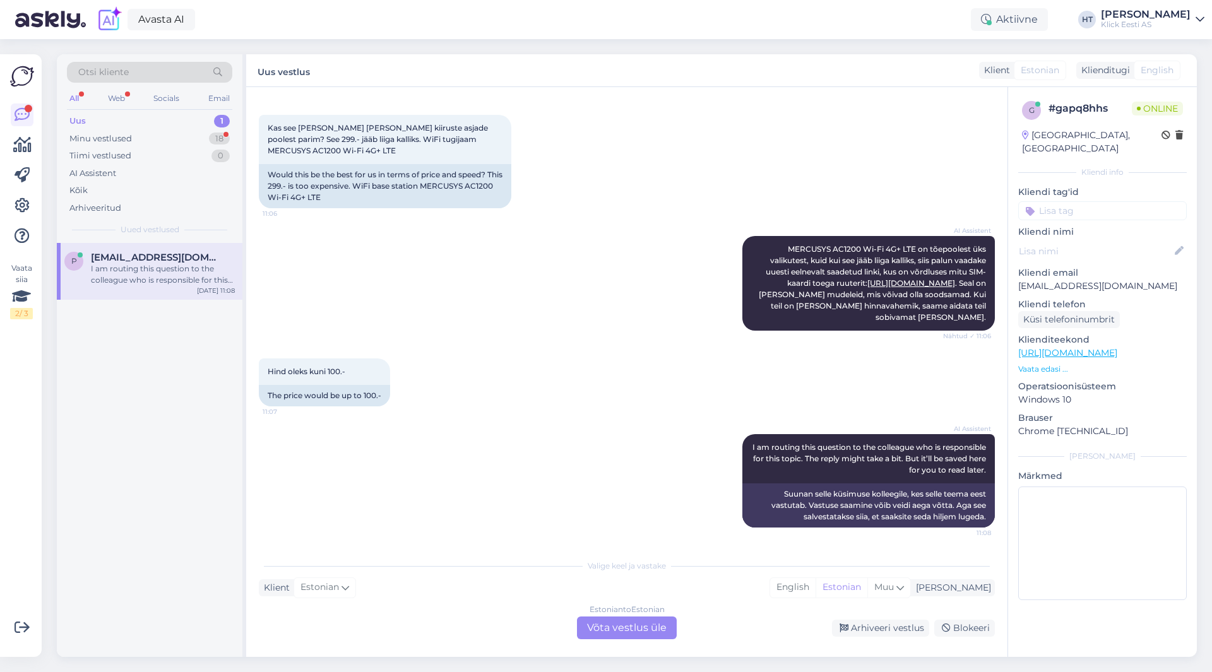
drag, startPoint x: 671, startPoint y: 348, endPoint x: 498, endPoint y: 514, distance: 239.7
click at [498, 514] on div "AI Assistent I am routing this question to the colleague who is responsible for…" at bounding box center [627, 480] width 736 height 121
click at [220, 139] on div "18" at bounding box center [219, 139] width 21 height 13
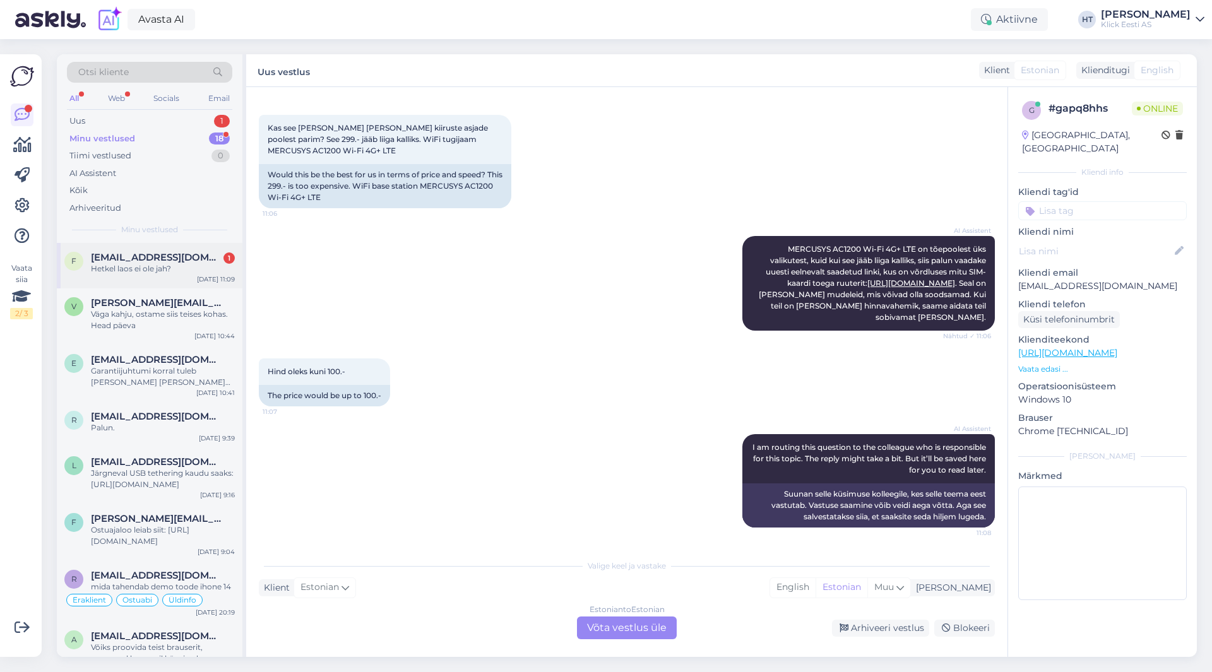
click at [186, 273] on div "Hetkel laos ei ole jah?" at bounding box center [163, 268] width 144 height 11
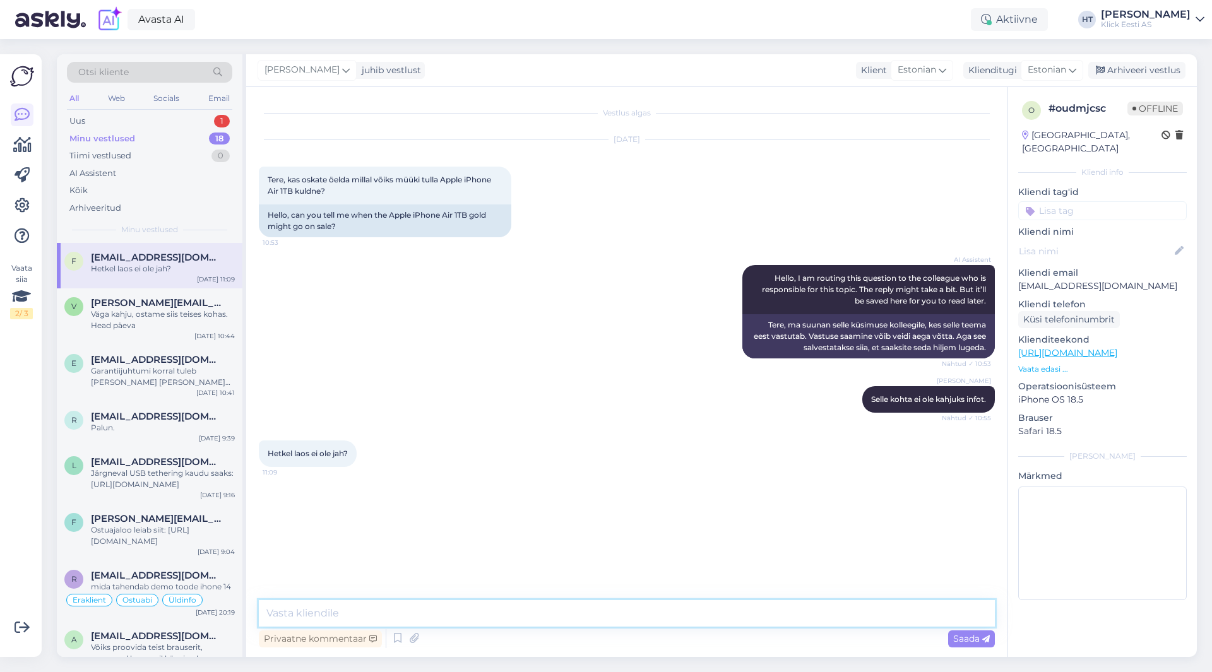
click at [603, 614] on textarea at bounding box center [627, 613] width 736 height 27
type textarea "Ei ole laos hetkel."
click at [178, 124] on div "Uus 1" at bounding box center [149, 121] width 165 height 18
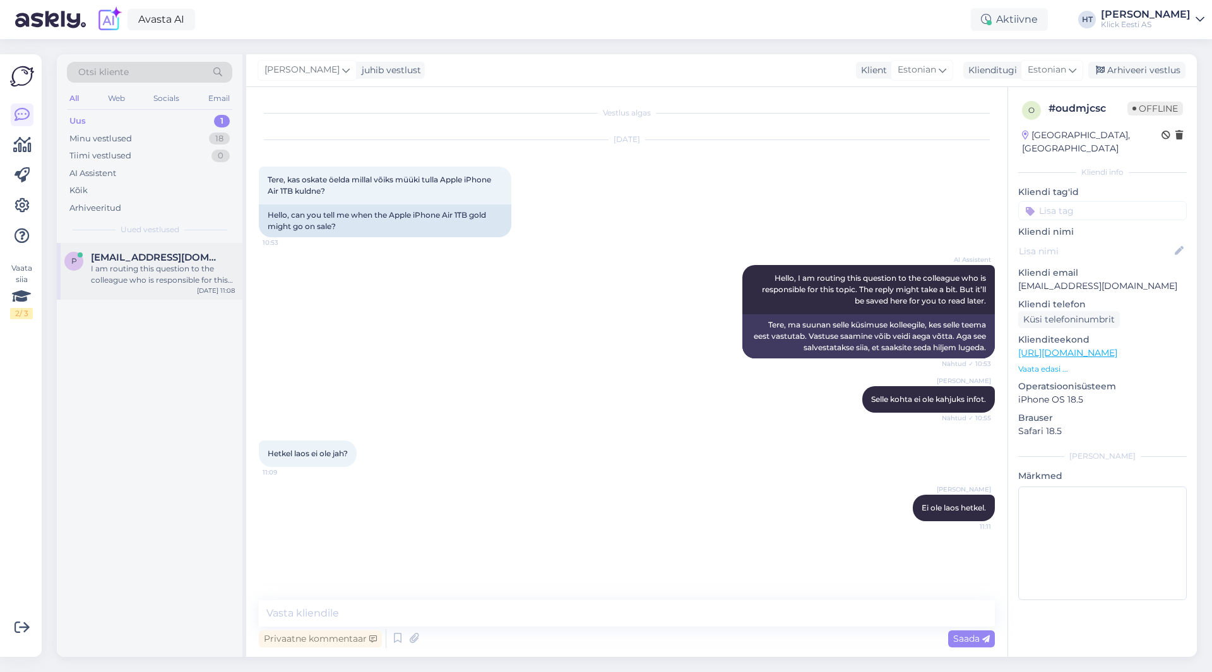
click at [199, 253] on div "[EMAIL_ADDRESS][DOMAIN_NAME]" at bounding box center [163, 257] width 144 height 11
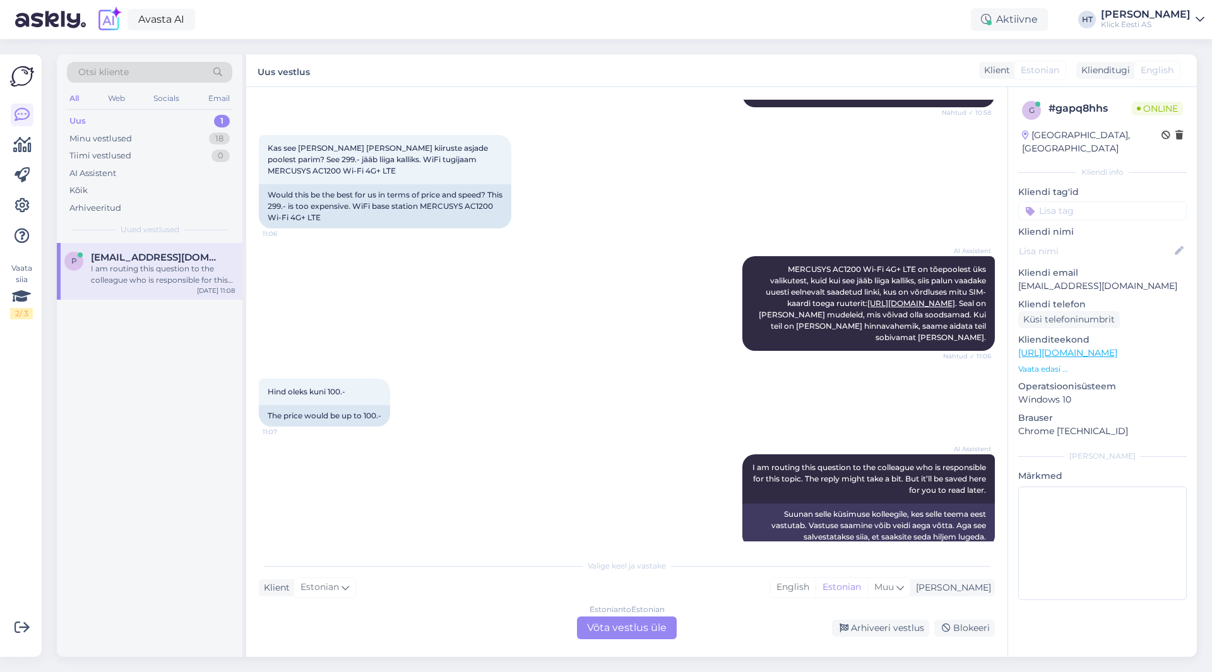
scroll to position [550, 0]
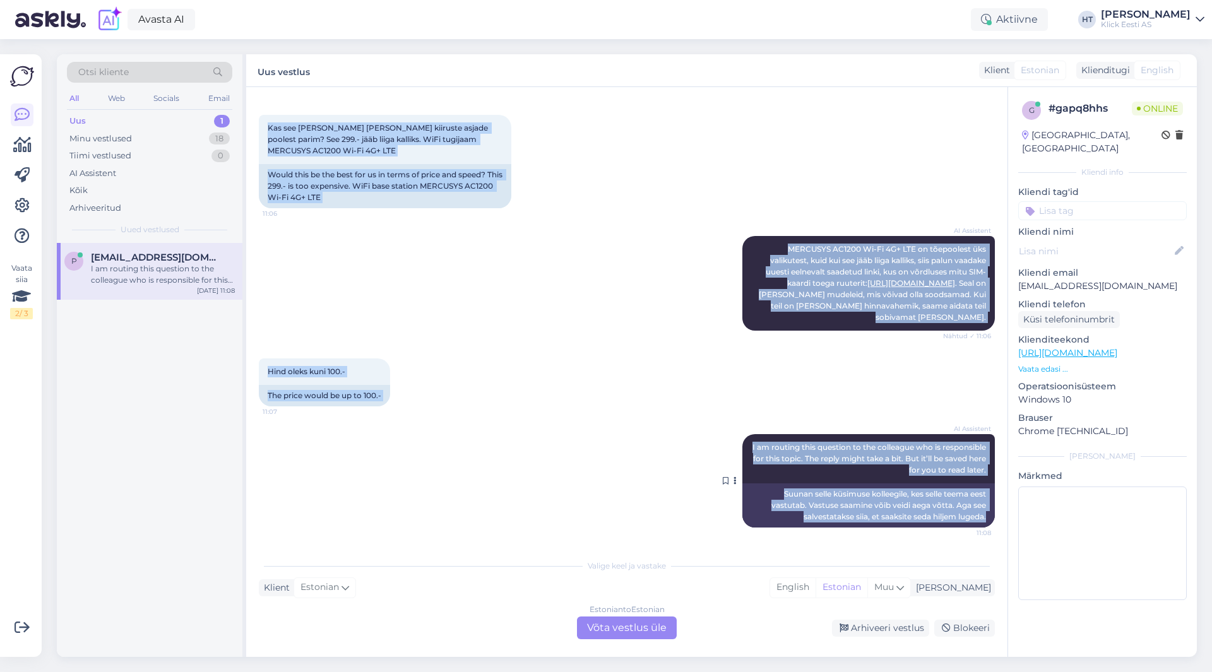
drag, startPoint x: 268, startPoint y: 126, endPoint x: 981, endPoint y: 521, distance: 815.4
click at [981, 521] on div "Vestlus algas [DATE] Tere. Mul [PERSON_NAME] suvilasse sim kaardiga ruuterit, e…" at bounding box center [632, 321] width 747 height 442
click at [981, 517] on div "Suunan selle küsimuse kolleegile, kes selle teema eest vastutab. Vastuse saamin…" at bounding box center [868, 506] width 252 height 44
drag, startPoint x: 981, startPoint y: 517, endPoint x: 265, endPoint y: 124, distance: 816.4
click at [265, 124] on div "Vestlus algas [DATE] Tere. Mul [PERSON_NAME] suvilasse sim kaardiga ruuterit, e…" at bounding box center [632, 321] width 747 height 442
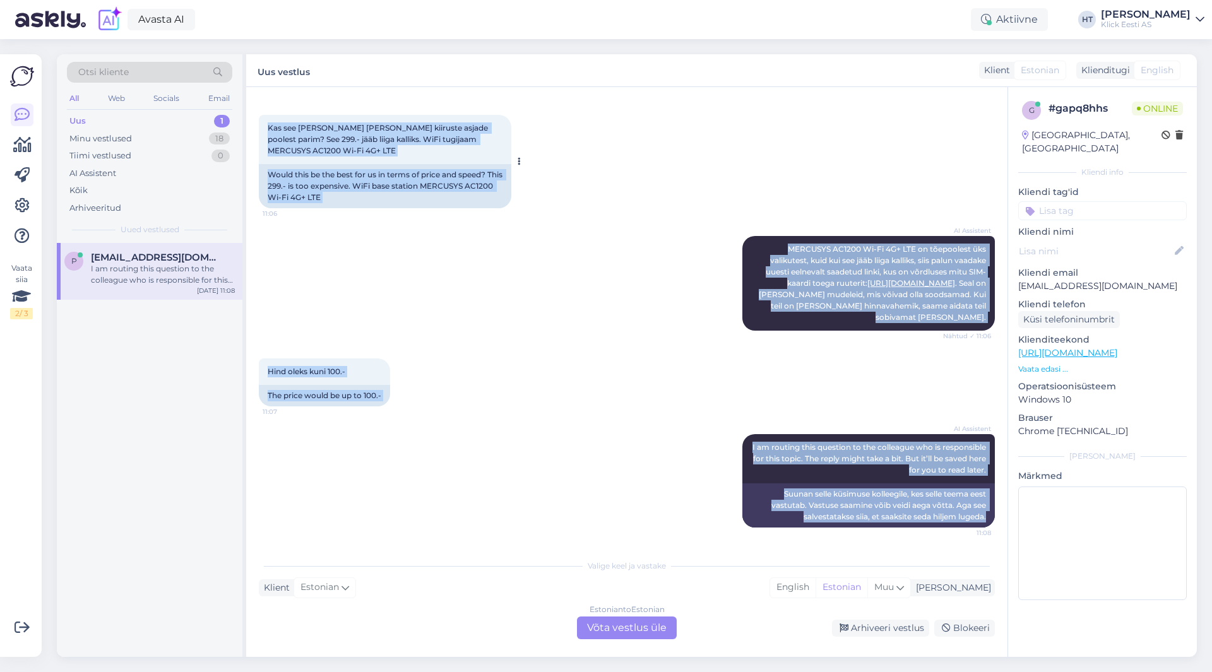
click at [265, 124] on div "Kas see [PERSON_NAME] [PERSON_NAME] kiiruste asjade poolest parim? See 299.- jä…" at bounding box center [385, 139] width 252 height 49
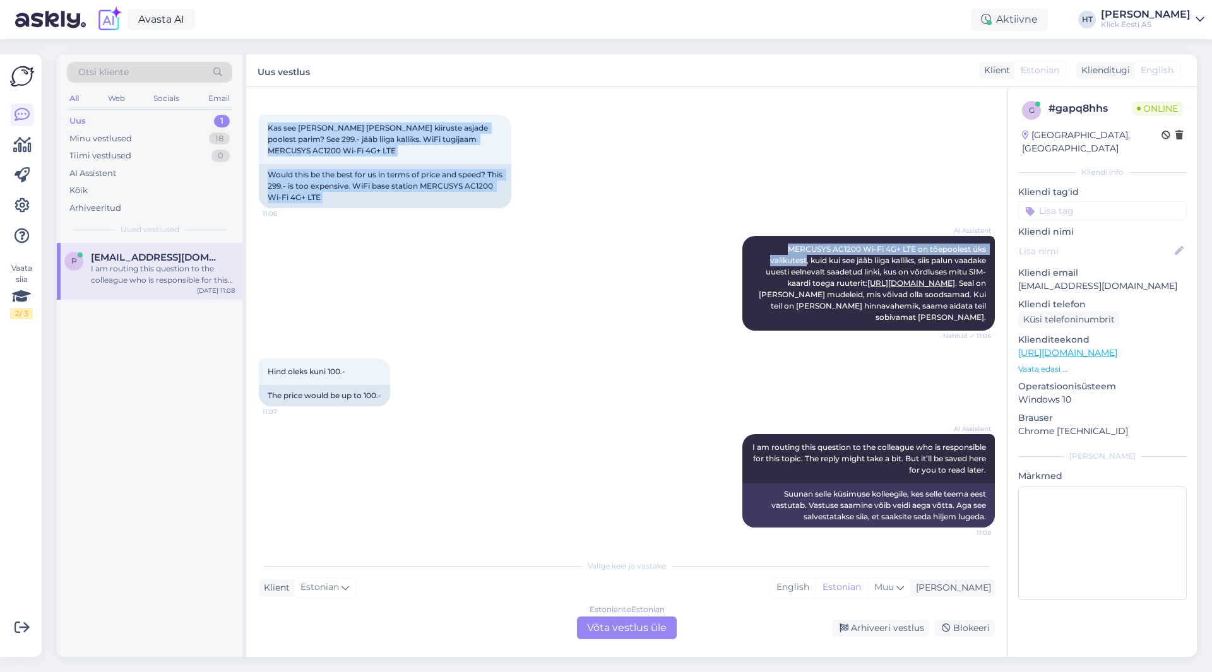
drag, startPoint x: 265, startPoint y: 124, endPoint x: 569, endPoint y: 263, distance: 333.6
click at [569, 263] on div "Vestlus algas [DATE] Tere. Mul [PERSON_NAME] suvilasse sim kaardiga ruuterit, e…" at bounding box center [632, 321] width 747 height 442
click at [569, 263] on div "AI Assistent MERCUSYS AC1200 Wi-Fi 4G+ LTE on tõepoolest üks valikutest, kuid k…" at bounding box center [627, 283] width 736 height 122
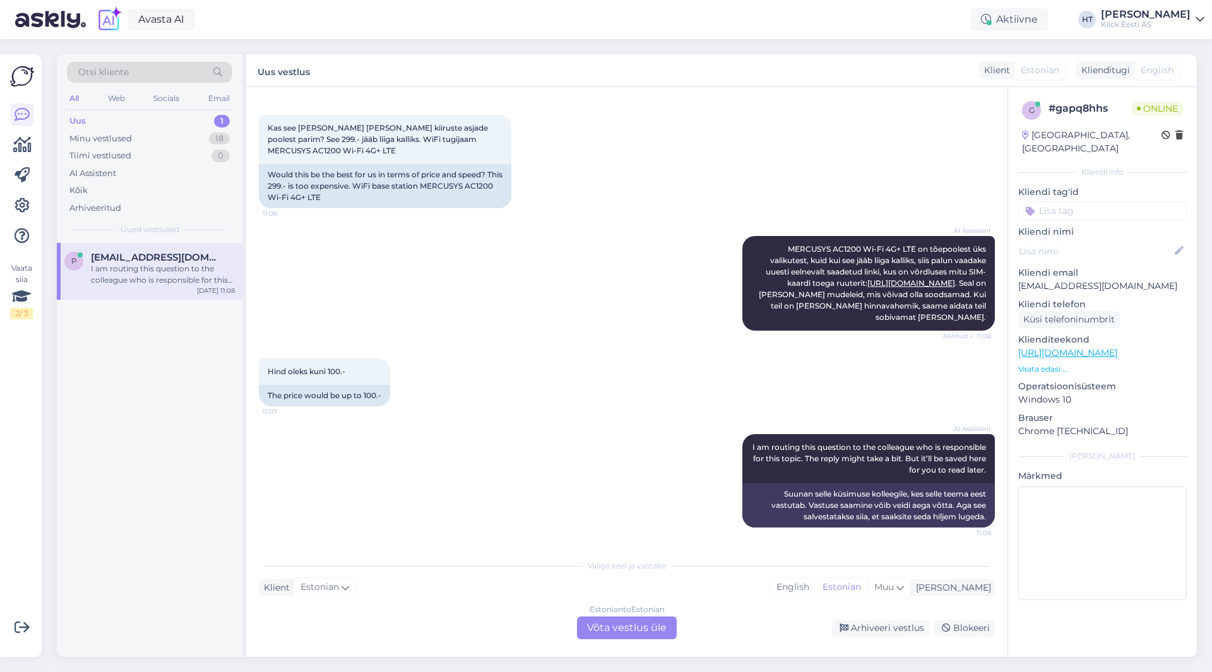
click at [557, 448] on div "AI Assistent I am routing this question to the colleague who is responsible for…" at bounding box center [627, 480] width 736 height 121
drag, startPoint x: 822, startPoint y: 247, endPoint x: 849, endPoint y: 249, distance: 26.5
click at [849, 249] on span "MERCUSYS AC1200 Wi-Fi 4G+ LTE on tõepoolest üks valikutest, kuid kui see jääb l…" at bounding box center [873, 283] width 229 height 78
copy span "AC1200"
click at [607, 527] on div "AI Assistent I am routing this question to the colleague who is responsible for…" at bounding box center [627, 480] width 736 height 121
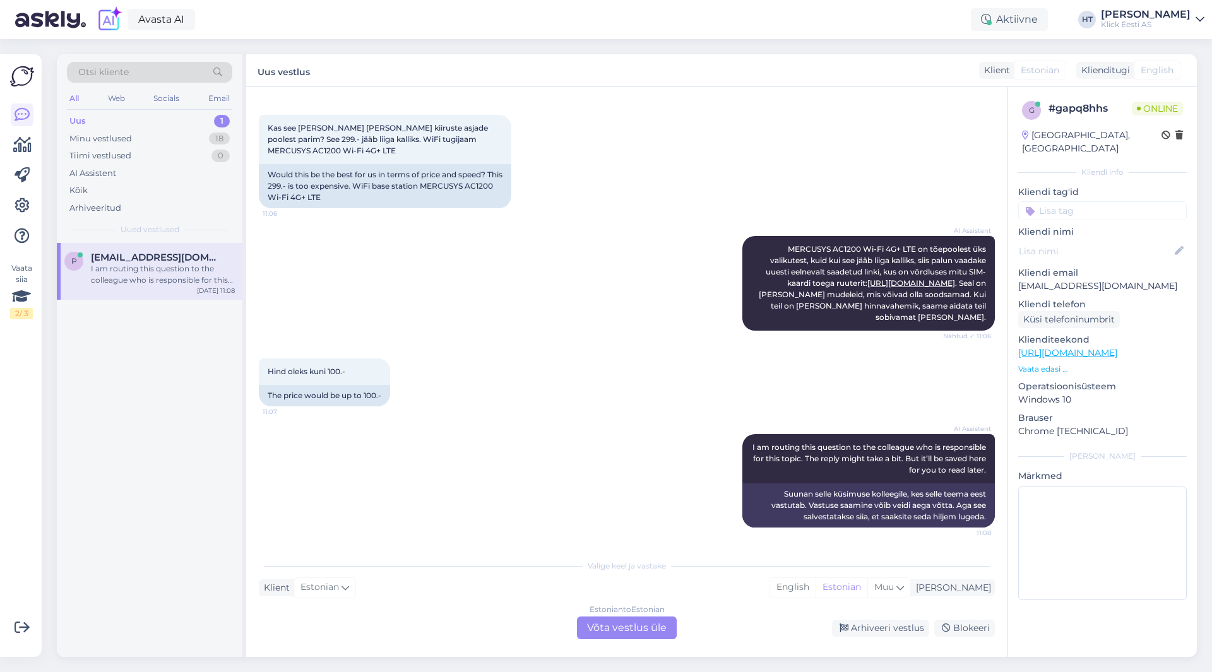
click at [637, 614] on div "Estonian to Estonian Võta vestlus üle" at bounding box center [627, 628] width 100 height 23
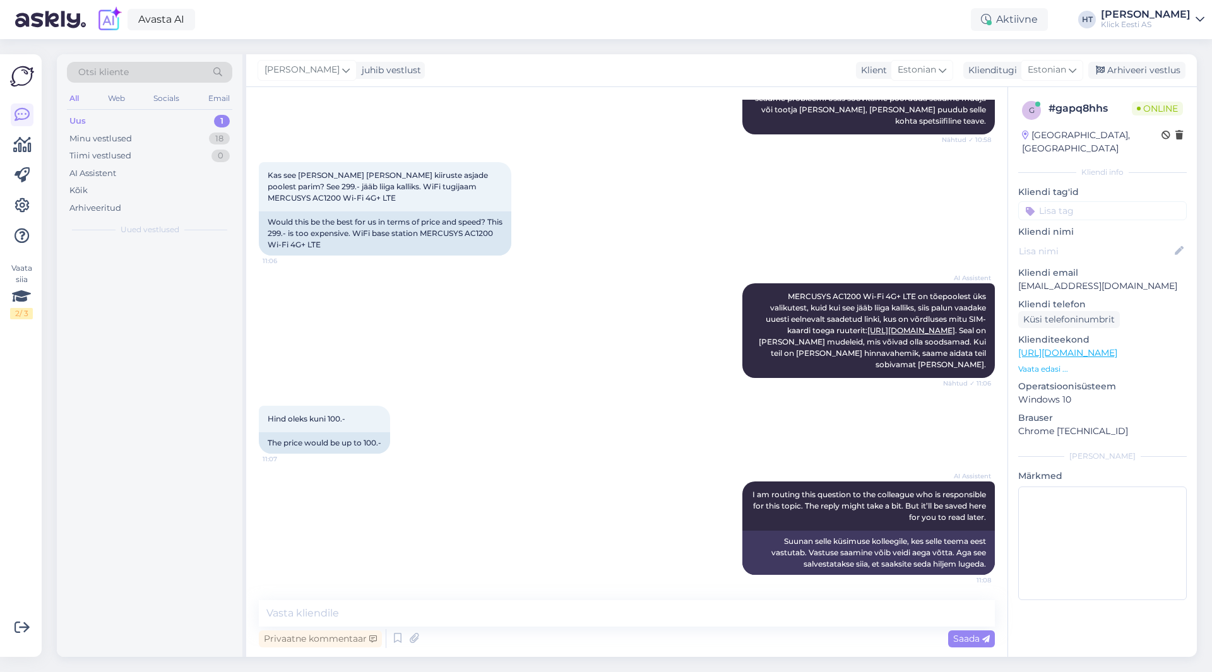
scroll to position [503, 0]
click at [622, 614] on textarea at bounding box center [627, 613] width 736 height 27
paste textarea "AC1200"
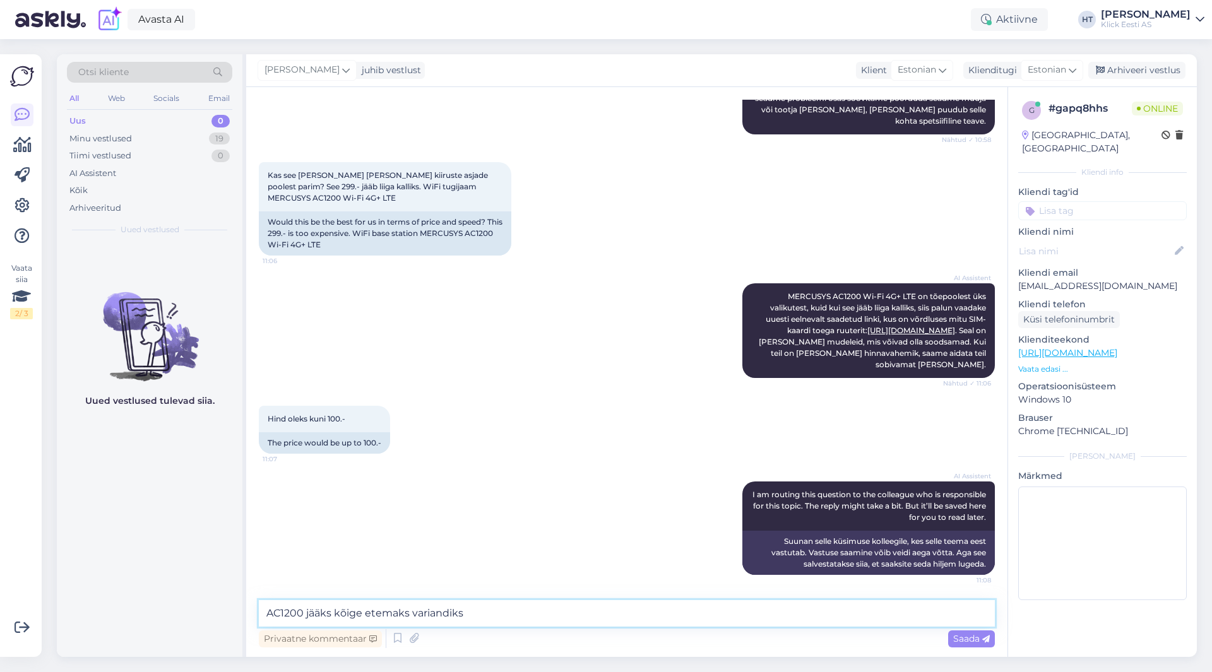
type textarea "AC1200 jääks kõige etemaks variandiks."
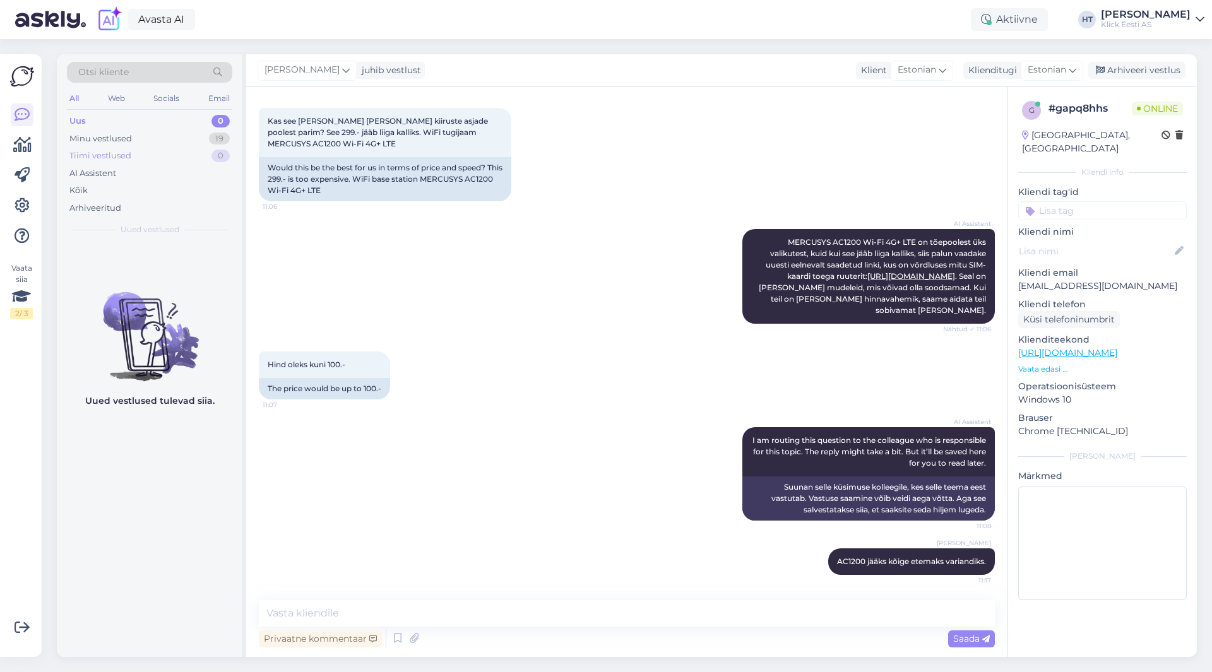
click at [187, 147] on div "Tiimi vestlused 0" at bounding box center [149, 156] width 165 height 18
click at [189, 143] on div "Minu vestlused 19" at bounding box center [149, 139] width 165 height 18
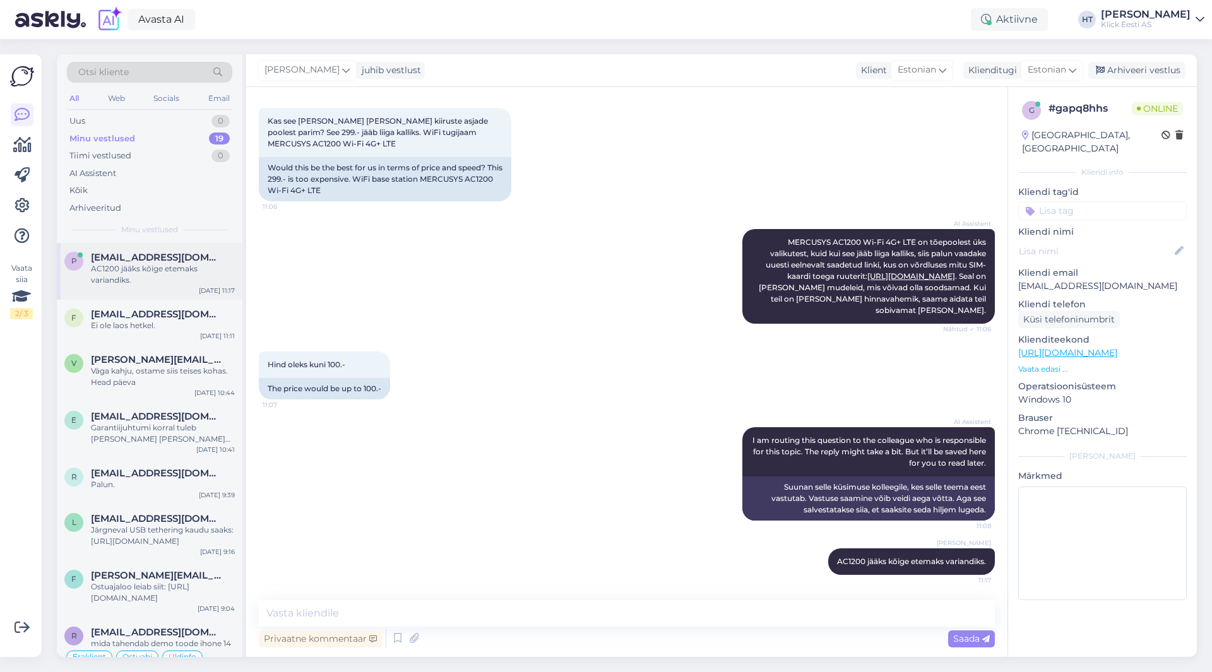
click at [198, 294] on div "p [EMAIL_ADDRESS][DOMAIN_NAME] AC1200 jääks kõige etemaks variandiks. [DATE] 11…" at bounding box center [150, 271] width 186 height 57
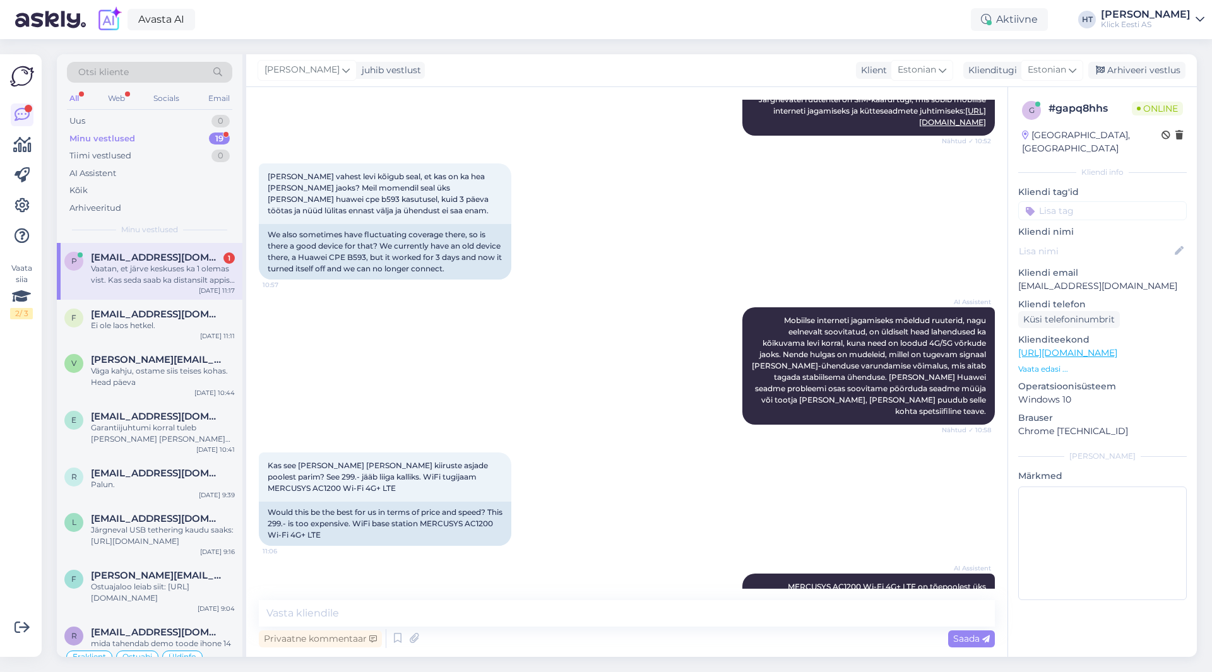
scroll to position [623, 0]
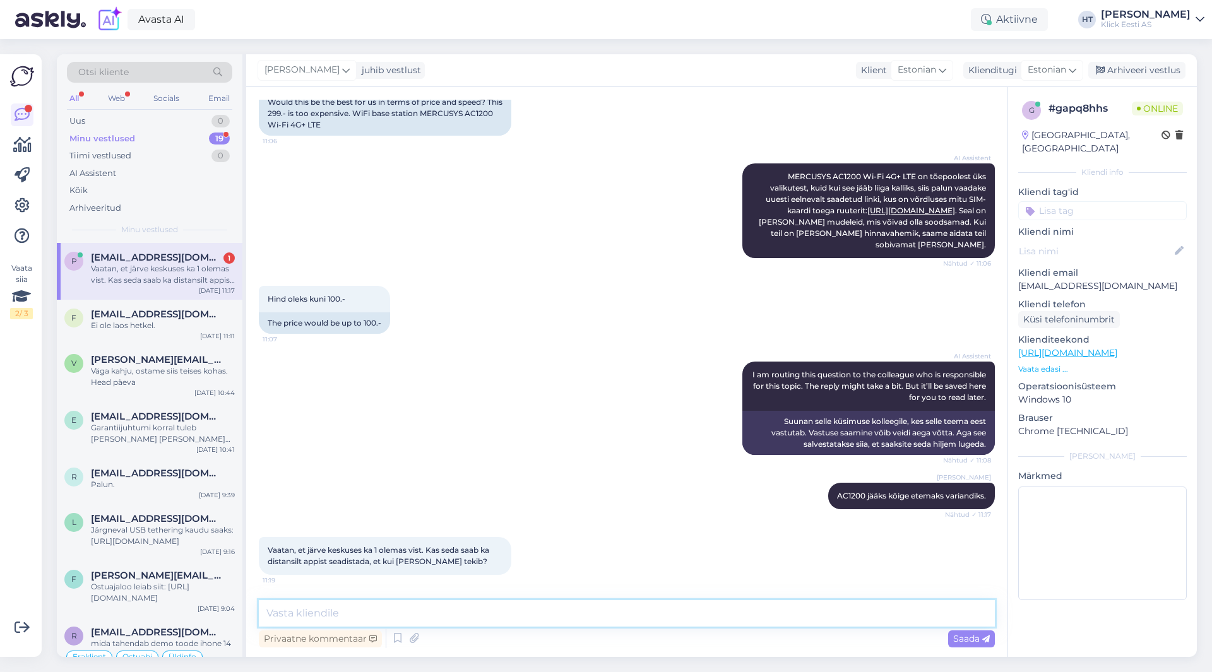
click at [586, 614] on textarea at bounding box center [627, 613] width 736 height 27
click at [592, 614] on textarea at bounding box center [627, 613] width 736 height 27
click at [586, 614] on textarea at bounding box center [627, 613] width 736 height 27
click at [579, 614] on textarea at bounding box center [627, 613] width 736 height 27
click at [574, 614] on textarea at bounding box center [627, 613] width 736 height 27
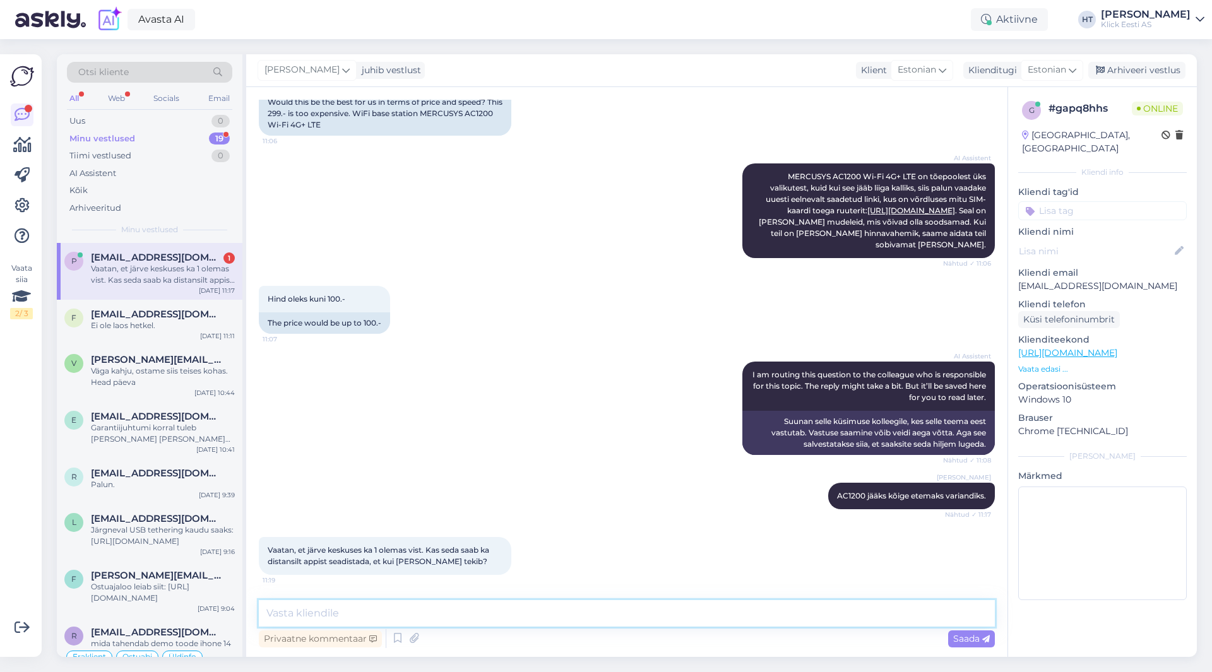
click at [571, 613] on textarea at bounding box center [627, 613] width 736 height 27
click at [570, 613] on textarea at bounding box center [627, 613] width 736 height 27
click at [528, 413] on div "AI Assistent I am routing this question to the colleague who is responsible for…" at bounding box center [627, 408] width 736 height 121
click at [576, 603] on textarea at bounding box center [627, 613] width 736 height 27
type textarea "Seadistama peab alguses kohalikult, pärast saab distantsilt haldamise sisse lül…"
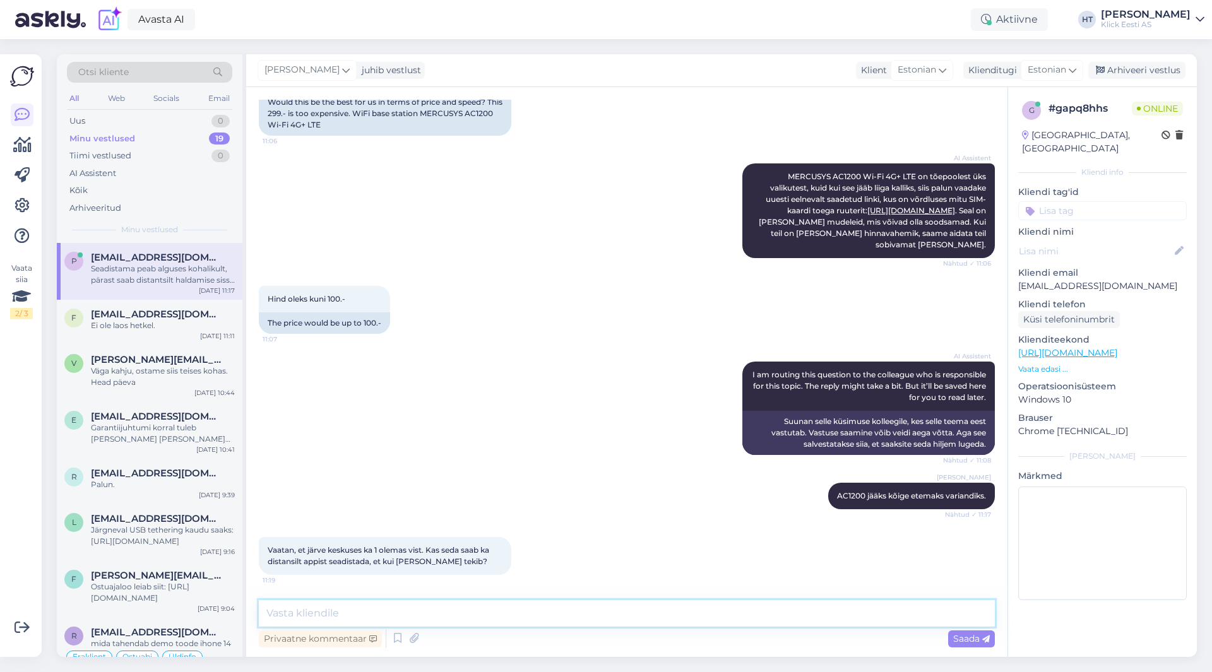
scroll to position [689, 0]
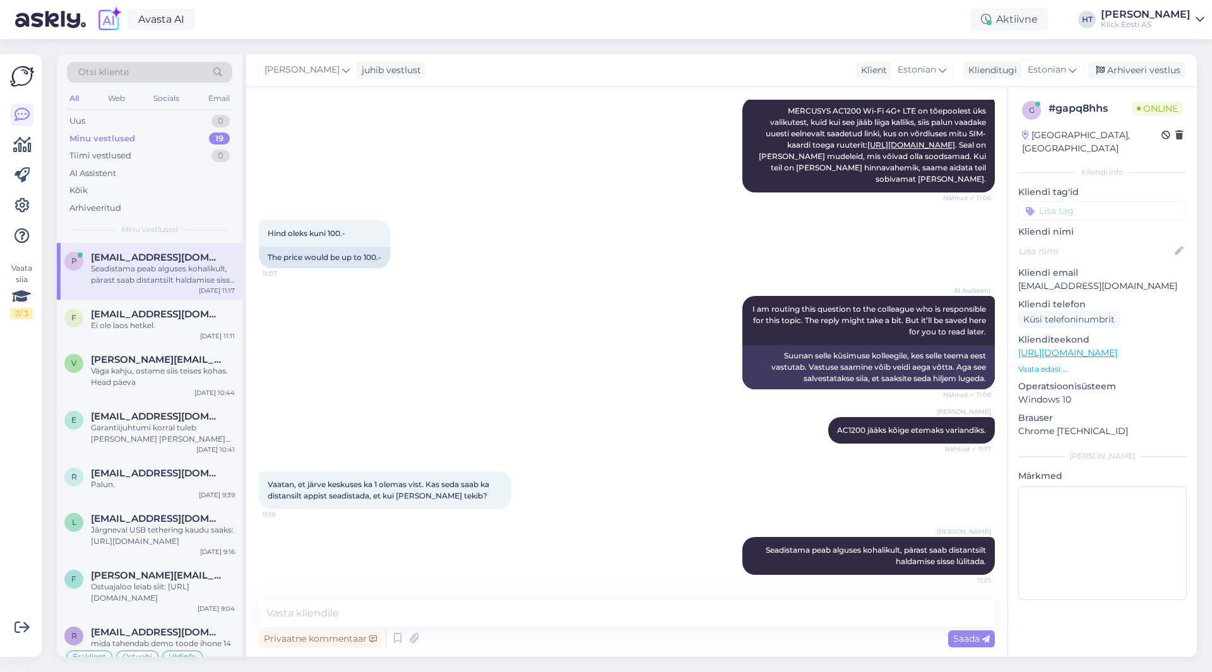
click at [150, 296] on div "p [EMAIL_ADDRESS][DOMAIN_NAME] Seadistama peab alguses kohalikult, pärast saab …" at bounding box center [150, 271] width 186 height 57
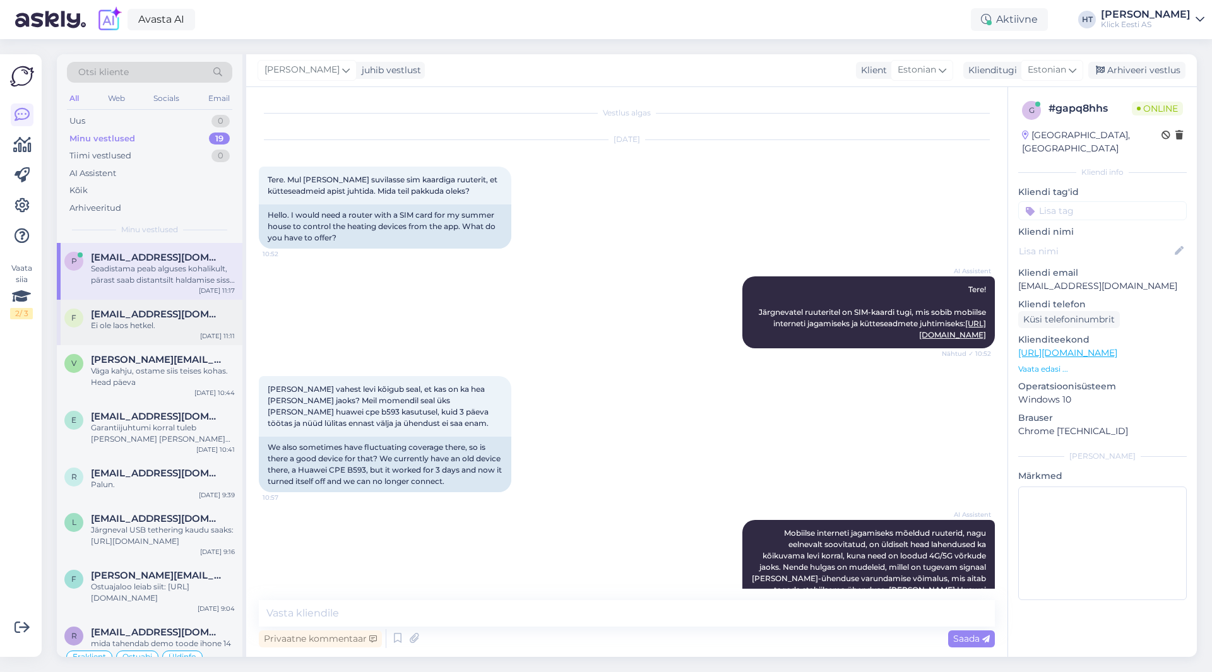
click at [159, 319] on span "[EMAIL_ADDRESS][DOMAIN_NAME]" at bounding box center [156, 314] width 131 height 11
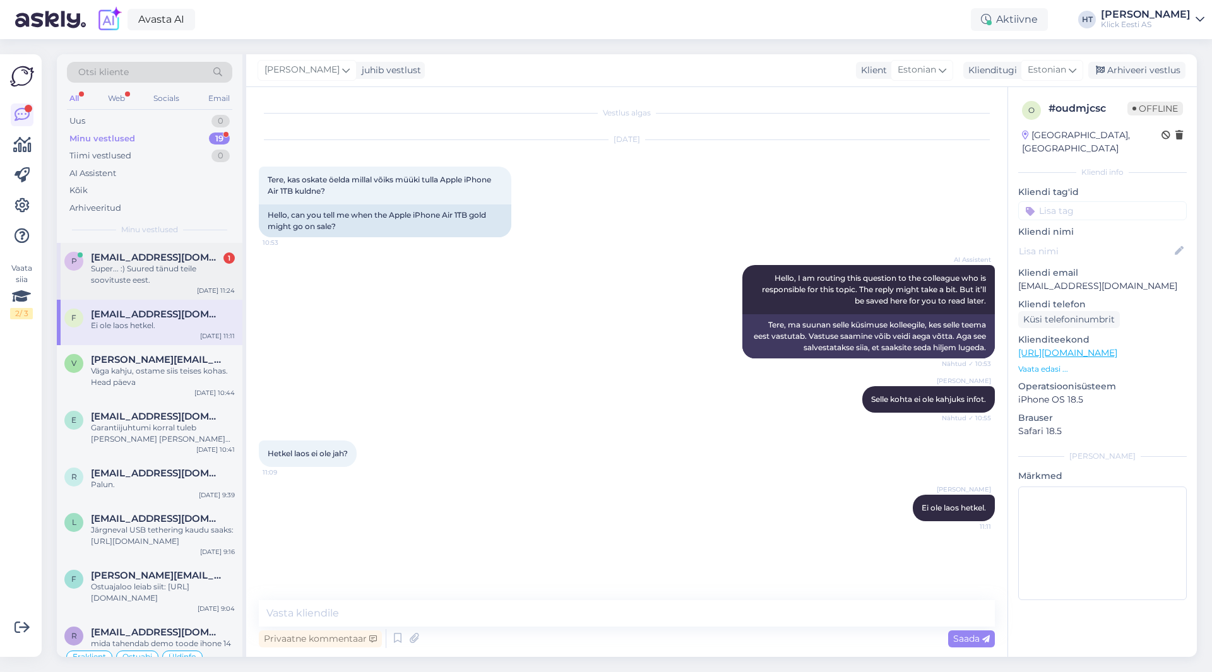
click at [189, 251] on div "p [EMAIL_ADDRESS][DOMAIN_NAME] 1 Super... :) Suured tänud teile soovituste eest…" at bounding box center [150, 271] width 186 height 57
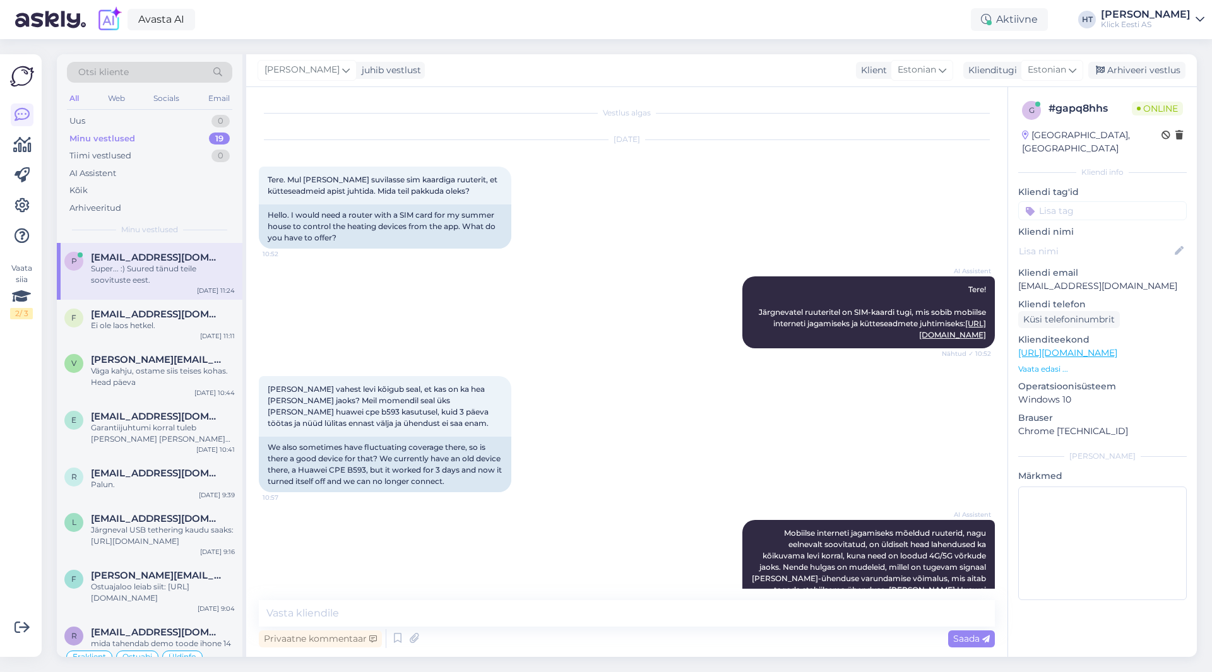
scroll to position [743, 0]
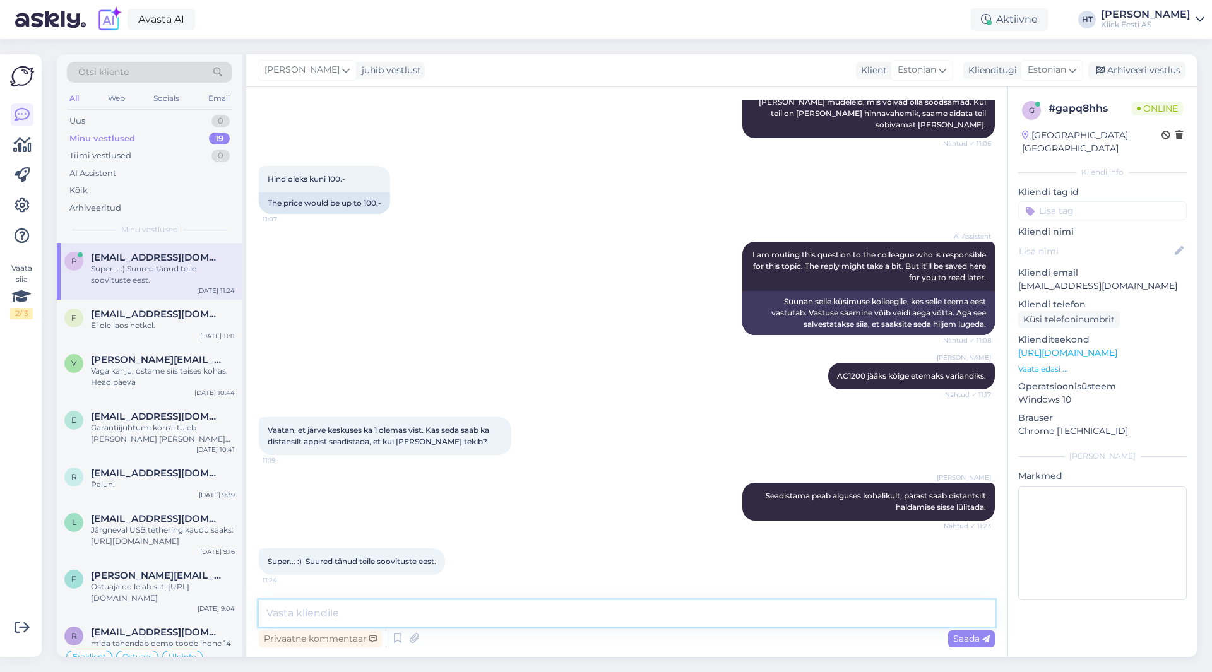
click at [483, 608] on textarea at bounding box center [627, 613] width 736 height 27
type textarea "Palun."
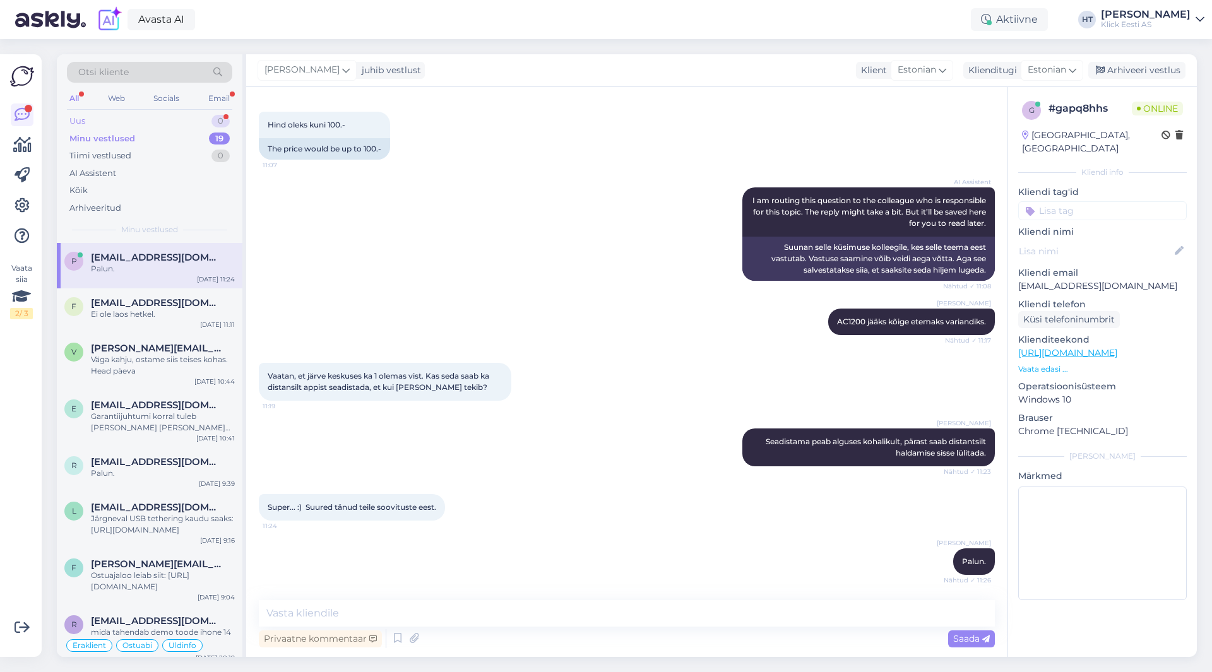
click at [217, 121] on div "0" at bounding box center [220, 121] width 18 height 13
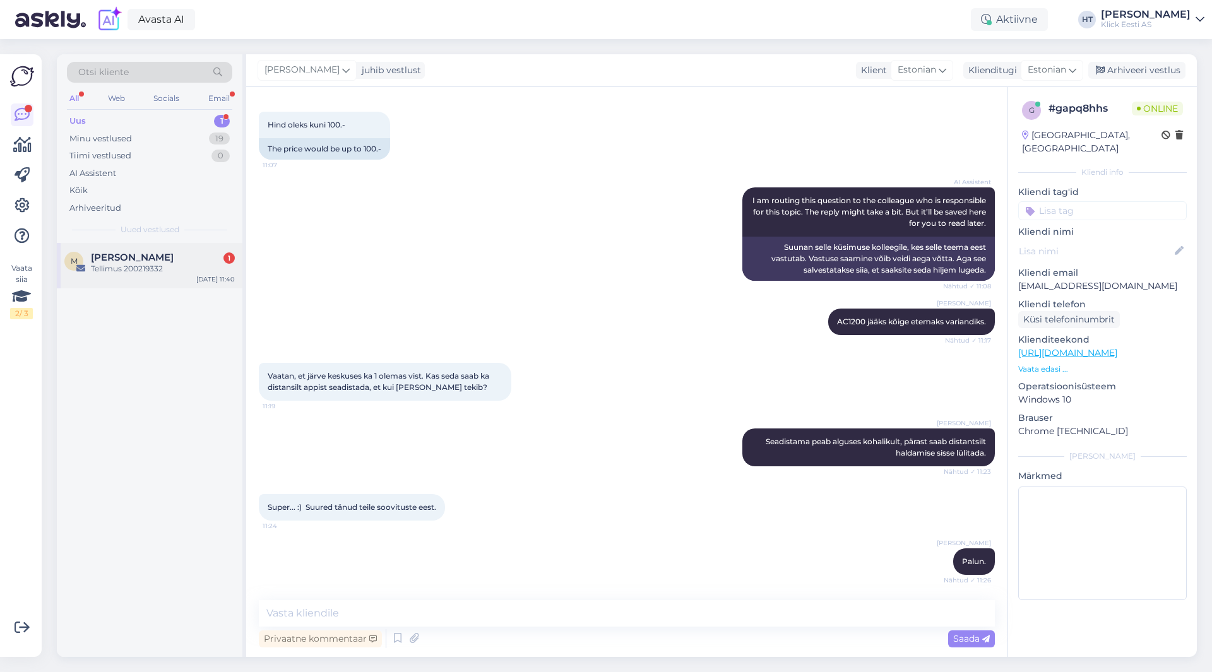
click at [213, 249] on div "M [PERSON_NAME] Rüüdja 1 Tellimus 200219332 [DATE] 11:40" at bounding box center [150, 265] width 186 height 45
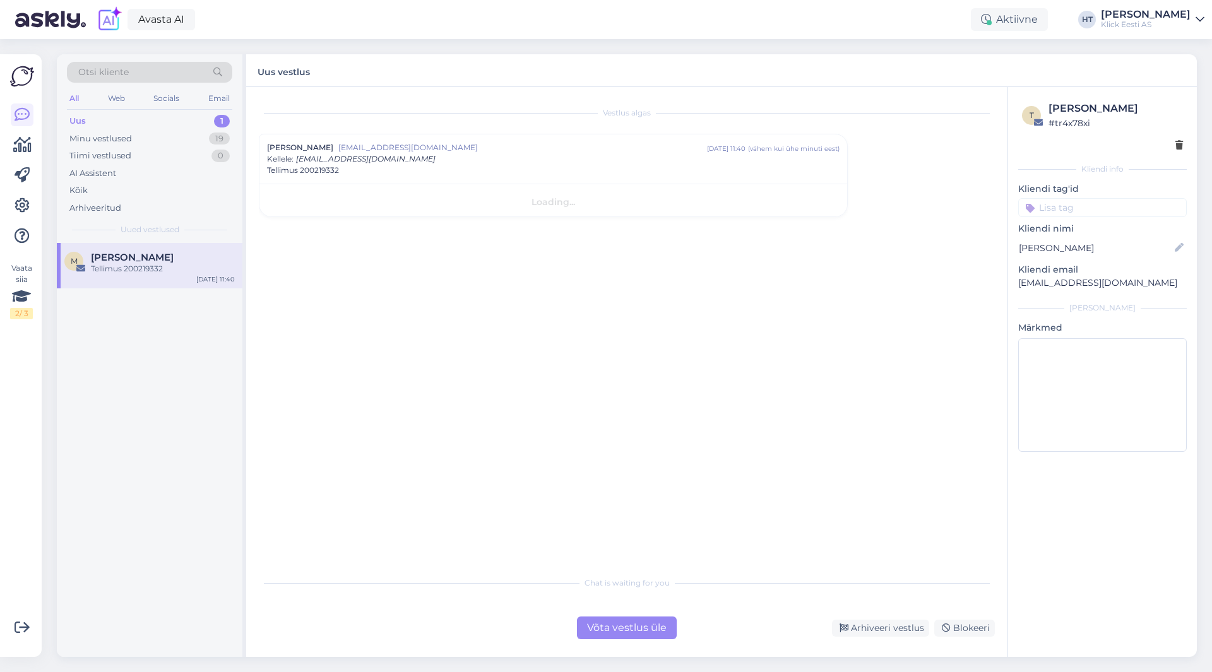
scroll to position [0, 0]
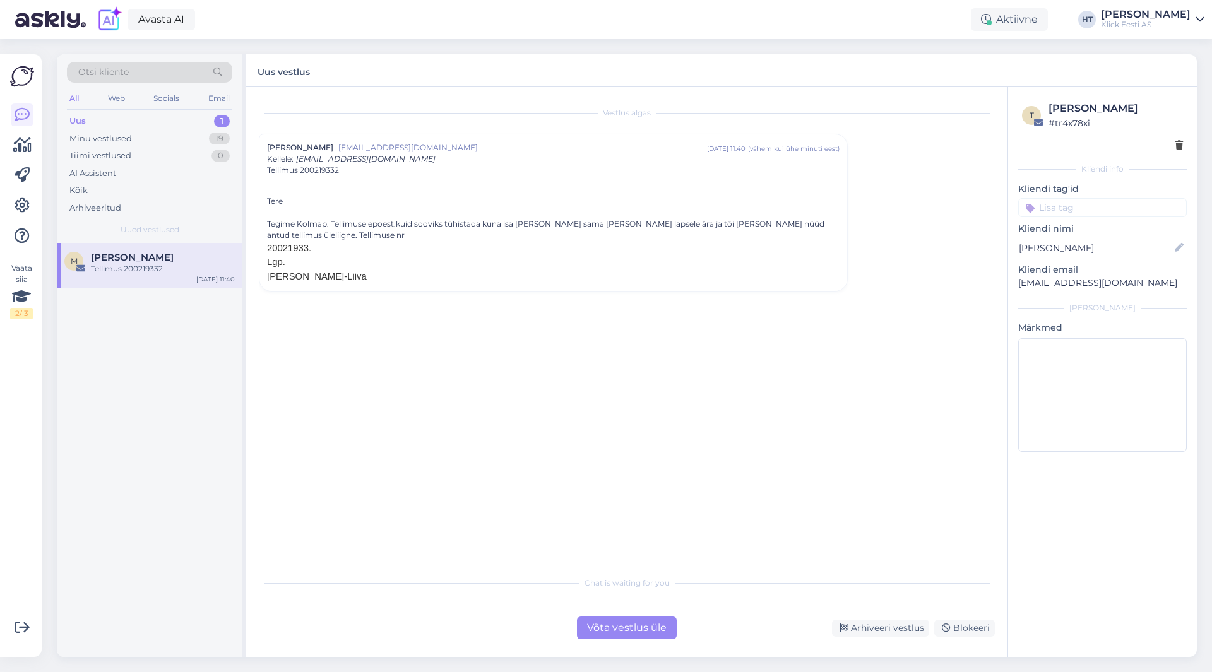
click at [284, 247] on span "20021933." at bounding box center [289, 248] width 44 height 10
copy span "20021933"
click at [401, 329] on div "Vestlus [PERSON_NAME] Rüüdja [EMAIL_ADDRESS][DOMAIN_NAME] [DATE] 11:40 ( vähem …" at bounding box center [632, 329] width 747 height 459
click at [1098, 216] on input at bounding box center [1102, 207] width 169 height 19
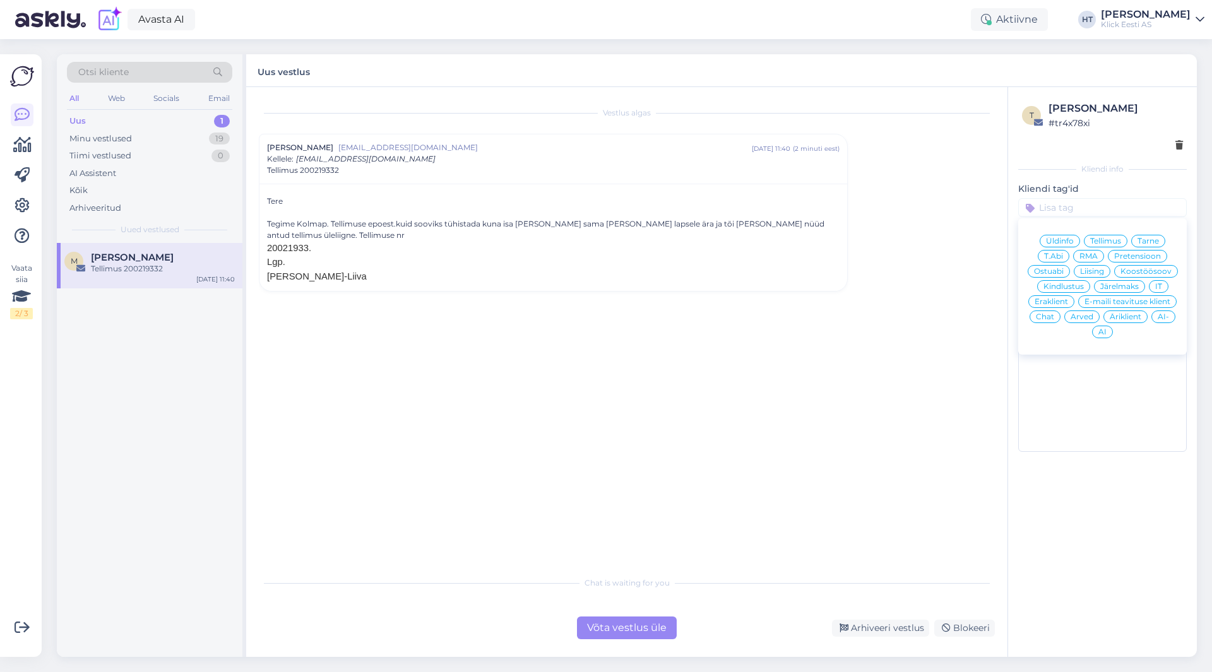
click at [1144, 241] on span "Tarne" at bounding box center [1147, 241] width 21 height 8
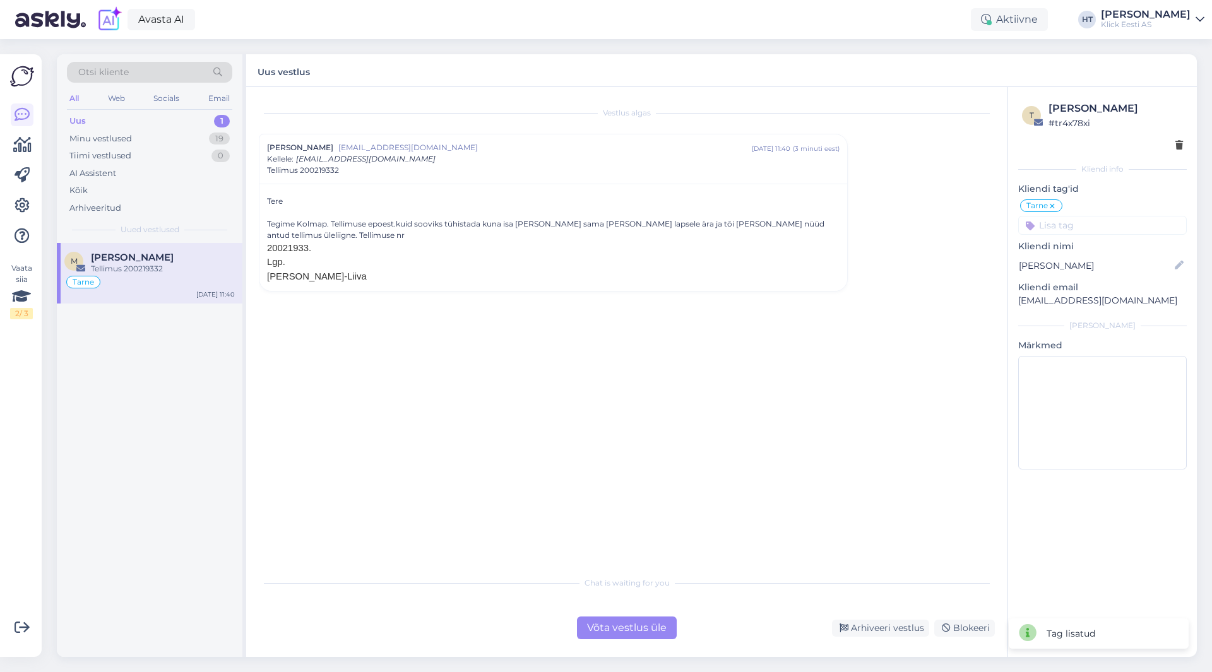
click at [1052, 206] on icon at bounding box center [1052, 206] width 8 height 10
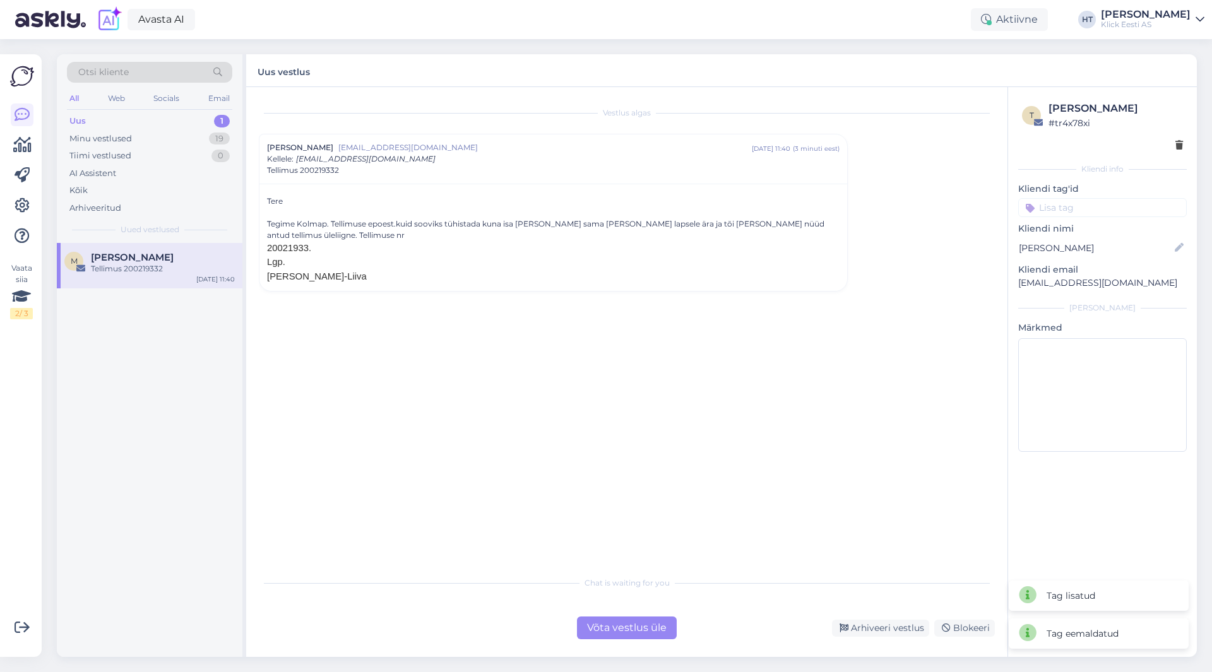
click at [1070, 220] on div "t [PERSON_NAME] Rüüdja # tr4x78xi Kliendi info Kliendi tag'id Üldinfo Tellimus …" at bounding box center [1102, 279] width 189 height 384
click at [1072, 215] on input at bounding box center [1102, 207] width 169 height 19
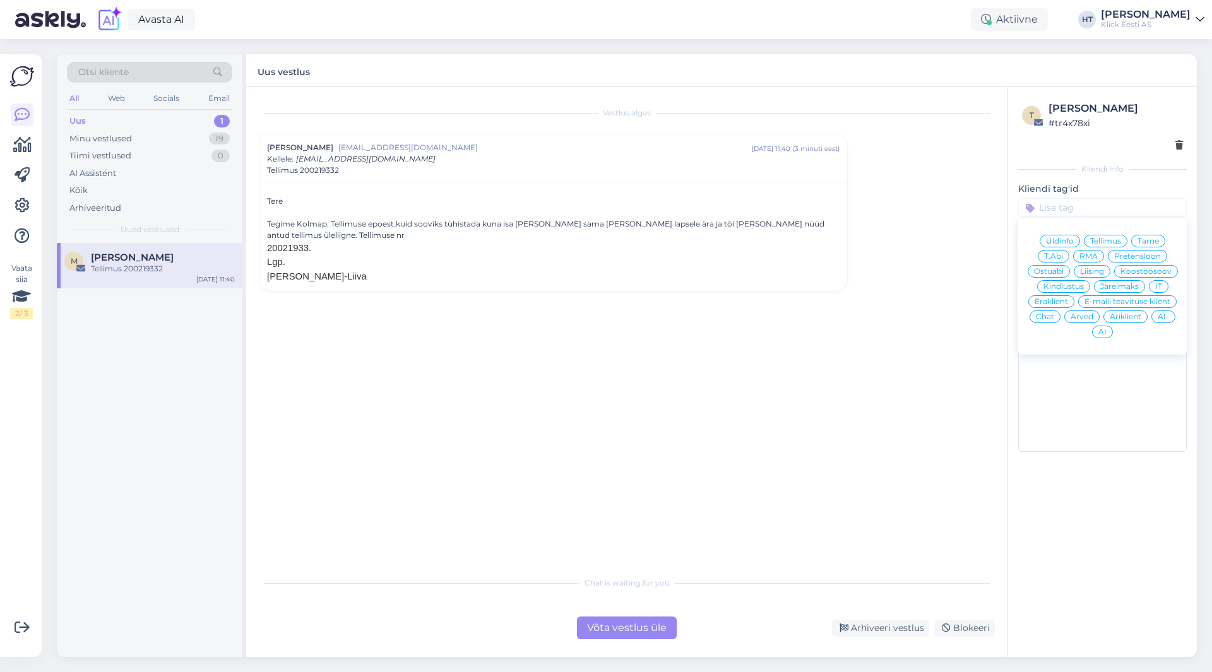
click at [1093, 241] on span "Tellimus" at bounding box center [1105, 241] width 31 height 8
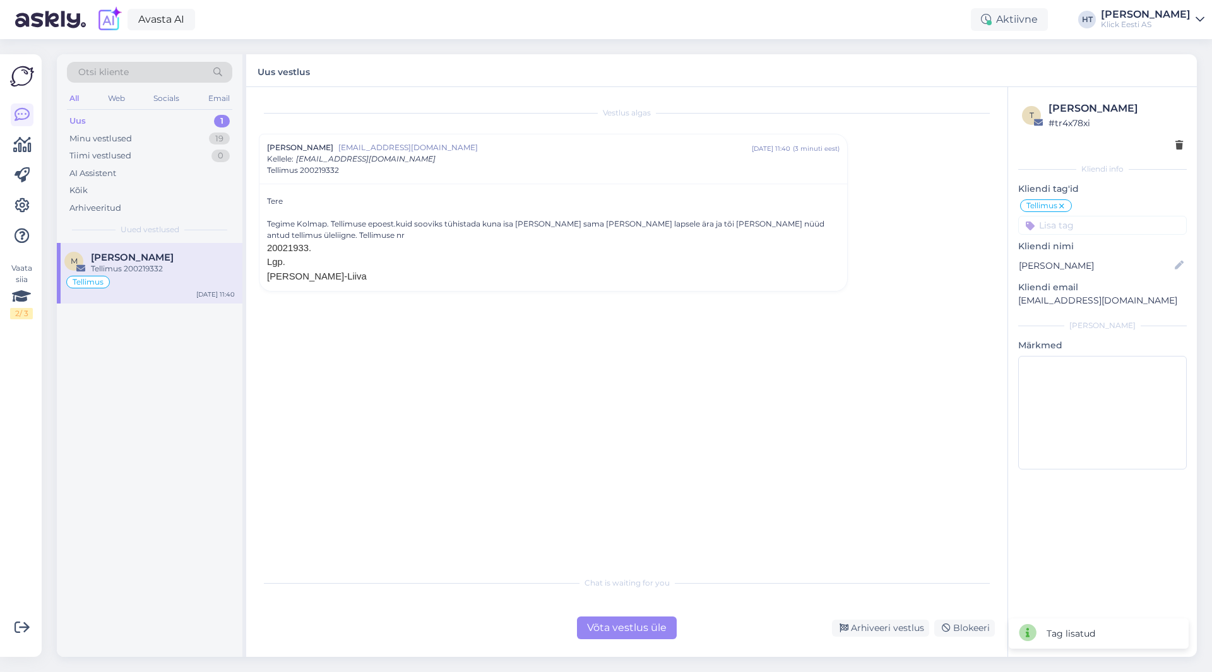
click at [1087, 230] on input at bounding box center [1102, 225] width 169 height 19
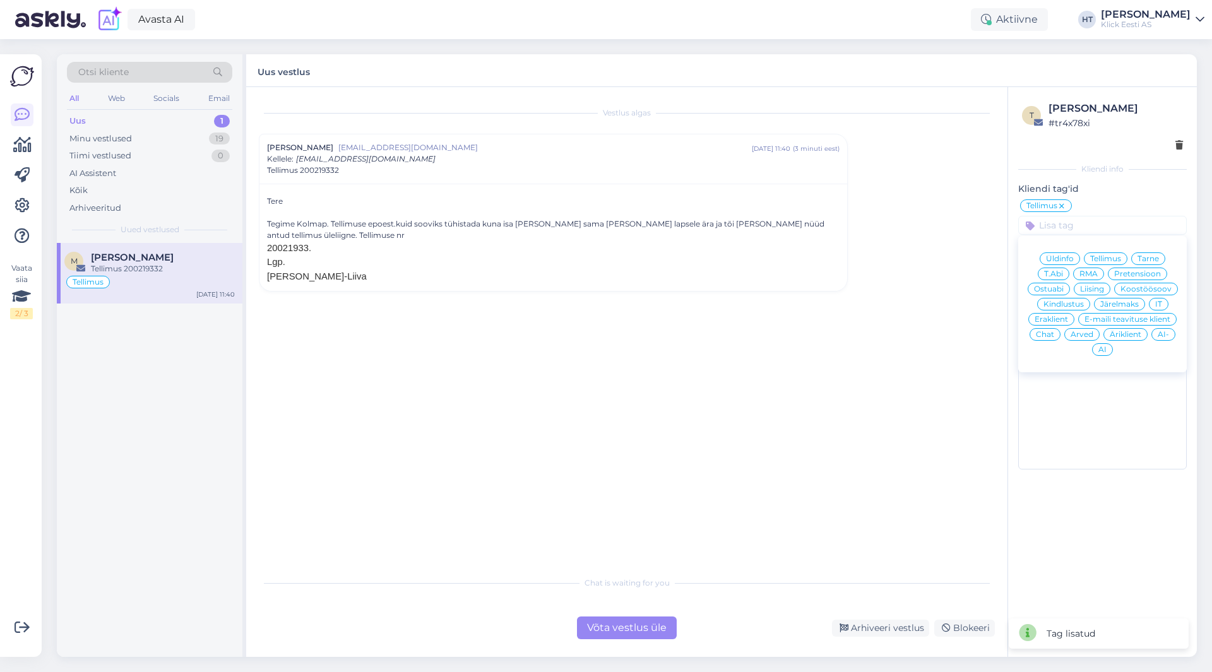
click at [1060, 315] on div "Eraklient" at bounding box center [1051, 319] width 46 height 13
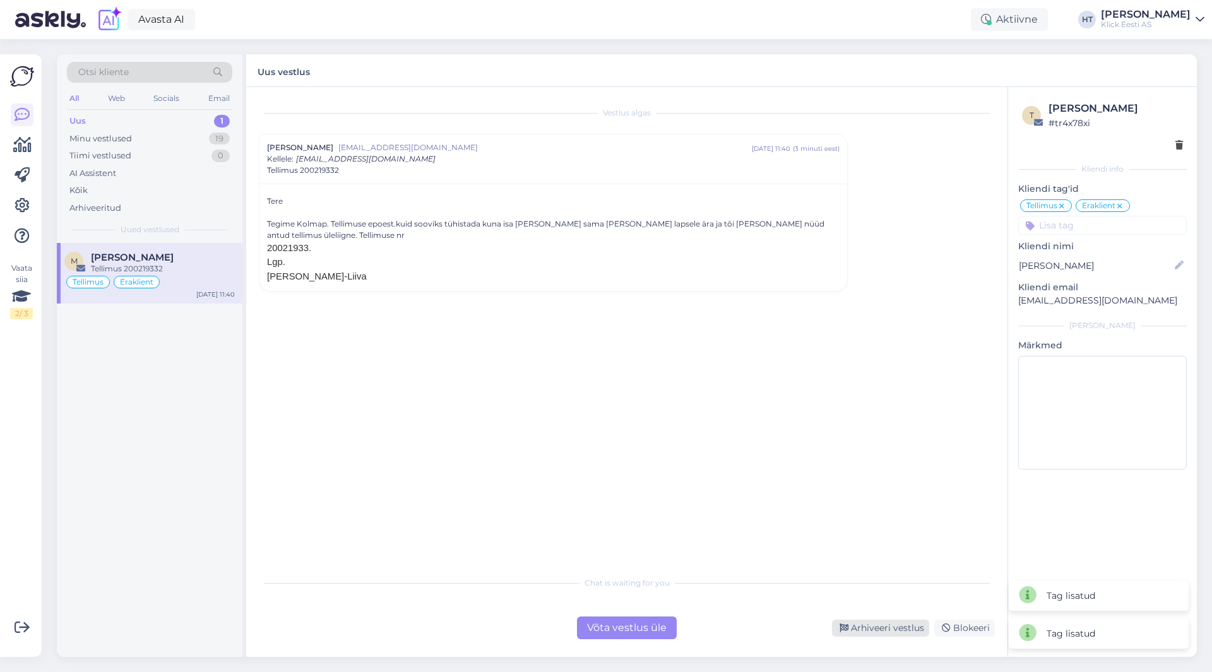
click at [877, 614] on div "Arhiveeri vestlus" at bounding box center [880, 628] width 97 height 17
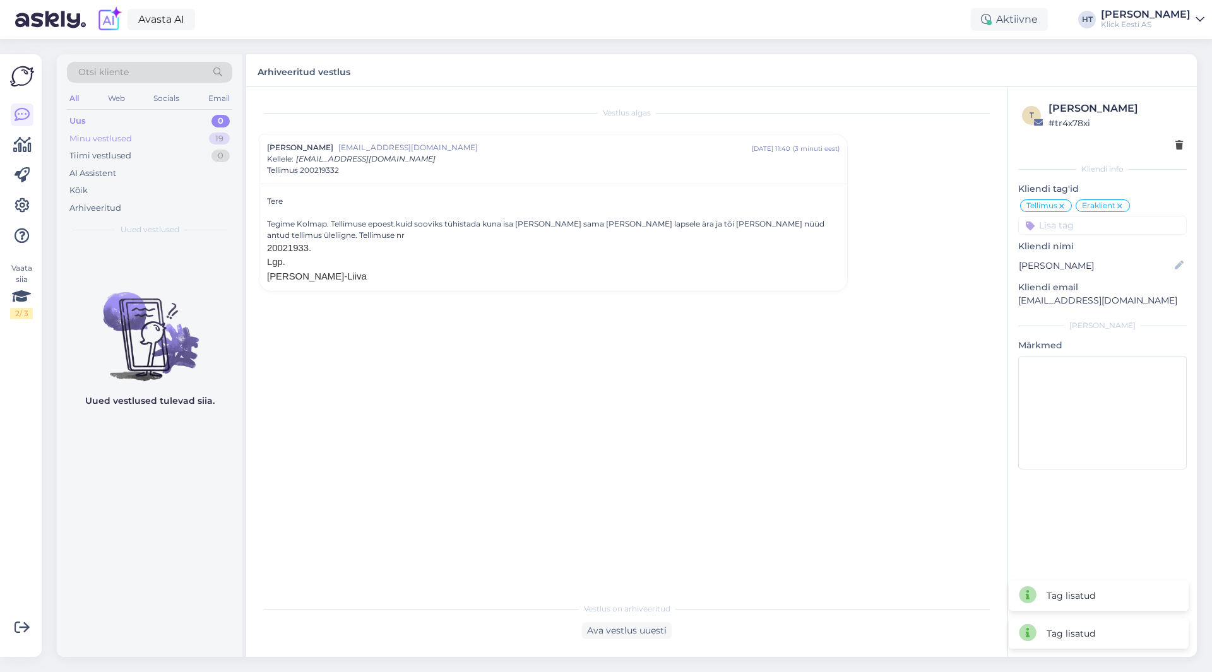
click at [202, 143] on div "Minu vestlused 19" at bounding box center [149, 139] width 165 height 18
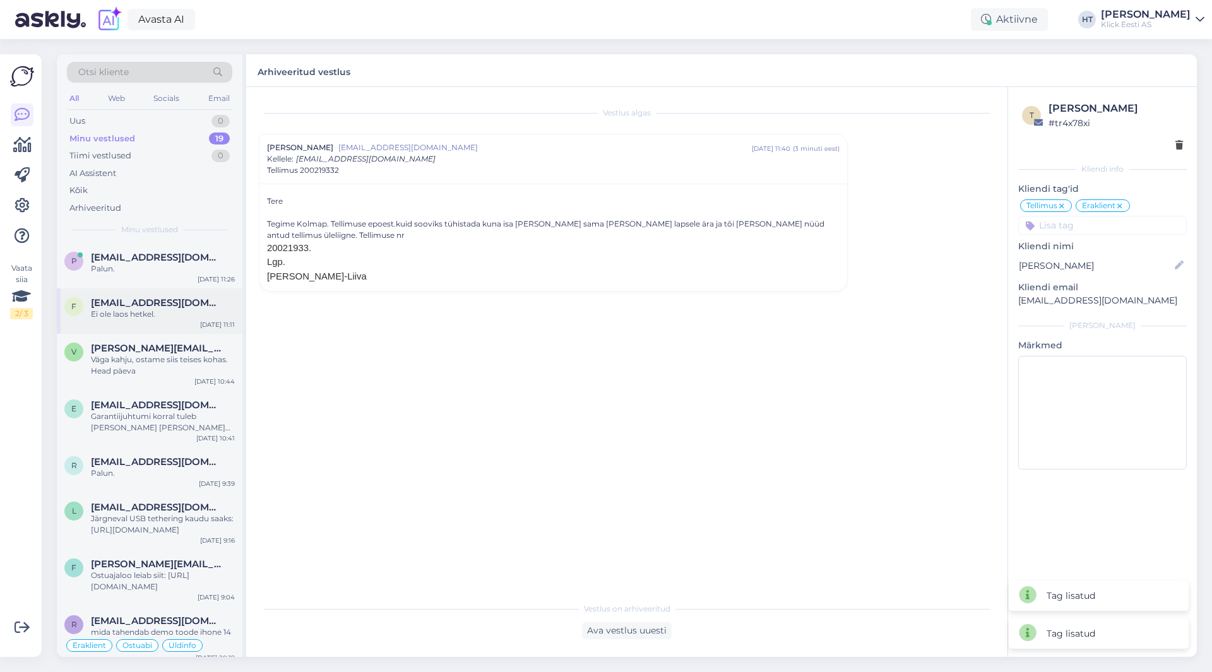
click at [189, 327] on div "F [EMAIL_ADDRESS][DOMAIN_NAME] Ei ole laos hetkel. [DATE] 11:11" at bounding box center [150, 310] width 186 height 45
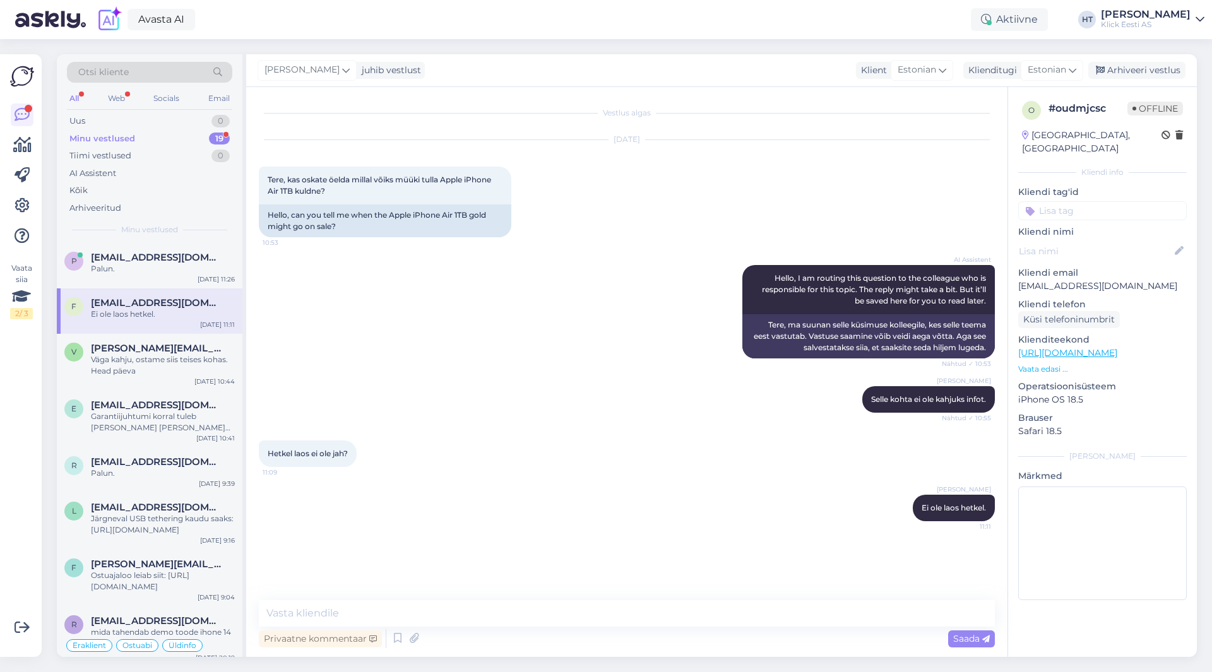
click at [152, 141] on div "Minu vestlused 19" at bounding box center [149, 139] width 165 height 18
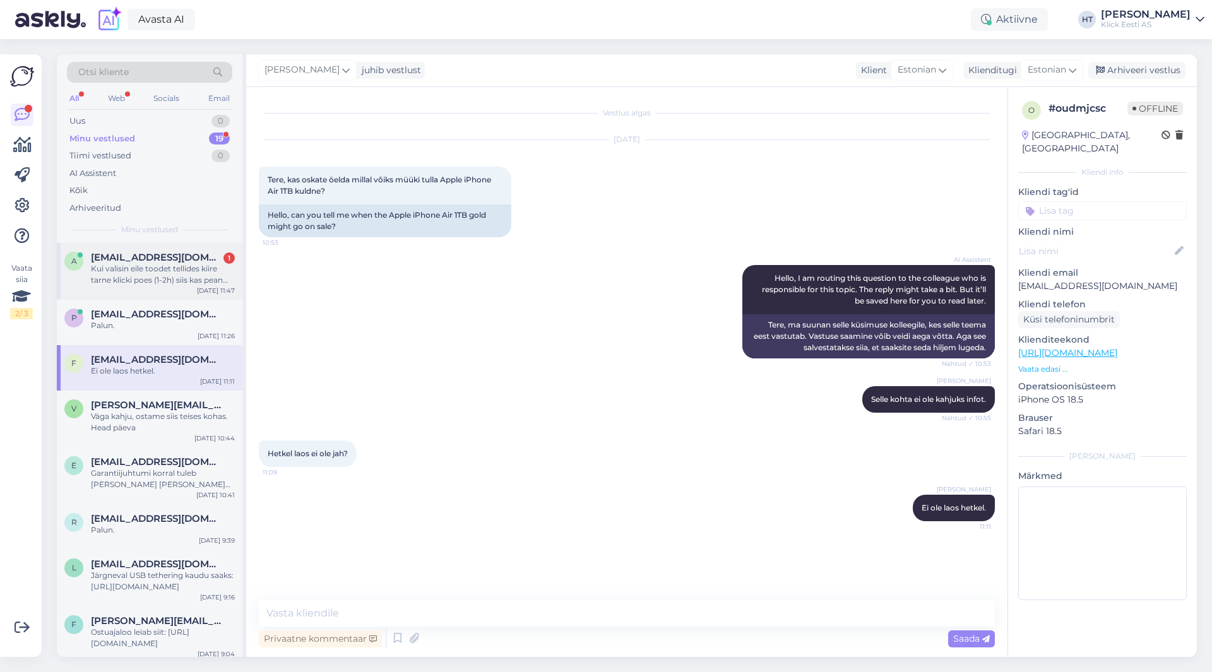
click at [170, 259] on span "[EMAIL_ADDRESS][DOMAIN_NAME]" at bounding box center [156, 257] width 131 height 11
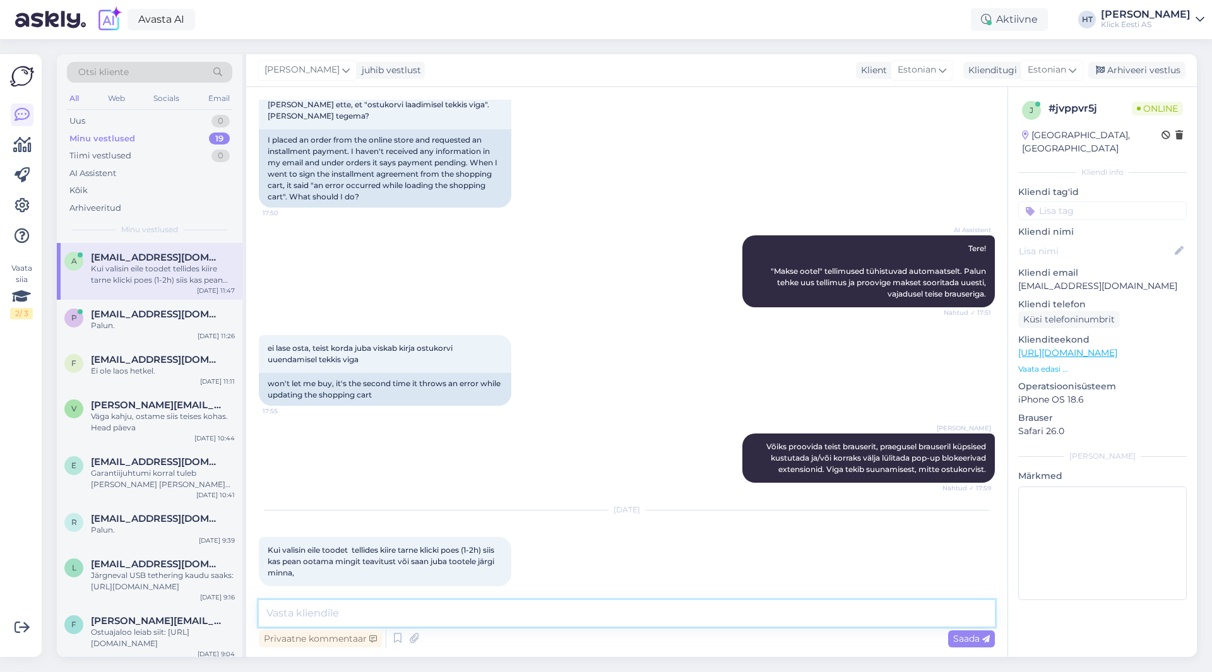
click at [535, 606] on textarea at bounding box center [627, 613] width 736 height 27
type textarea "Tuleks oodata kuni tuleb komplekteerimise teavitus."
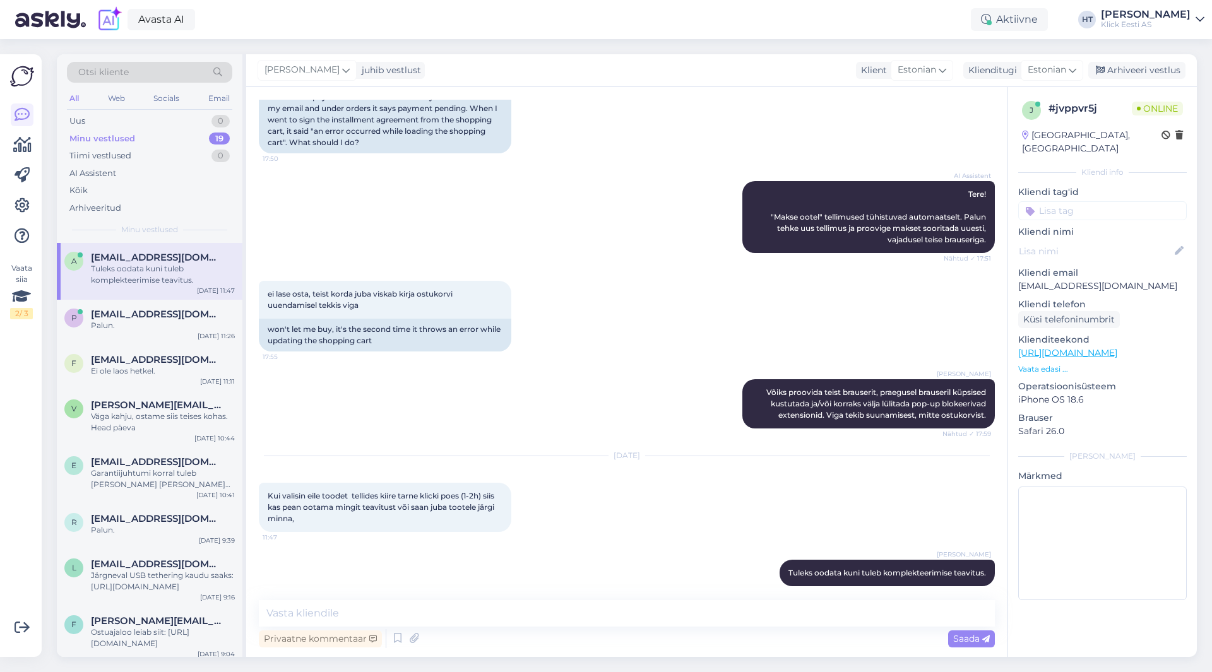
click at [1057, 280] on p "[EMAIL_ADDRESS][DOMAIN_NAME]" at bounding box center [1102, 286] width 169 height 13
copy p "[EMAIL_ADDRESS][DOMAIN_NAME]"
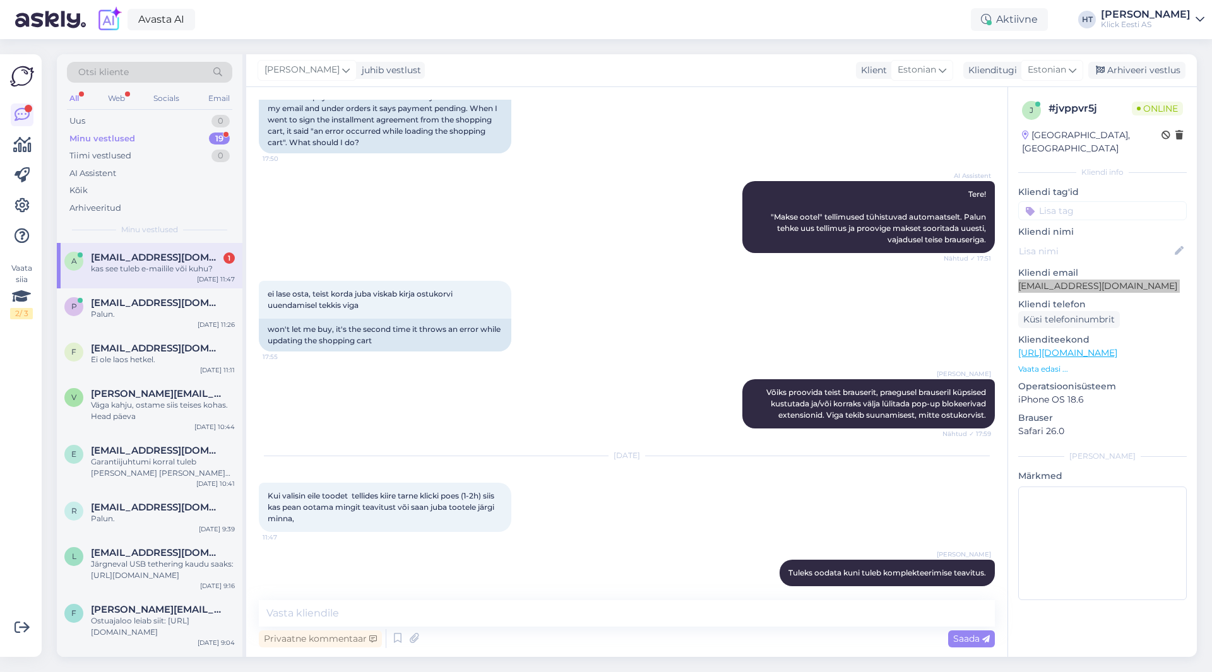
scroll to position [218, 0]
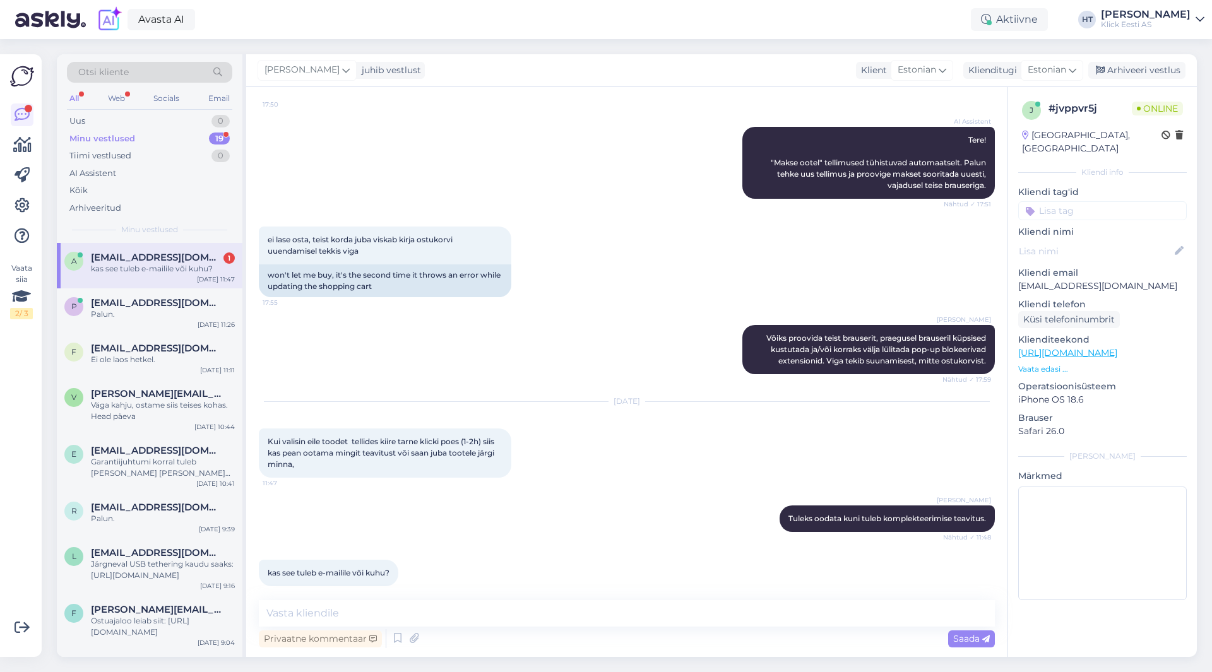
click at [593, 516] on div "[PERSON_NAME] Tuleks oodata kuni tuleb komplekteerimise teavitus. Nähtud ✓ 11:48" at bounding box center [627, 519] width 736 height 54
click at [553, 606] on textarea at bounding box center [627, 613] width 736 height 27
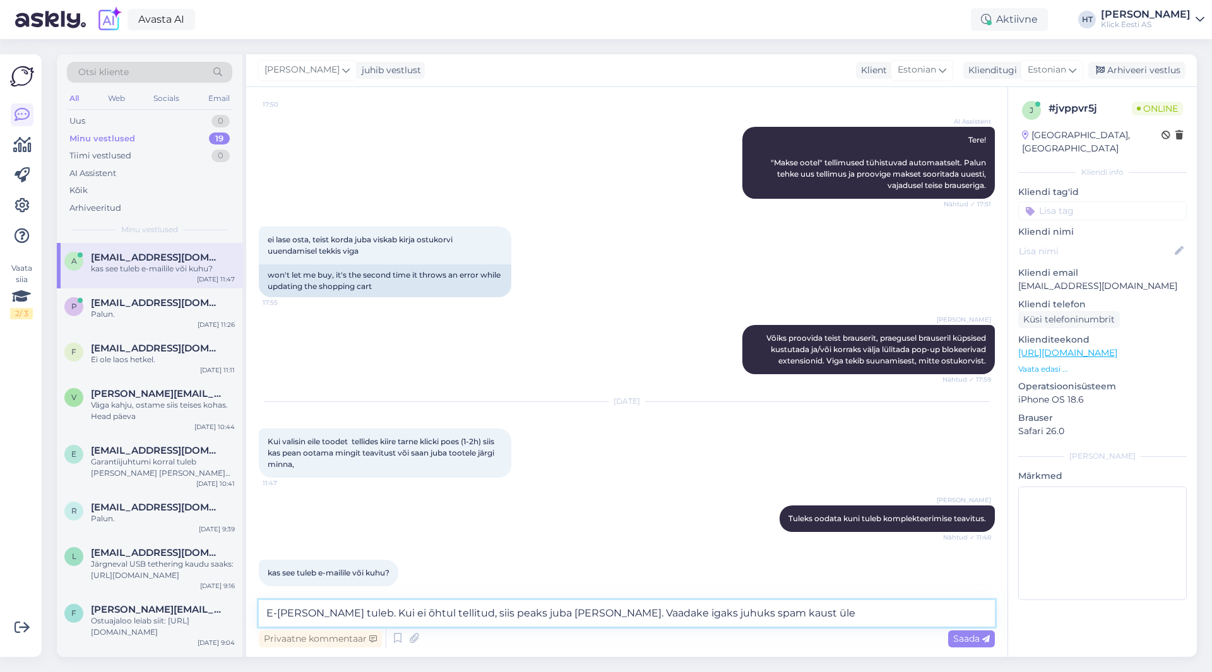
type textarea "E-[PERSON_NAME] tuleb. Kui ei õhtul tellitud, siis peaks juba [PERSON_NAME]. Va…"
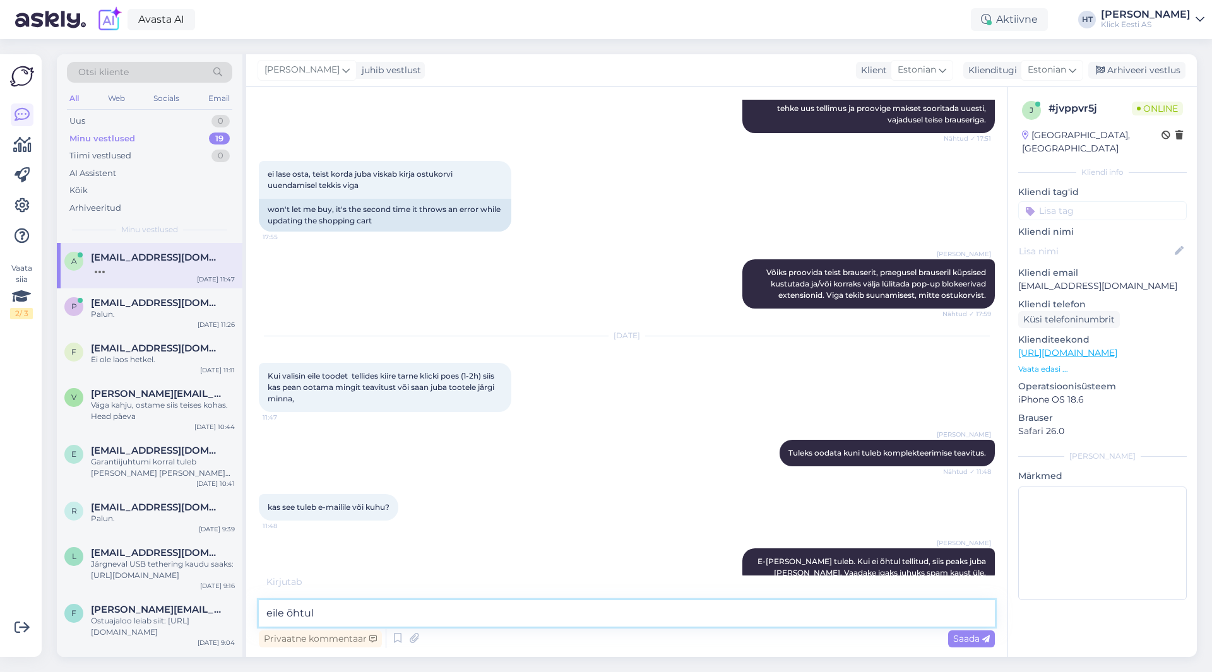
type textarea "eile õhtul*"
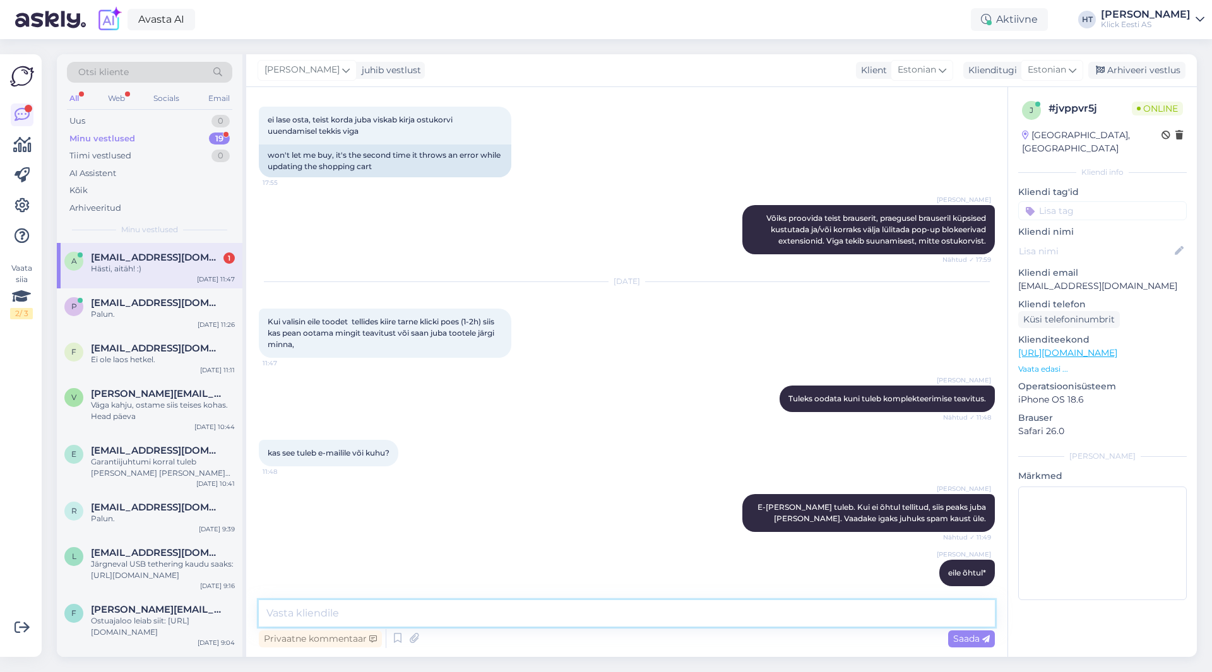
scroll to position [392, 0]
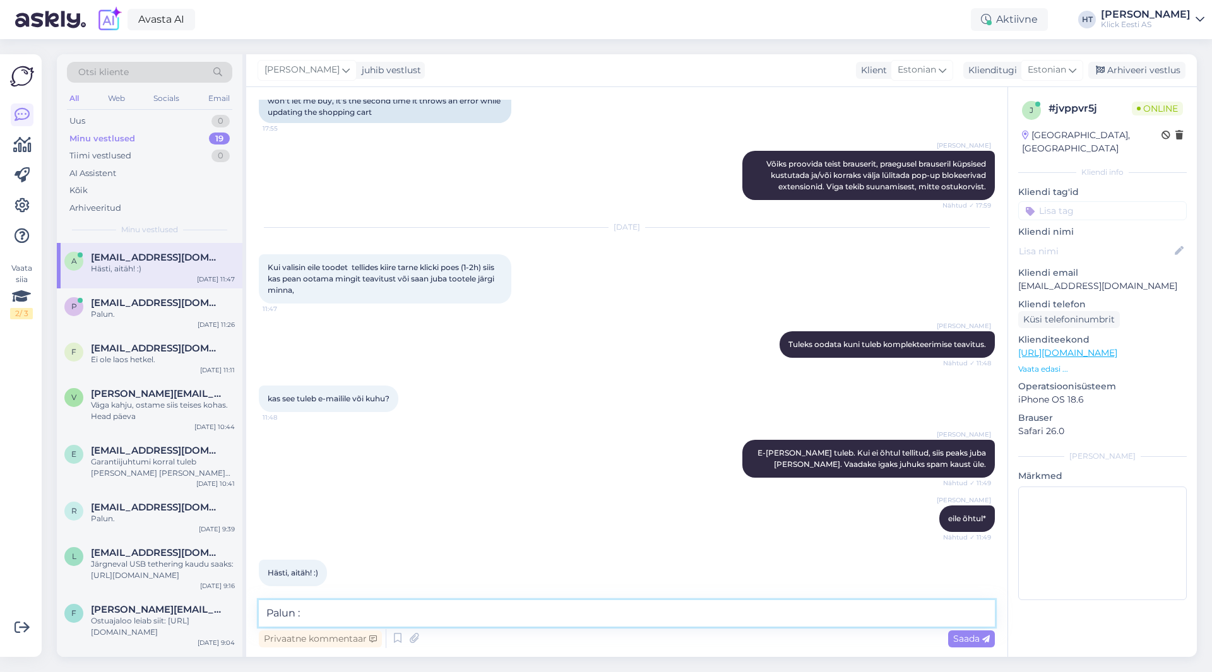
type textarea "Palun :)"
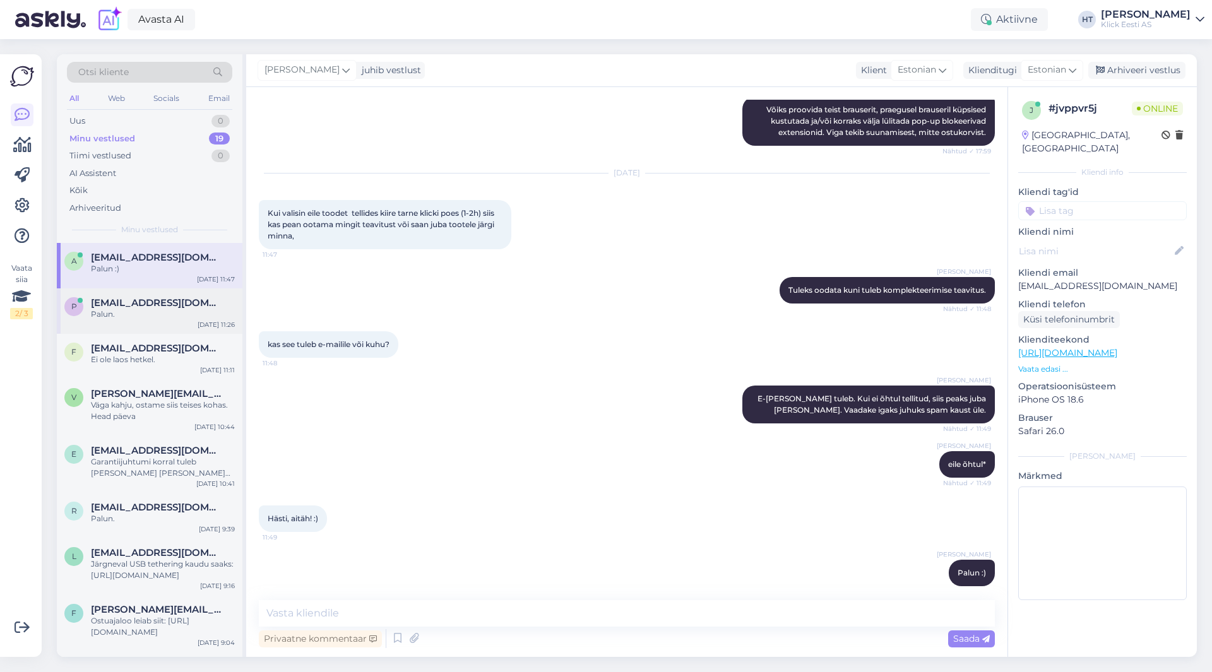
click at [147, 296] on div "p [EMAIL_ADDRESS][DOMAIN_NAME] Palun. [DATE] 11:26" at bounding box center [150, 310] width 186 height 45
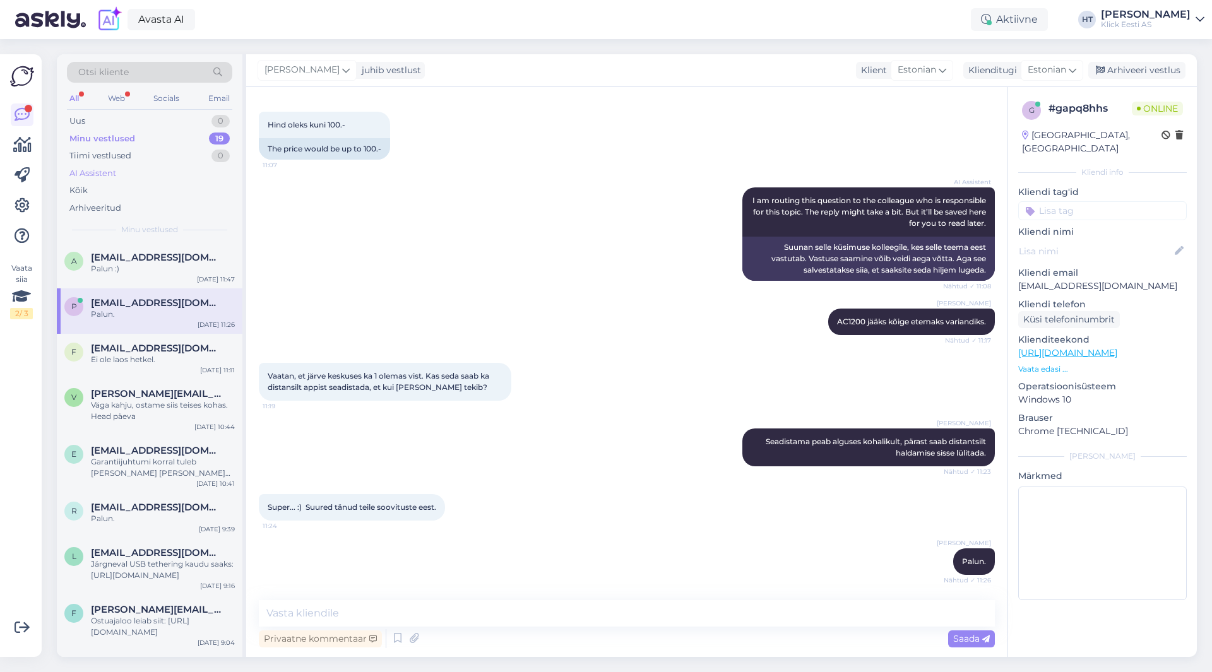
click at [150, 177] on div "AI Assistent" at bounding box center [149, 174] width 165 height 18
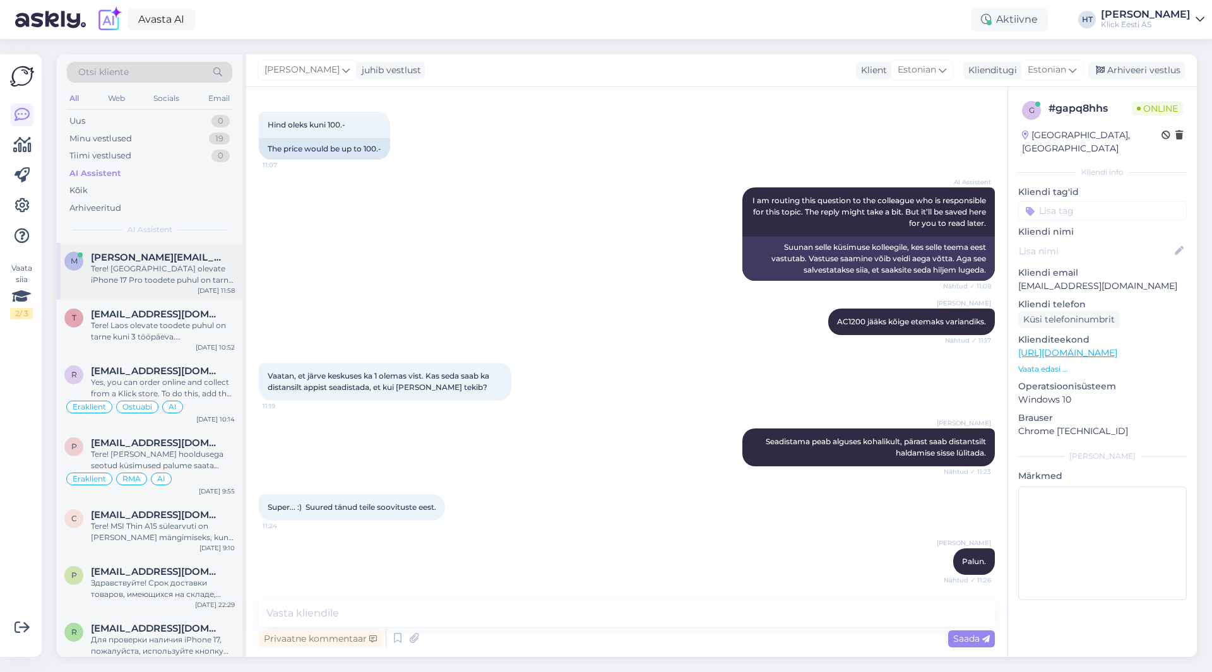
click at [165, 252] on span "[PERSON_NAME][EMAIL_ADDRESS][DOMAIN_NAME]" at bounding box center [156, 257] width 131 height 11
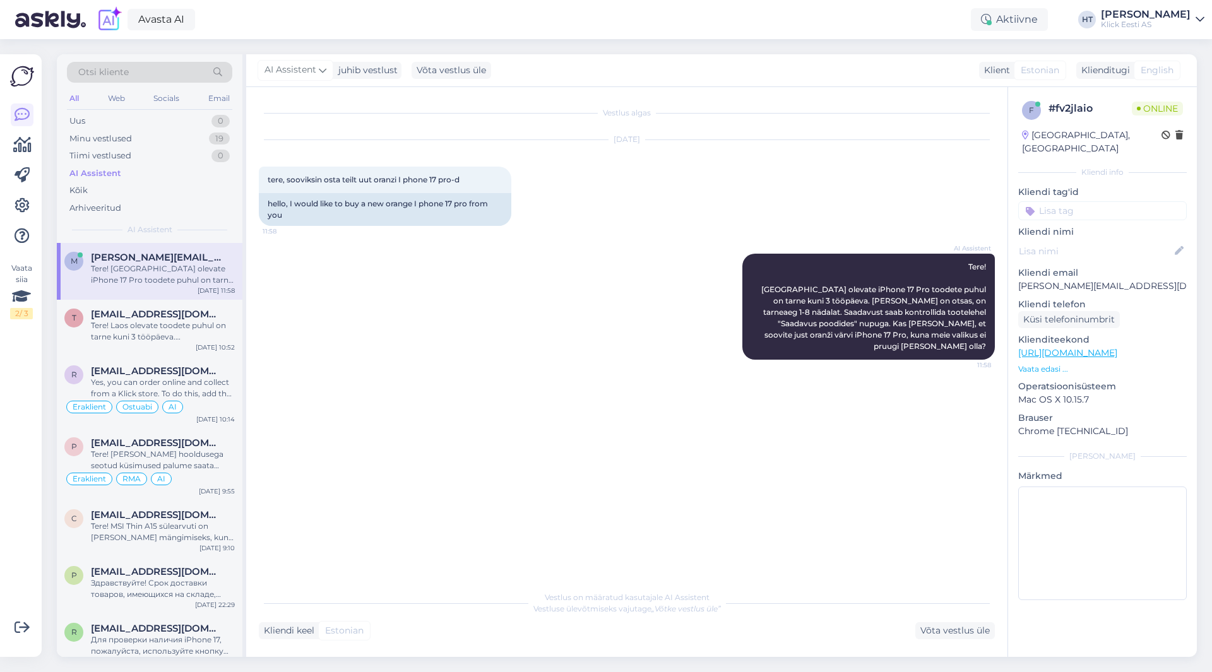
scroll to position [0, 0]
click at [163, 133] on div "Minu vestlused 19" at bounding box center [149, 139] width 165 height 18
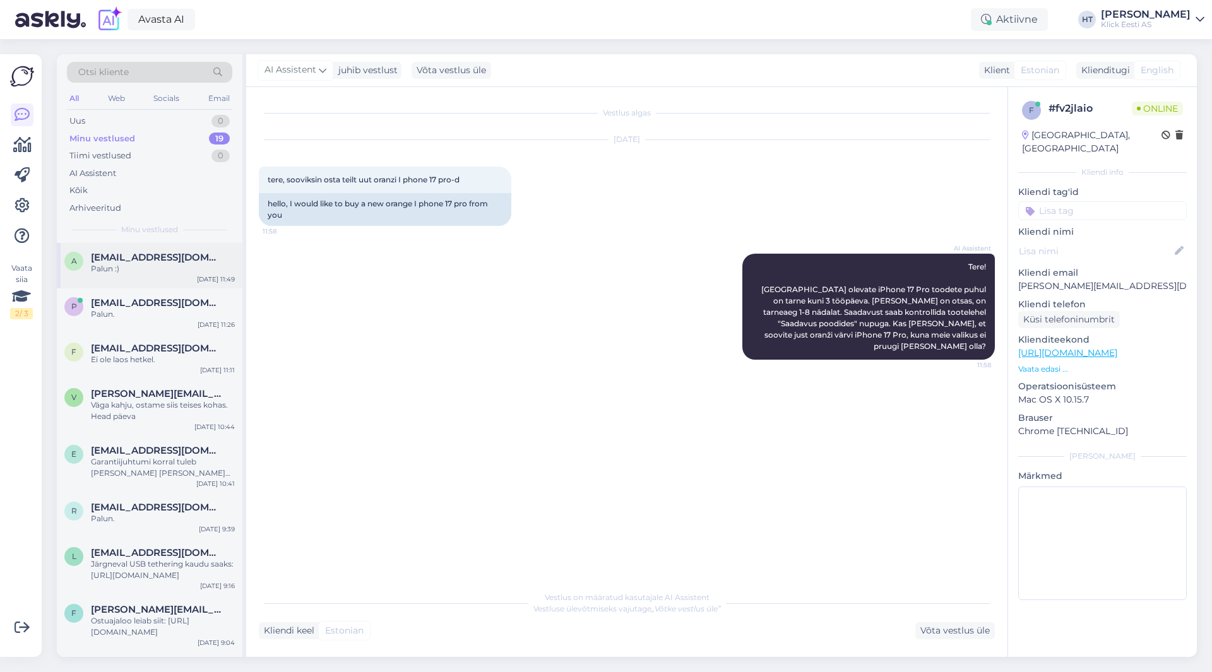
click at [188, 261] on div "[EMAIL_ADDRESS][DOMAIN_NAME]" at bounding box center [163, 257] width 144 height 11
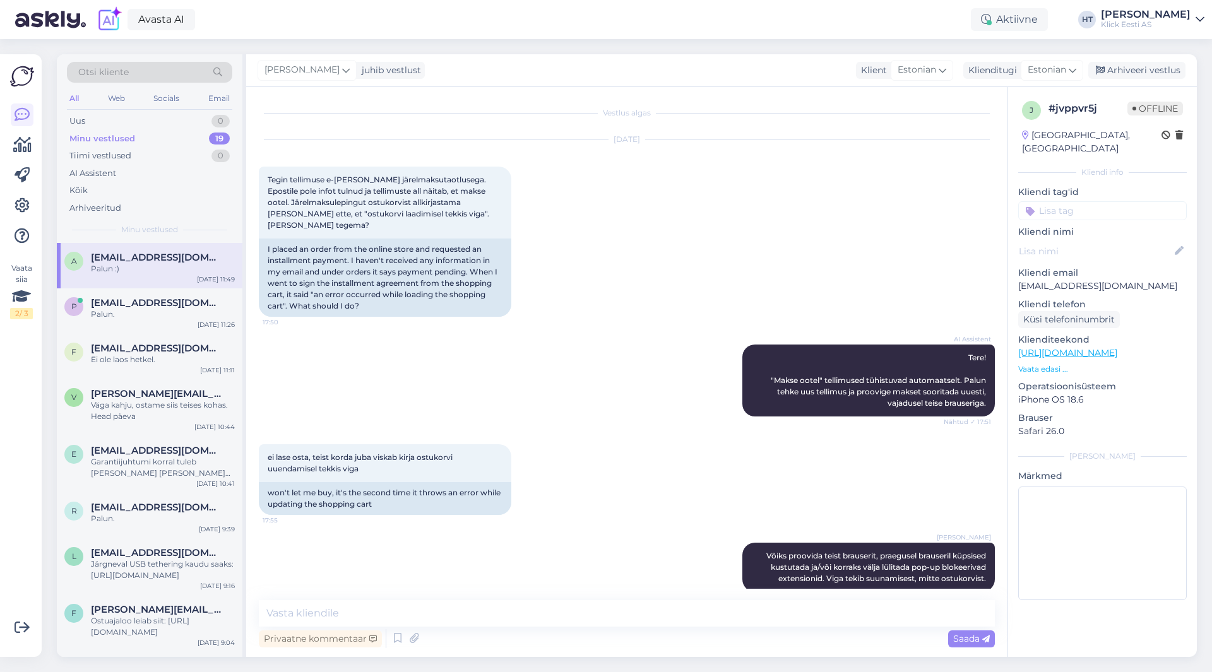
scroll to position [446, 0]
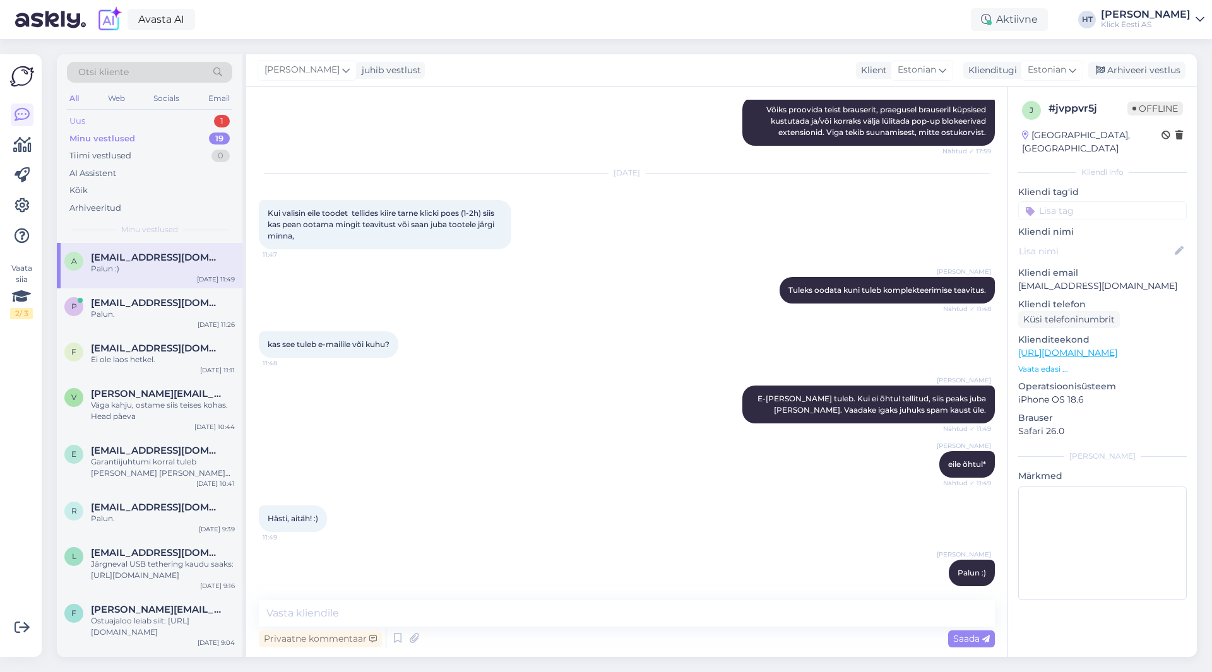
click at [181, 116] on div "Uus 1" at bounding box center [149, 121] width 165 height 18
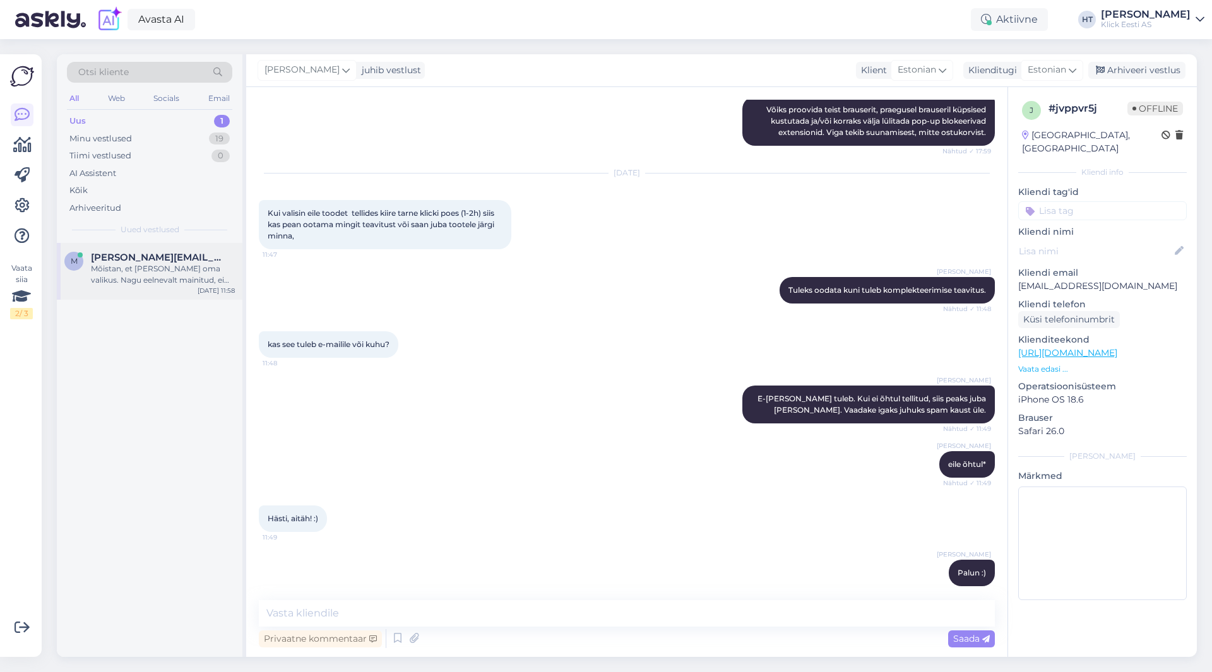
click at [203, 243] on div "m [PERSON_NAME][EMAIL_ADDRESS][DOMAIN_NAME] Mõistan, et [PERSON_NAME] oma valik…" at bounding box center [150, 271] width 186 height 57
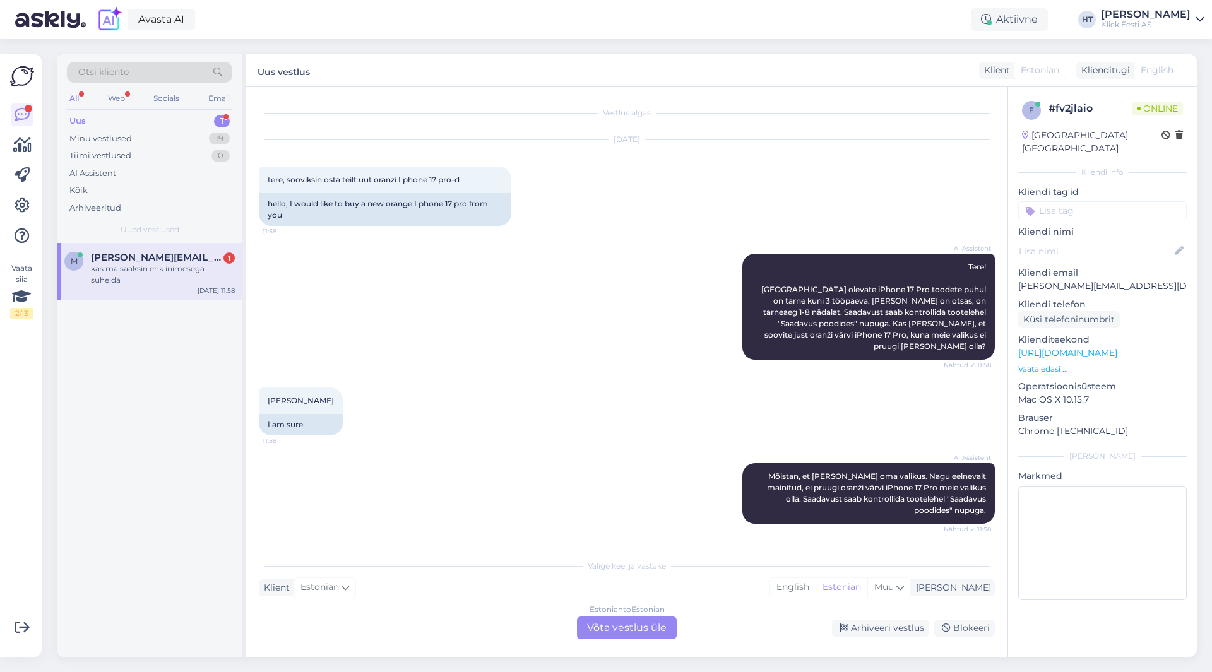
scroll to position [61, 0]
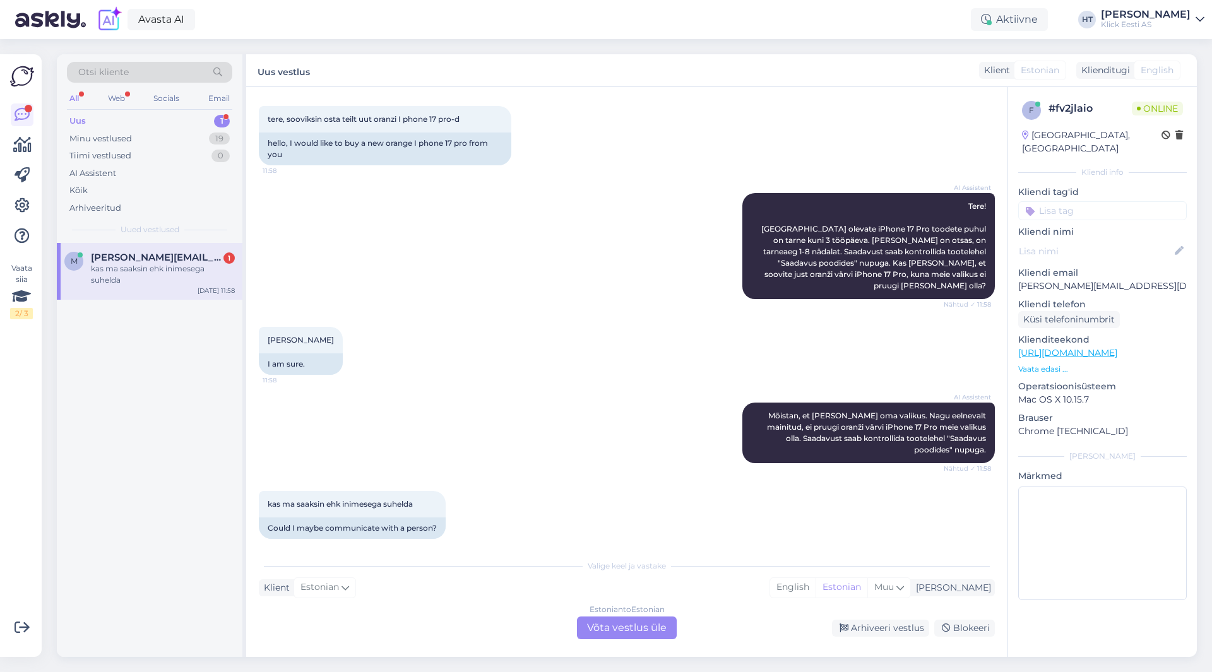
click at [591, 365] on div "[PERSON_NAME] 11:58 I am sure." at bounding box center [627, 351] width 736 height 76
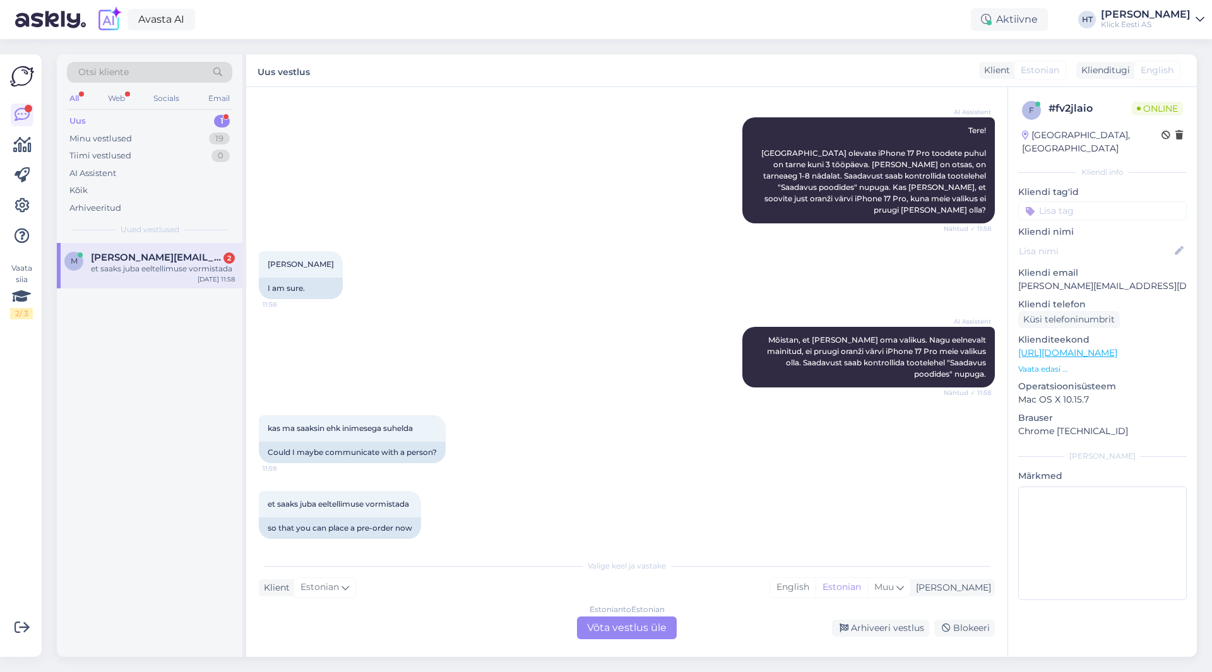
click at [459, 359] on div "AI Assistent [PERSON_NAME], et [PERSON_NAME] oma valikus. Nagu eelnevalt mainit…" at bounding box center [627, 357] width 736 height 88
click at [637, 614] on div "Estonian to Estonian Võta vestlus üle" at bounding box center [627, 628] width 100 height 23
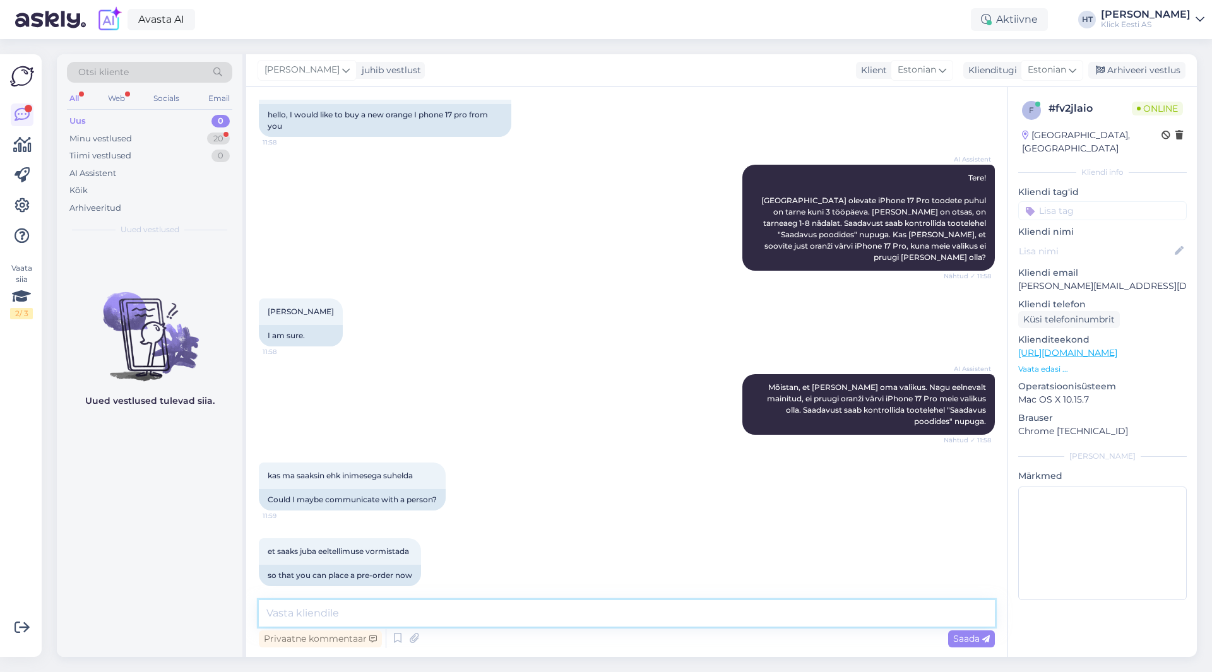
click at [637, 614] on textarea at bounding box center [627, 613] width 736 height 27
type textarea "Eeltellimuse vormistamine käib e-[PERSON_NAME] ostu kaudu."
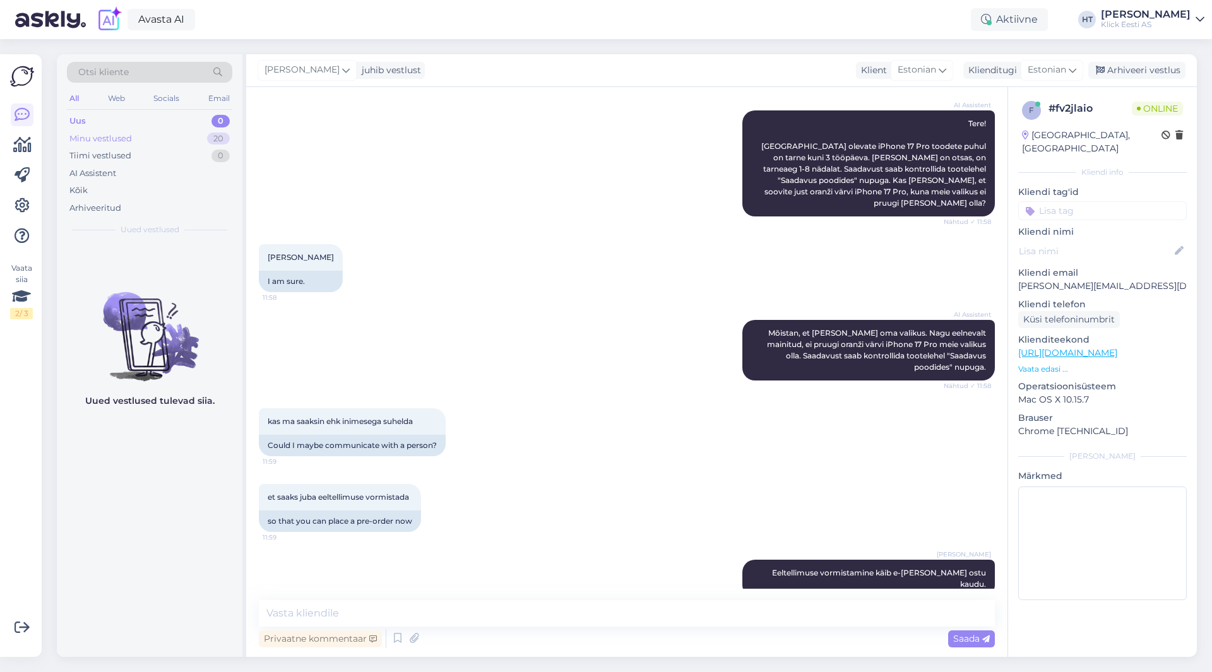
click at [207, 142] on div "Minu vestlused 20" at bounding box center [149, 139] width 165 height 18
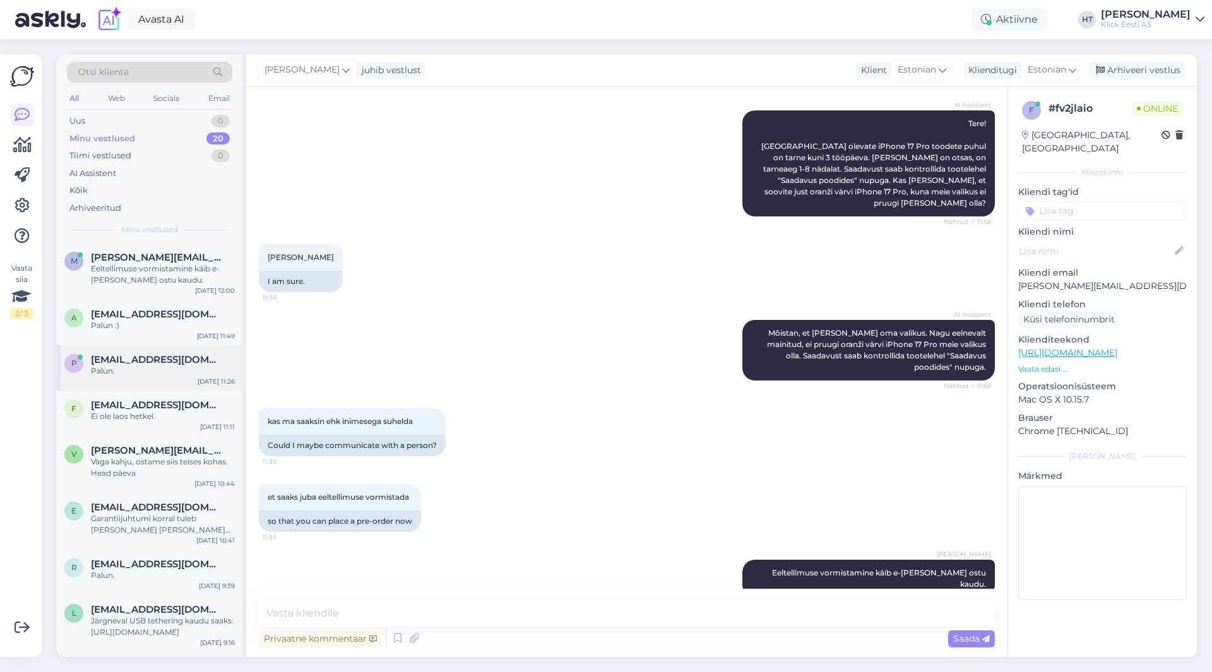
click at [204, 371] on div "Palun." at bounding box center [163, 370] width 144 height 11
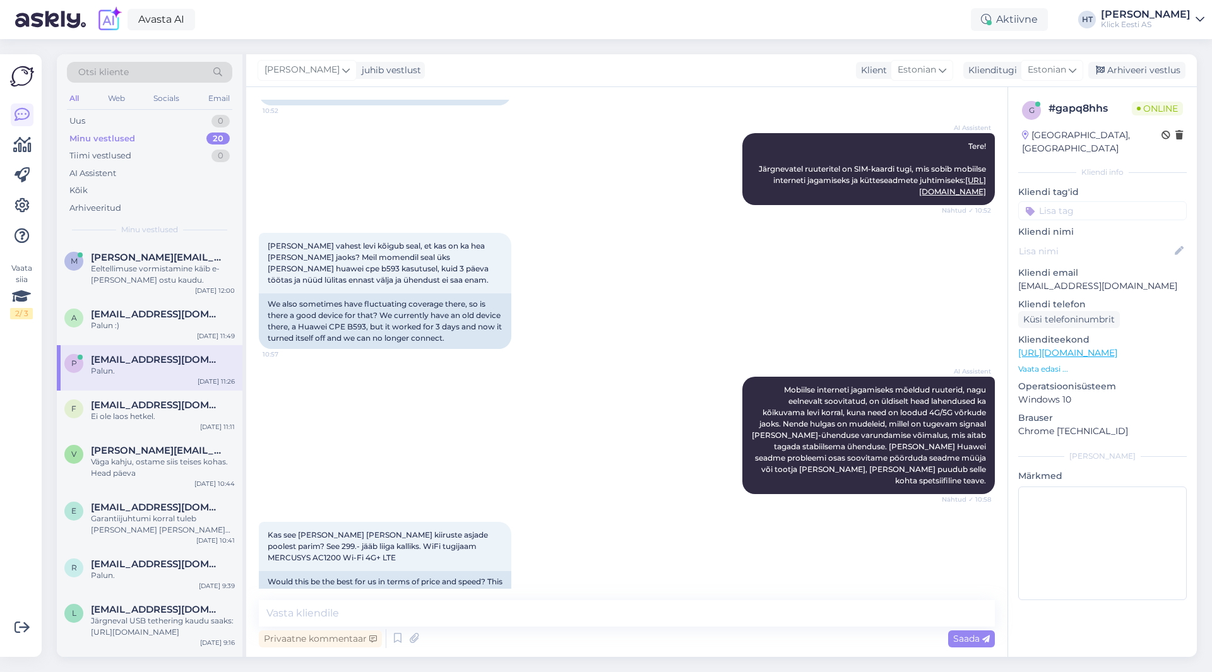
scroll to position [797, 0]
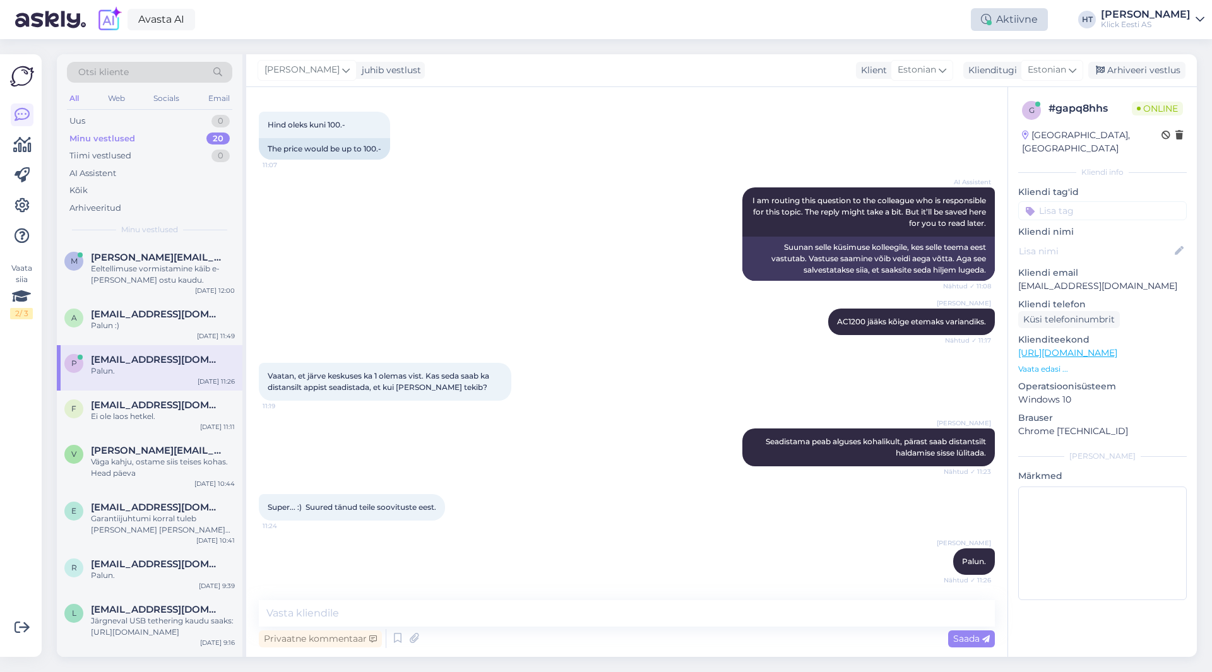
click at [1048, 16] on div "Aktiivne" at bounding box center [1009, 19] width 77 height 23
click at [943, 100] on button "1 tund" at bounding box center [924, 97] width 37 height 14
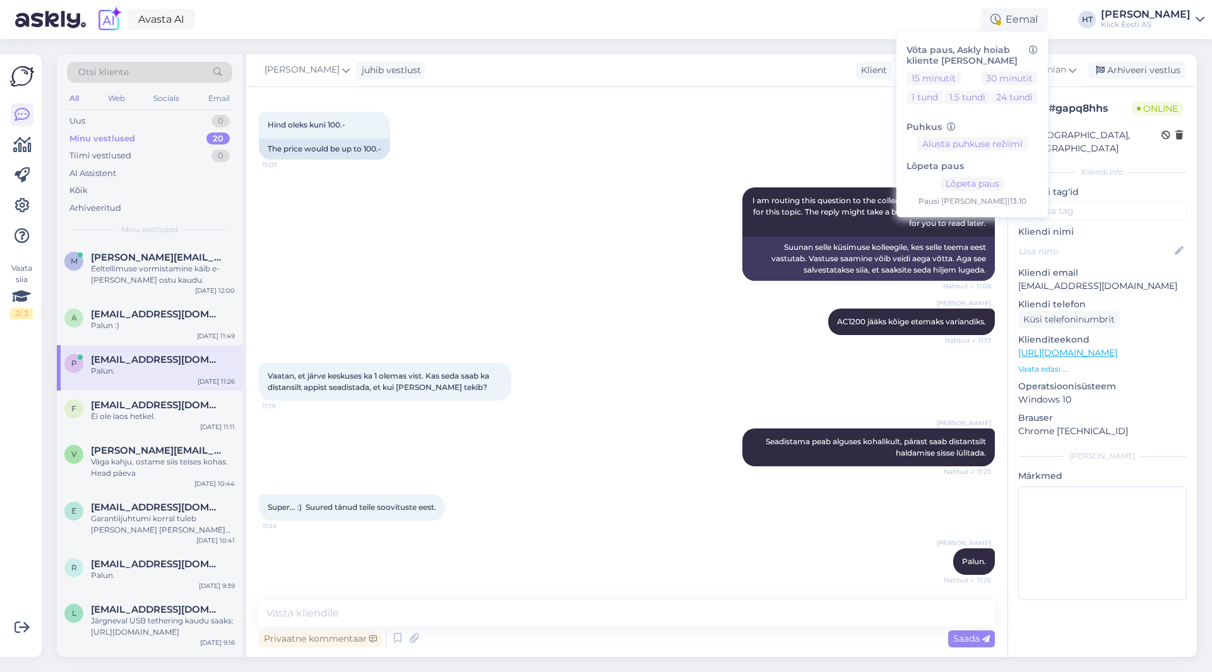
click at [708, 45] on div "Otsi kliente All Web Socials Email Uus 0 Minu vestlused 20 Tiimi vestlused 0 AI…" at bounding box center [630, 355] width 1163 height 633
